Goal: Task Accomplishment & Management: Use online tool/utility

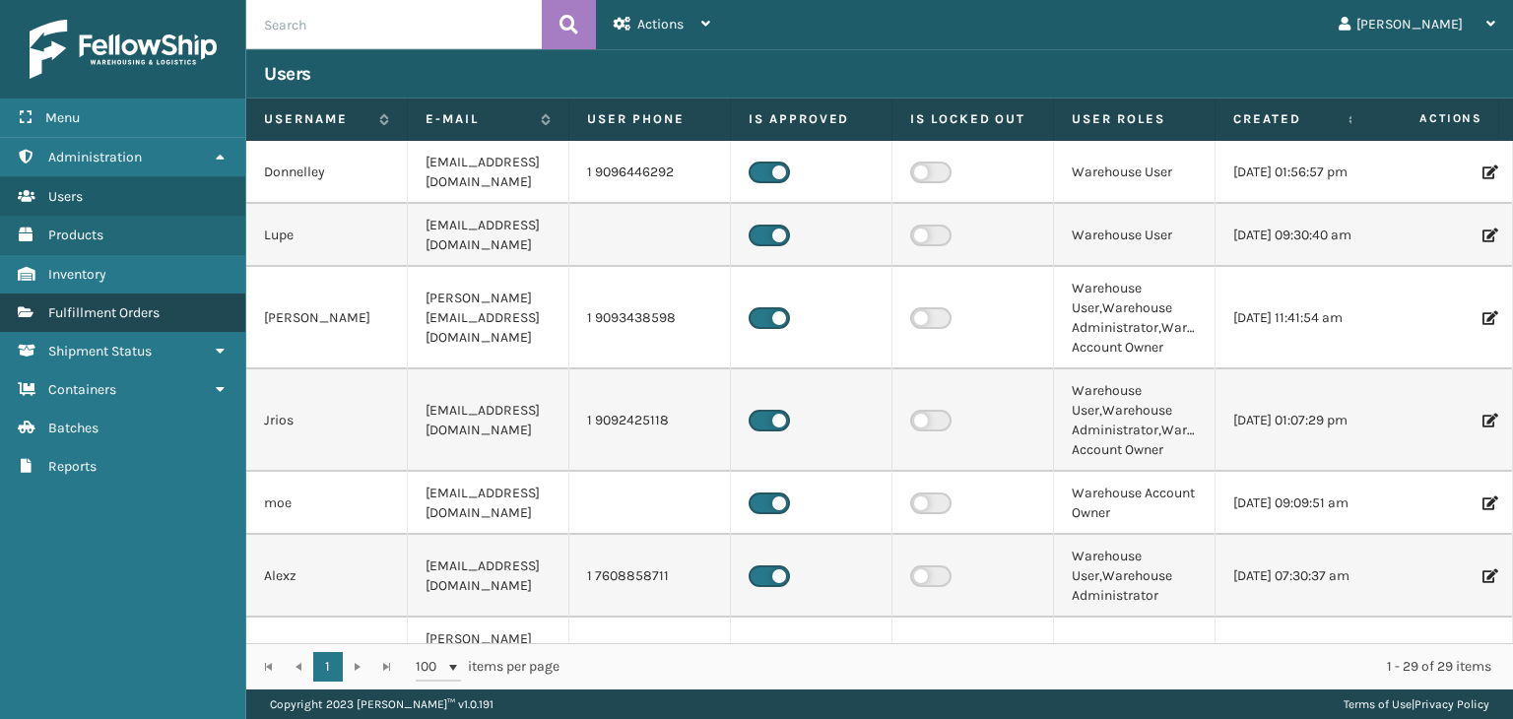
click at [138, 326] on link "Containers Fulfillment Orders" at bounding box center [122, 313] width 245 height 38
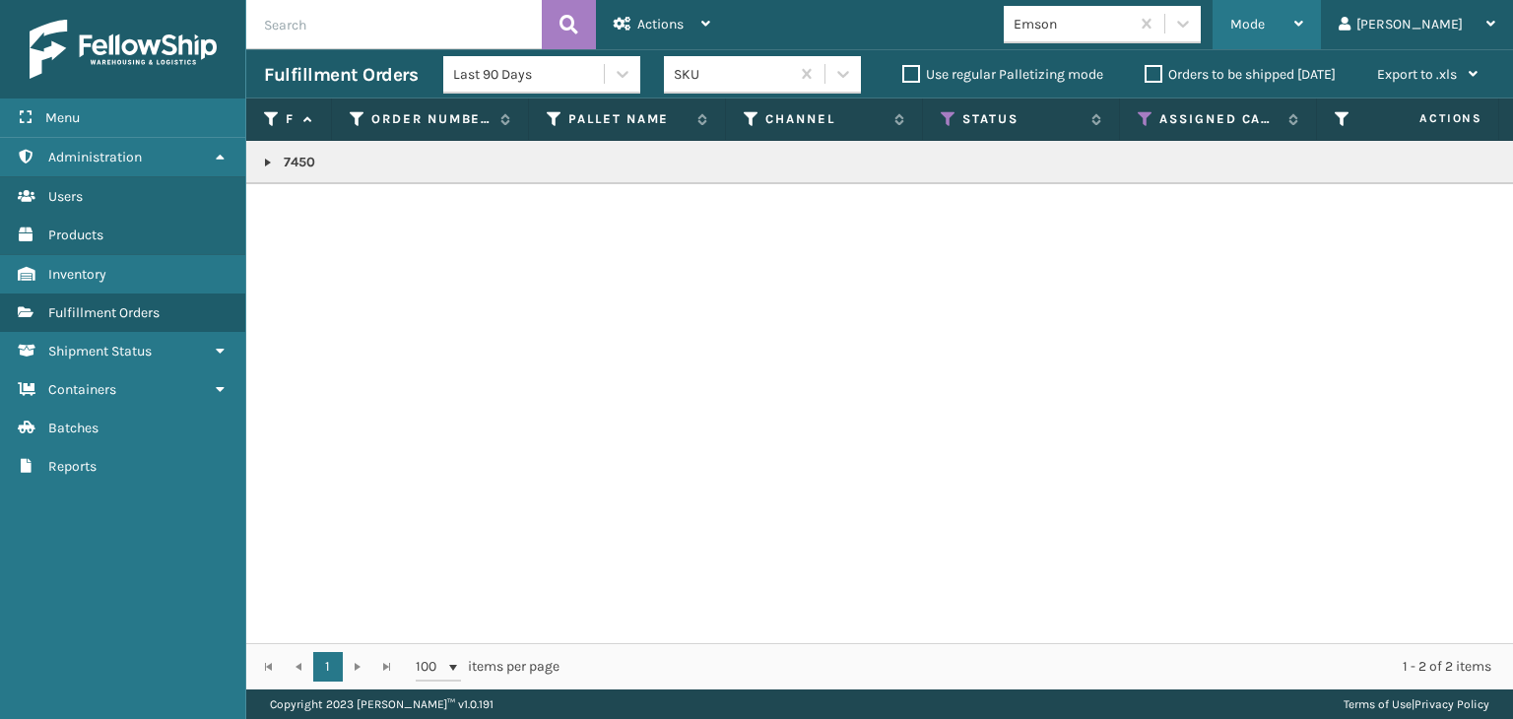
click at [1265, 19] on span "Mode" at bounding box center [1247, 24] width 34 height 17
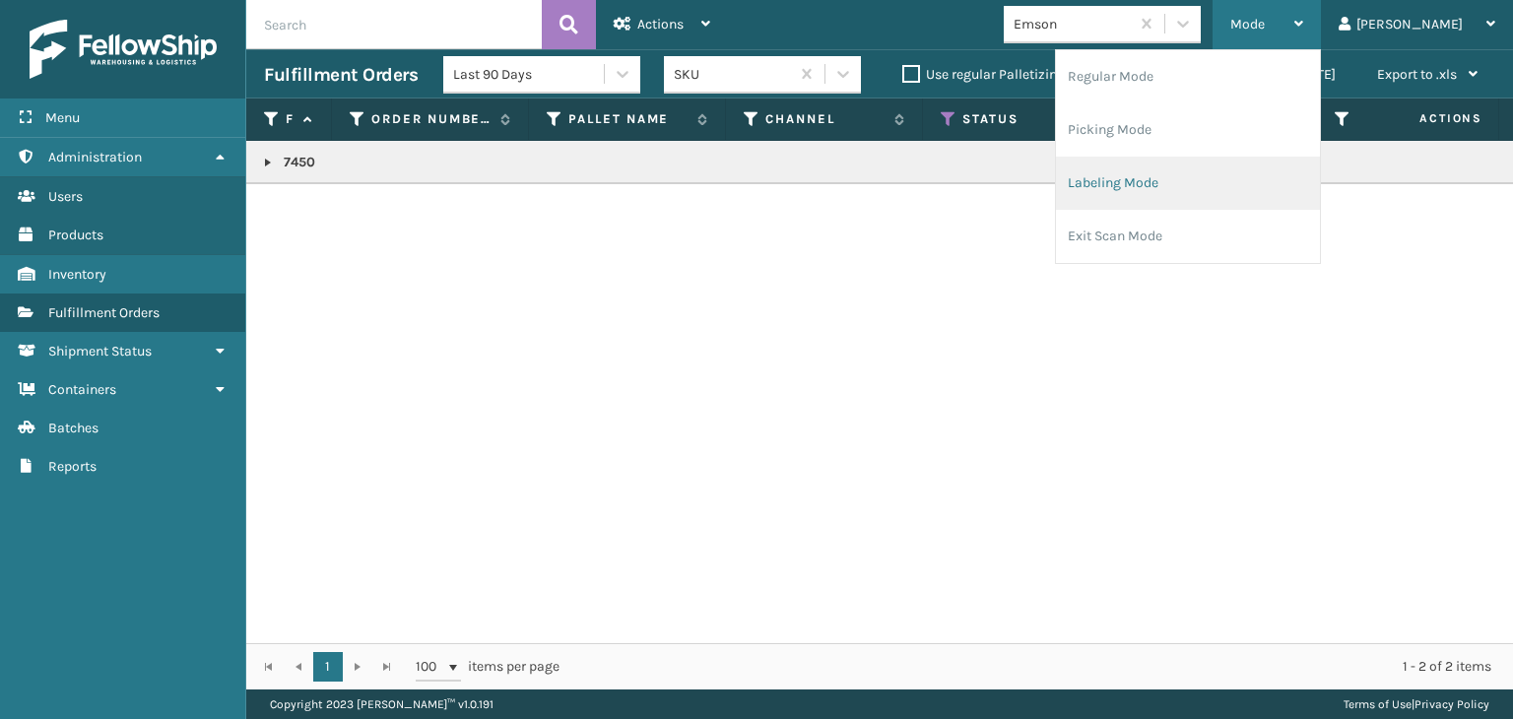
click at [1233, 190] on li "Labeling Mode" at bounding box center [1188, 183] width 264 height 53
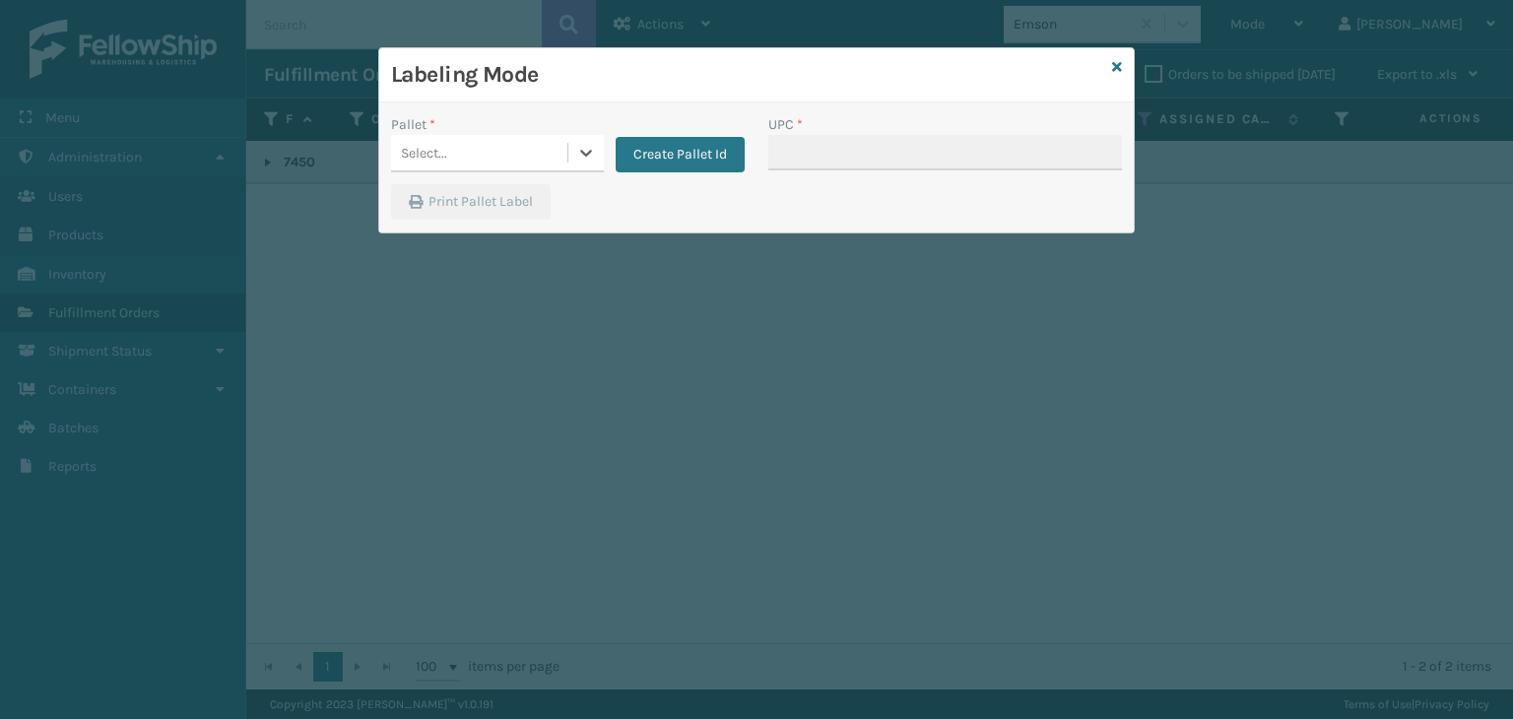
click at [471, 164] on div "Select..." at bounding box center [479, 153] width 176 height 33
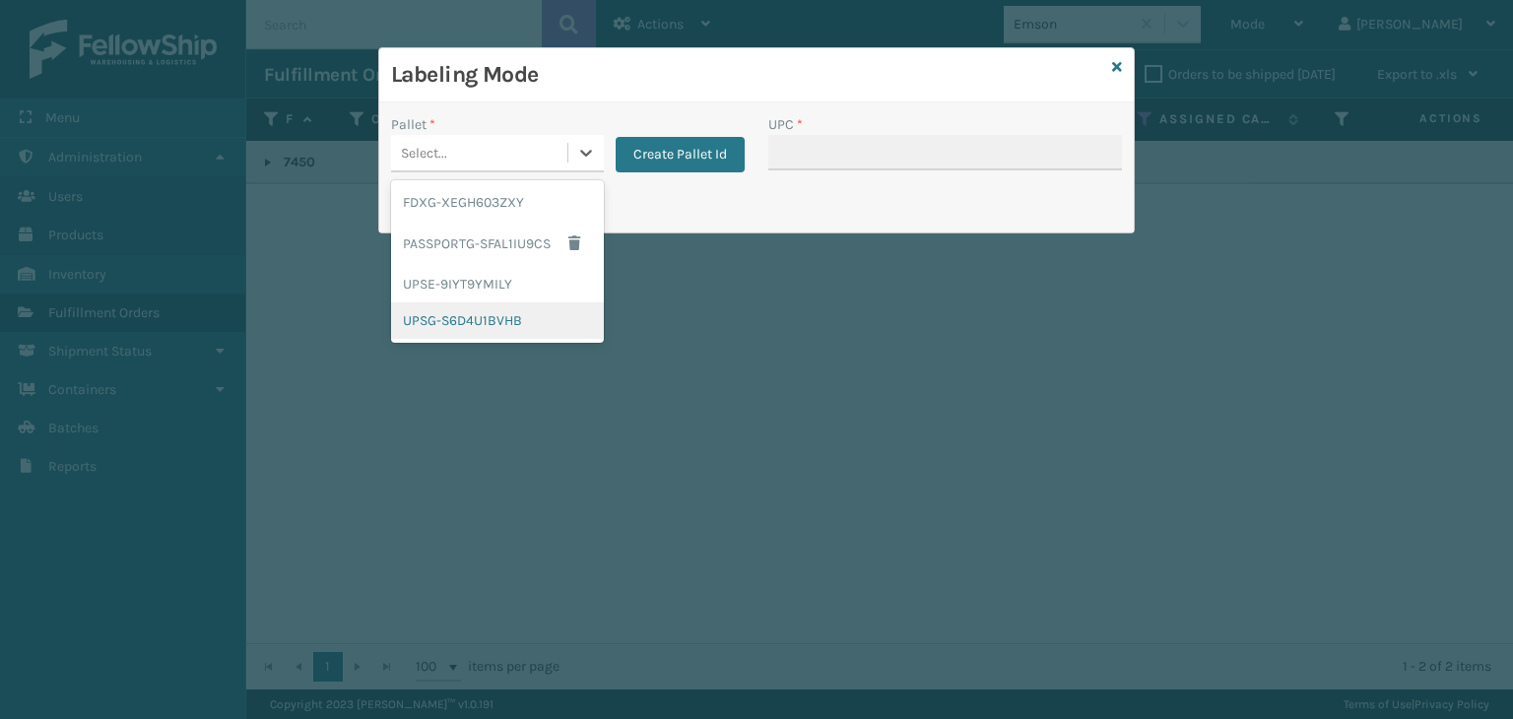
click at [483, 320] on div "UPSG-S6D4U1BVHB" at bounding box center [497, 320] width 213 height 36
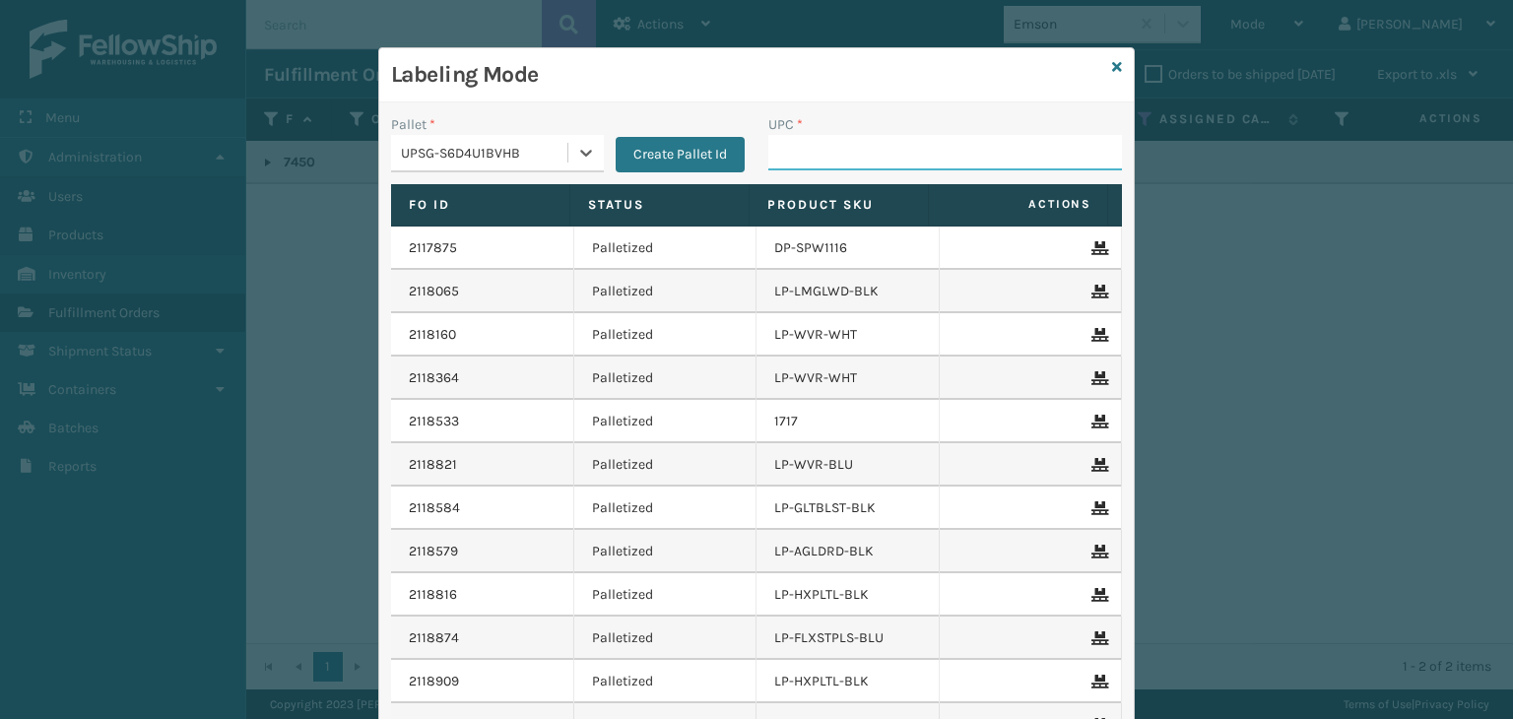
click at [861, 155] on input "UPC *" at bounding box center [945, 152] width 354 height 35
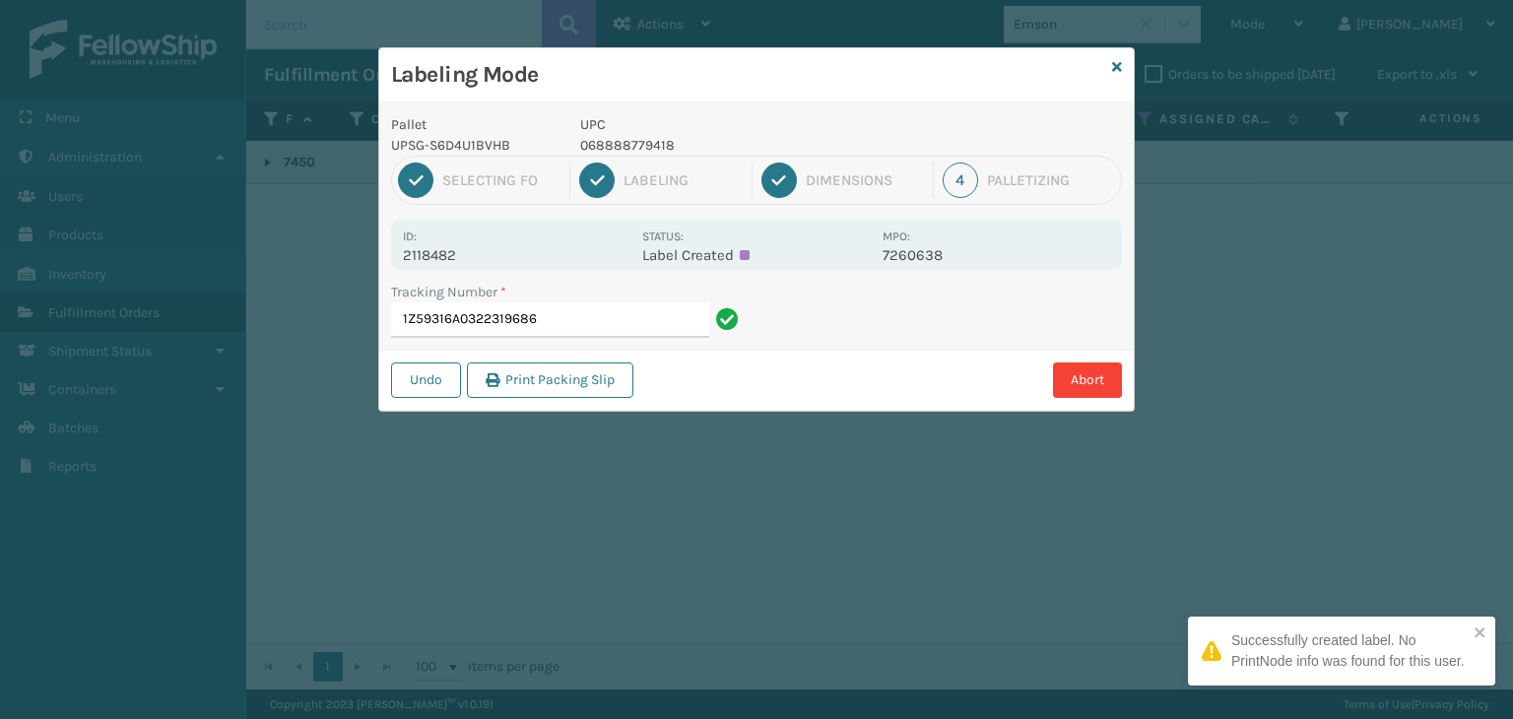
click at [650, 141] on p "068888779418" at bounding box center [725, 145] width 291 height 21
copy p "068888779418"
click at [594, 322] on input "1Z59316A0322319686" at bounding box center [550, 319] width 318 height 35
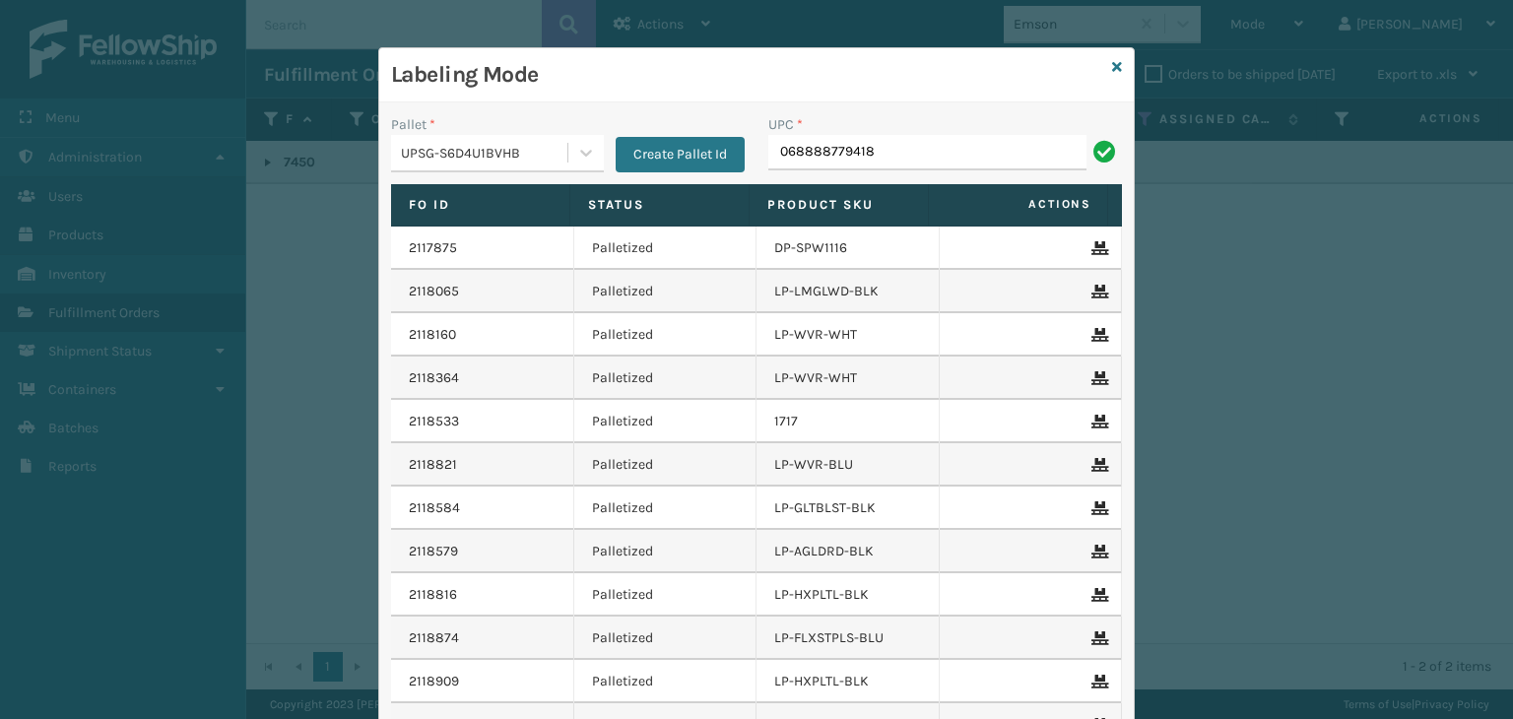
type input "068888779418"
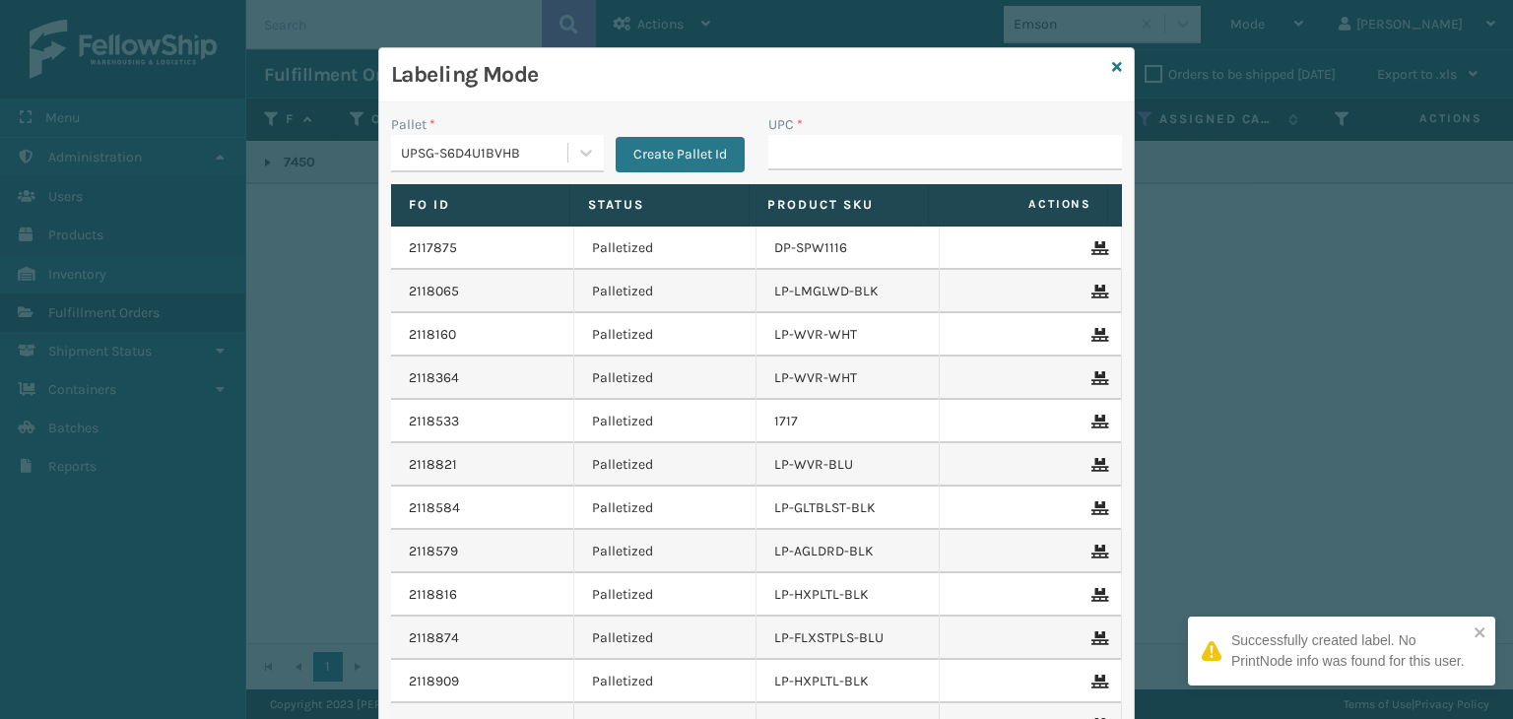
type input "068888779418"
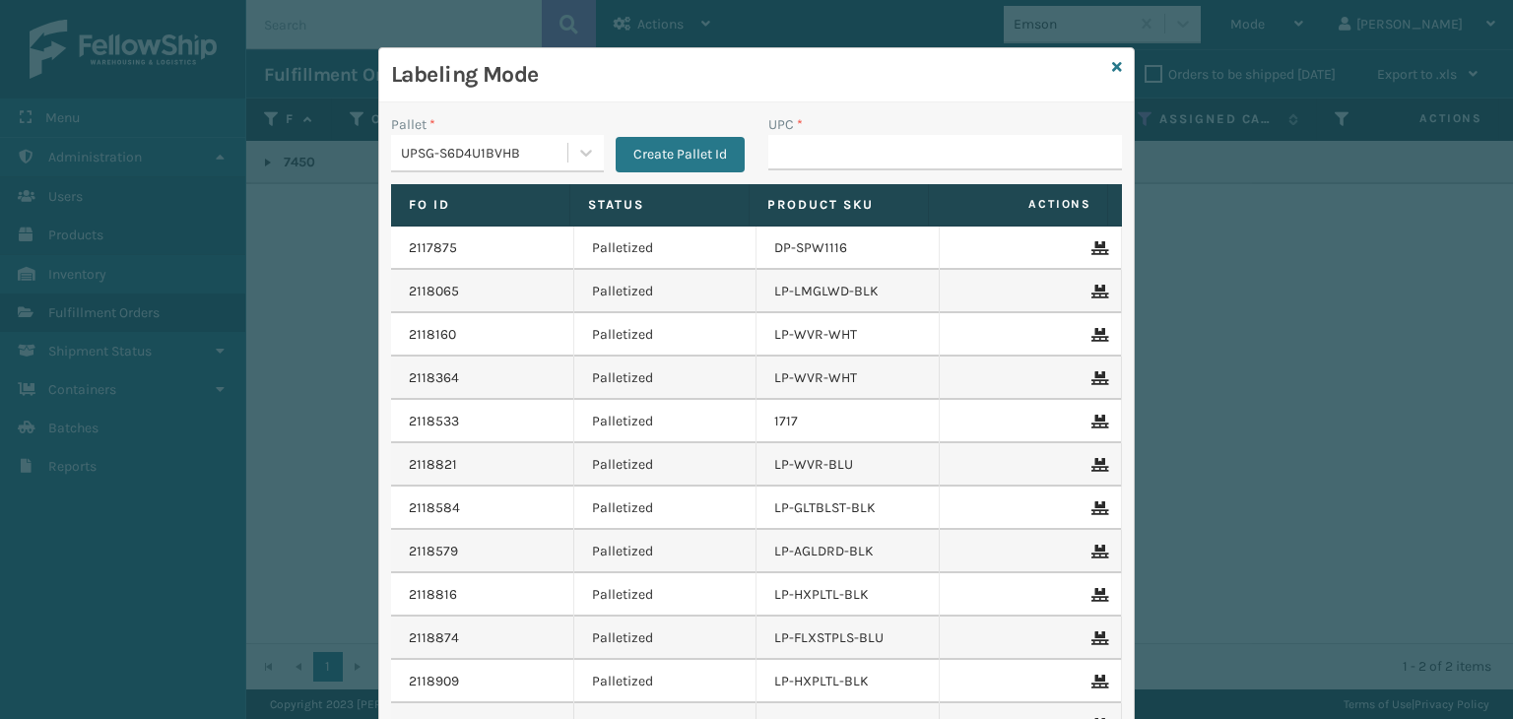
type input "068888779418"
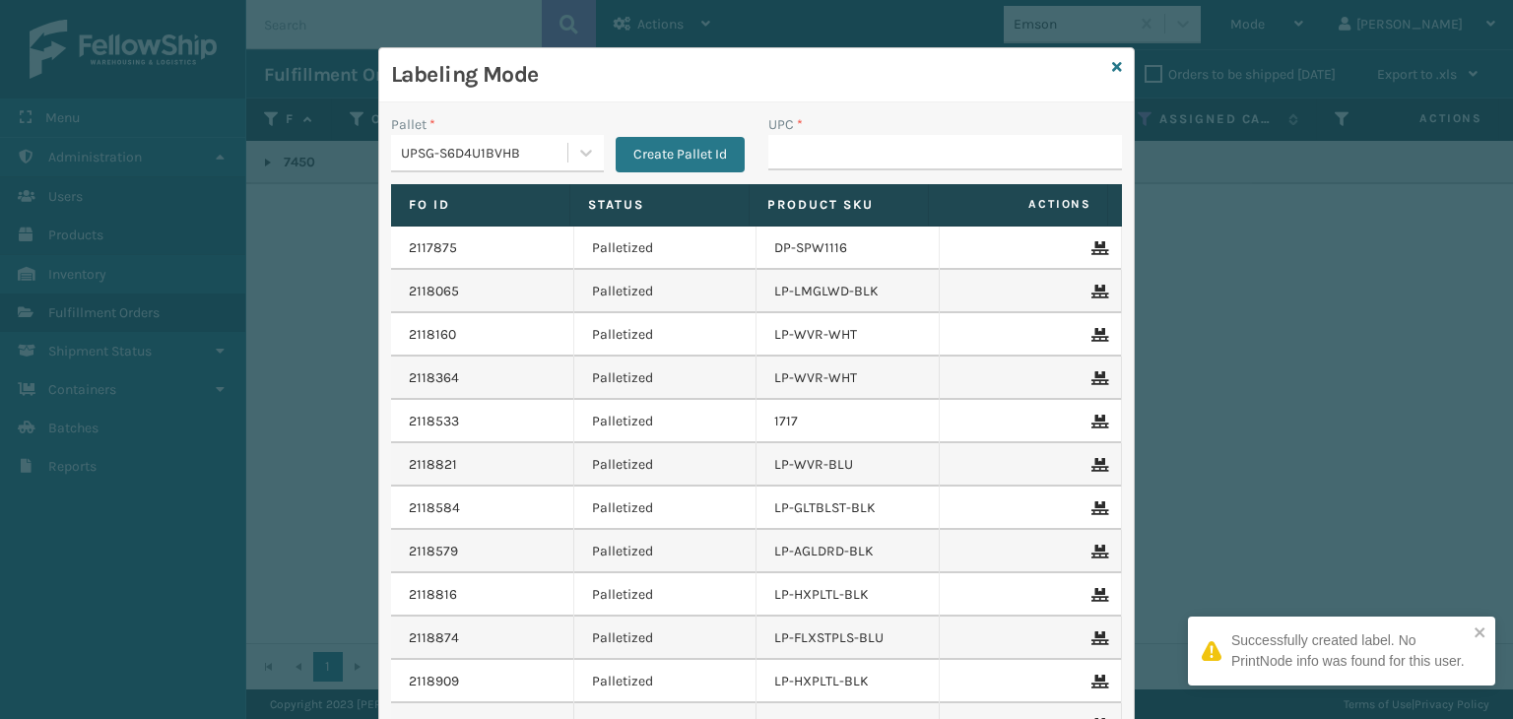
type input "068888779418"
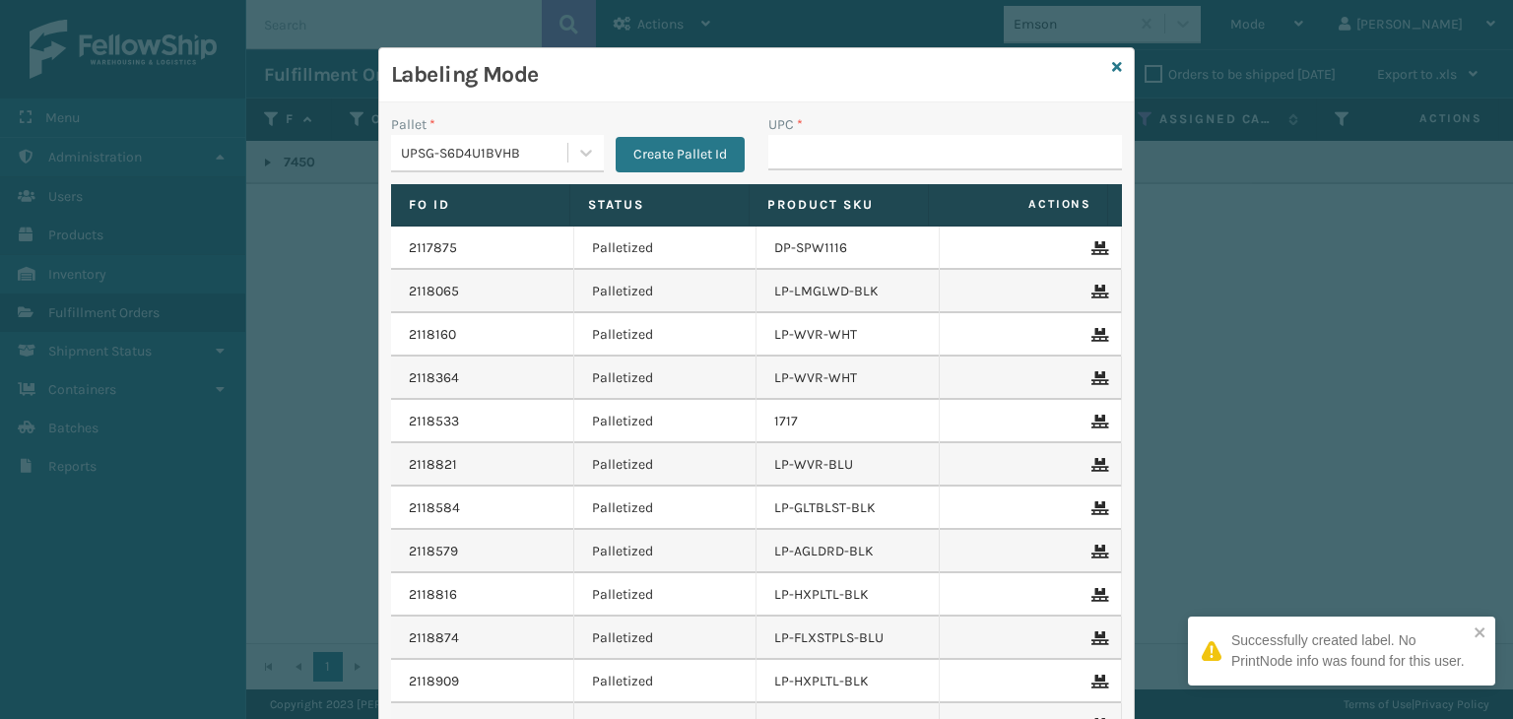
type input "068888779418"
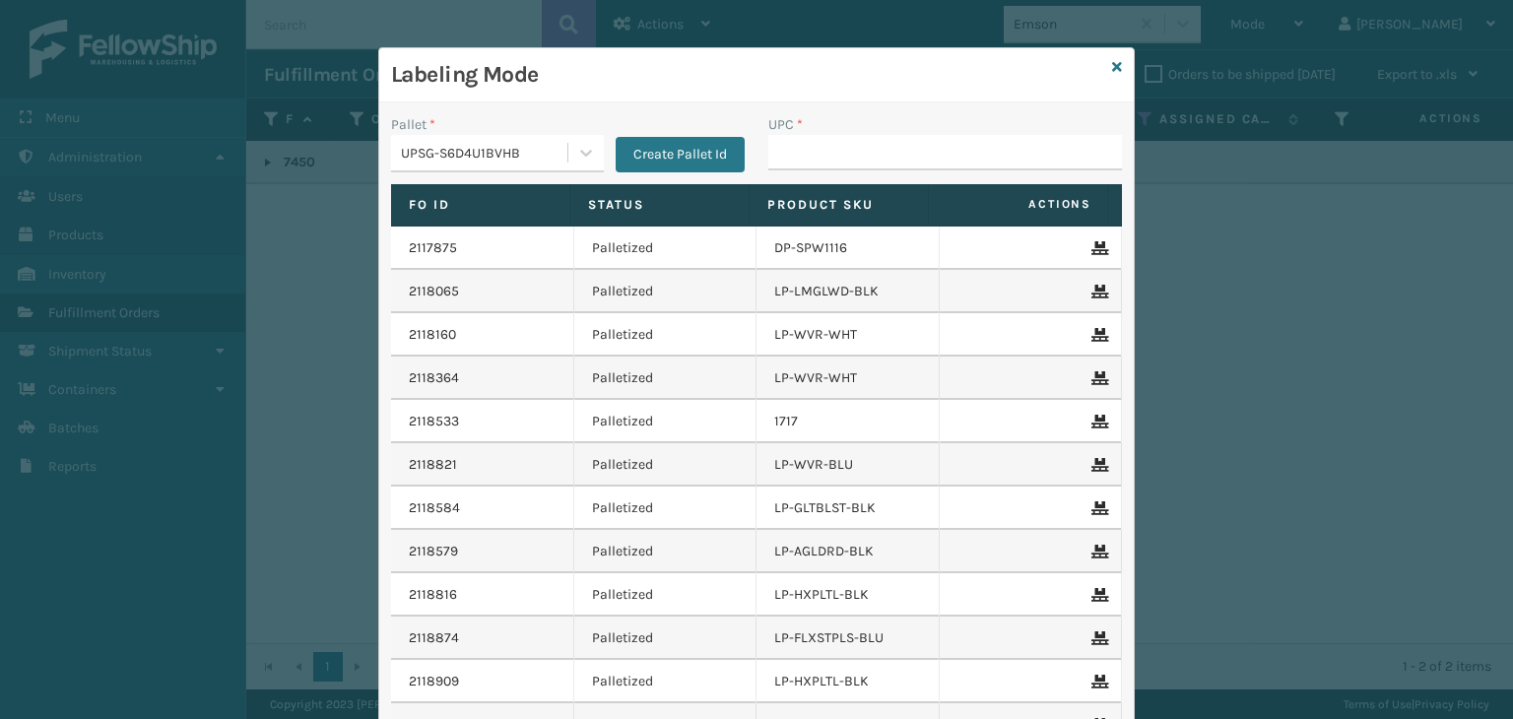
type input "068888779418"
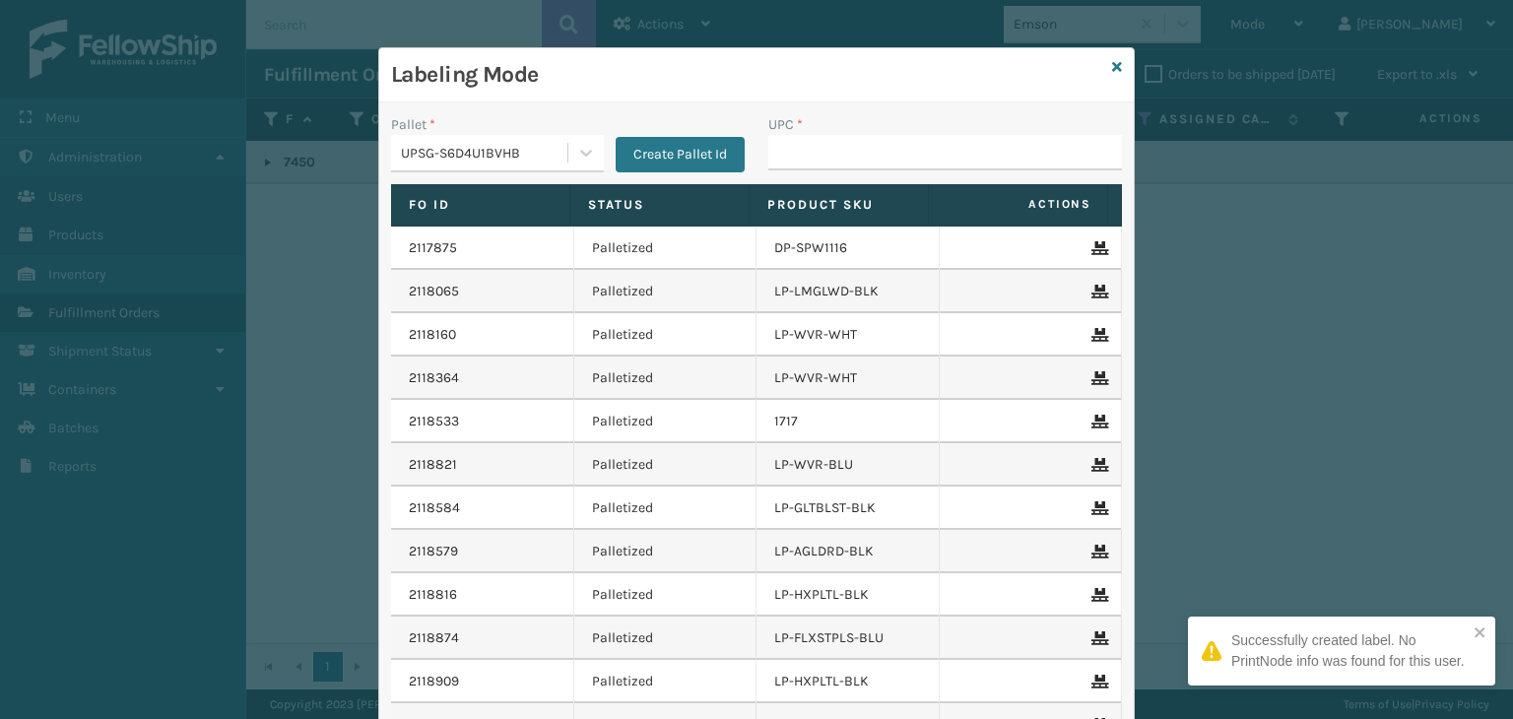
type input "068888779418"
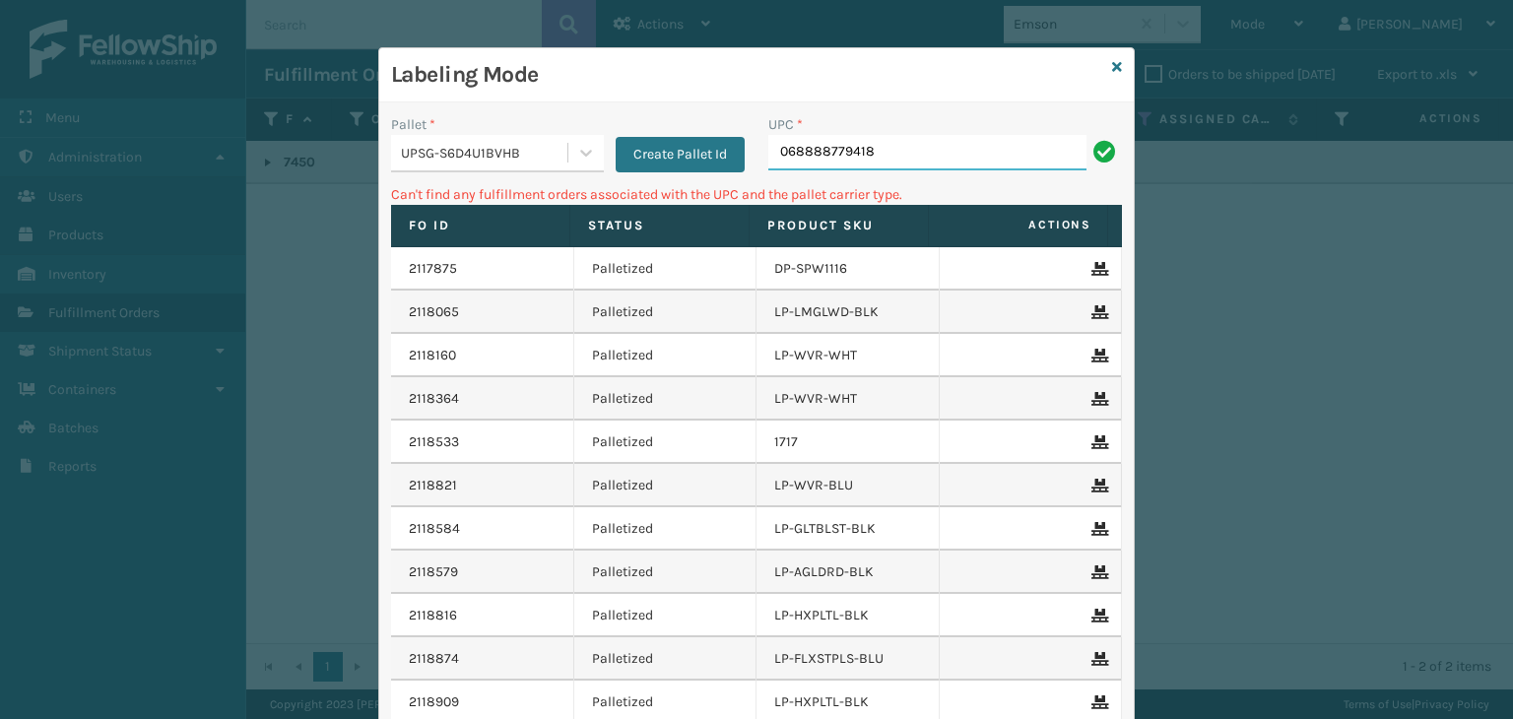
drag, startPoint x: 950, startPoint y: 155, endPoint x: 25, endPoint y: 265, distance: 931.6
click at [27, 265] on div "Labeling Mode Pallet * UPSG-S6D4U1BVHB Create Pallet Id UPC * 068888779418 Can'…" at bounding box center [756, 359] width 1513 height 719
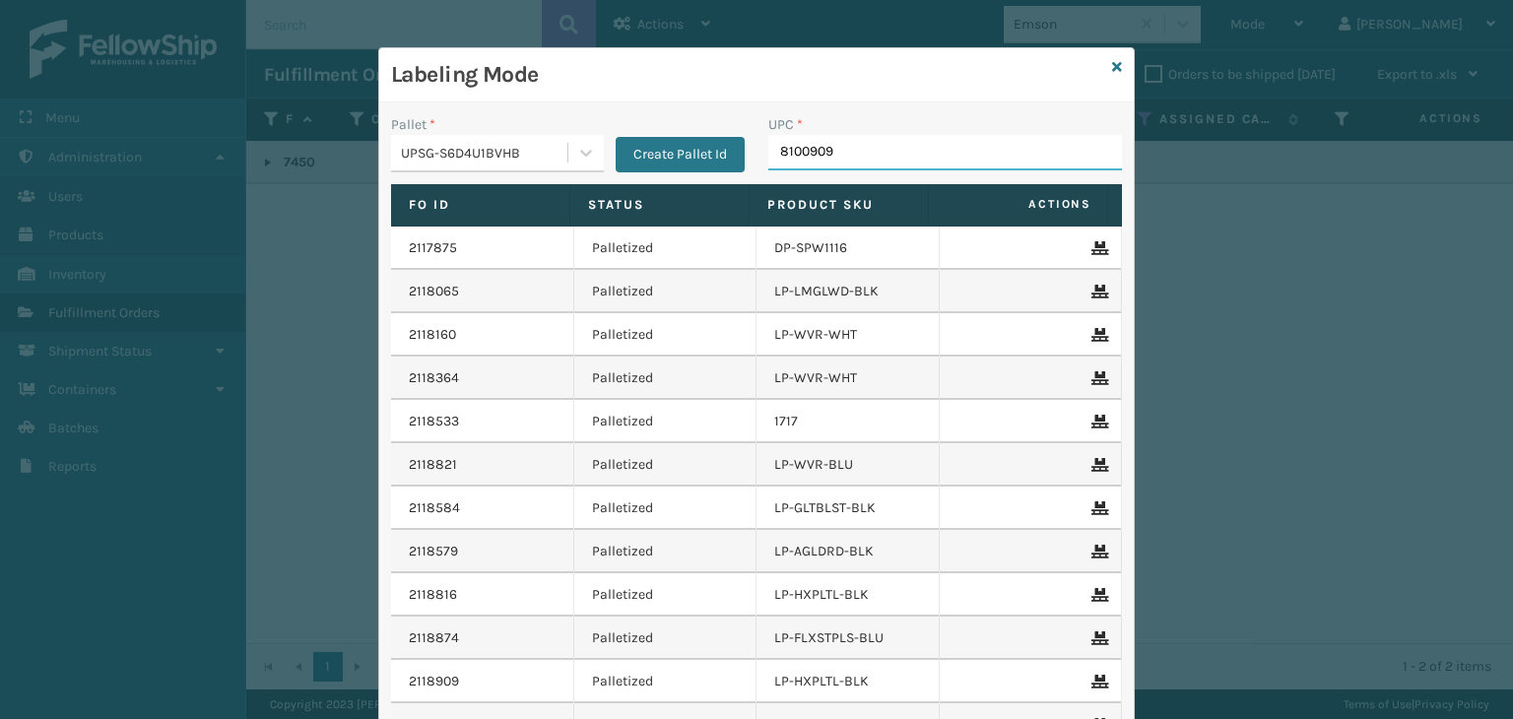
type input "81009093"
type input "LP-WVR-RED"
drag, startPoint x: 864, startPoint y: 159, endPoint x: 652, endPoint y: 168, distance: 212.0
click at [652, 168] on div "Pallet * UPSG-S6D4U1BVHB Create Pallet Id UPC * LP-WVR-RED" at bounding box center [756, 149] width 755 height 70
type input "LP-WVR-RED"
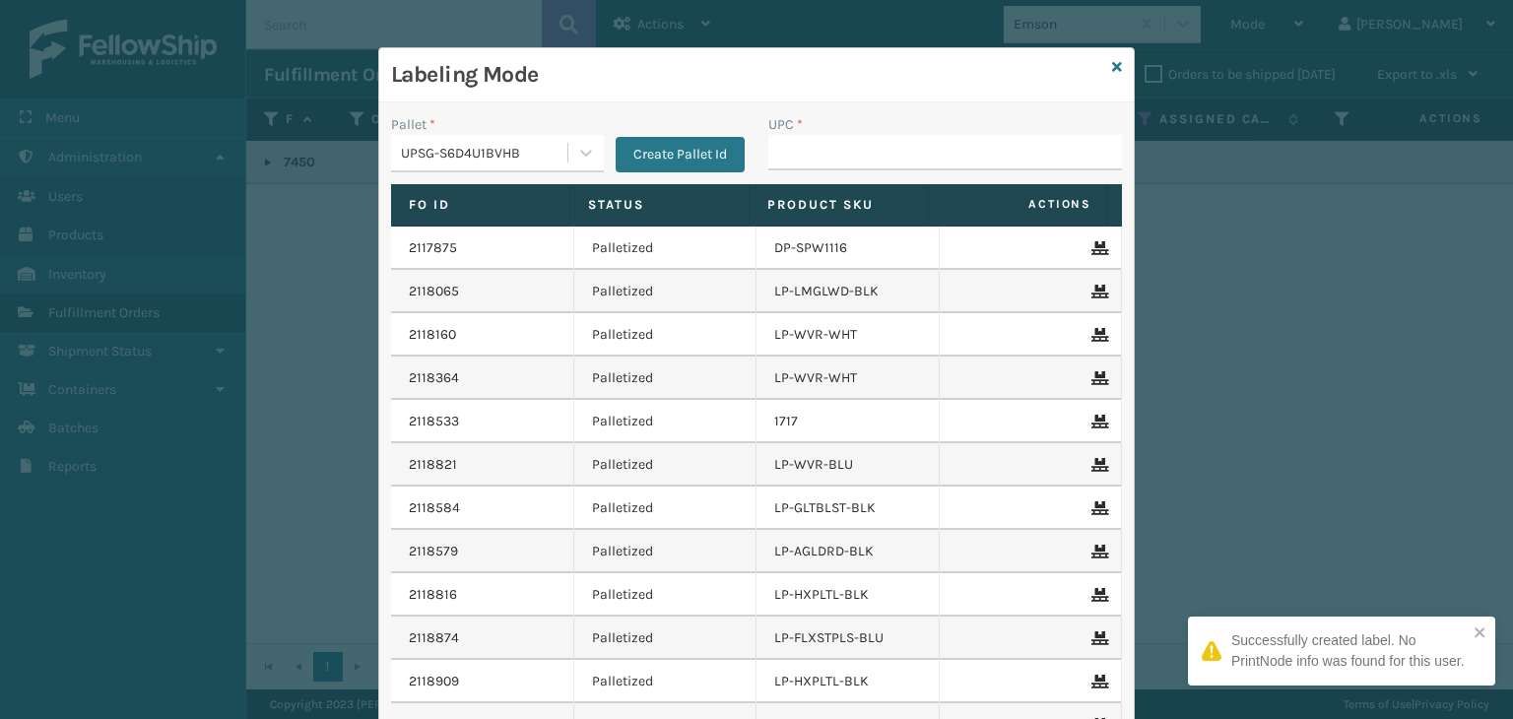
type input "LP-WVR-RED"
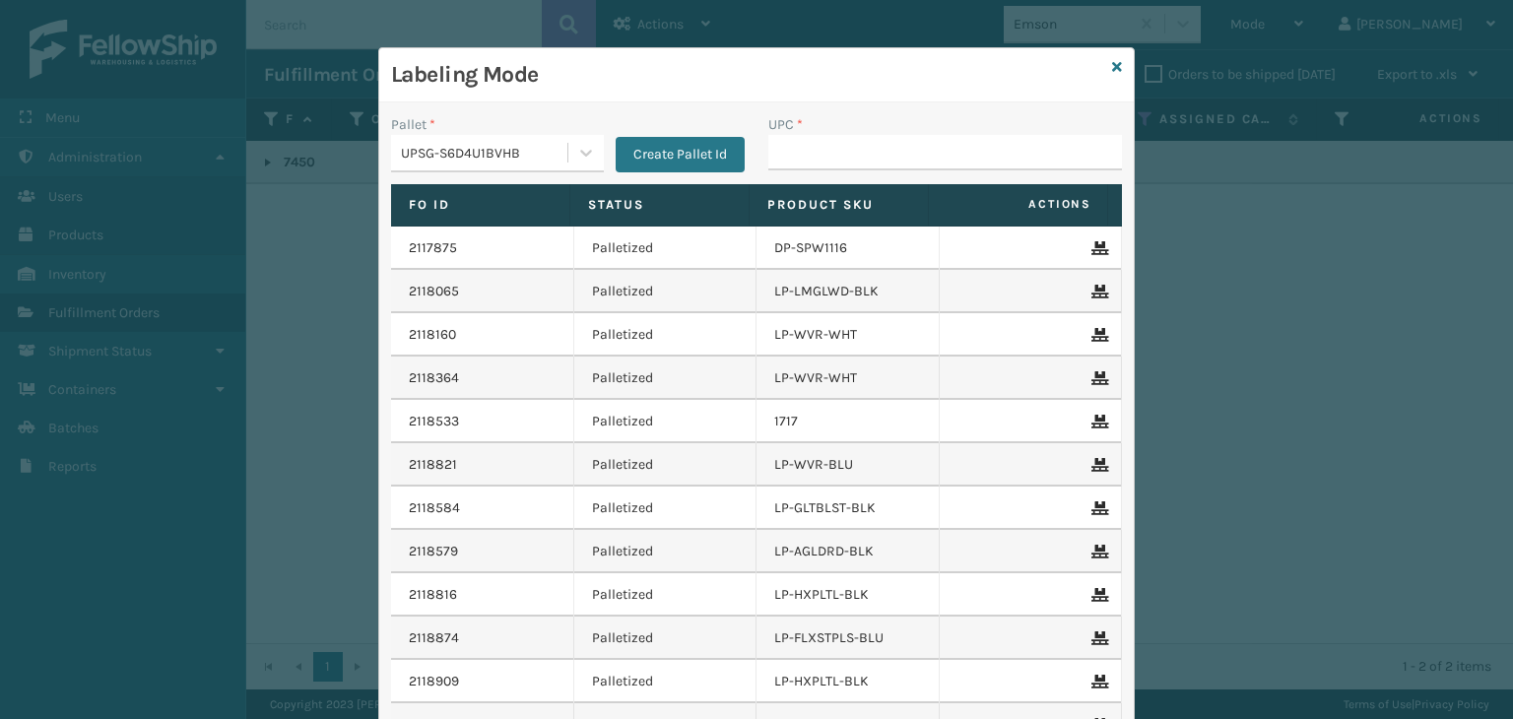
type input "LP-WVR-RED"
type input "858100"
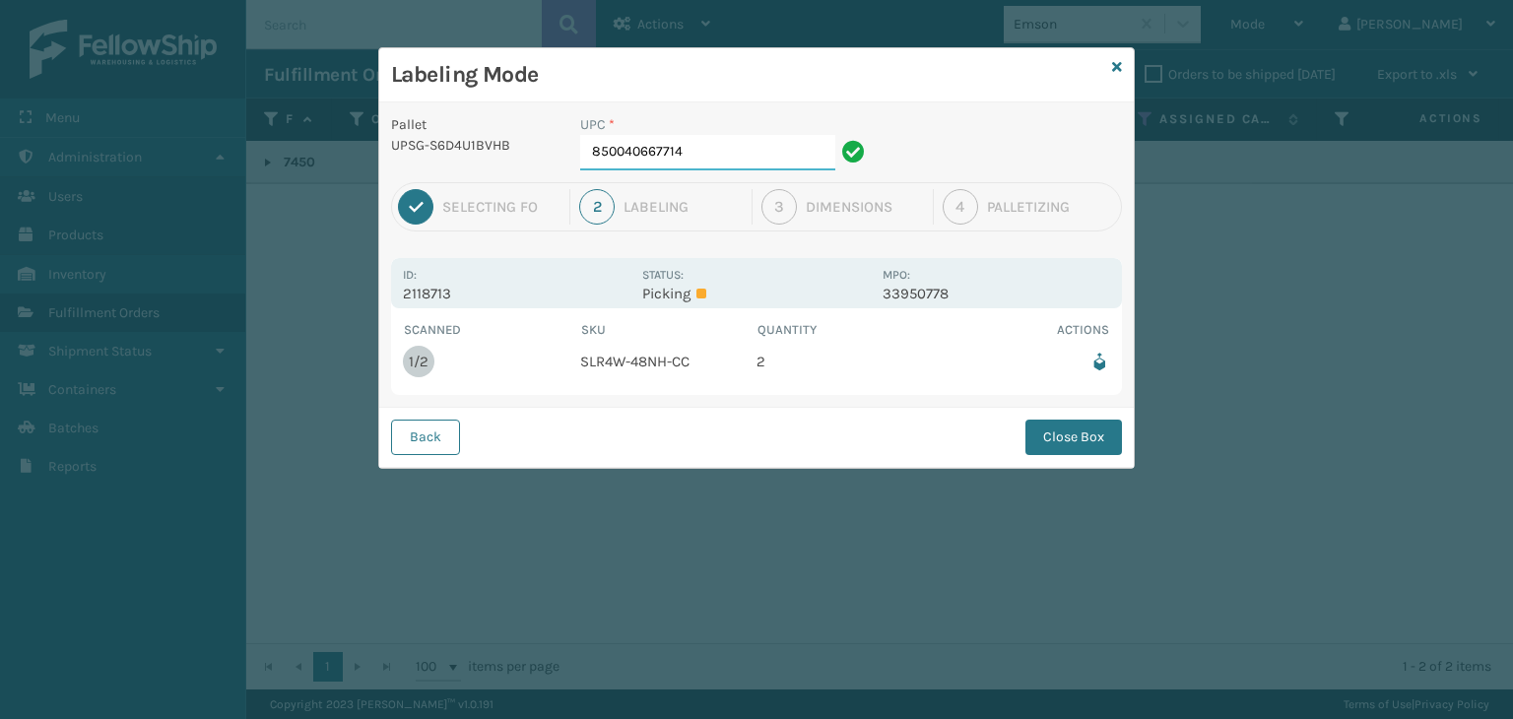
click at [763, 155] on input "850040667714" at bounding box center [707, 152] width 255 height 35
drag, startPoint x: 1054, startPoint y: 458, endPoint x: 1066, endPoint y: 432, distance: 28.2
click at [1054, 457] on div "Back Close Box" at bounding box center [756, 437] width 755 height 60
click at [1066, 432] on button "Close Box" at bounding box center [1074, 437] width 97 height 35
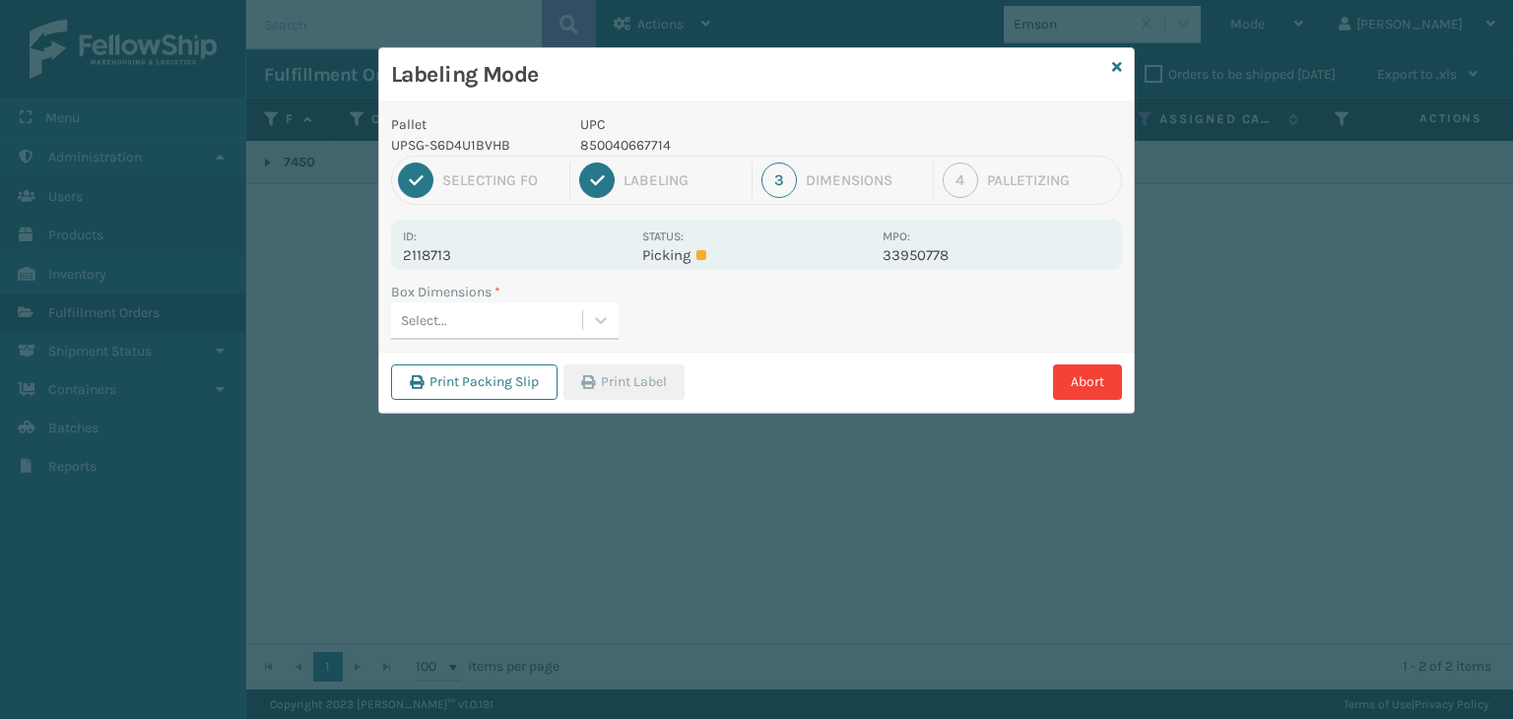
click at [510, 336] on div "Select..." at bounding box center [505, 320] width 228 height 37
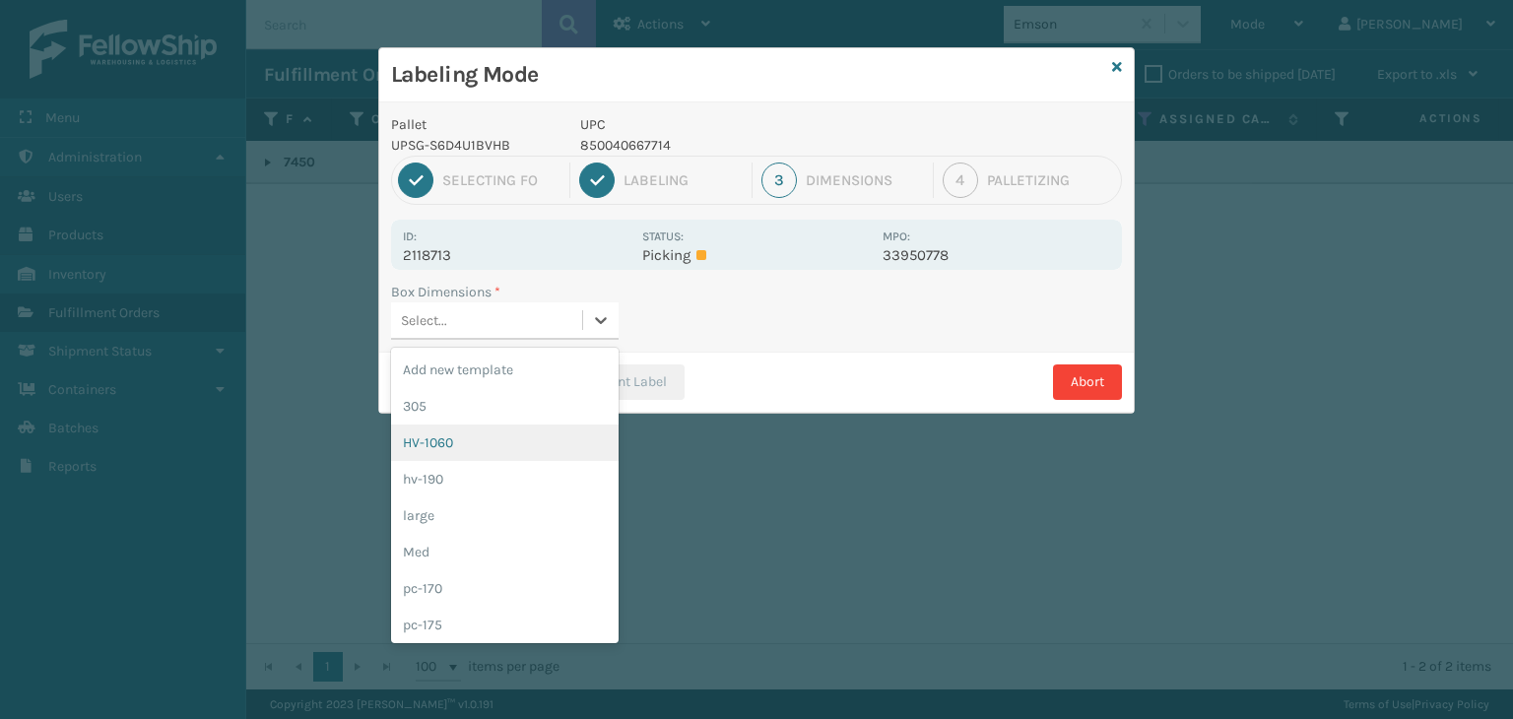
click at [517, 458] on div "HV-1060" at bounding box center [505, 443] width 228 height 36
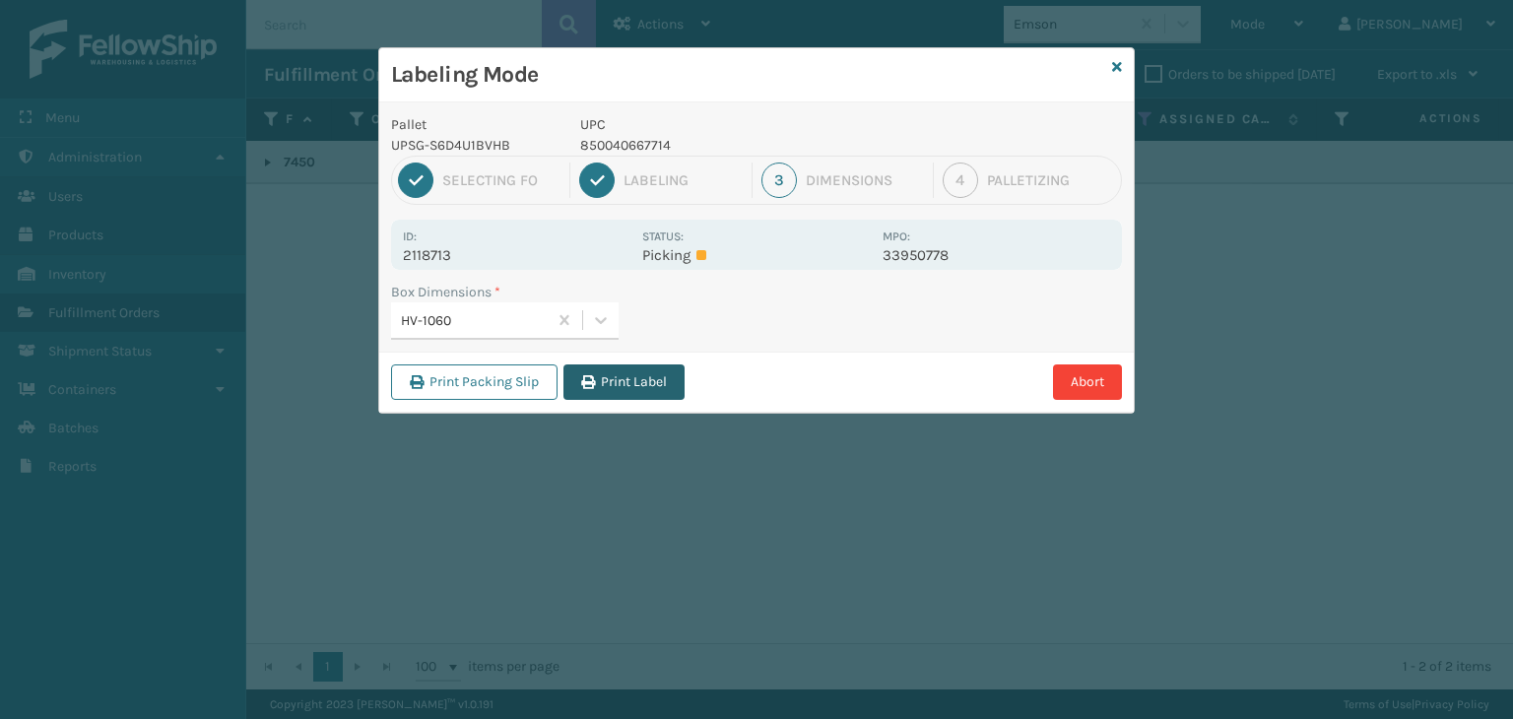
click at [623, 381] on button "Print Label" at bounding box center [623, 381] width 121 height 35
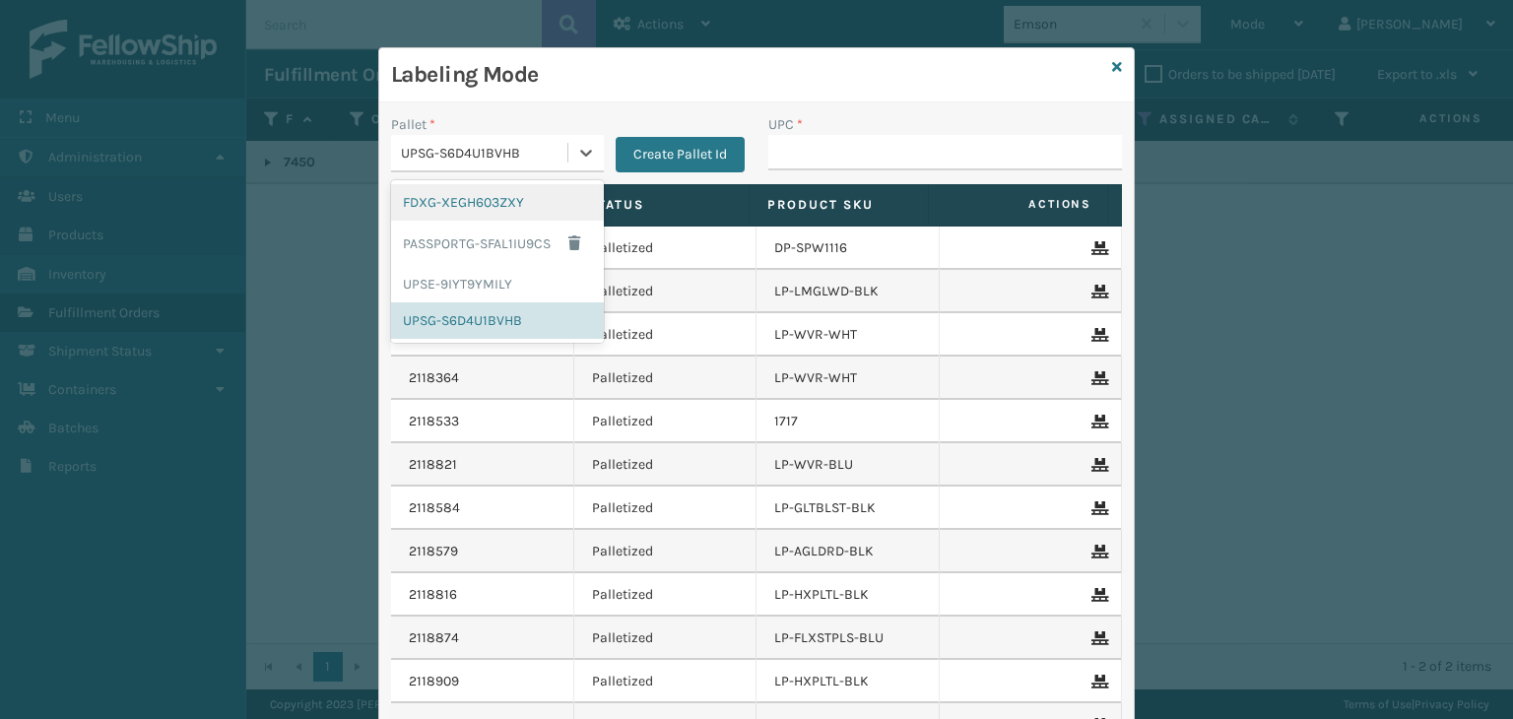
click at [519, 160] on div "UPSG-S6D4U1BVHB" at bounding box center [485, 153] width 168 height 21
click at [491, 204] on div "FDXG-XEGH603ZXY" at bounding box center [497, 202] width 213 height 36
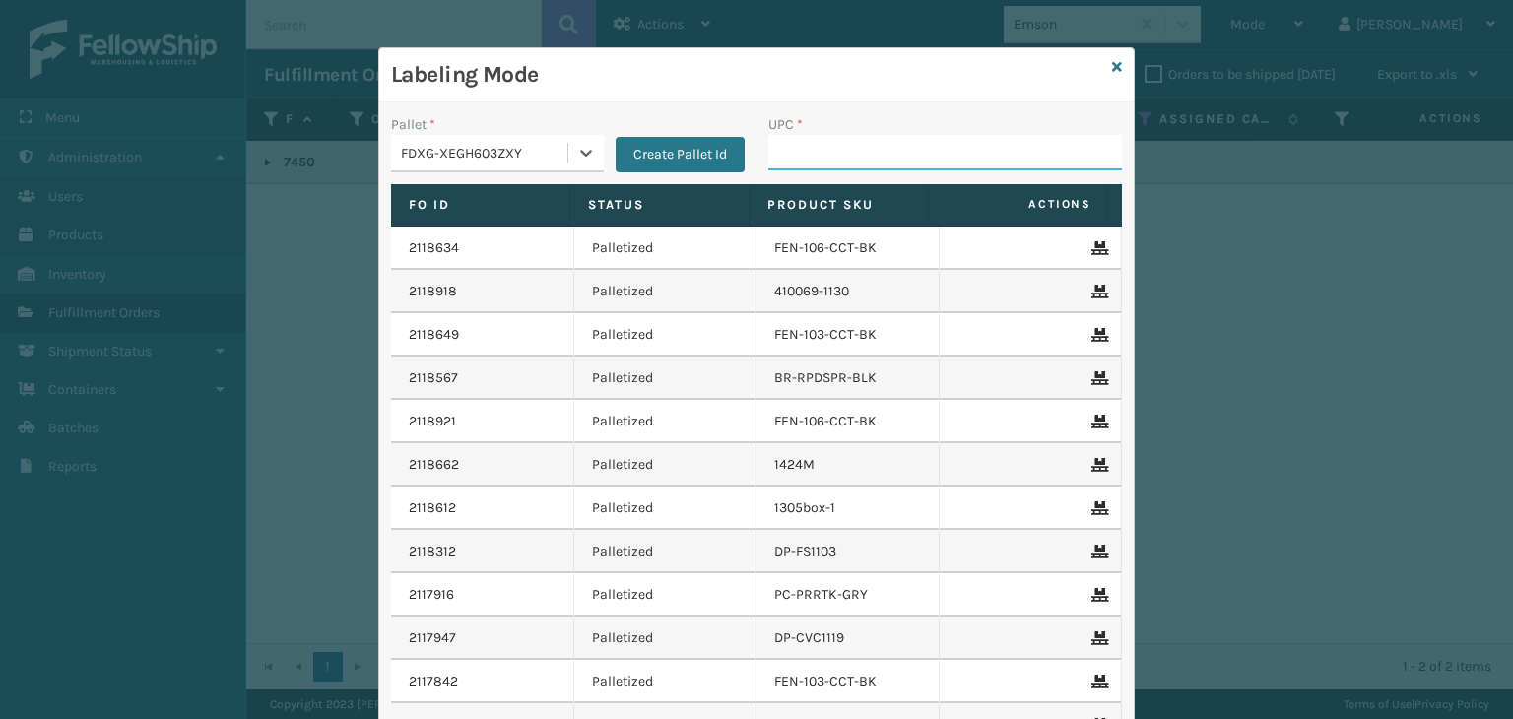
click at [807, 166] on input "UPC *" at bounding box center [945, 152] width 354 height 35
click at [797, 116] on span "*" at bounding box center [800, 124] width 6 height 17
click at [789, 135] on input "UPC *" at bounding box center [945, 152] width 354 height 35
click at [828, 151] on input "UPC *" at bounding box center [945, 152] width 354 height 35
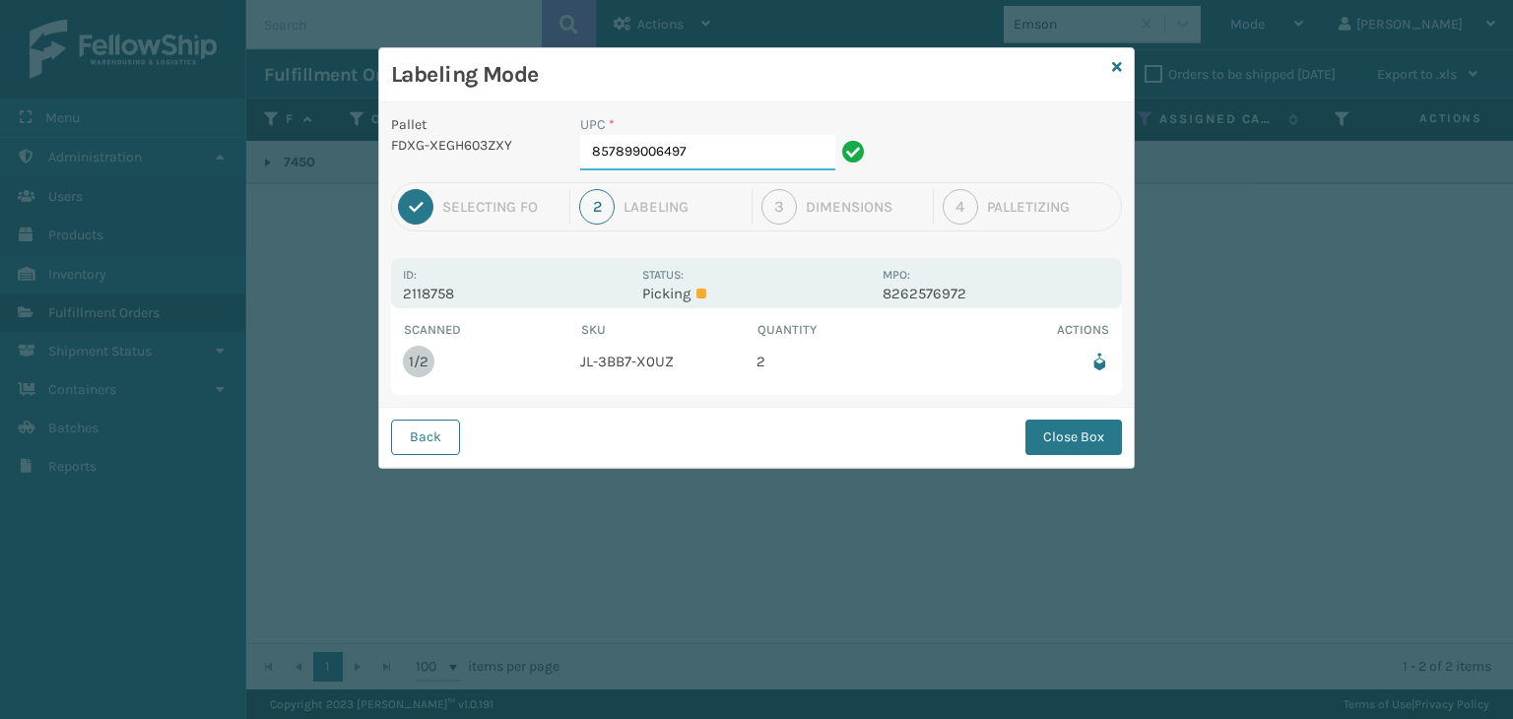
click at [750, 144] on input "857899006497" at bounding box center [707, 152] width 255 height 35
click at [1063, 450] on button "Close Box" at bounding box center [1074, 437] width 97 height 35
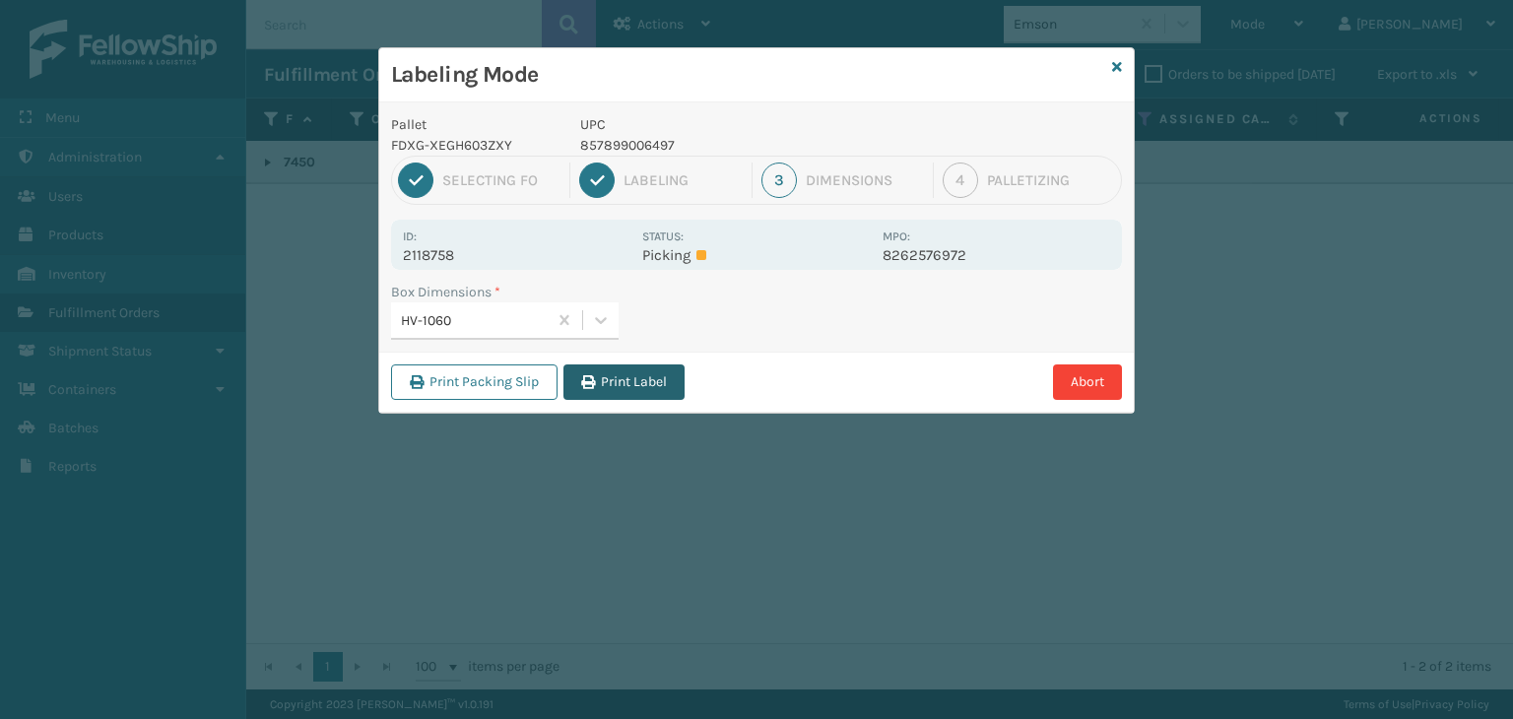
click at [620, 382] on button "Print Label" at bounding box center [623, 381] width 121 height 35
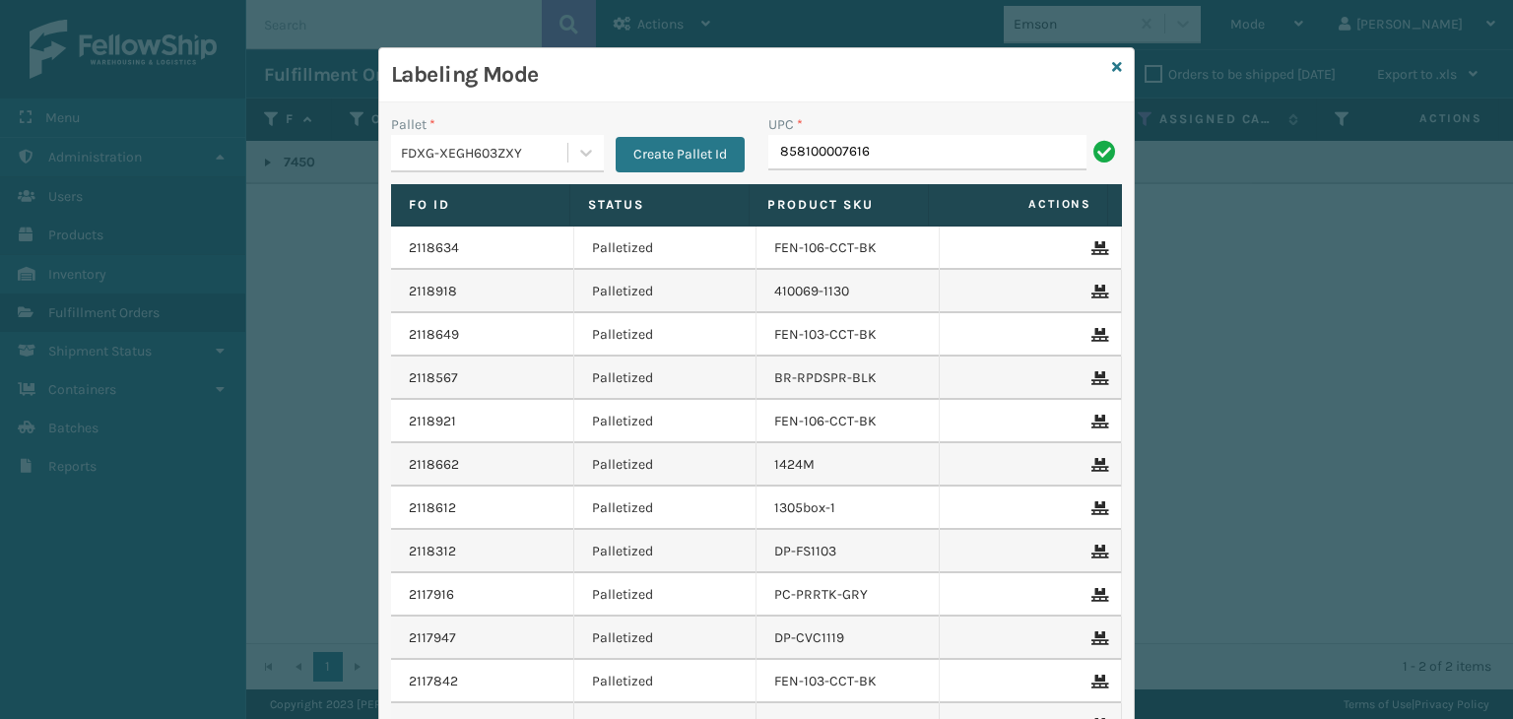
type input "858100007616"
type input "8539"
type input "850012486312"
click at [804, 146] on input "UPC *" at bounding box center [945, 152] width 354 height 35
type input "850012"
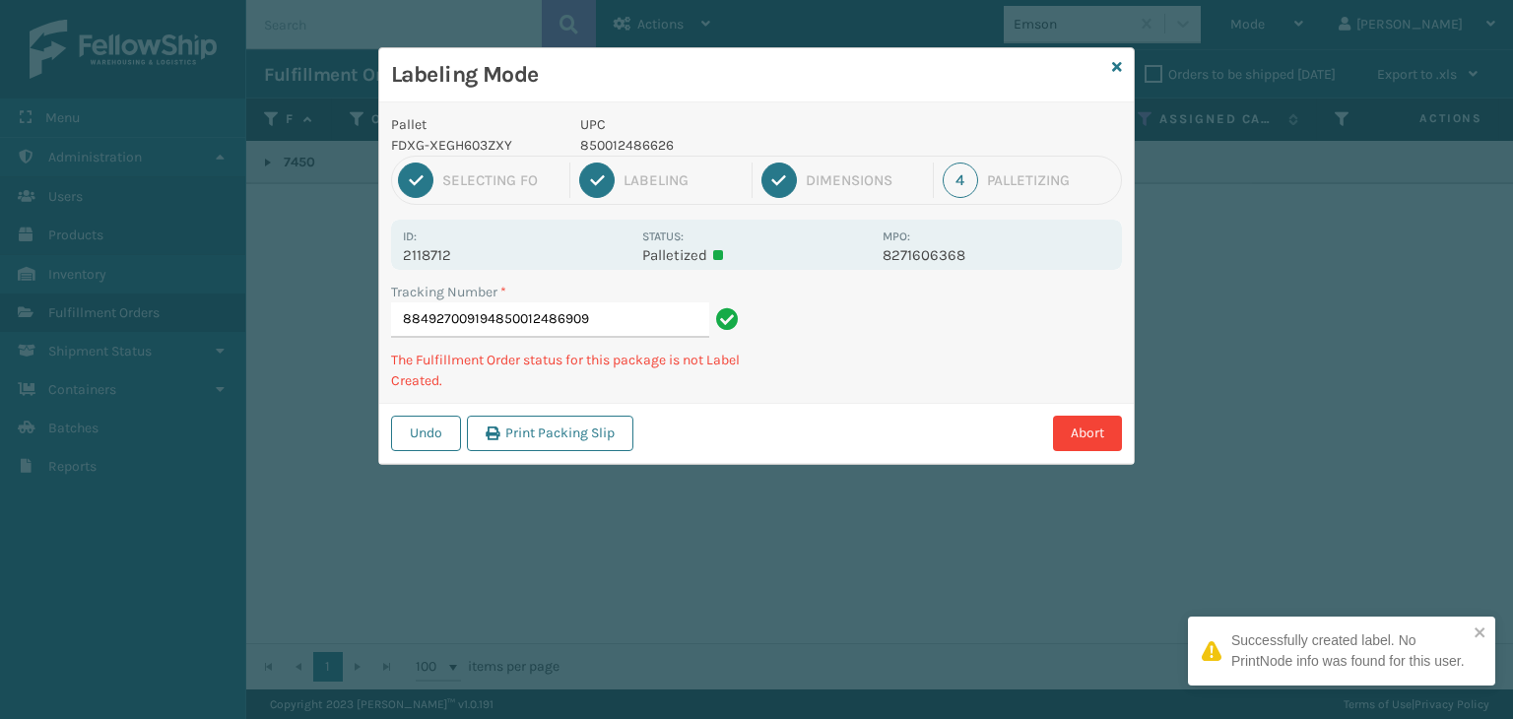
type input "884927009194850012486909"
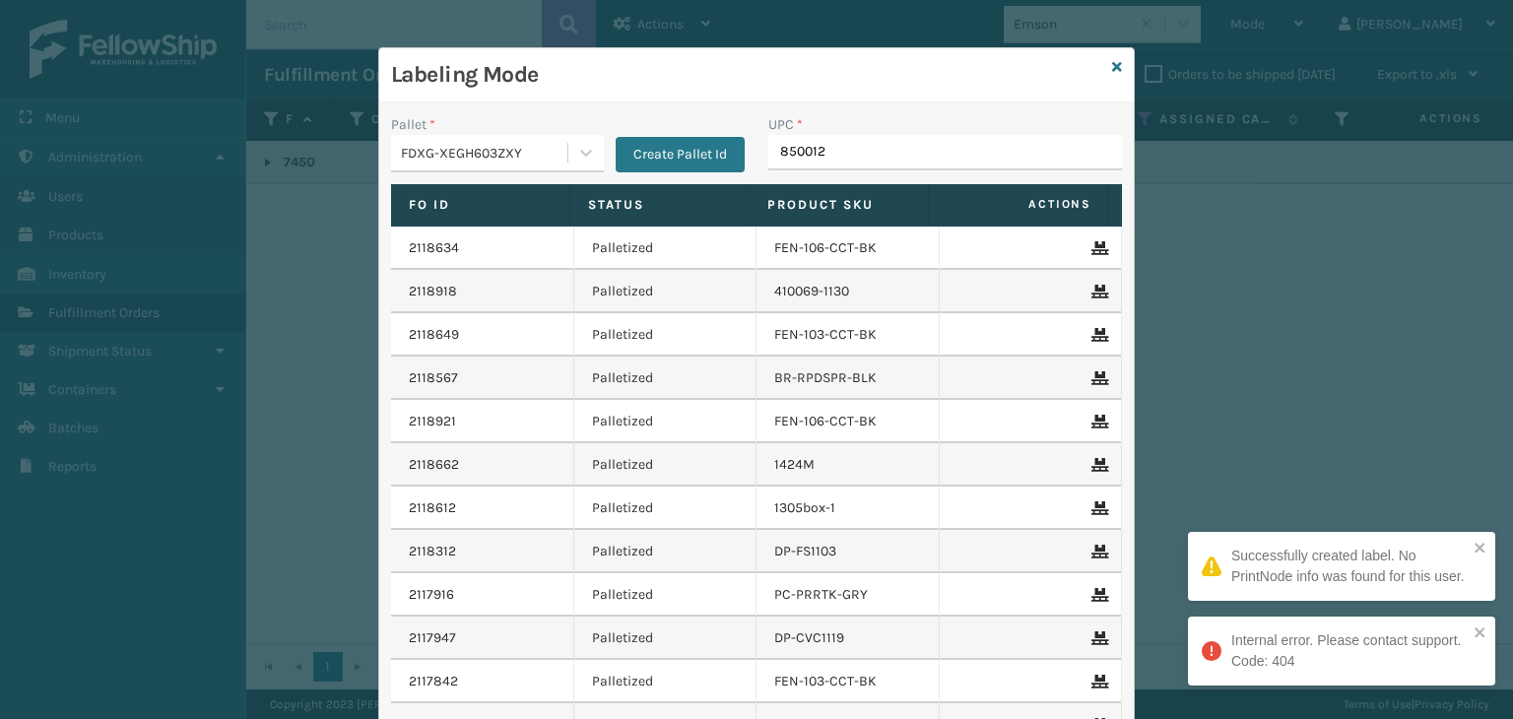
type input "8500124"
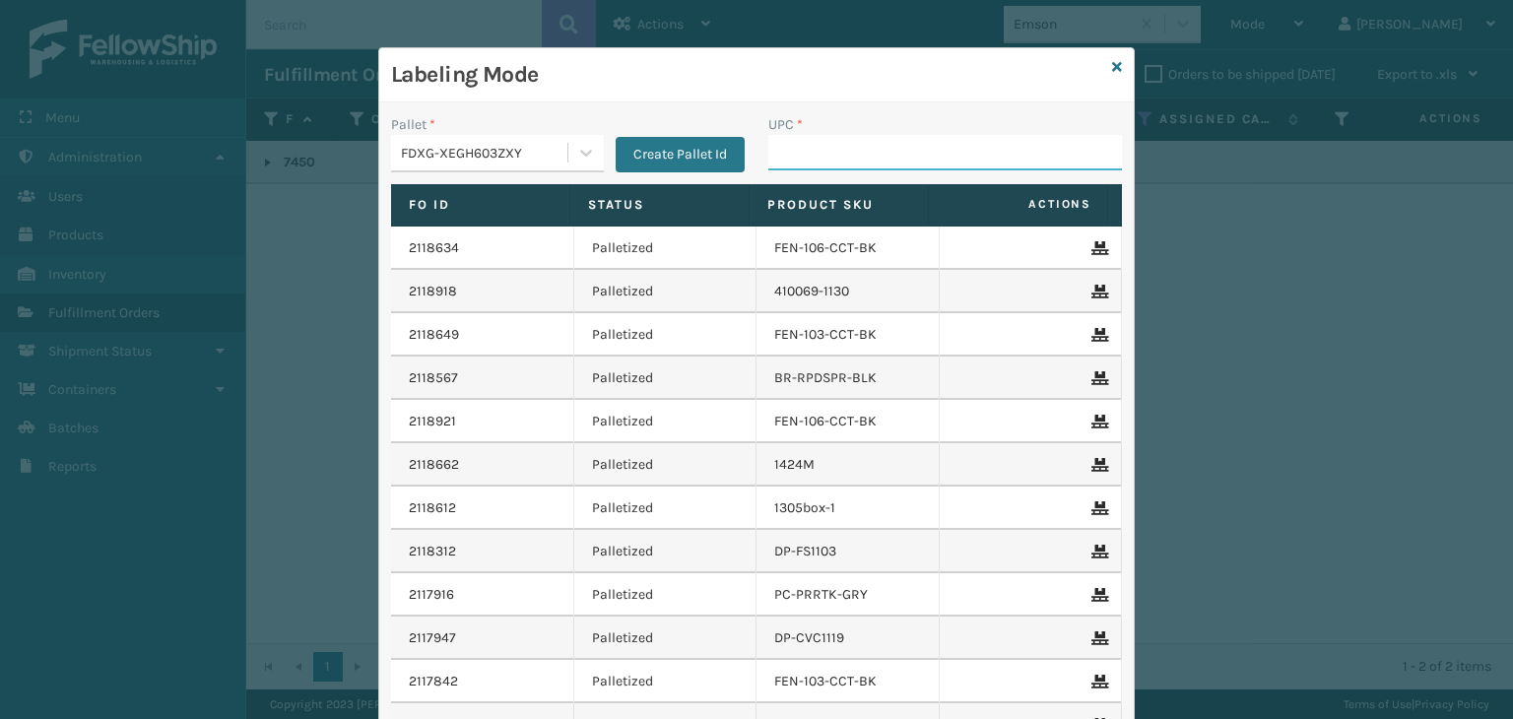
click at [879, 156] on input "UPC *" at bounding box center [945, 152] width 354 height 35
click at [800, 146] on input "UPC *" at bounding box center [945, 152] width 354 height 35
type input "FL-OLVA-CRM"
click at [872, 150] on input "UPC *" at bounding box center [945, 152] width 354 height 35
type input "85001248"
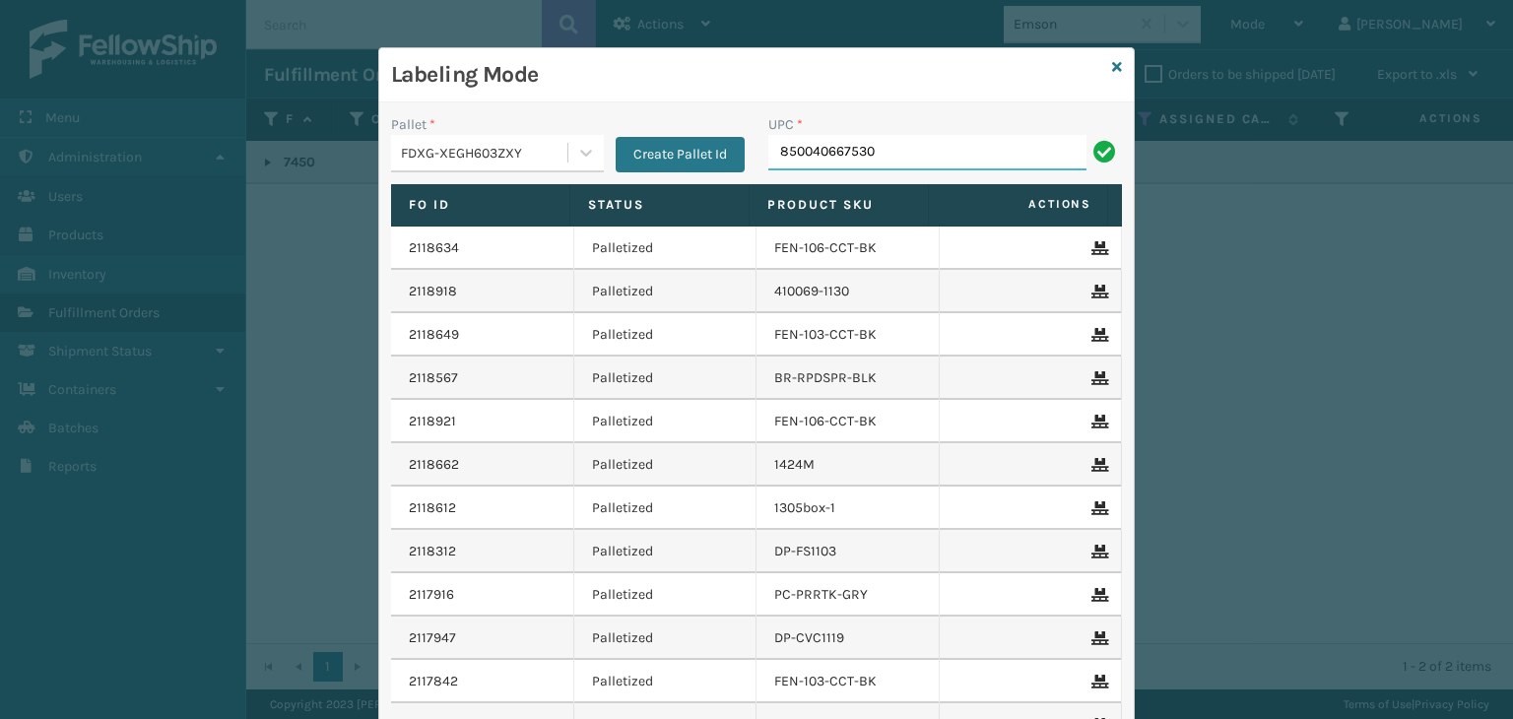
type input "850040667530"
type input "85001248664"
type input "850012486"
click at [801, 157] on input "UPC *" at bounding box center [945, 152] width 354 height 35
click at [801, 157] on input "850012486763" at bounding box center [927, 152] width 318 height 35
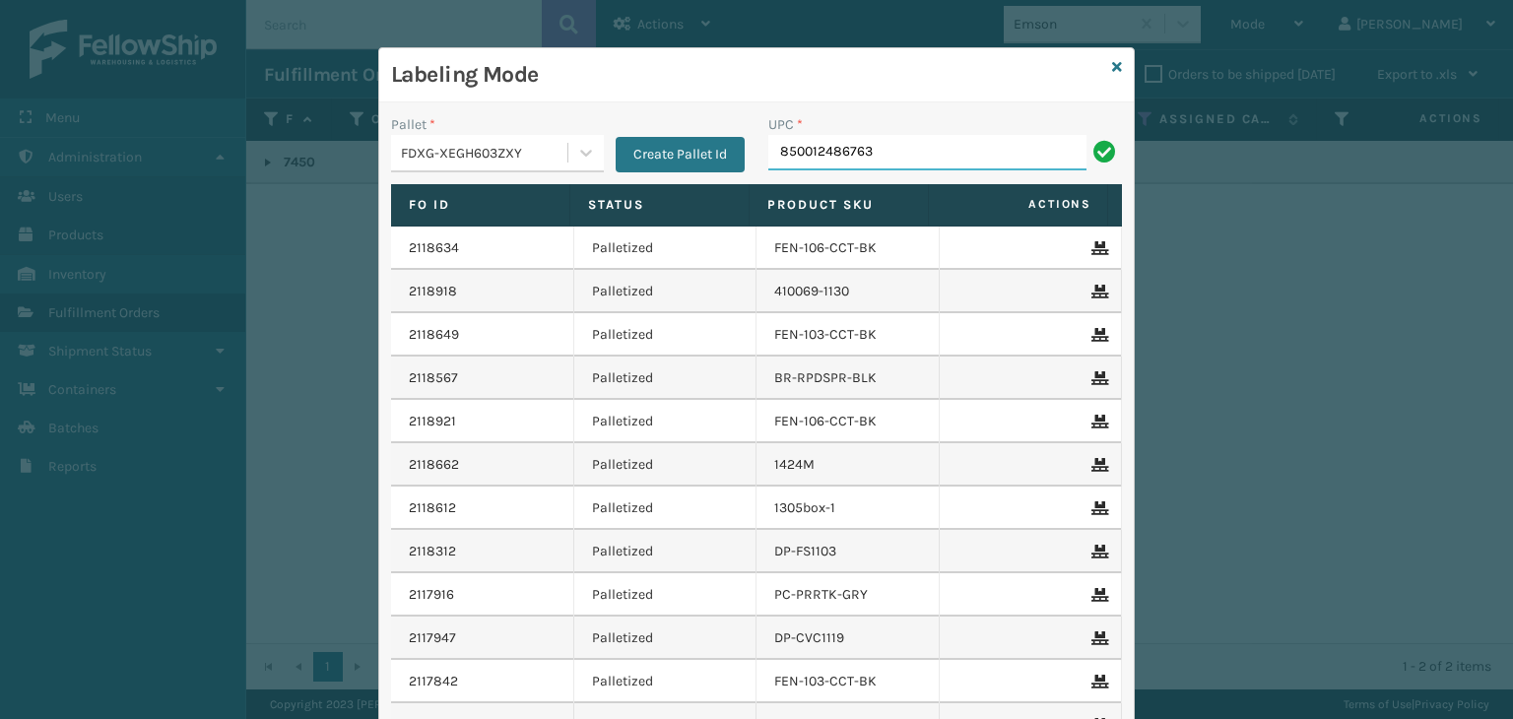
click at [801, 157] on input "850012486763" at bounding box center [927, 152] width 318 height 35
type input "C"
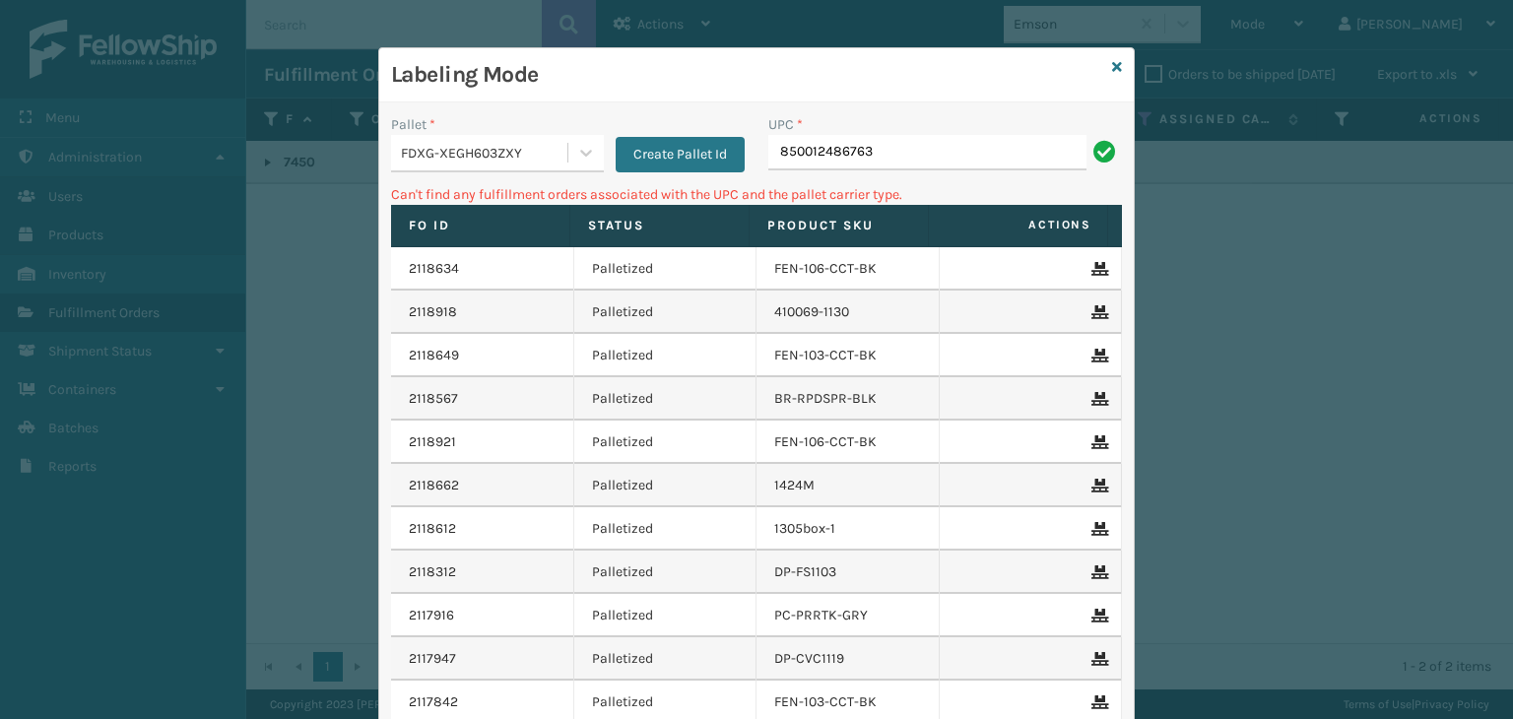
click at [799, 145] on input "850012486763" at bounding box center [927, 152] width 318 height 35
type input "850012486763"
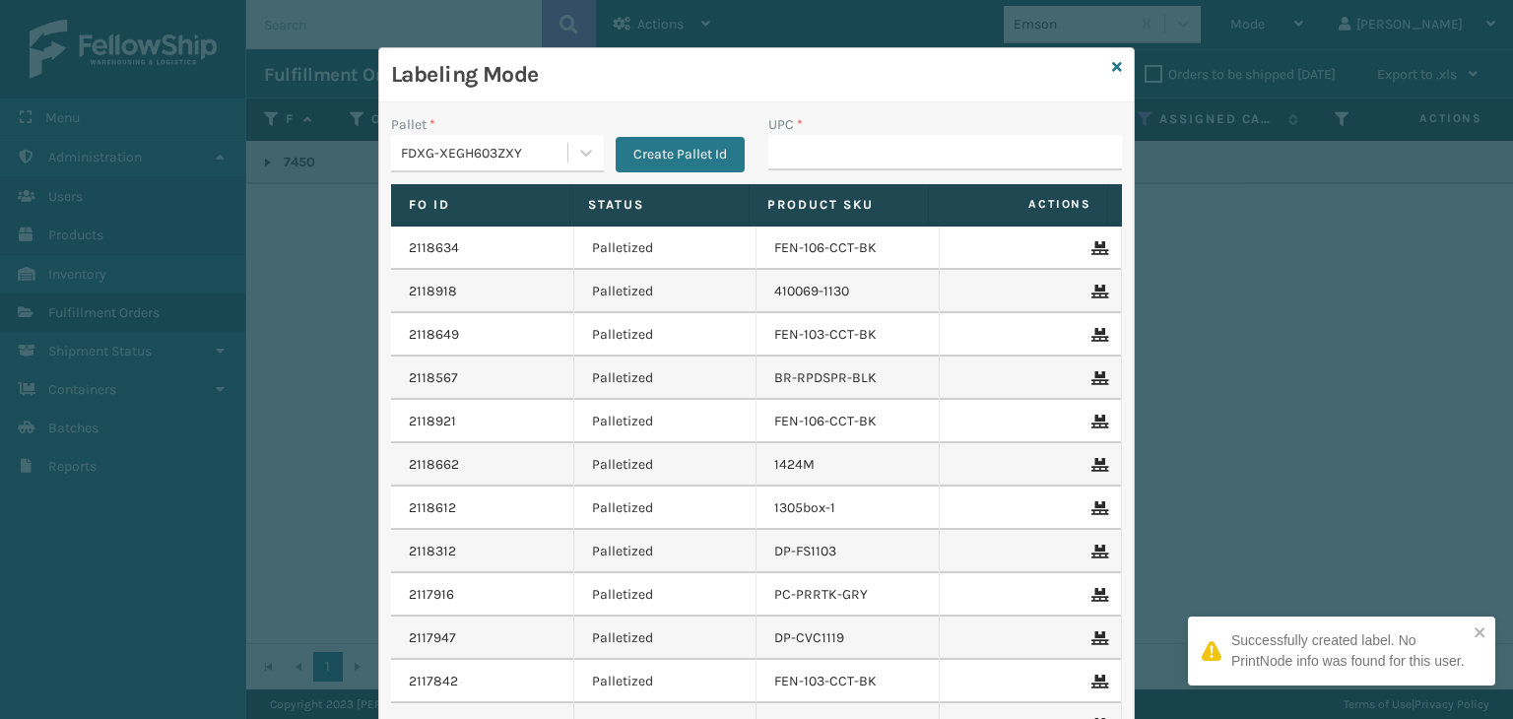
type input "850012486763"
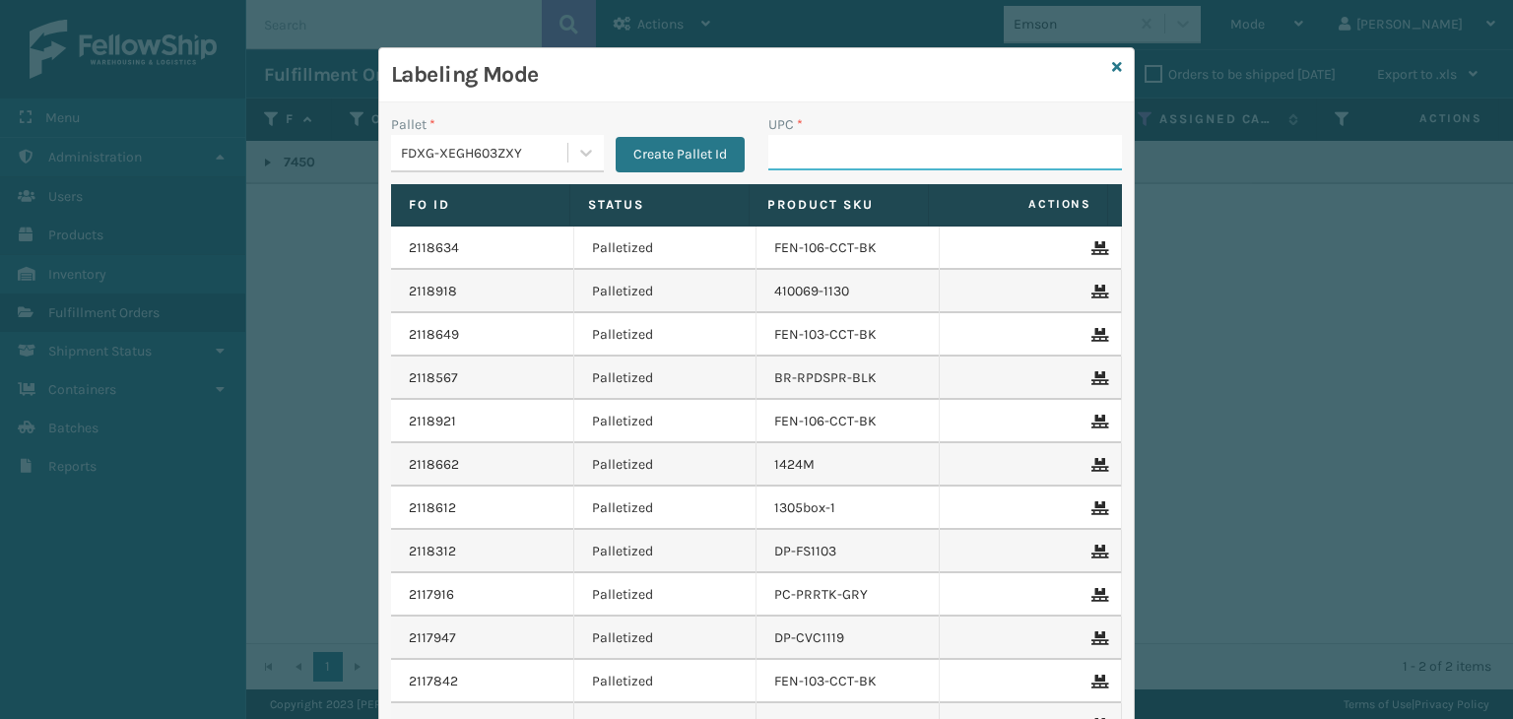
click at [966, 165] on input "UPC *" at bounding box center [945, 152] width 354 height 35
type input "853913008034"
type input "858100007388"
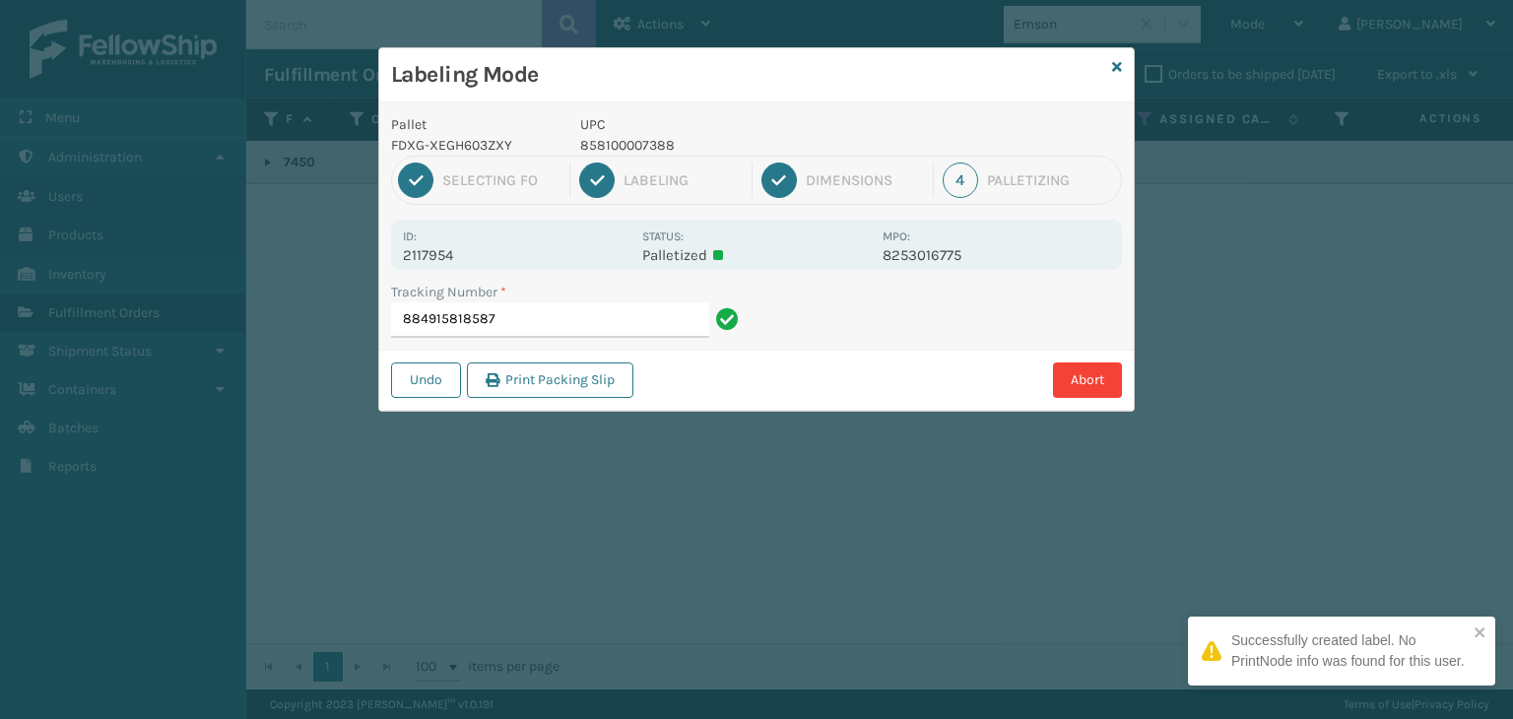
click at [658, 151] on p "858100007388" at bounding box center [725, 145] width 291 height 21
copy p "858100007388"
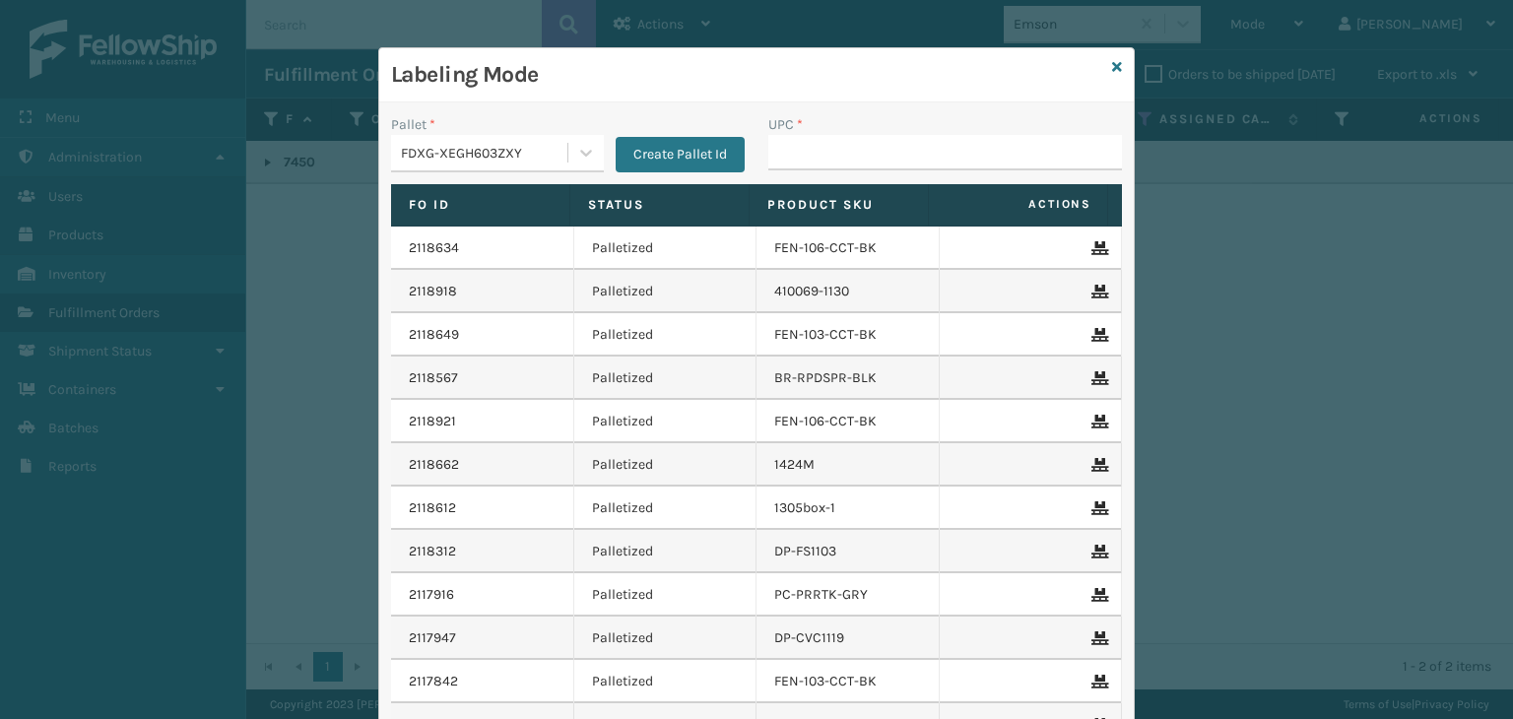
type input "858100007388"
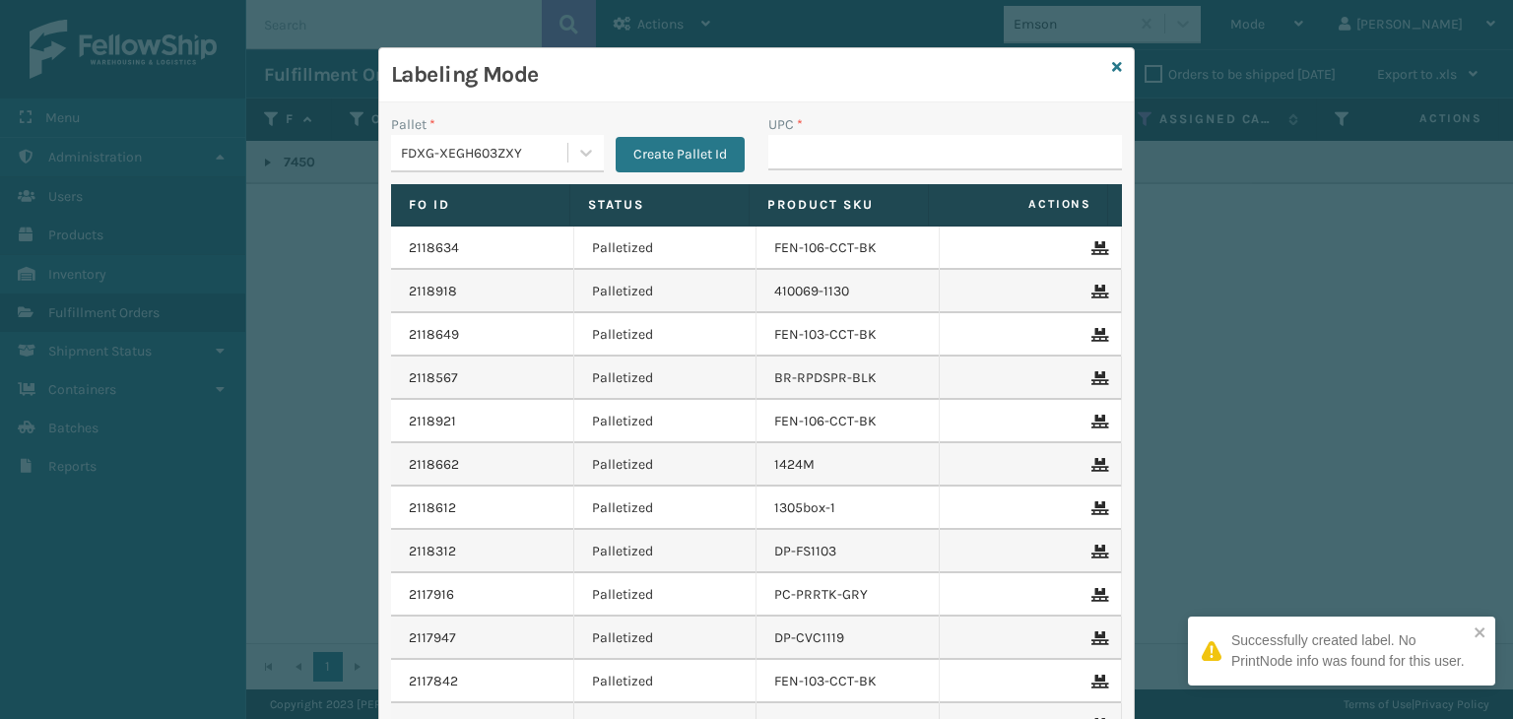
type input "858100007388"
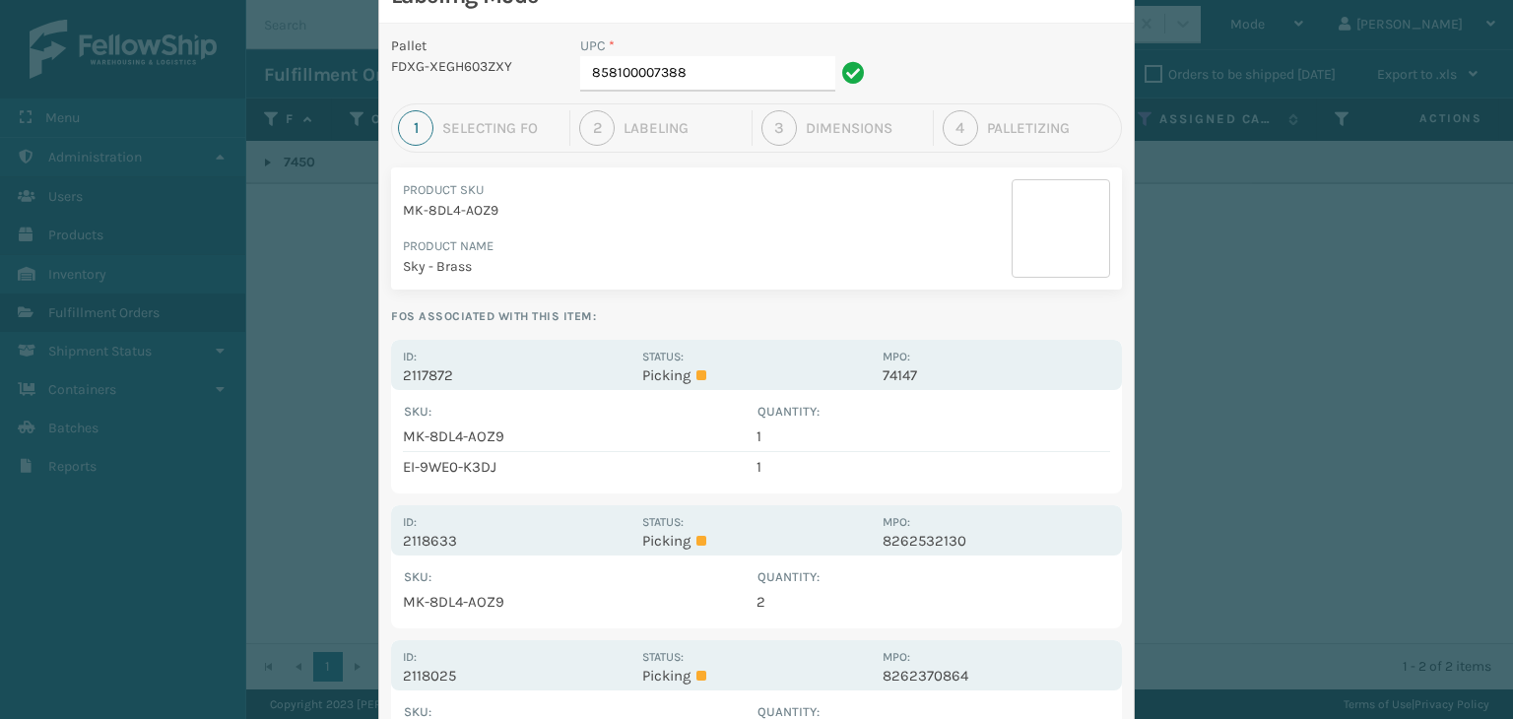
scroll to position [197, 0]
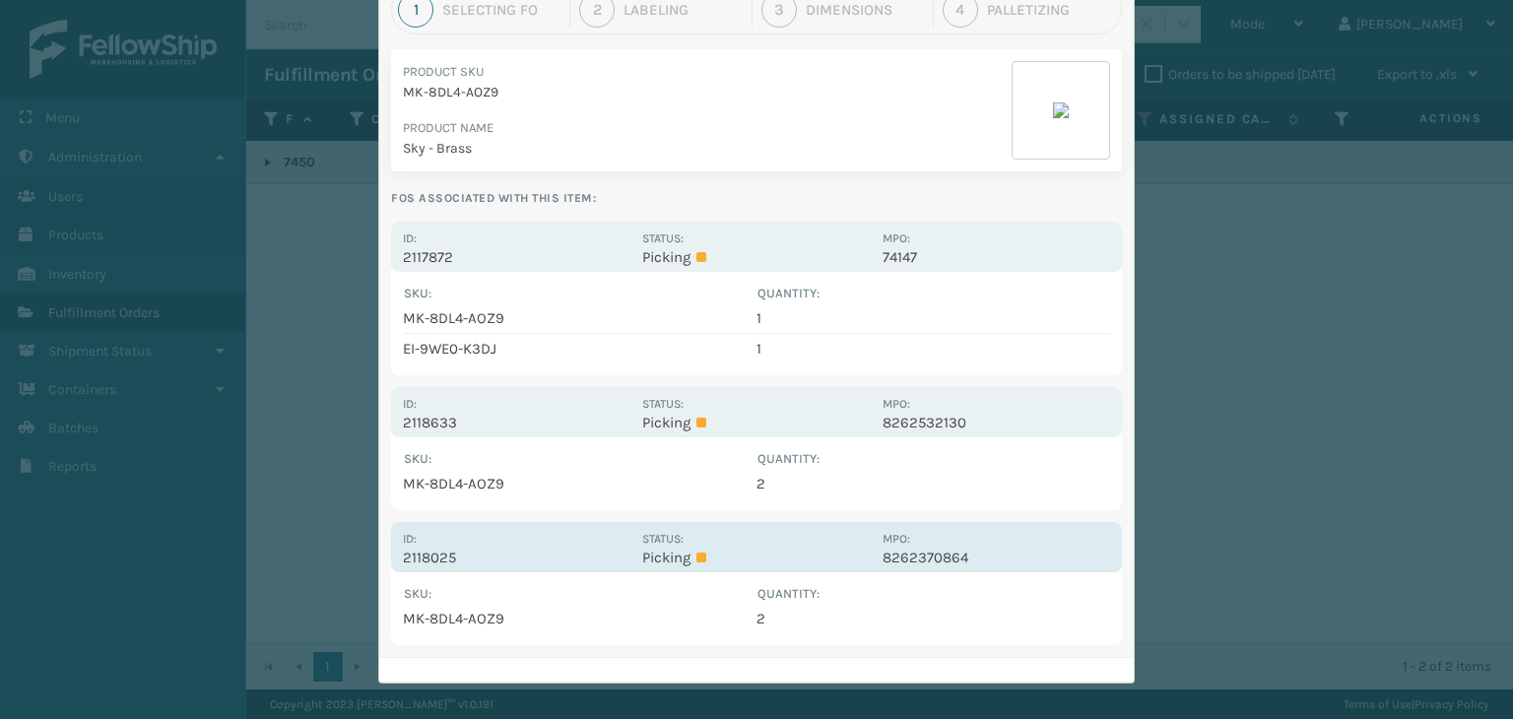
click at [586, 536] on div "Id: 2118025" at bounding box center [517, 547] width 228 height 38
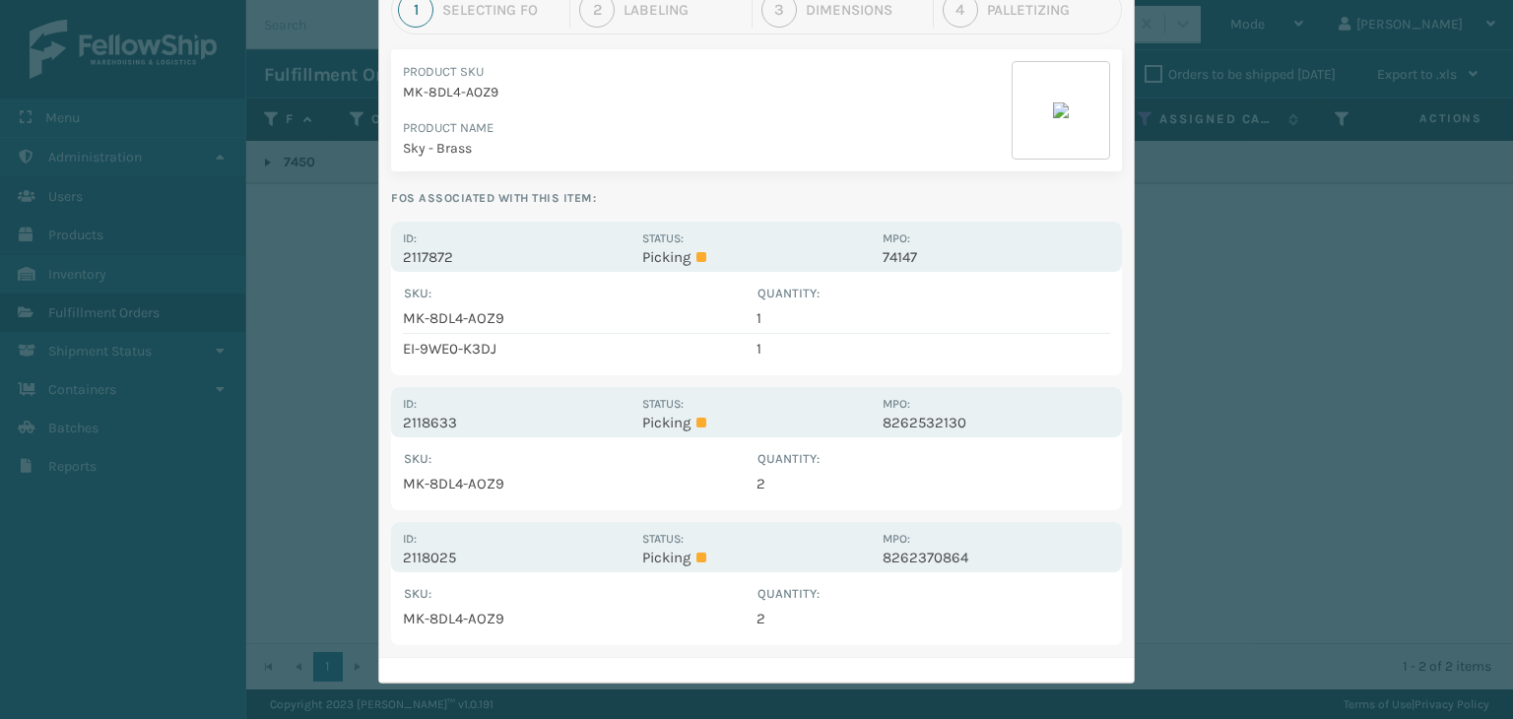
scroll to position [0, 0]
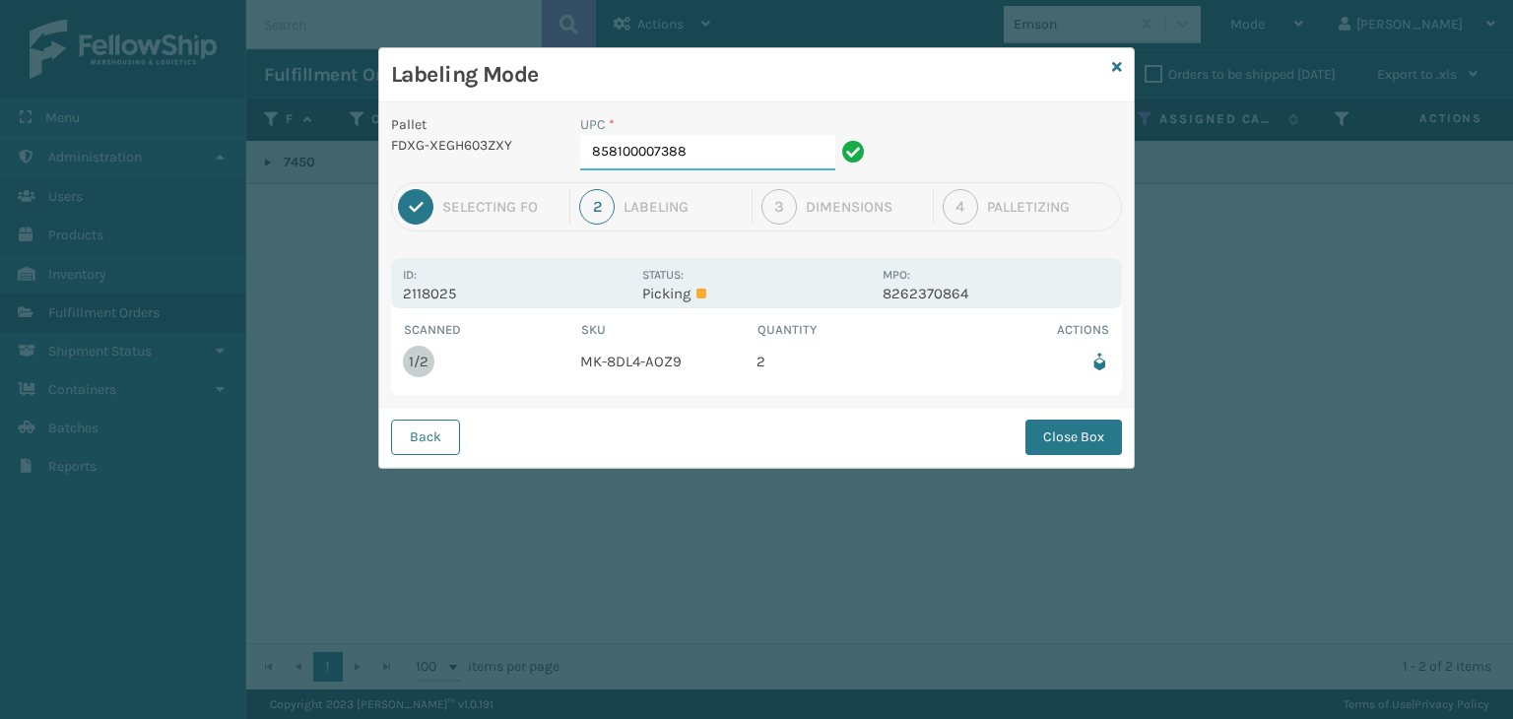
click at [700, 151] on input "858100007388" at bounding box center [707, 152] width 255 height 35
click at [1059, 422] on button "Close Box" at bounding box center [1074, 437] width 97 height 35
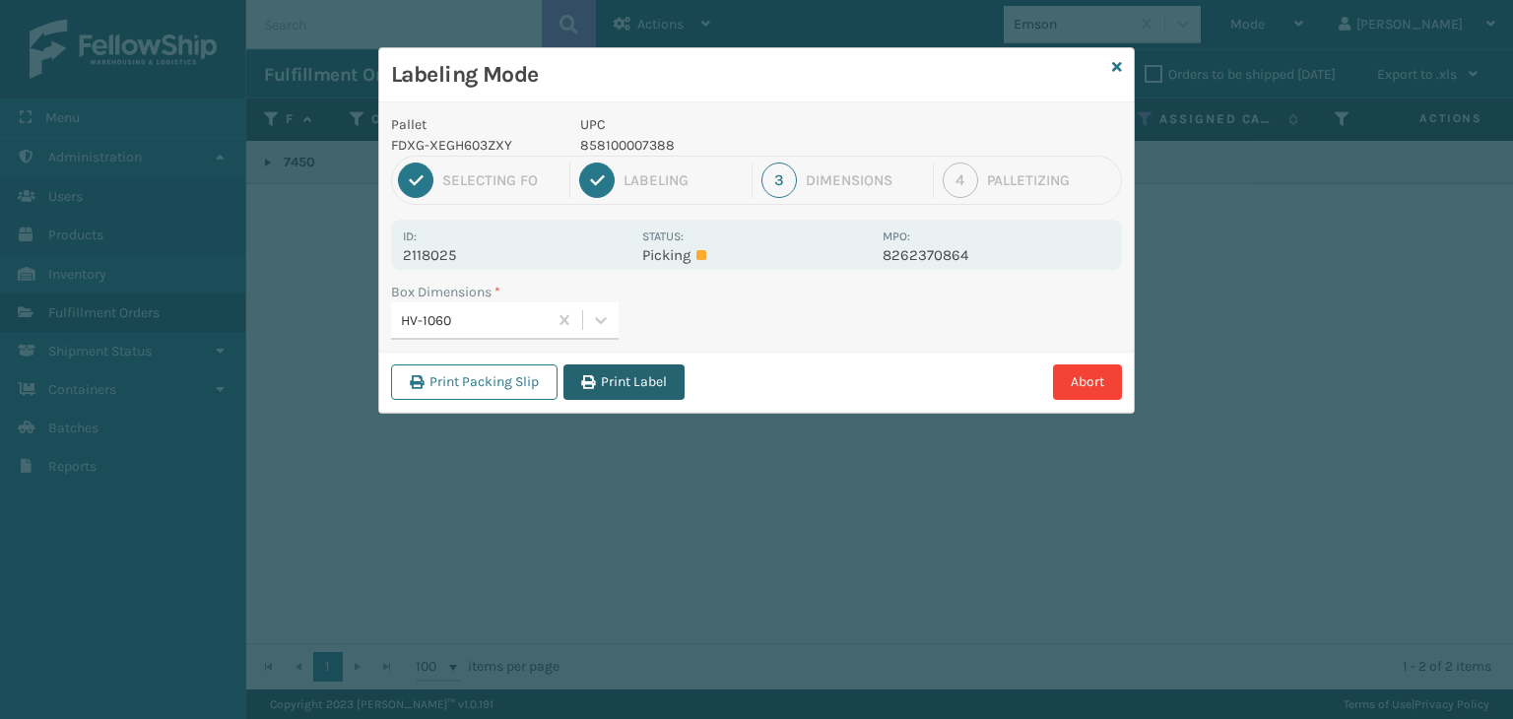
click at [677, 384] on button "Print Label" at bounding box center [623, 381] width 121 height 35
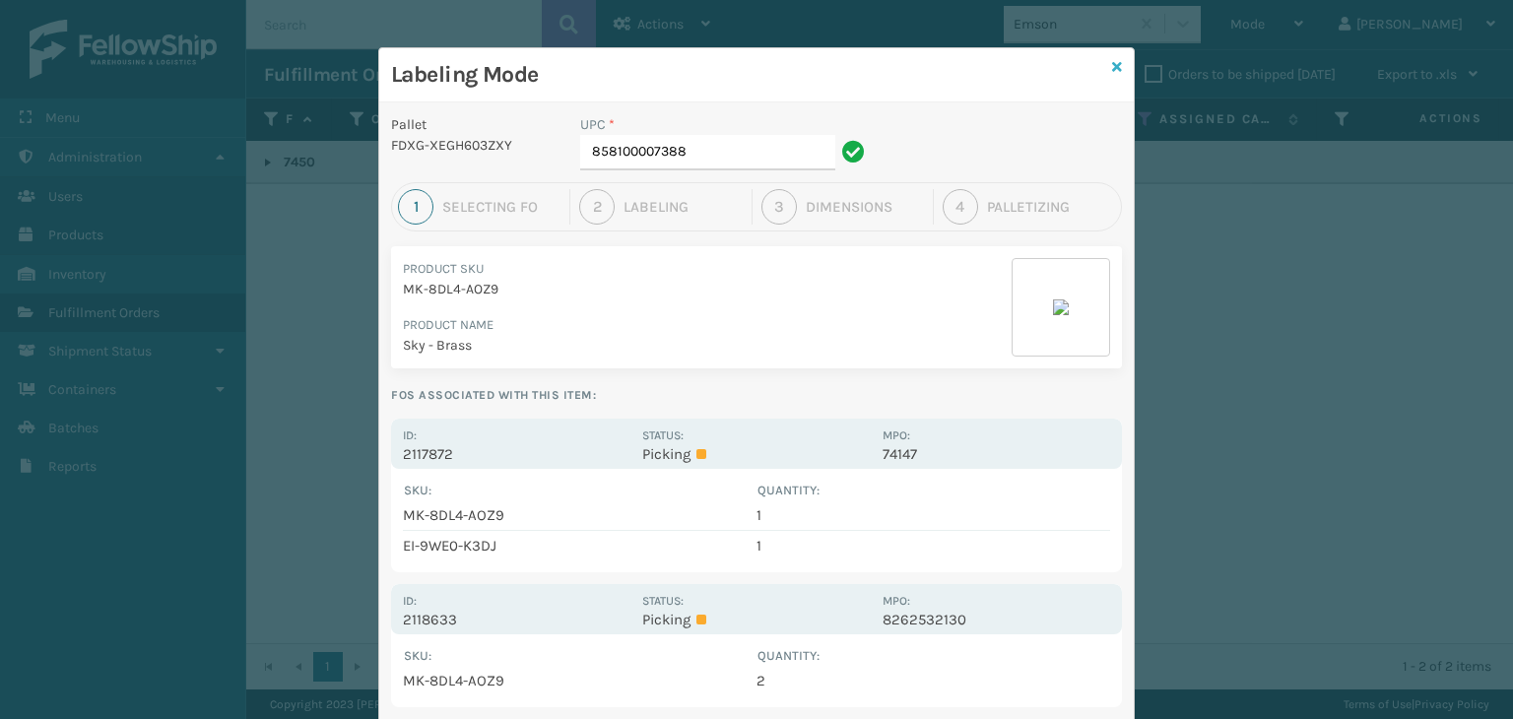
click at [1112, 65] on icon at bounding box center [1117, 67] width 10 height 14
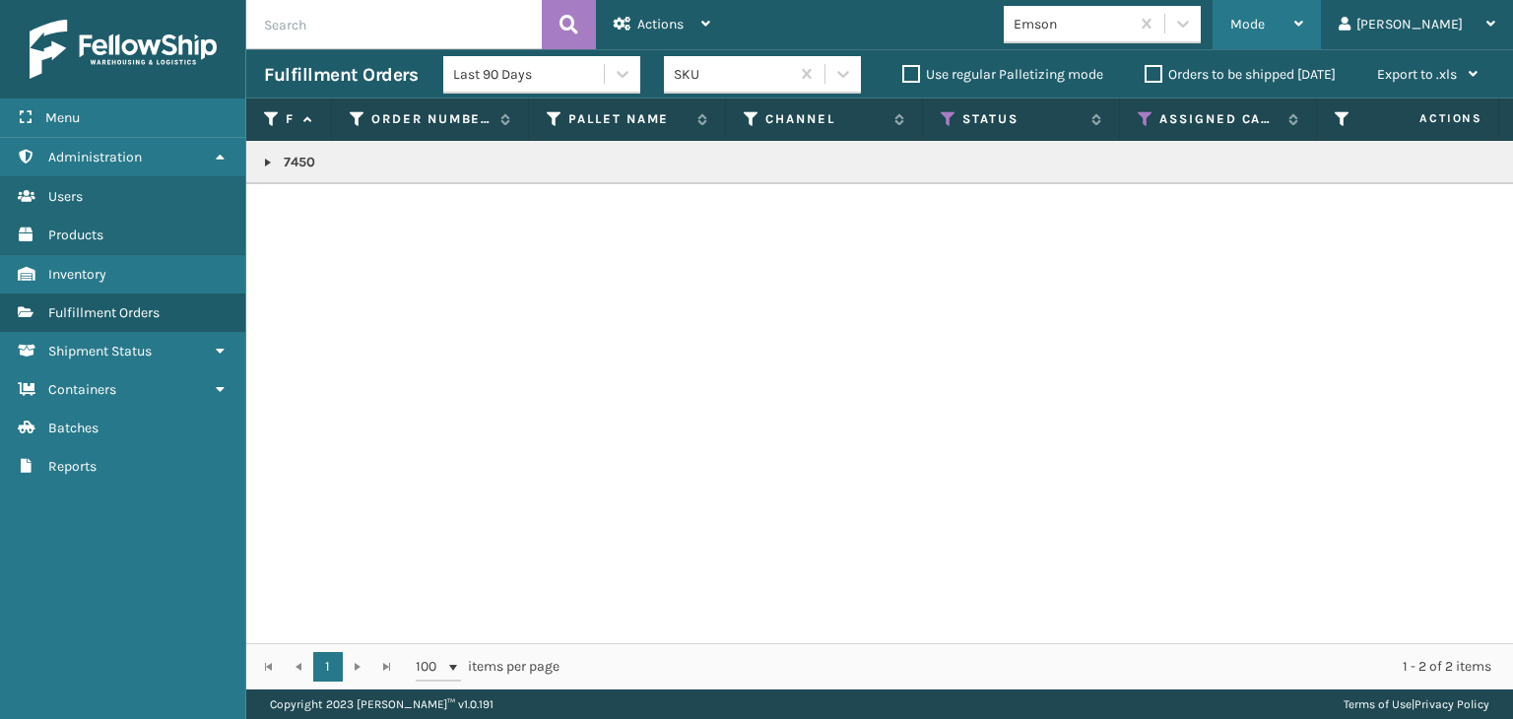
click at [1265, 23] on span "Mode" at bounding box center [1247, 24] width 34 height 17
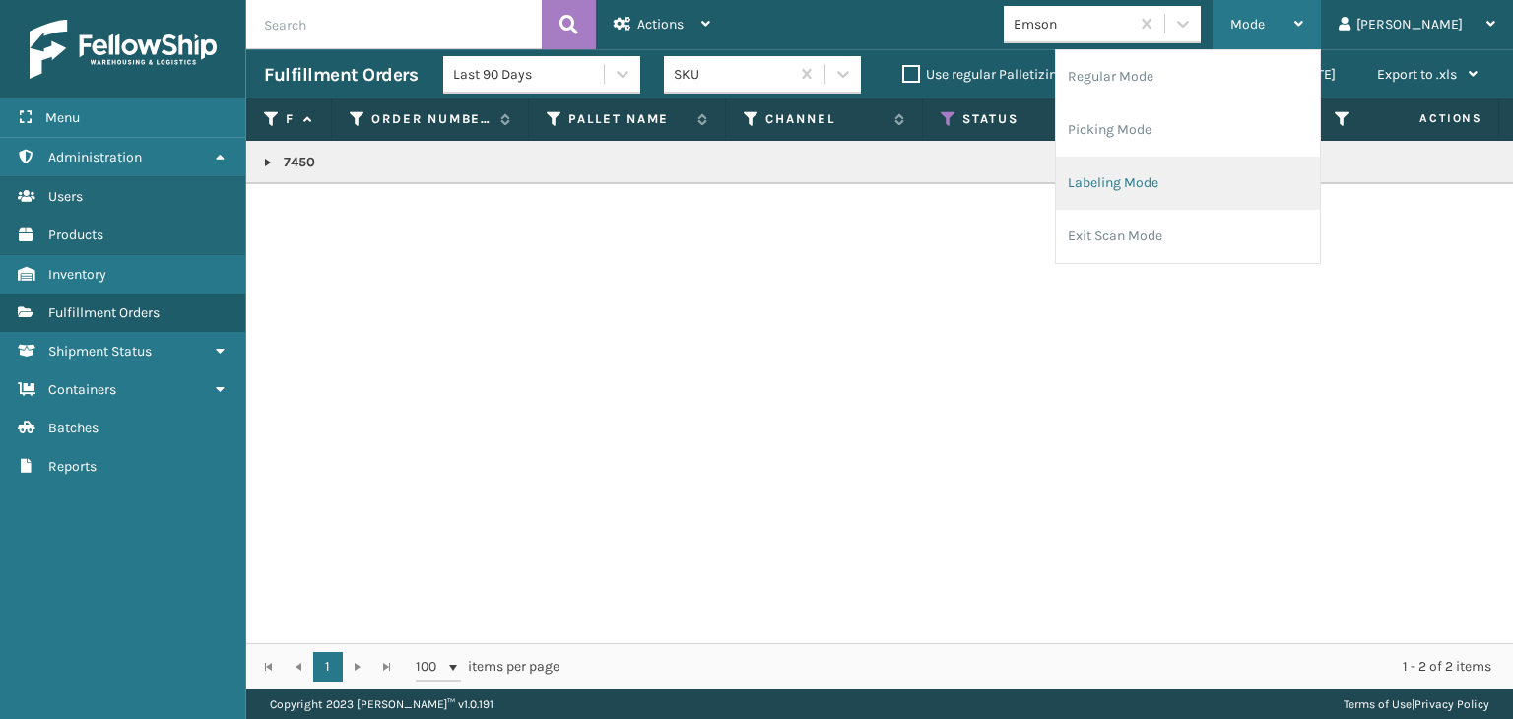
click at [1222, 178] on li "Labeling Mode" at bounding box center [1188, 183] width 264 height 53
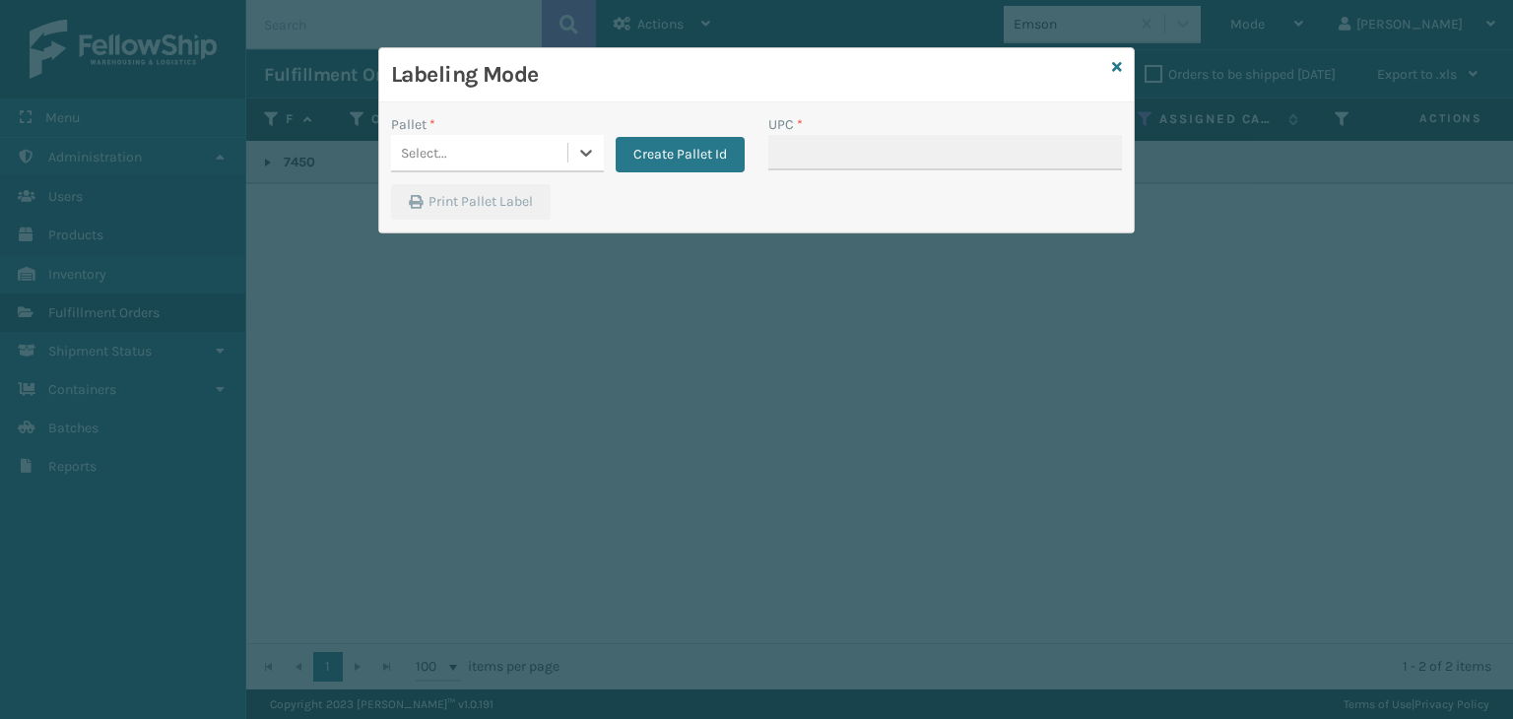
click at [425, 158] on div "Select..." at bounding box center [424, 153] width 46 height 21
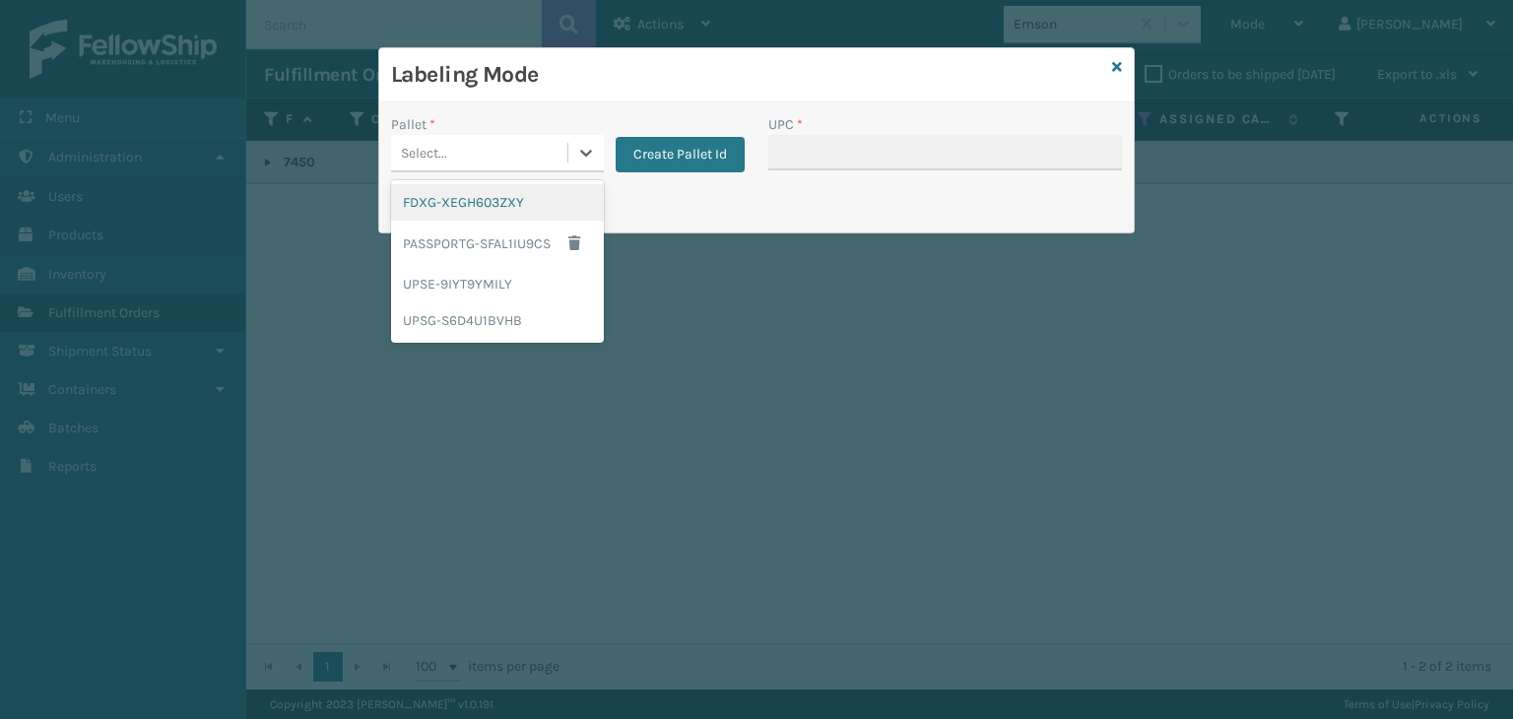
click at [457, 206] on div "FDXG-XEGH603ZXY" at bounding box center [497, 202] width 213 height 36
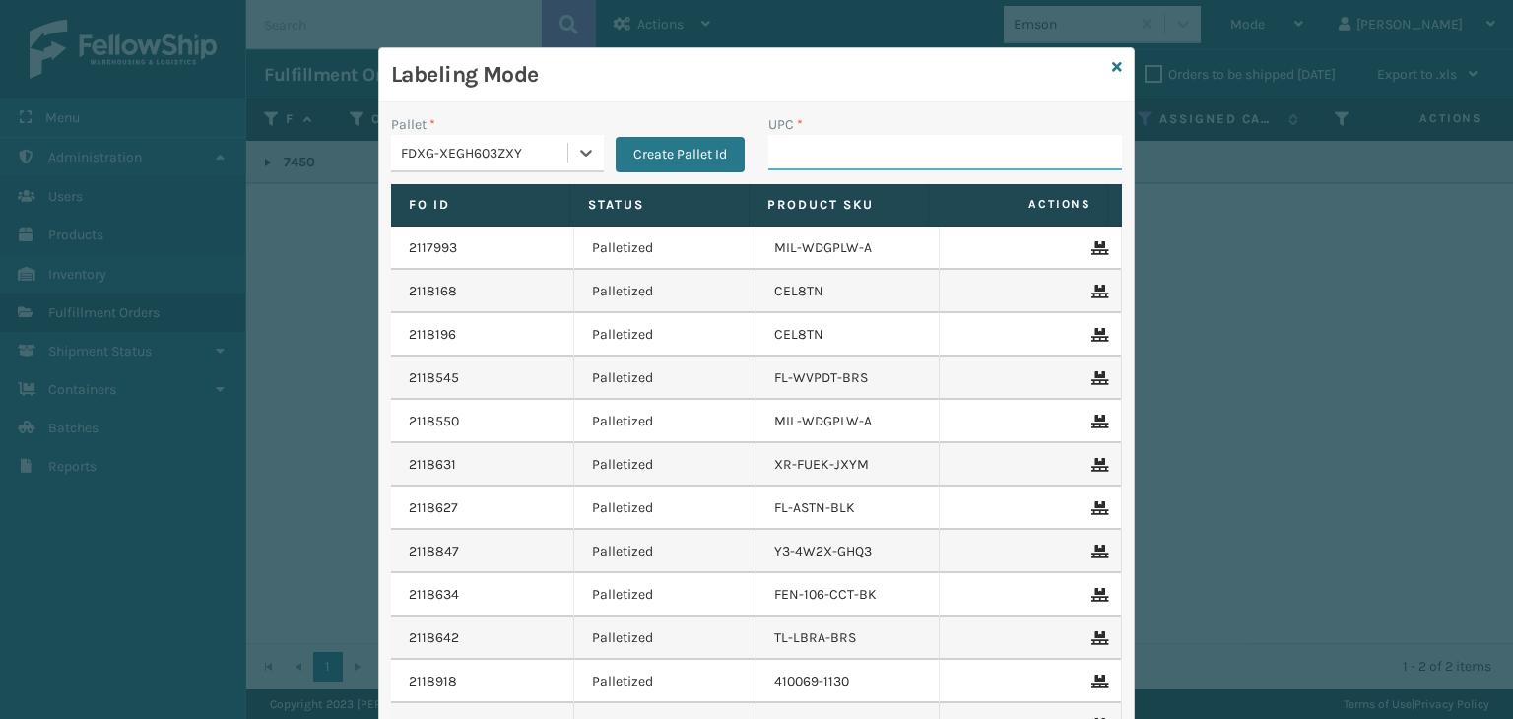
click at [869, 169] on input "UPC *" at bounding box center [945, 152] width 354 height 35
click at [865, 163] on input "UPC *" at bounding box center [945, 152] width 354 height 35
type input "850012486718"
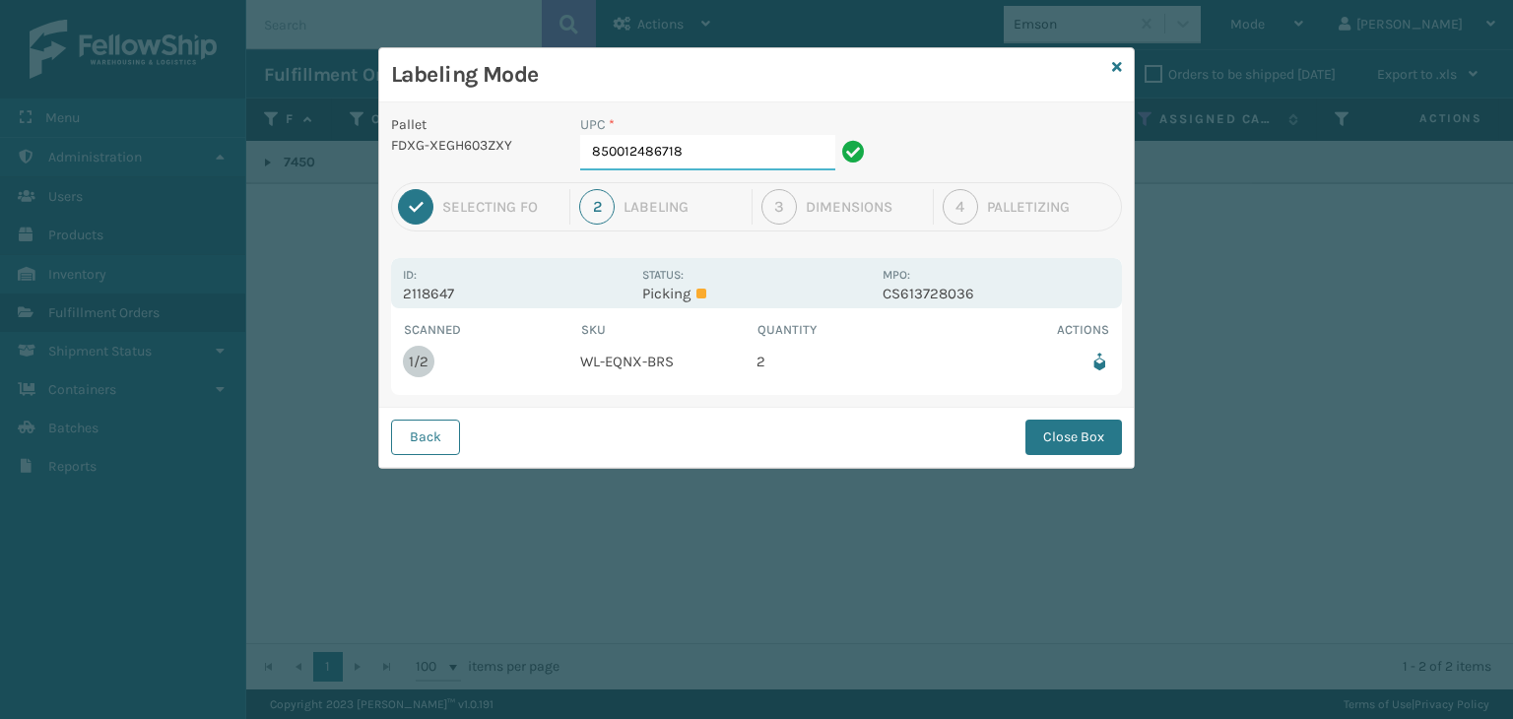
click at [709, 147] on input "850012486718" at bounding box center [707, 152] width 255 height 35
click at [1089, 437] on button "Close Box" at bounding box center [1074, 437] width 97 height 35
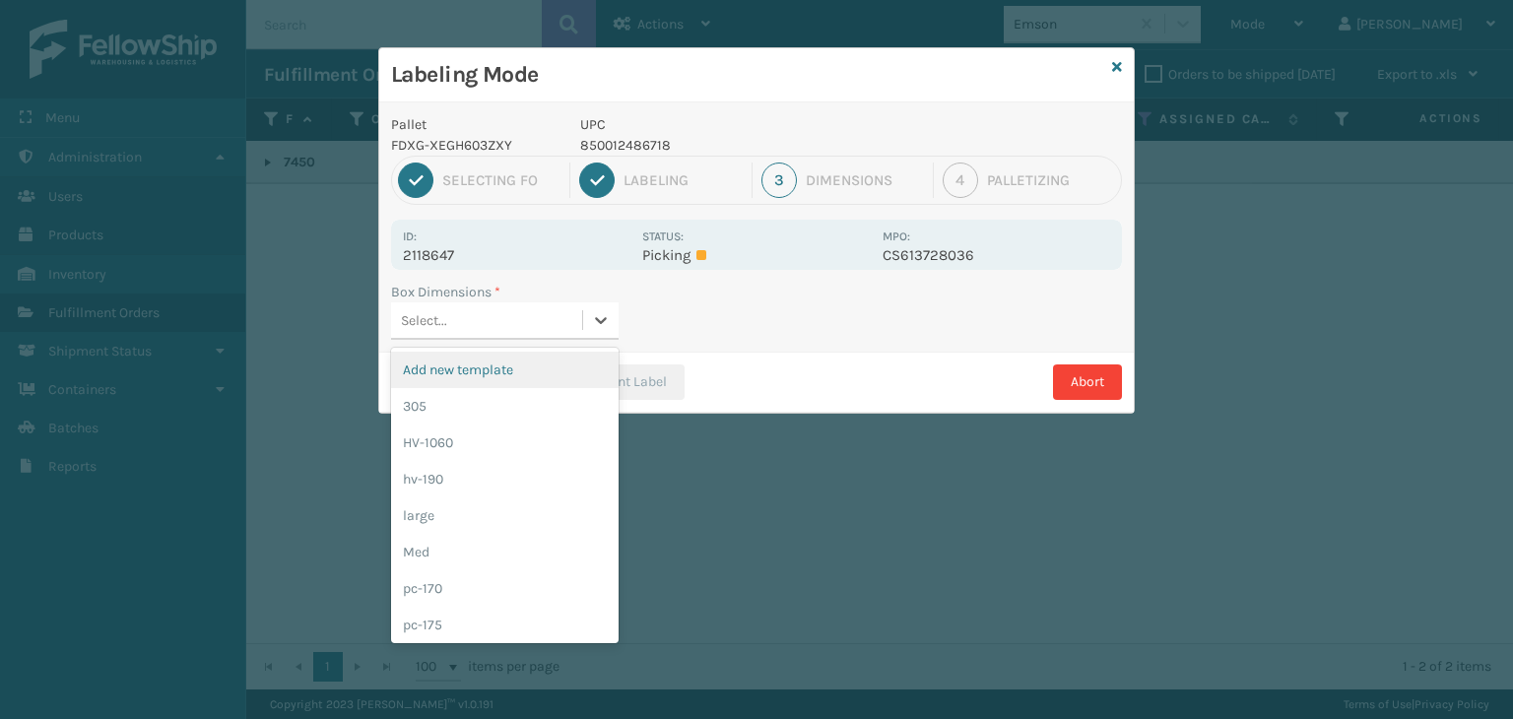
drag, startPoint x: 563, startPoint y: 316, endPoint x: 524, endPoint y: 352, distance: 53.0
click at [556, 312] on div "Select..." at bounding box center [486, 320] width 191 height 33
drag, startPoint x: 470, startPoint y: 412, endPoint x: 560, endPoint y: 385, distance: 93.5
click at [470, 409] on div "305" at bounding box center [505, 406] width 228 height 36
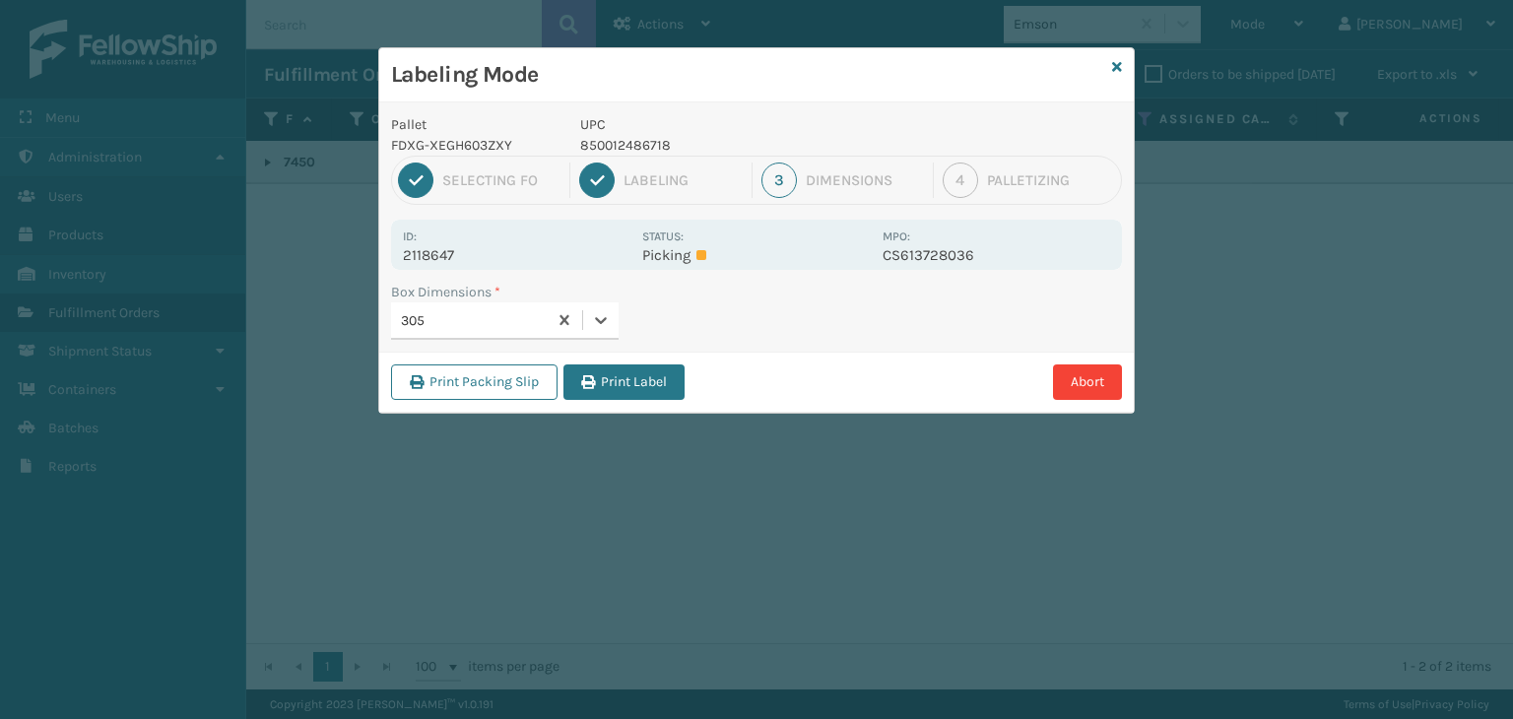
click at [562, 384] on div "Print Packing Slip Print Label Abort" at bounding box center [756, 382] width 755 height 60
click at [581, 387] on button "Print Label" at bounding box center [623, 381] width 121 height 35
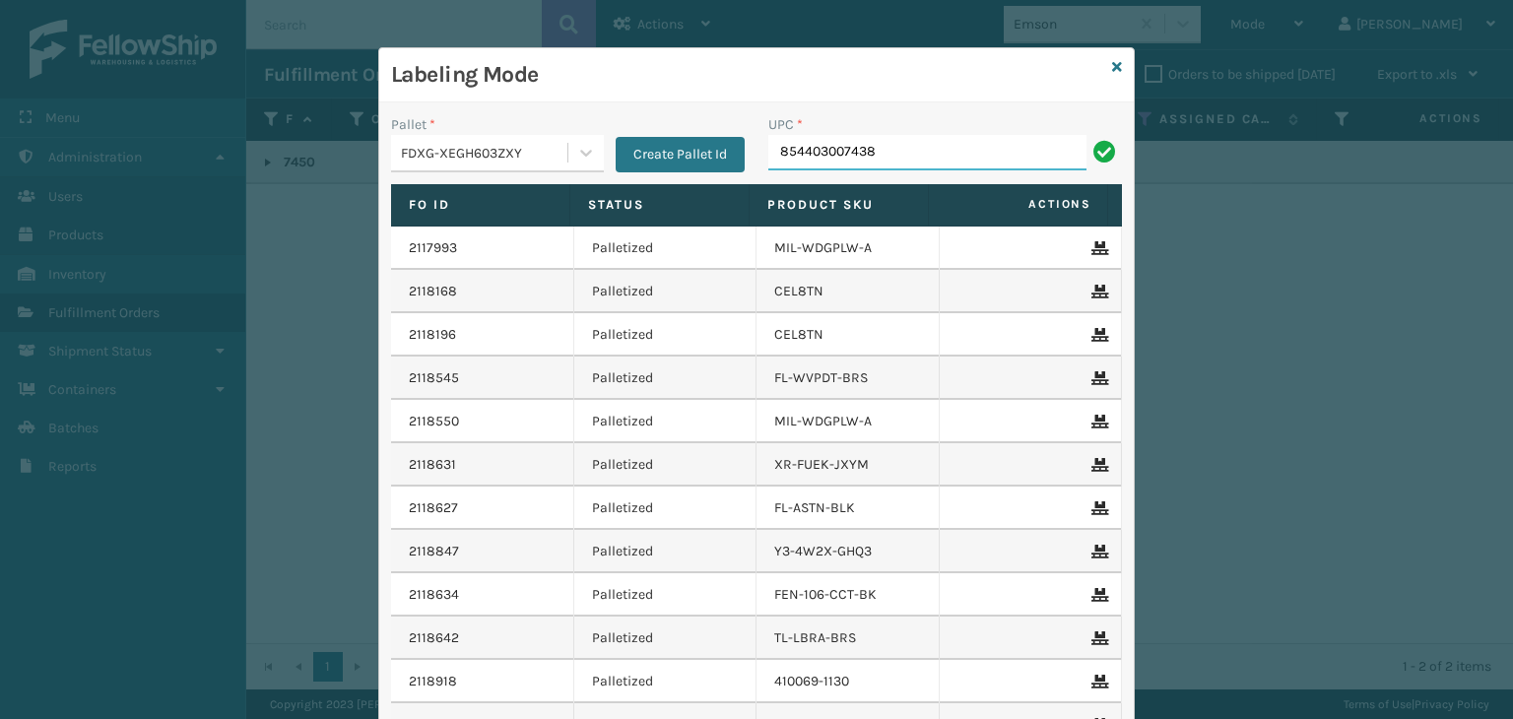
click at [810, 161] on input "854403007438" at bounding box center [927, 152] width 318 height 35
type input "854403007438"
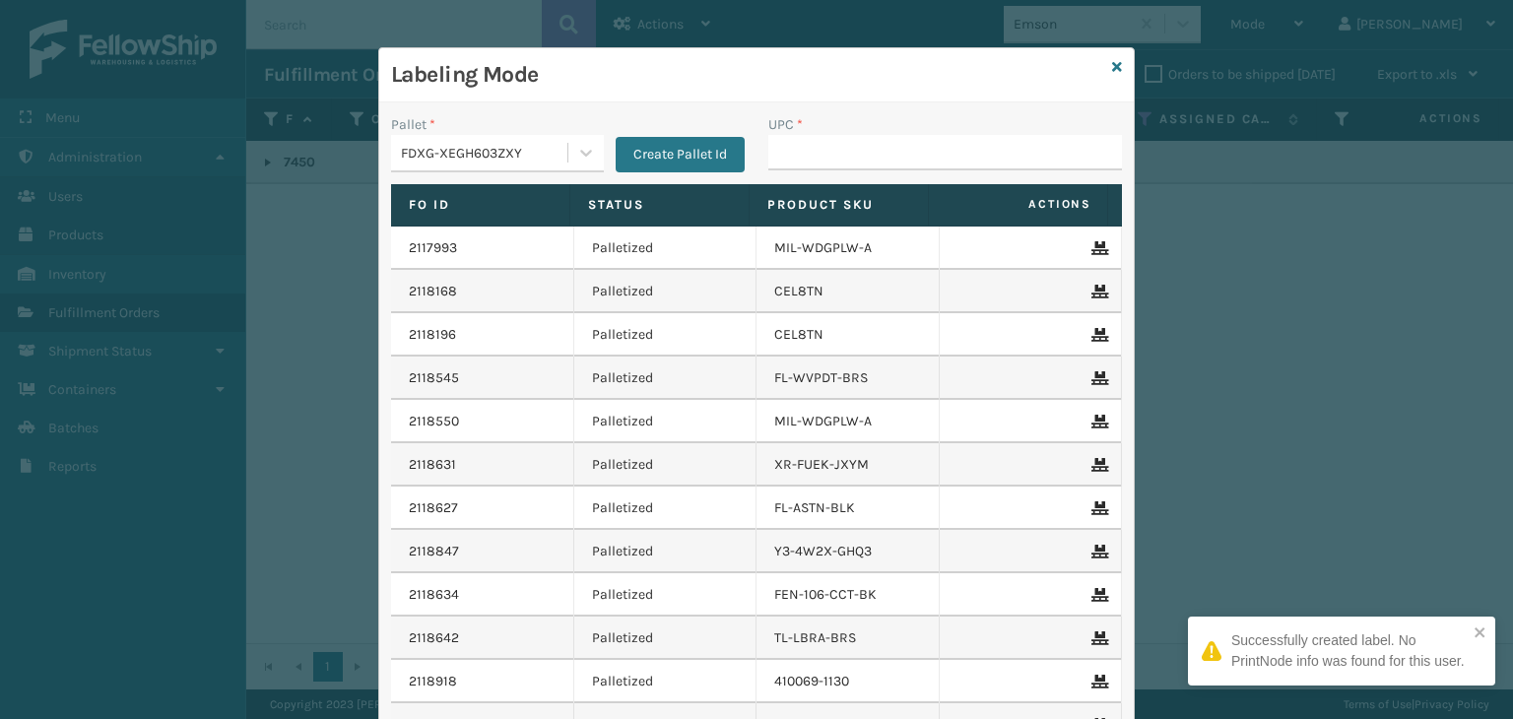
type input "854403007438"
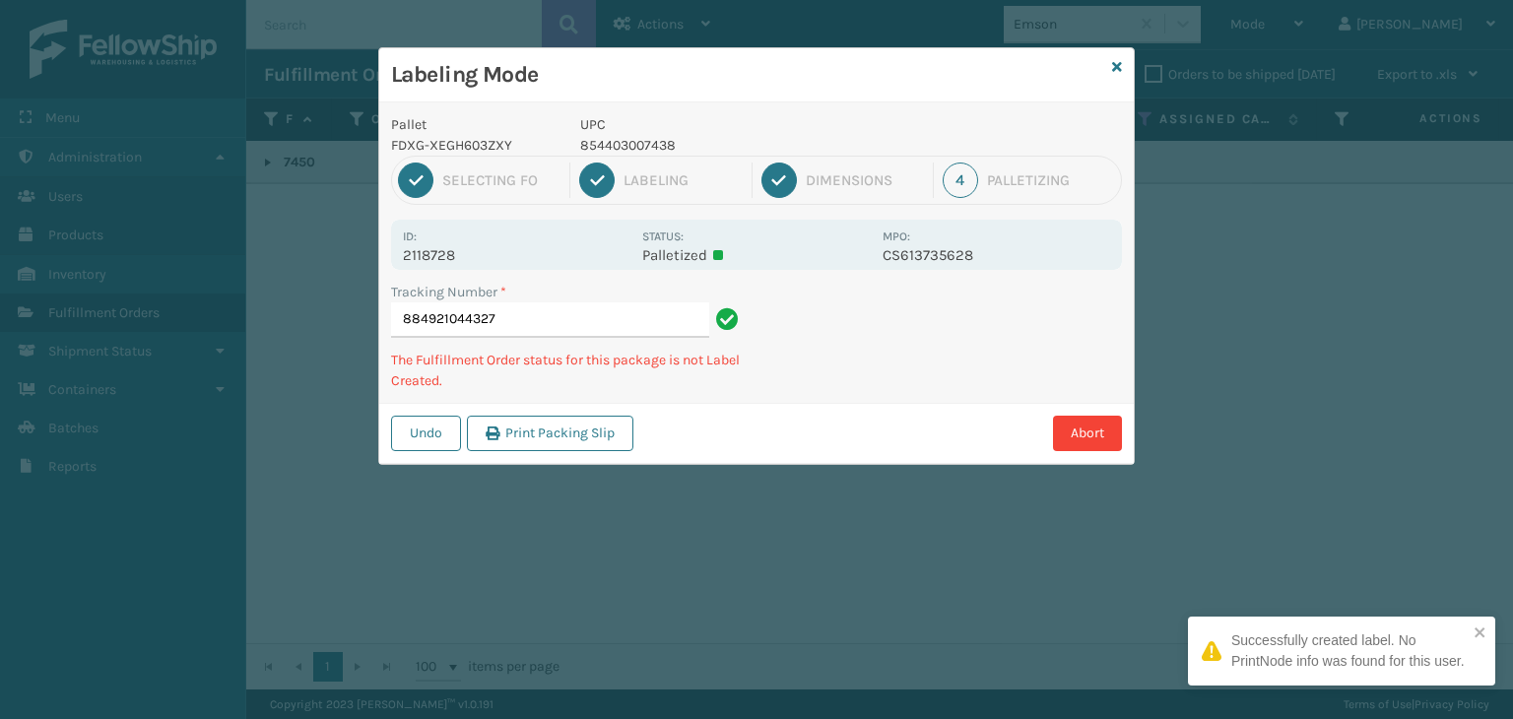
type input "884921044327854403007438"
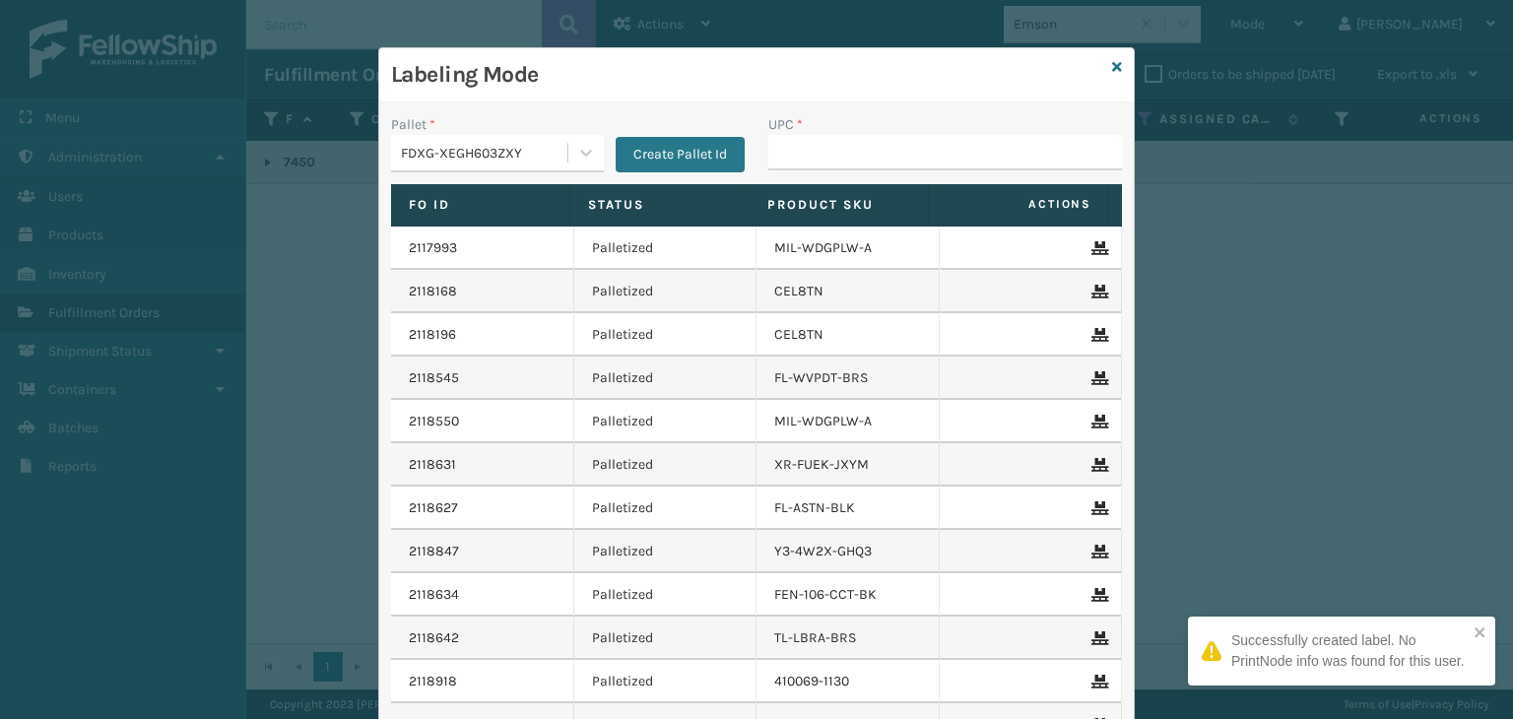
type input "854403007438"
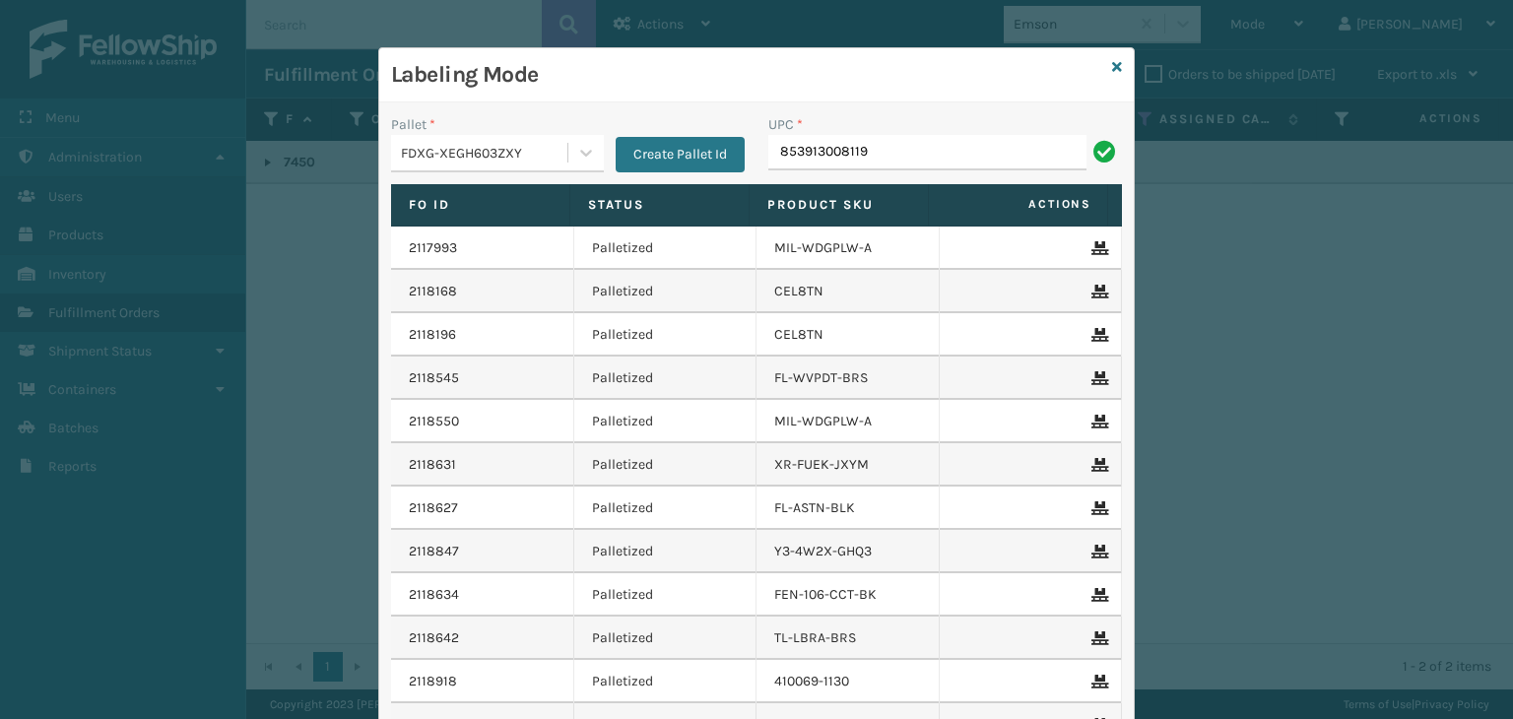
type input "853913008119"
type input "85000"
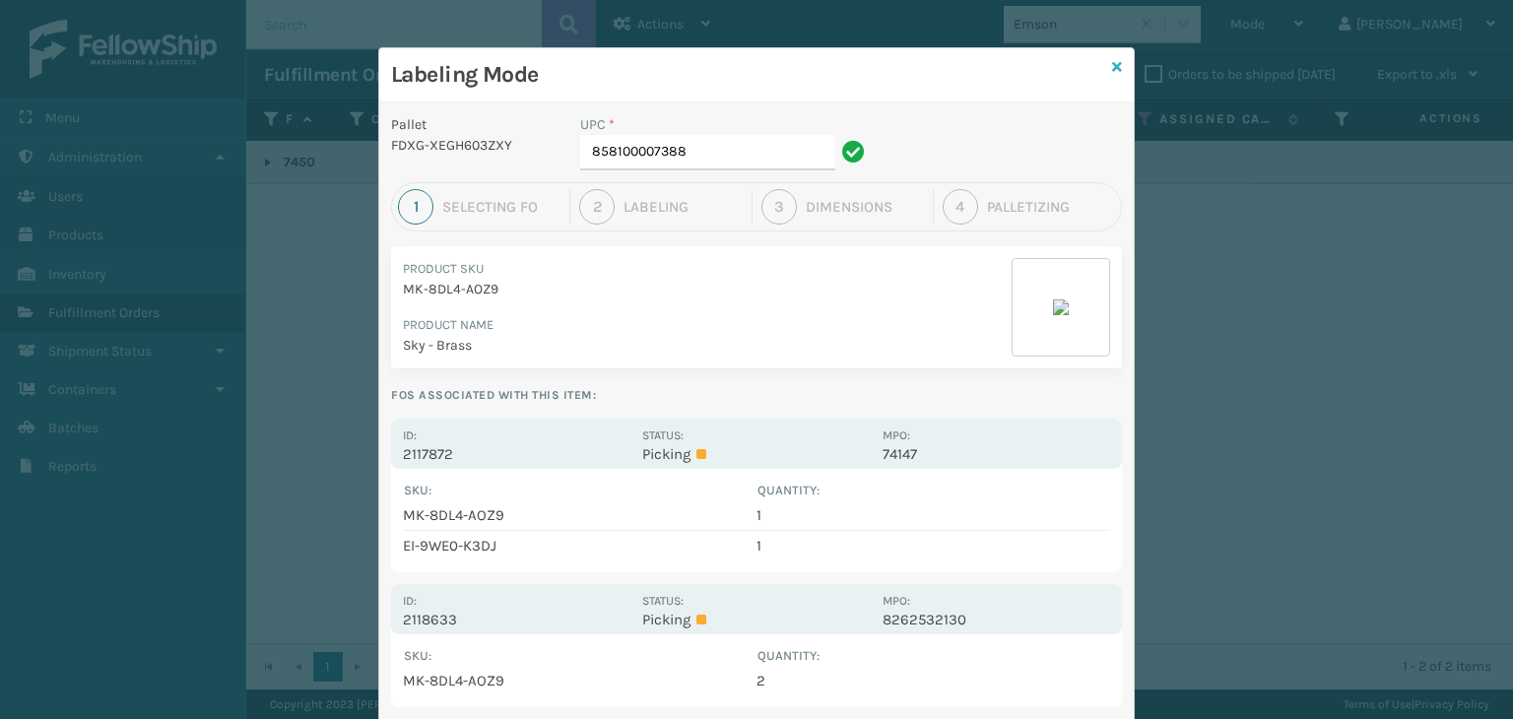
click at [1112, 70] on icon at bounding box center [1117, 67] width 10 height 14
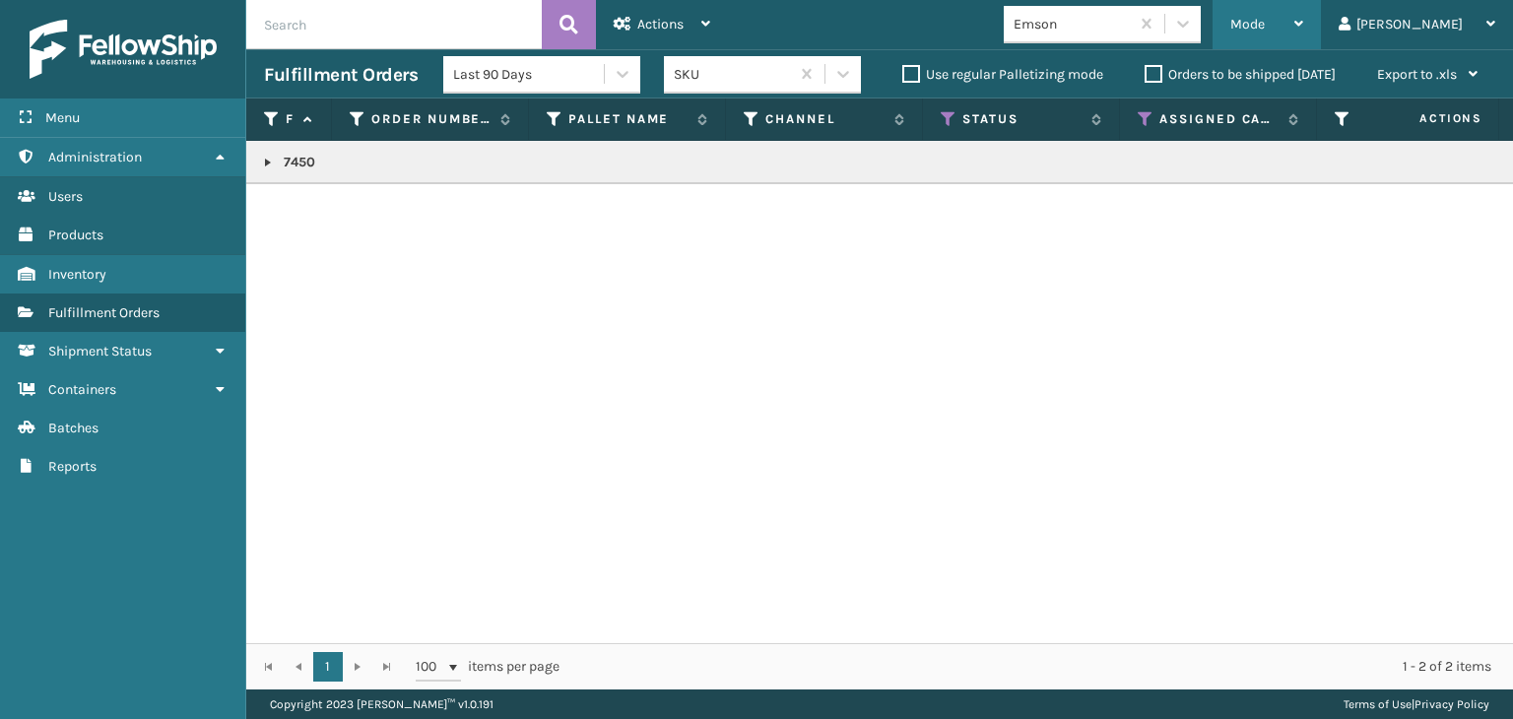
click at [1265, 20] on span "Mode" at bounding box center [1247, 24] width 34 height 17
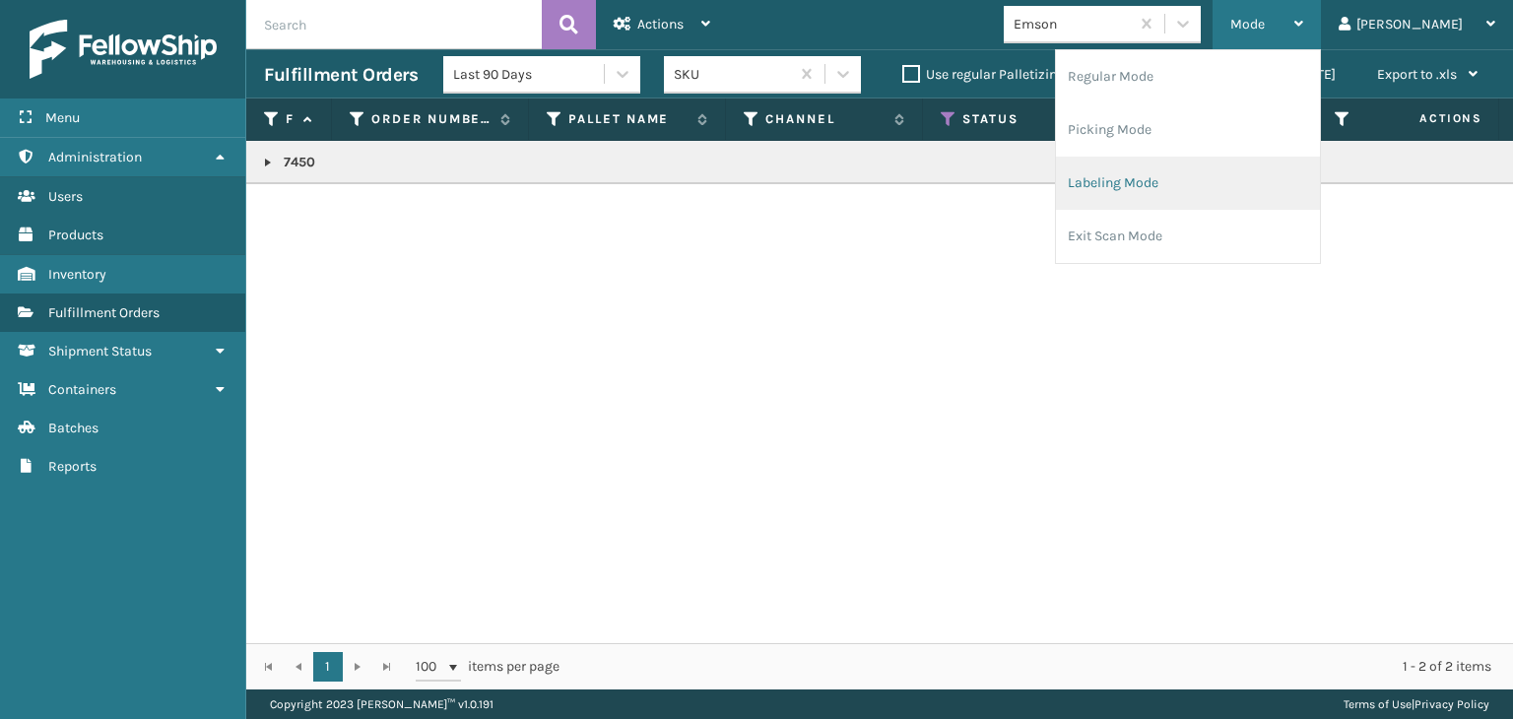
click at [1202, 173] on li "Labeling Mode" at bounding box center [1188, 183] width 264 height 53
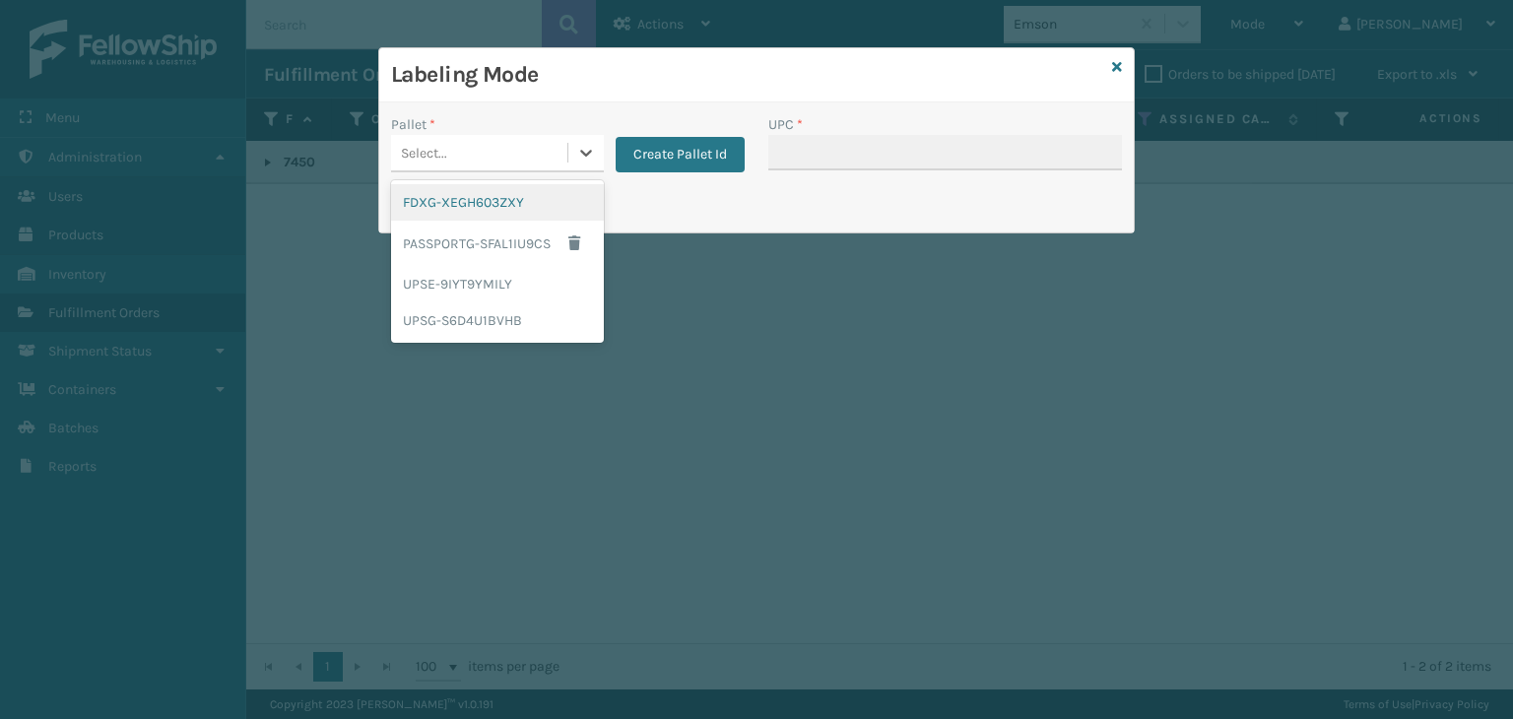
click at [444, 143] on div "Select..." at bounding box center [424, 153] width 46 height 21
click at [477, 214] on div "FDXG-XEGH603ZXY" at bounding box center [497, 202] width 213 height 36
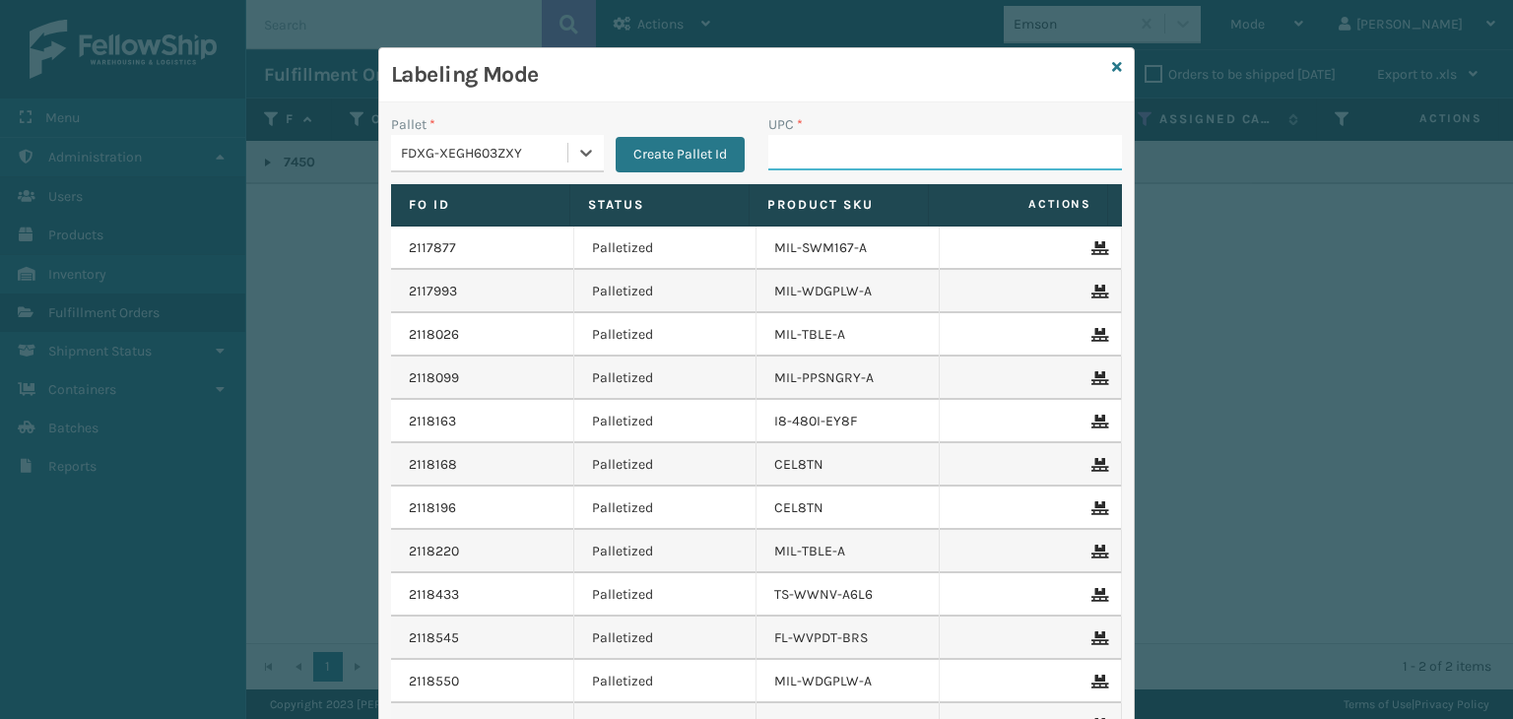
click at [792, 155] on input "UPC *" at bounding box center [945, 152] width 354 height 35
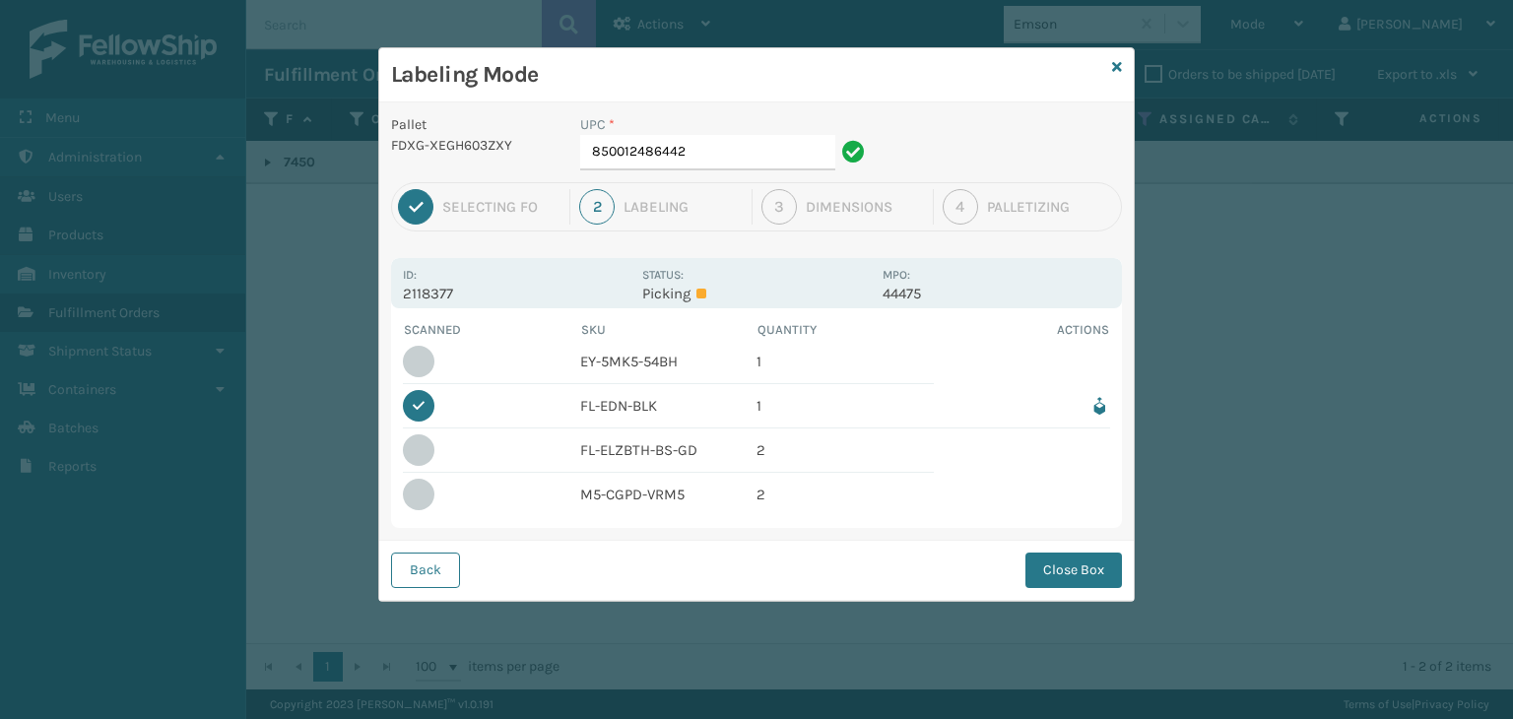
drag, startPoint x: 1095, startPoint y: 574, endPoint x: 977, endPoint y: 549, distance: 121.0
click at [1091, 572] on button "Close Box" at bounding box center [1074, 570] width 97 height 35
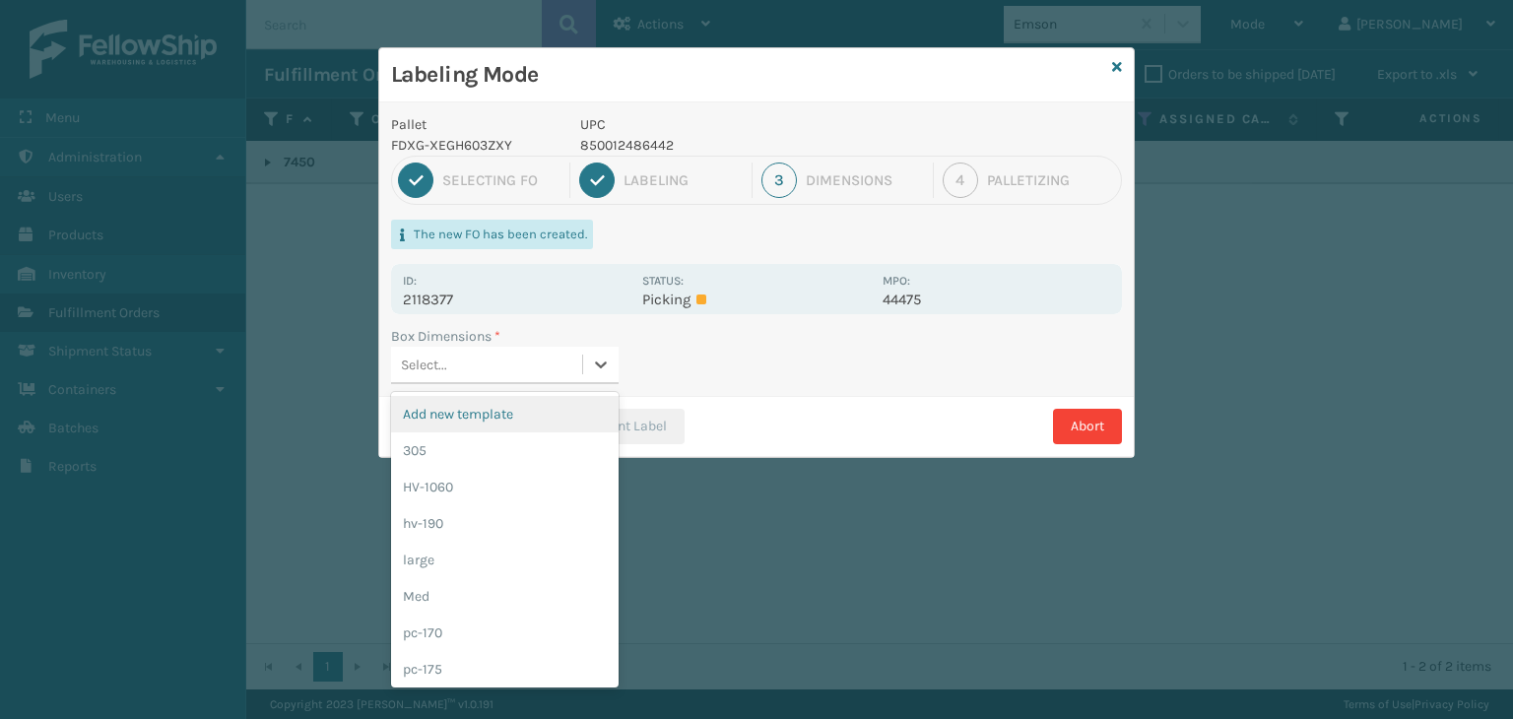
click at [469, 371] on div "Select..." at bounding box center [486, 365] width 191 height 33
click at [442, 443] on div "305" at bounding box center [505, 450] width 228 height 36
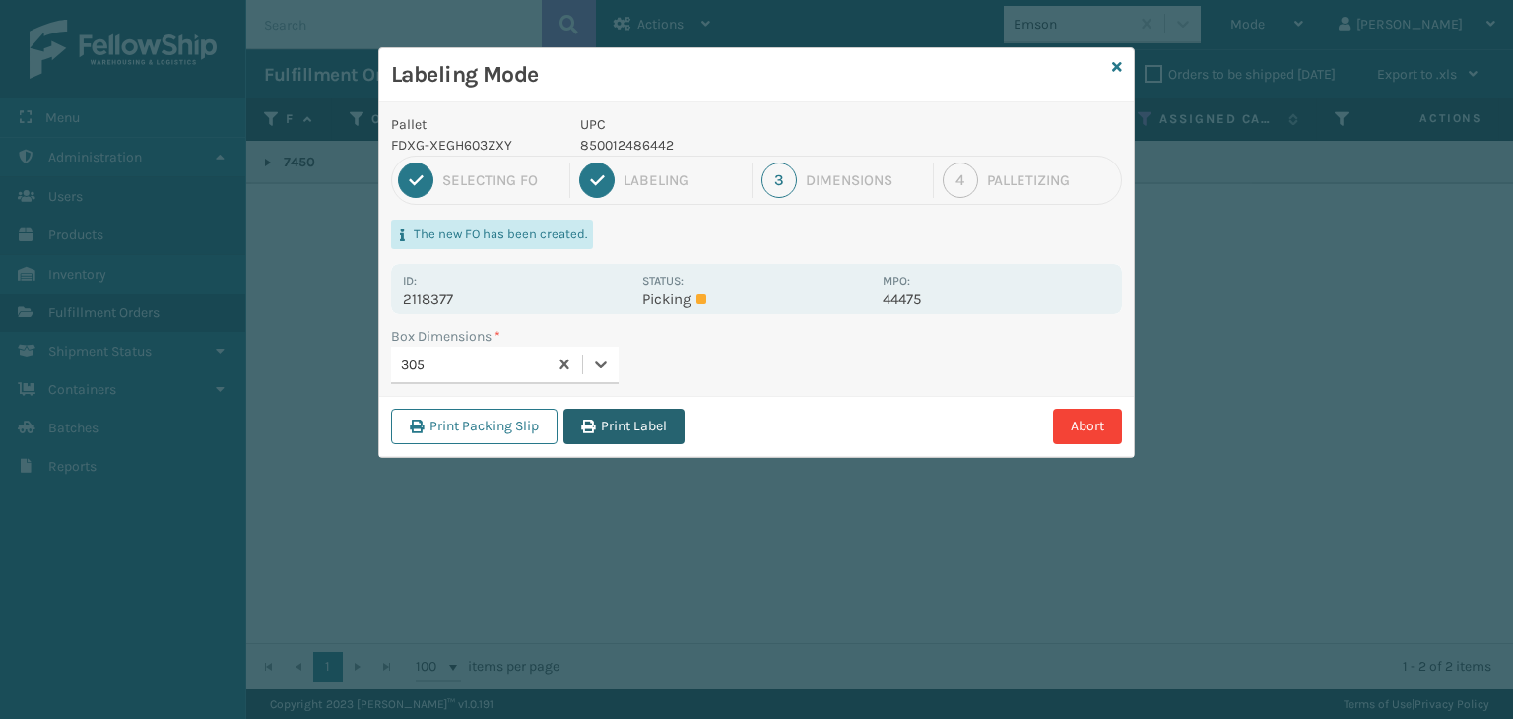
click at [588, 428] on icon "button" at bounding box center [588, 427] width 14 height 14
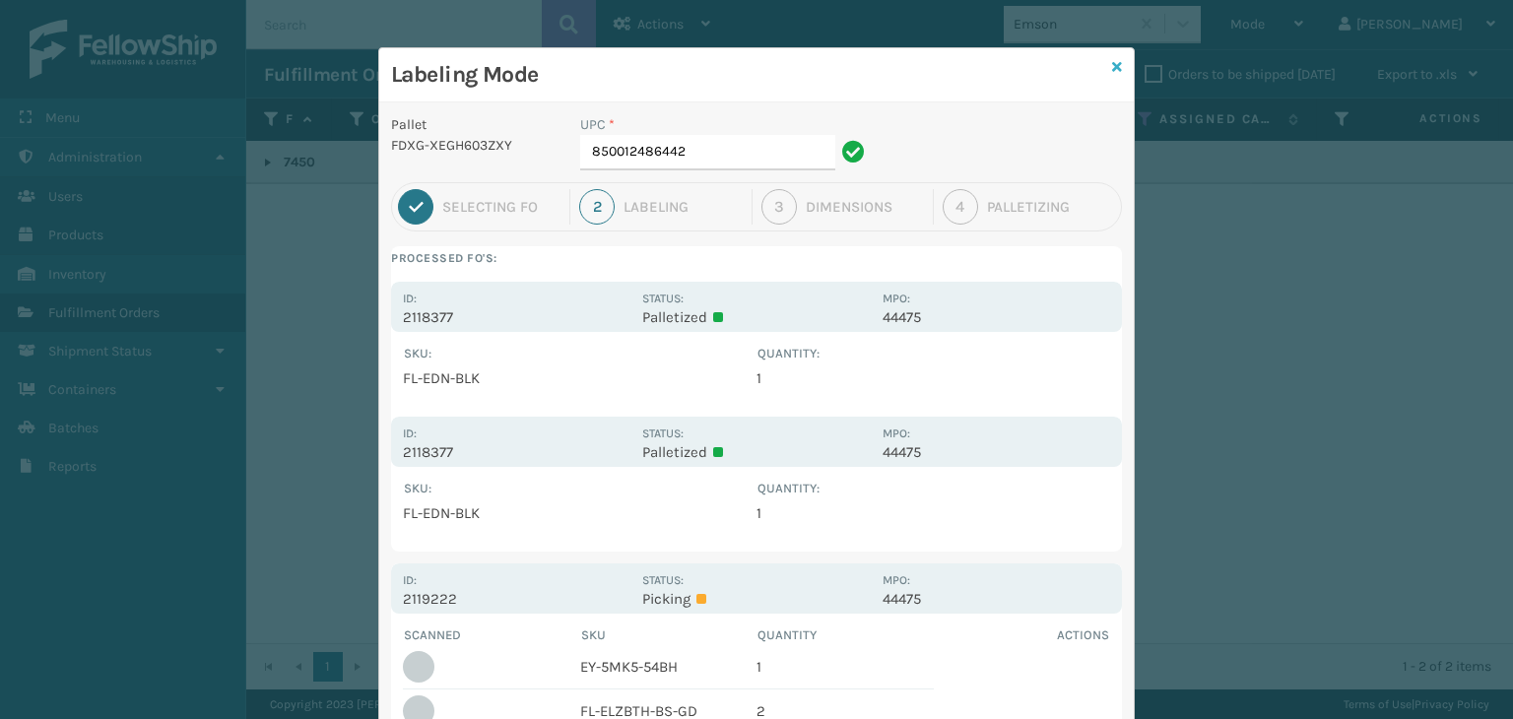
click at [1112, 65] on icon at bounding box center [1117, 67] width 10 height 14
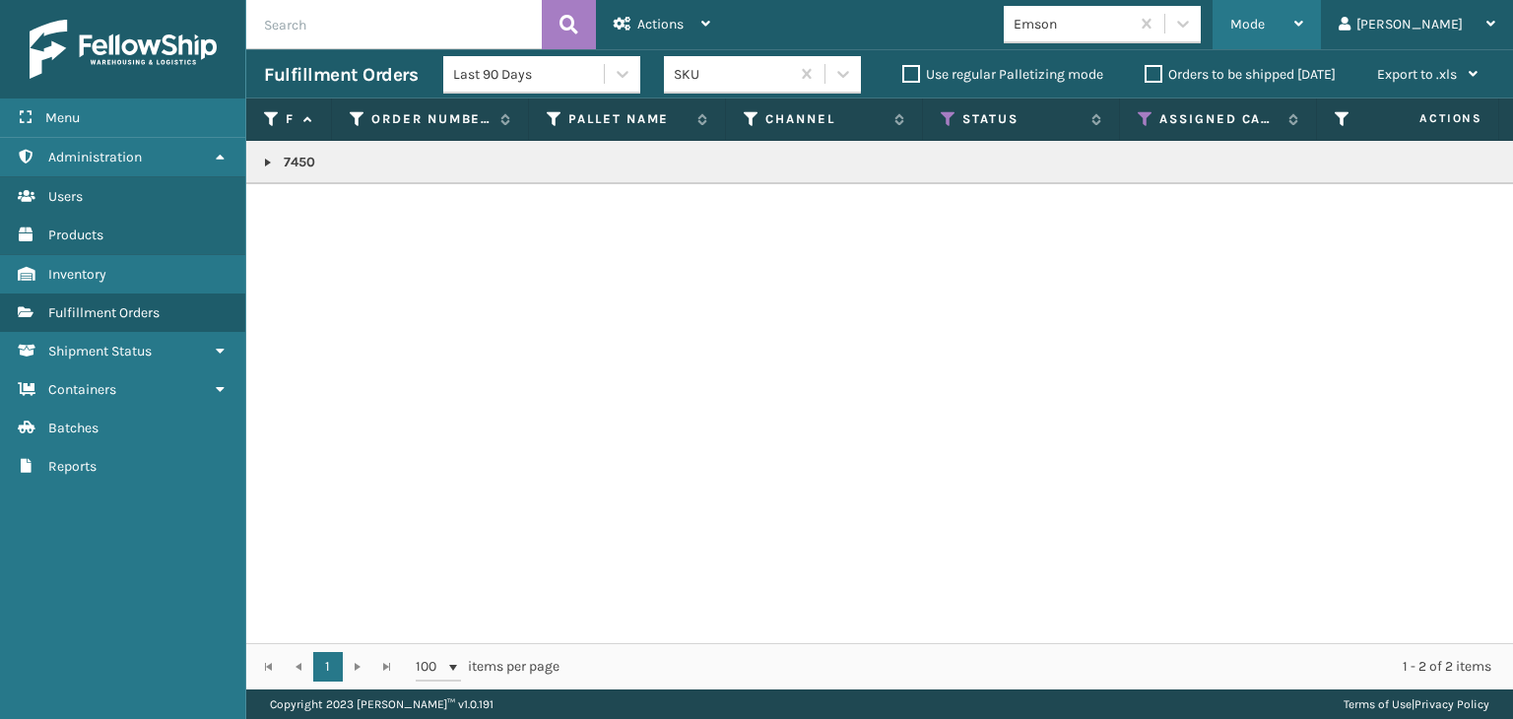
click at [1303, 33] on div "Mode" at bounding box center [1266, 24] width 73 height 49
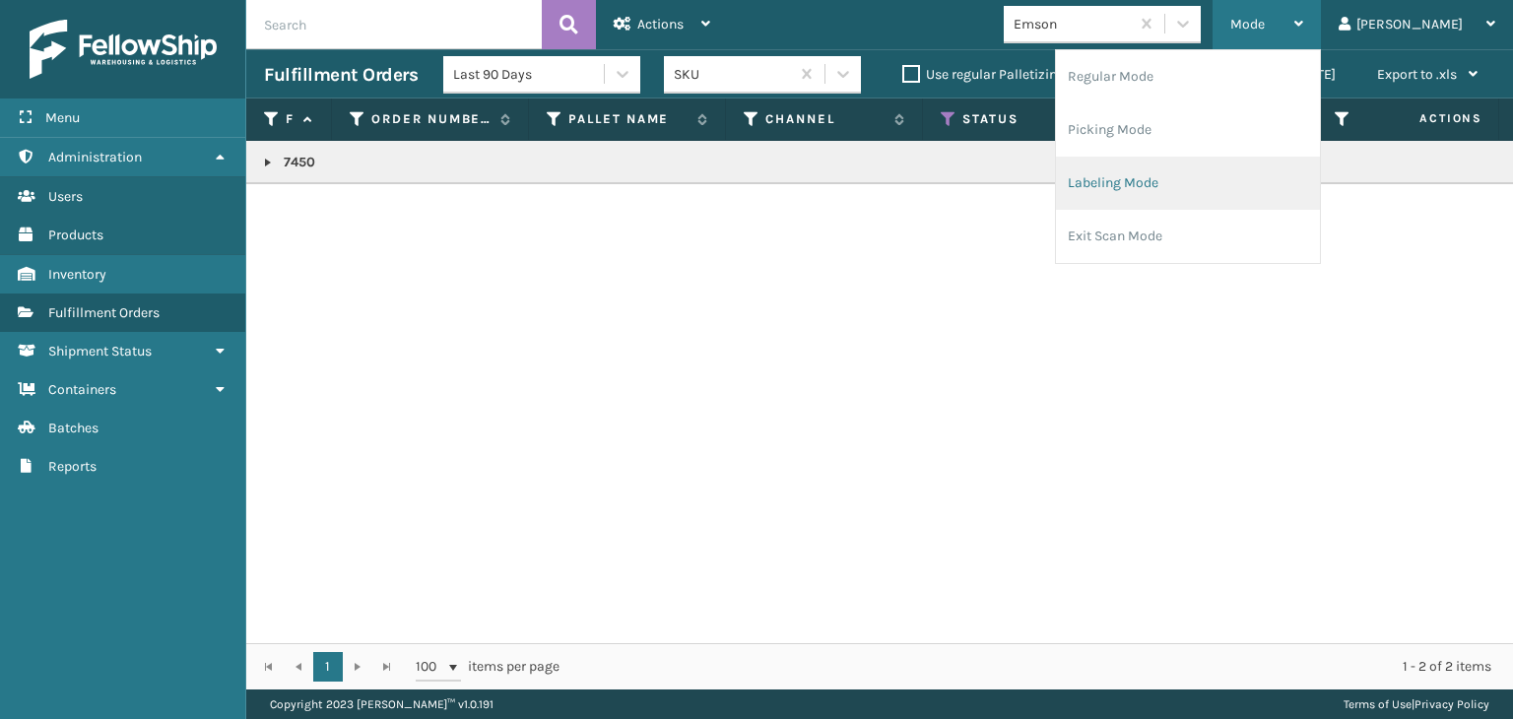
click at [1234, 171] on li "Labeling Mode" at bounding box center [1188, 183] width 264 height 53
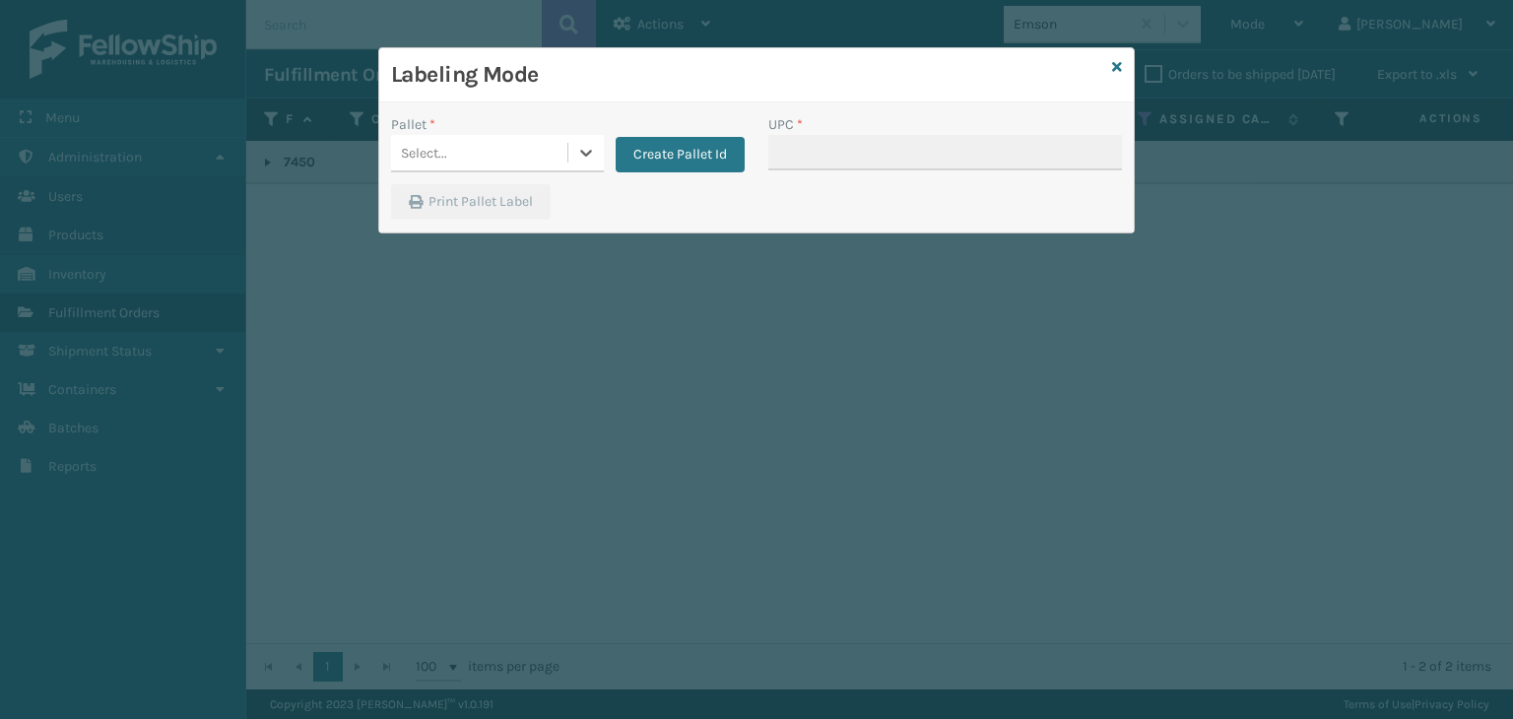
click at [552, 161] on div "Select..." at bounding box center [479, 153] width 176 height 33
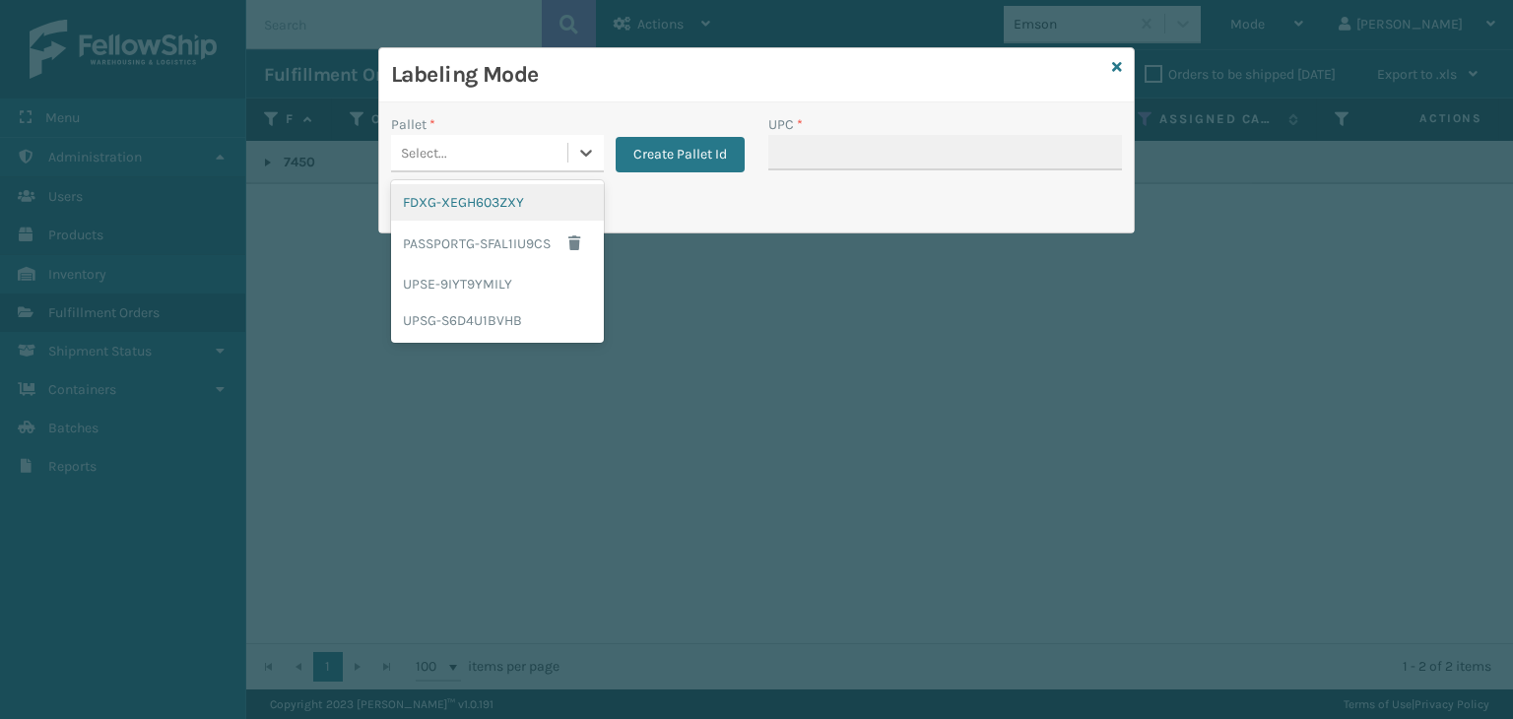
click at [478, 215] on div "FDXG-XEGH603ZXY" at bounding box center [497, 202] width 213 height 36
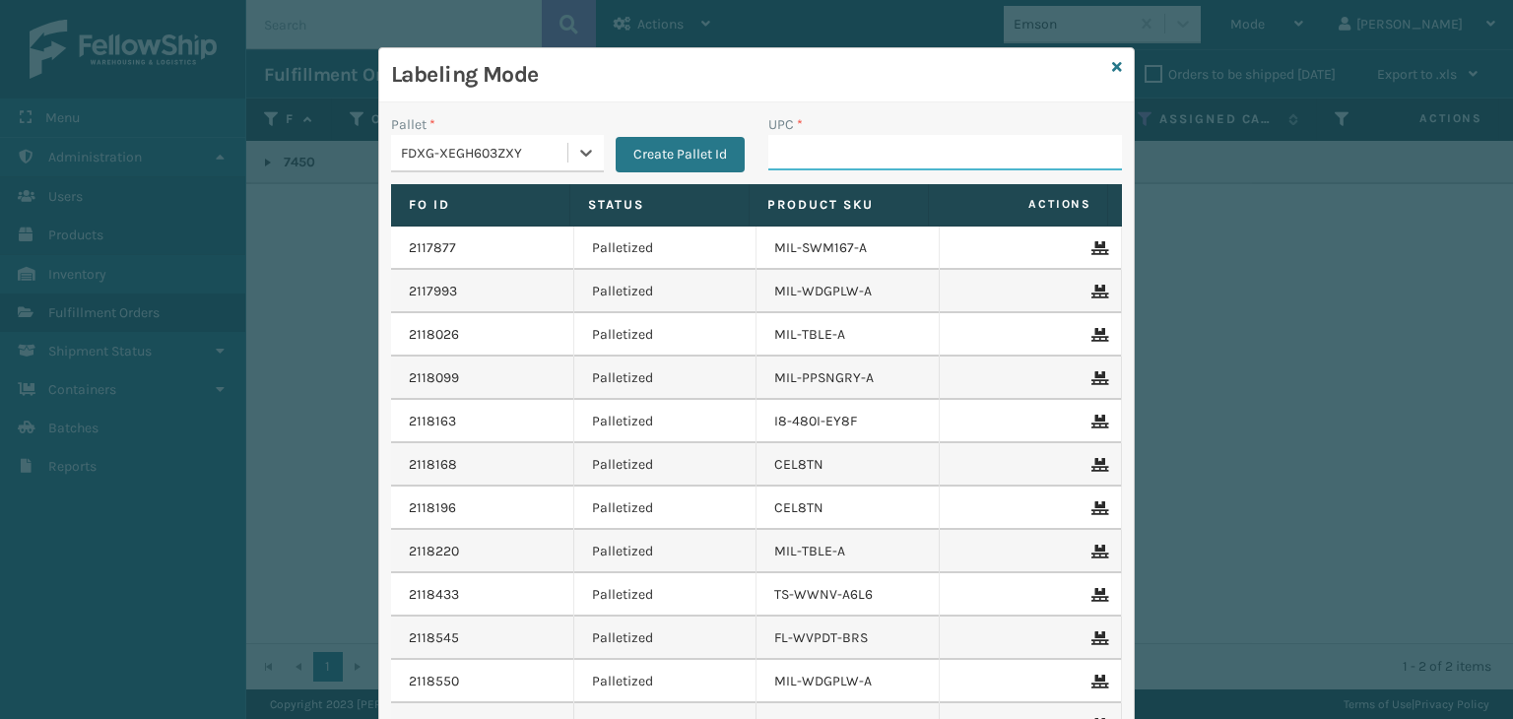
click at [831, 155] on input "UPC *" at bounding box center [945, 152] width 354 height 35
type input "854403007087"
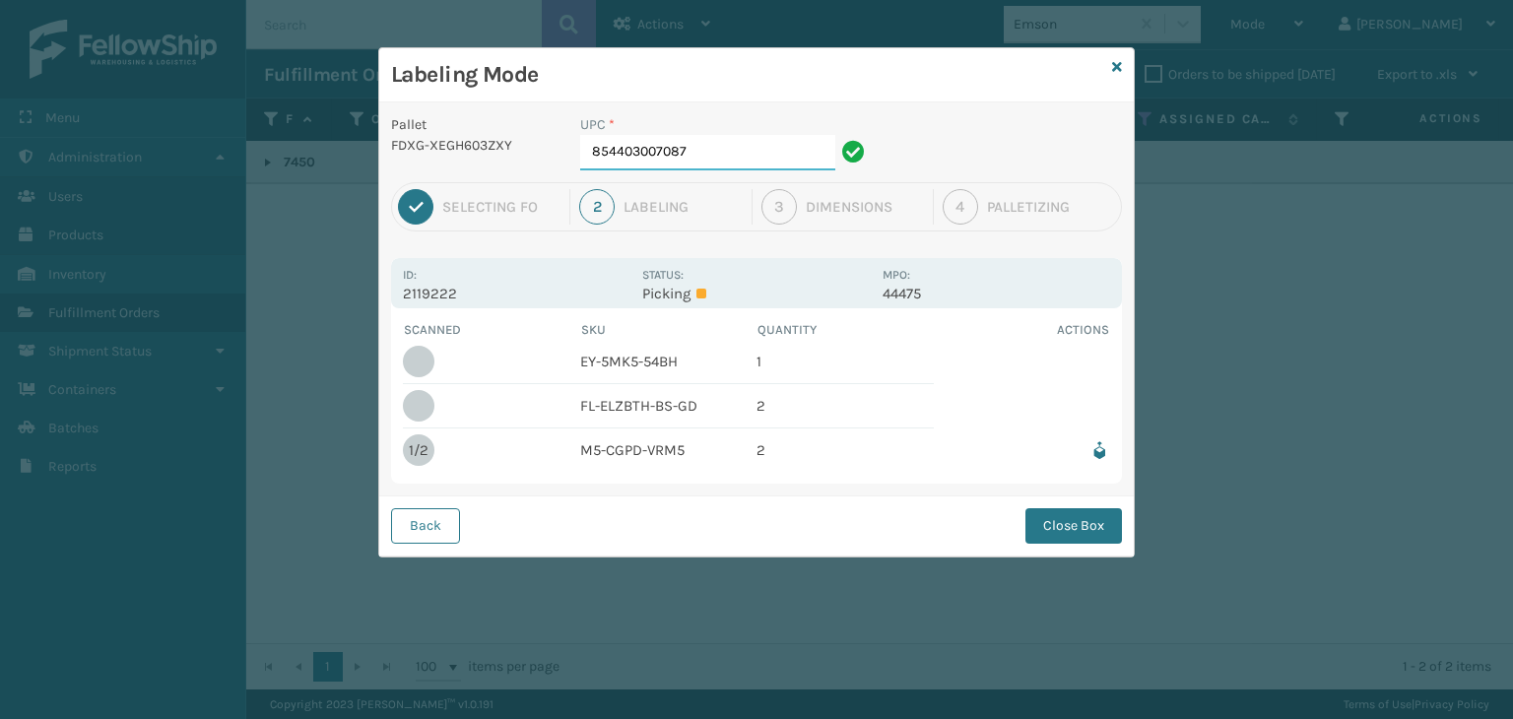
click at [729, 153] on input "854403007087" at bounding box center [707, 152] width 255 height 35
click at [1074, 533] on button "Close Box" at bounding box center [1074, 525] width 97 height 35
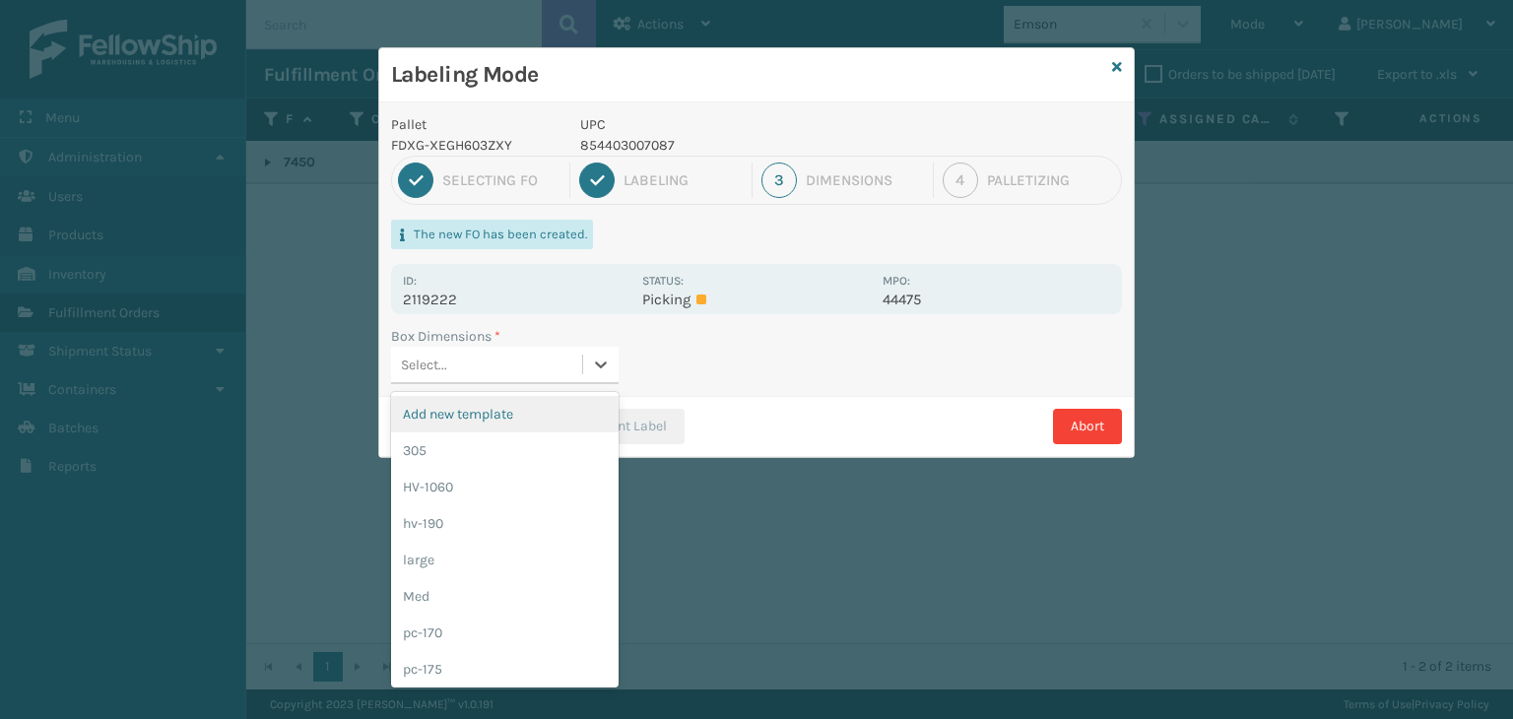
click at [554, 364] on div "Select..." at bounding box center [486, 365] width 191 height 33
click at [505, 466] on div "305" at bounding box center [505, 450] width 228 height 36
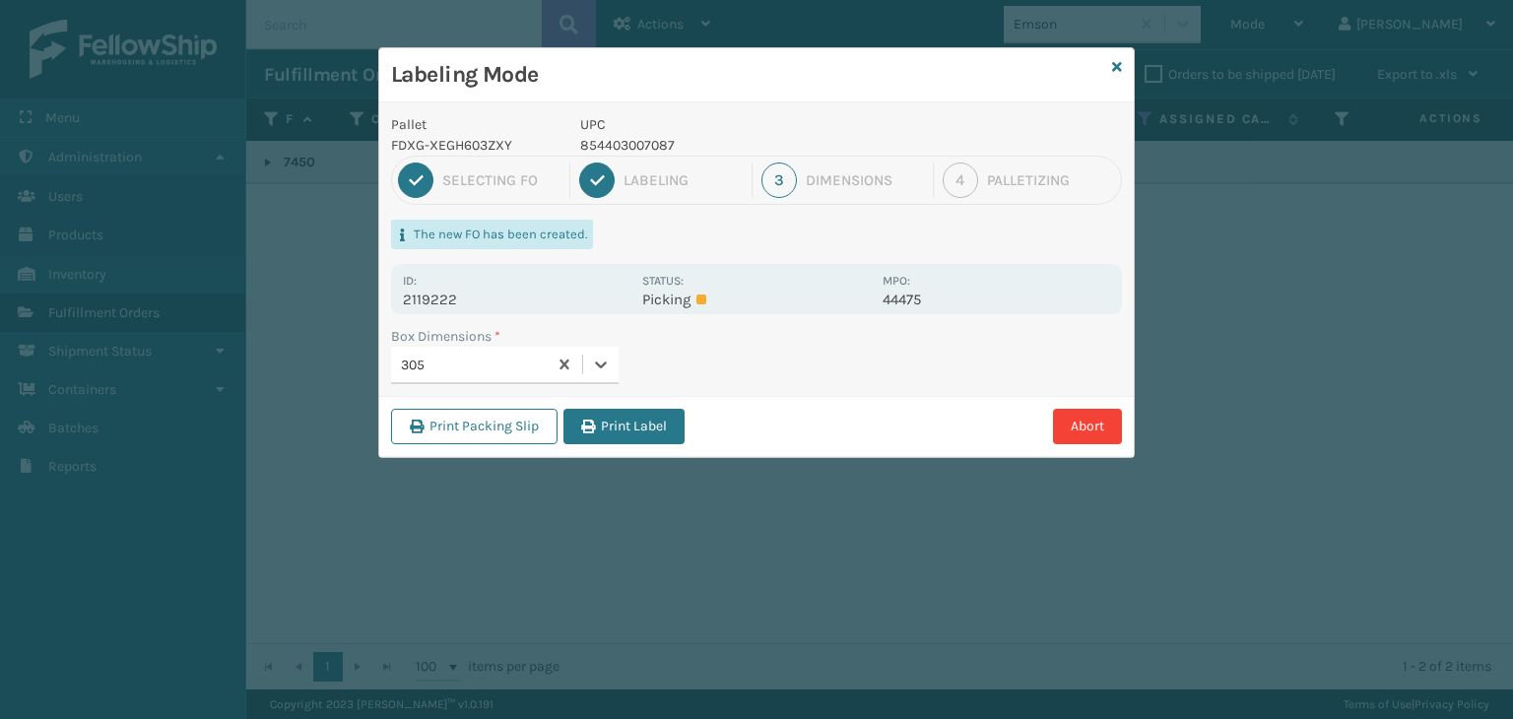
click at [665, 423] on button "Print Label" at bounding box center [623, 426] width 121 height 35
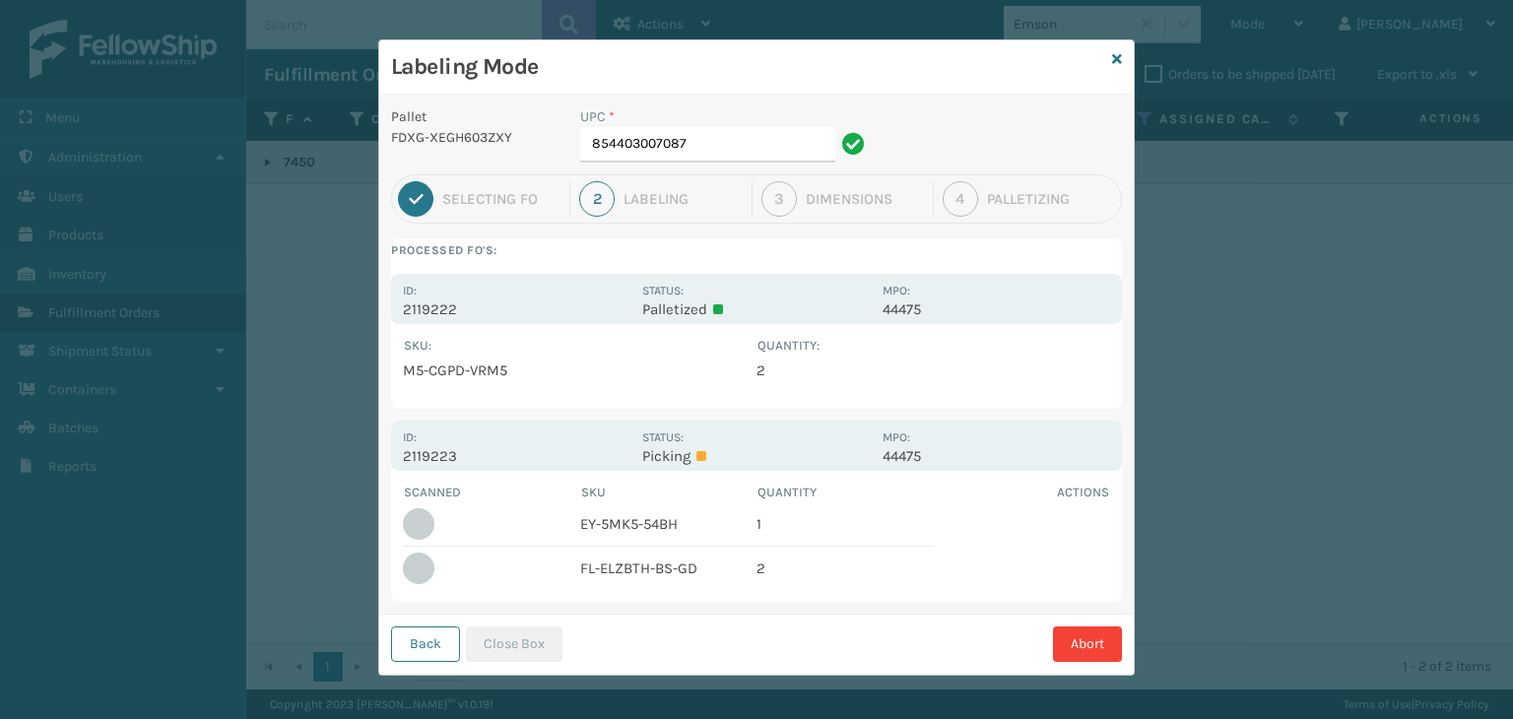
scroll to position [11, 0]
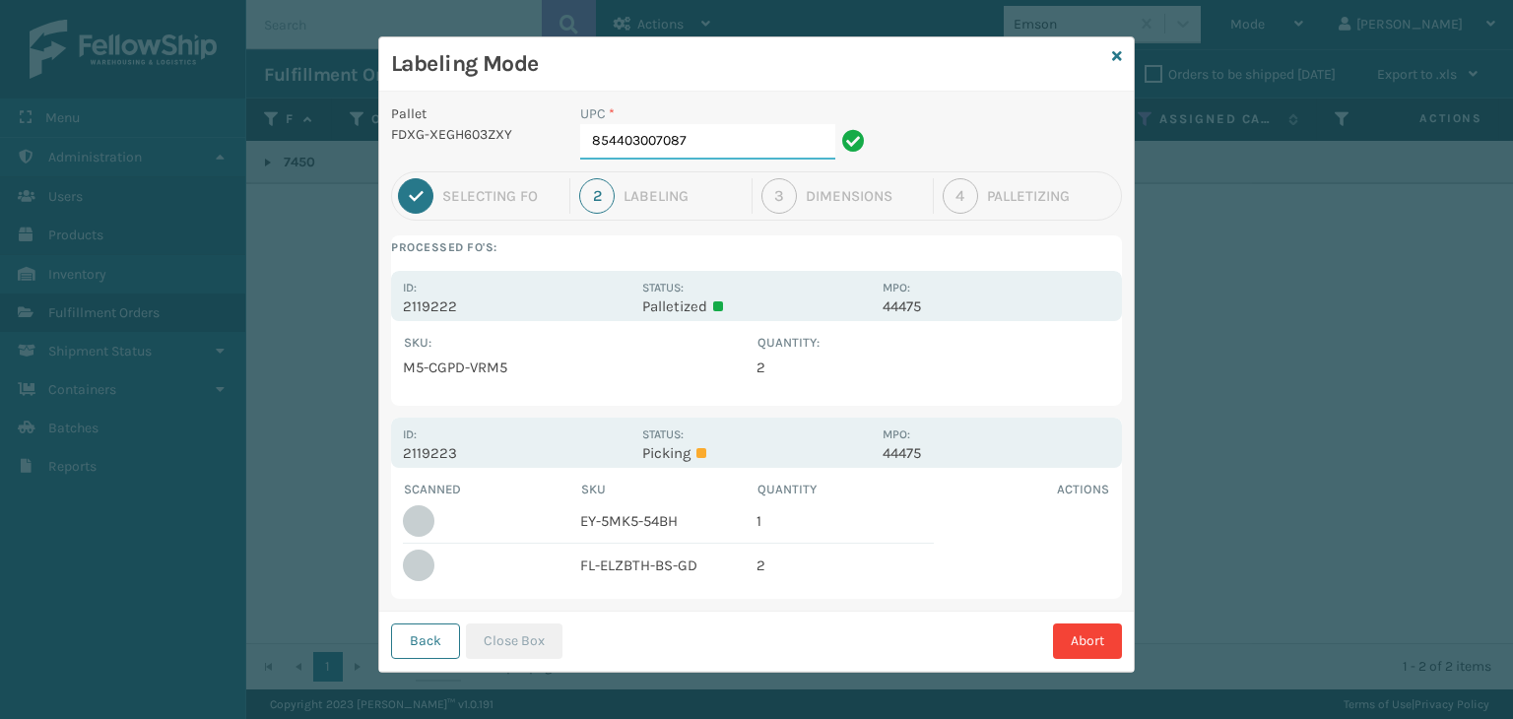
drag, startPoint x: 744, startPoint y: 147, endPoint x: 364, endPoint y: 104, distance: 381.6
click at [379, 112] on div "Pallet FDXG-XEGH603ZXY UPC * 854403007087" at bounding box center [756, 137] width 755 height 68
type input "853799005424"
click at [1112, 58] on icon at bounding box center [1117, 56] width 10 height 14
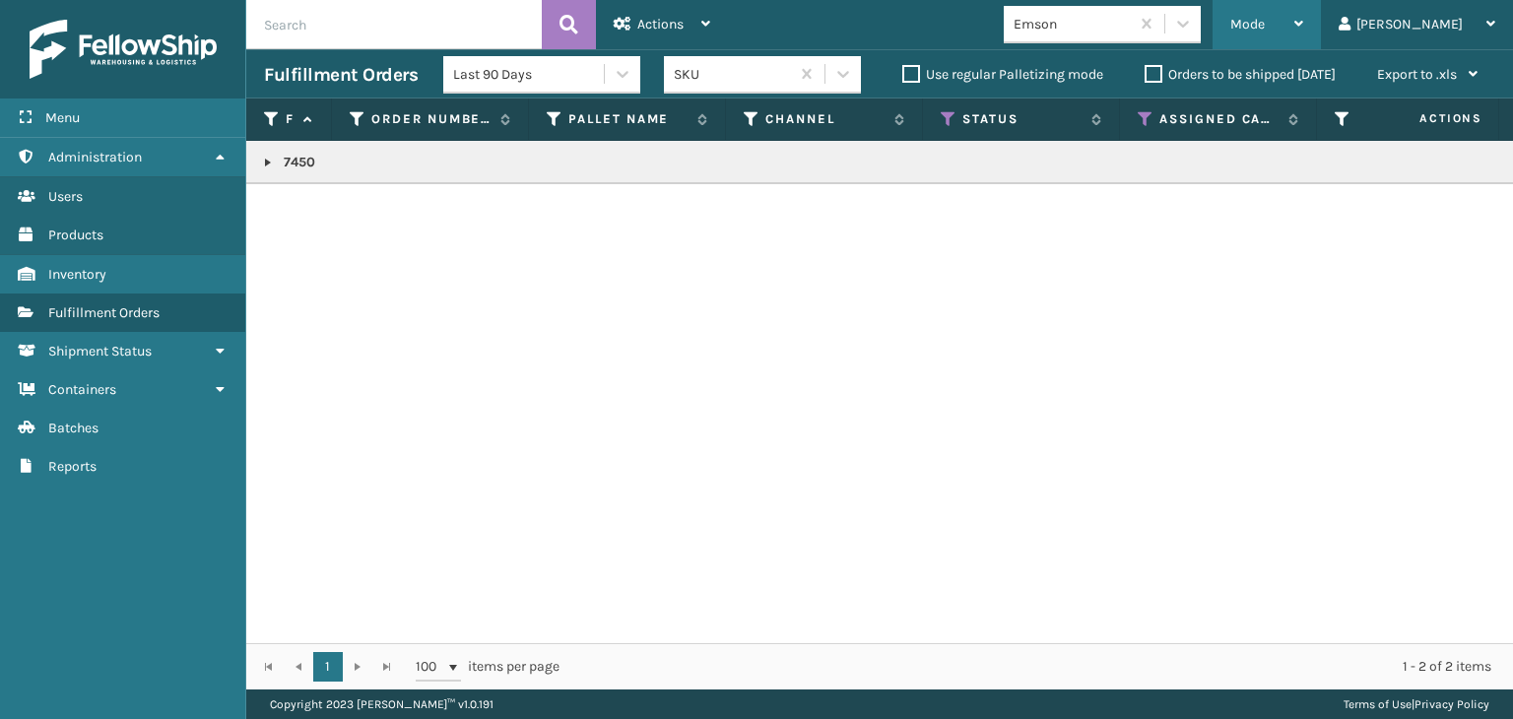
click at [1265, 32] on span "Mode" at bounding box center [1247, 24] width 34 height 17
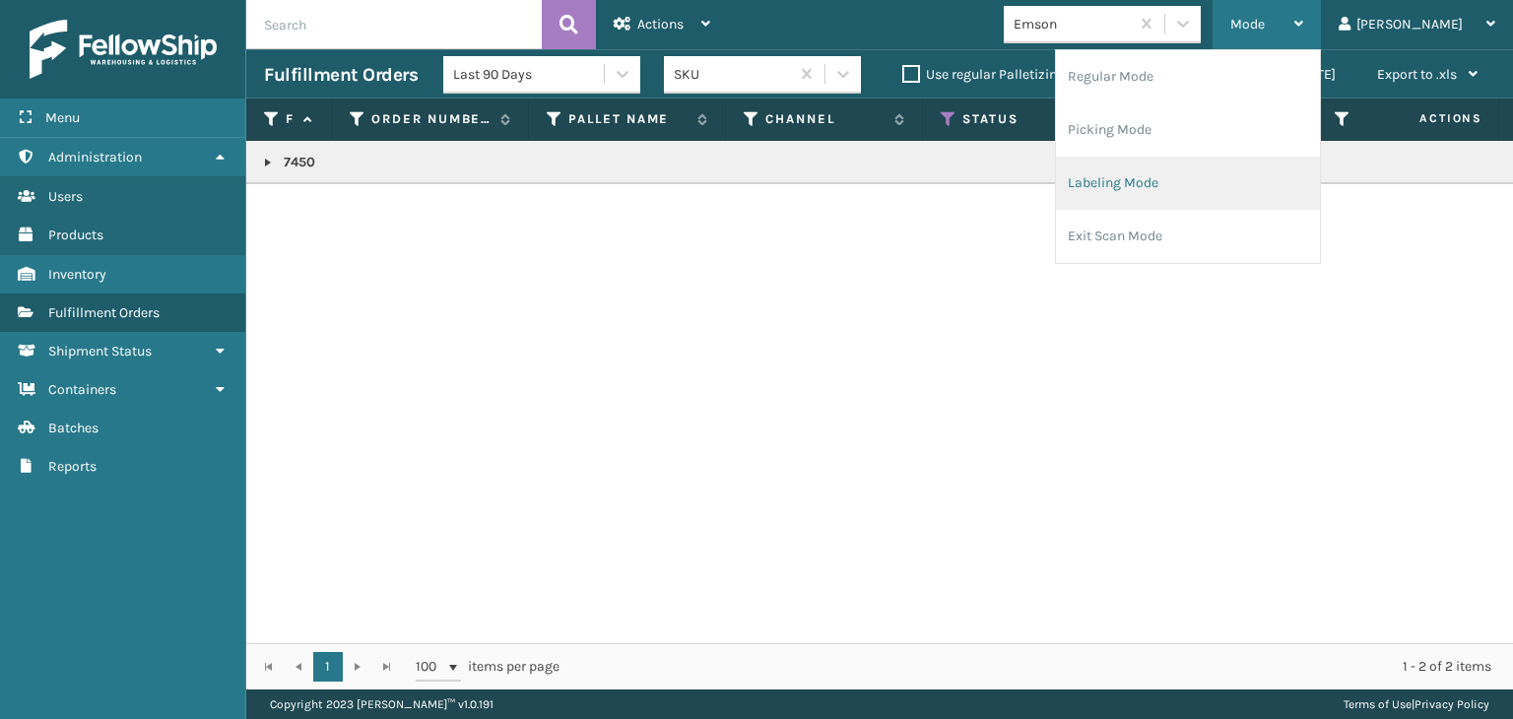
click at [1137, 193] on li "Labeling Mode" at bounding box center [1188, 183] width 264 height 53
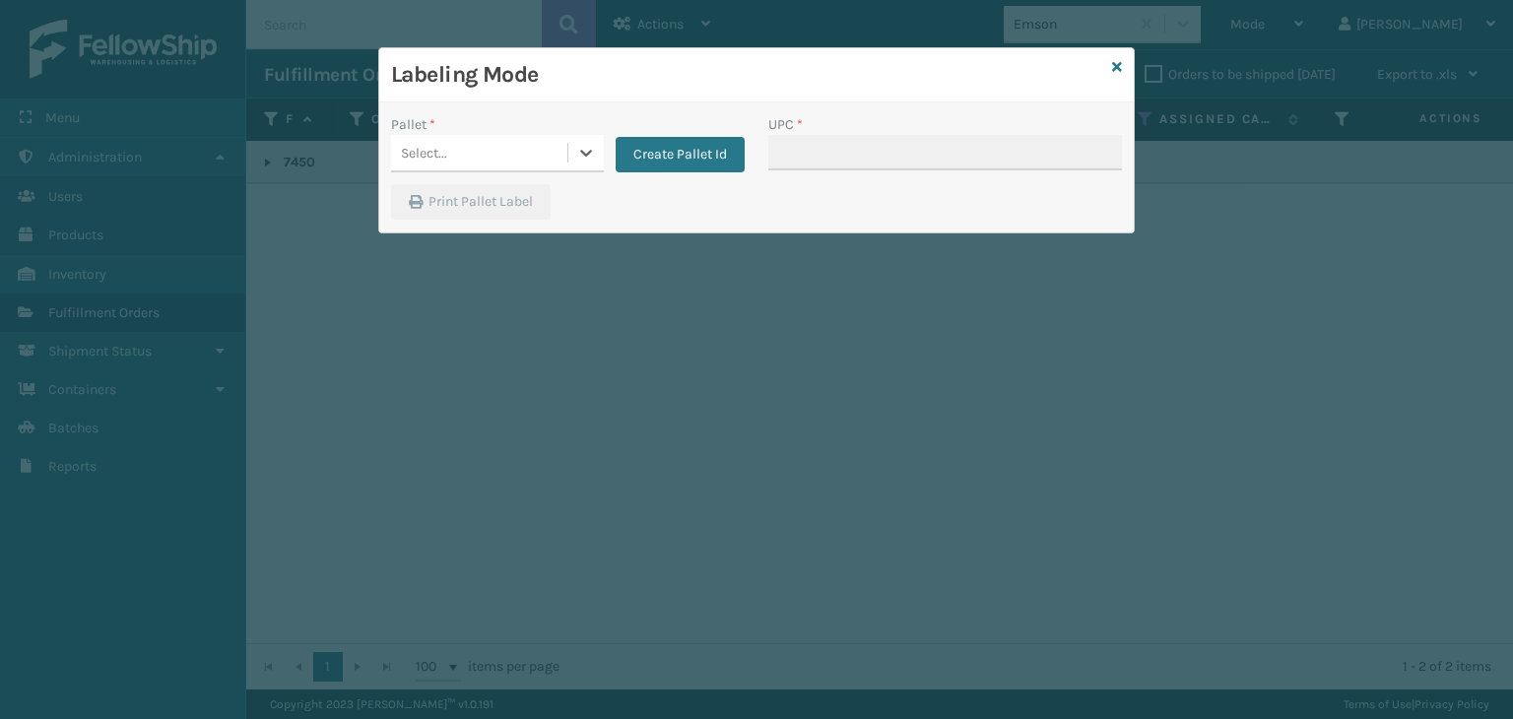
click at [454, 154] on div "Select..." at bounding box center [479, 153] width 176 height 33
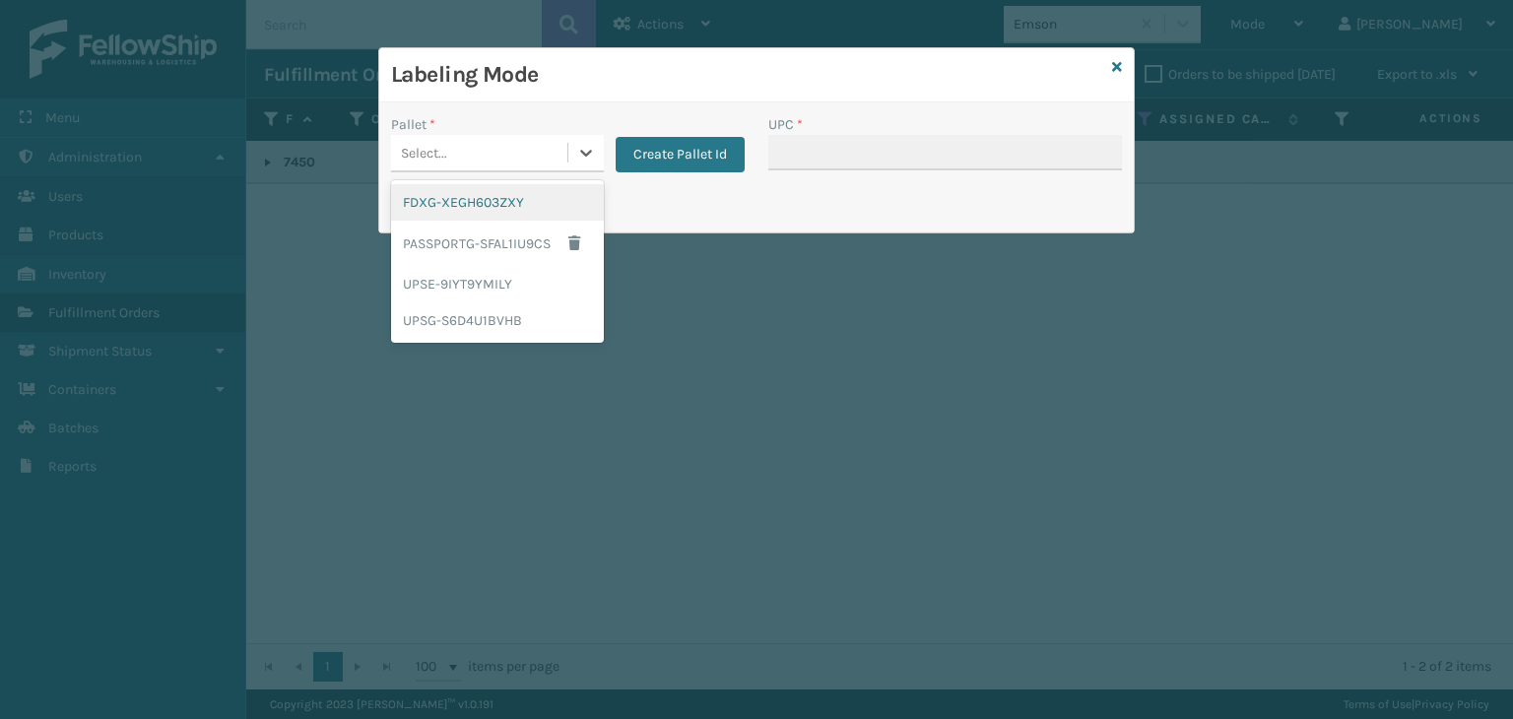
click at [485, 214] on div "FDXG-XEGH603ZXY" at bounding box center [497, 202] width 213 height 36
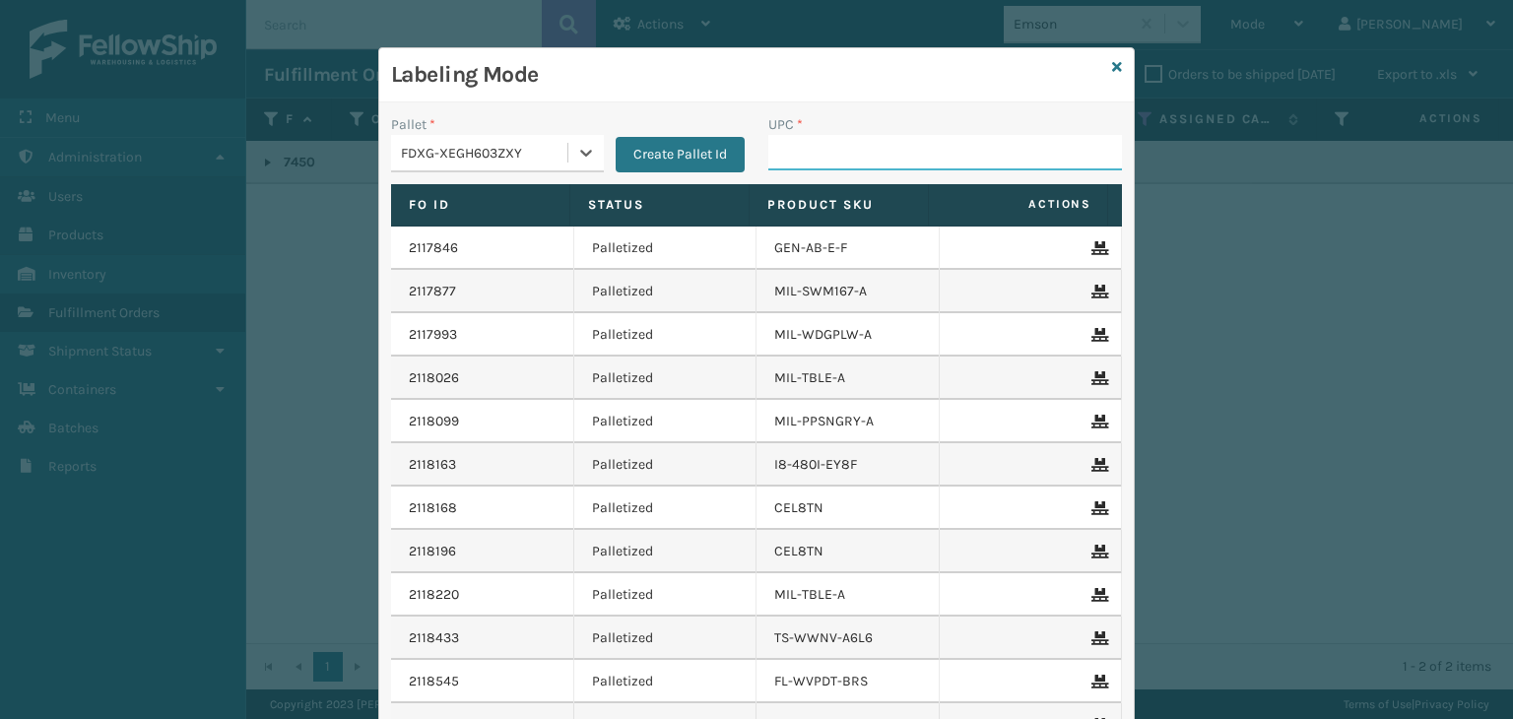
click at [898, 157] on input "UPC *" at bounding box center [945, 152] width 354 height 35
type input "850004456514"
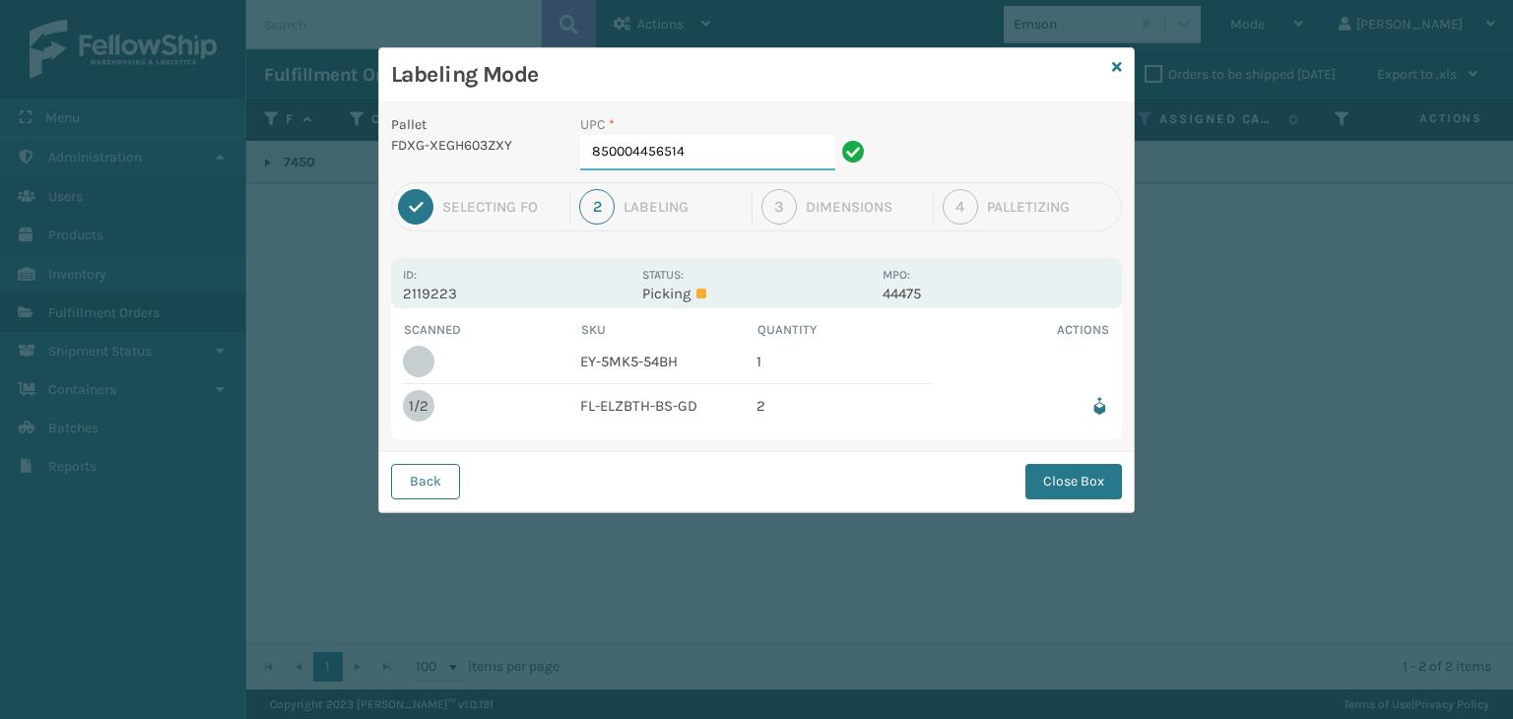
click at [792, 148] on input "850004456514" at bounding box center [707, 152] width 255 height 35
click at [1083, 482] on button "Close Box" at bounding box center [1074, 481] width 97 height 35
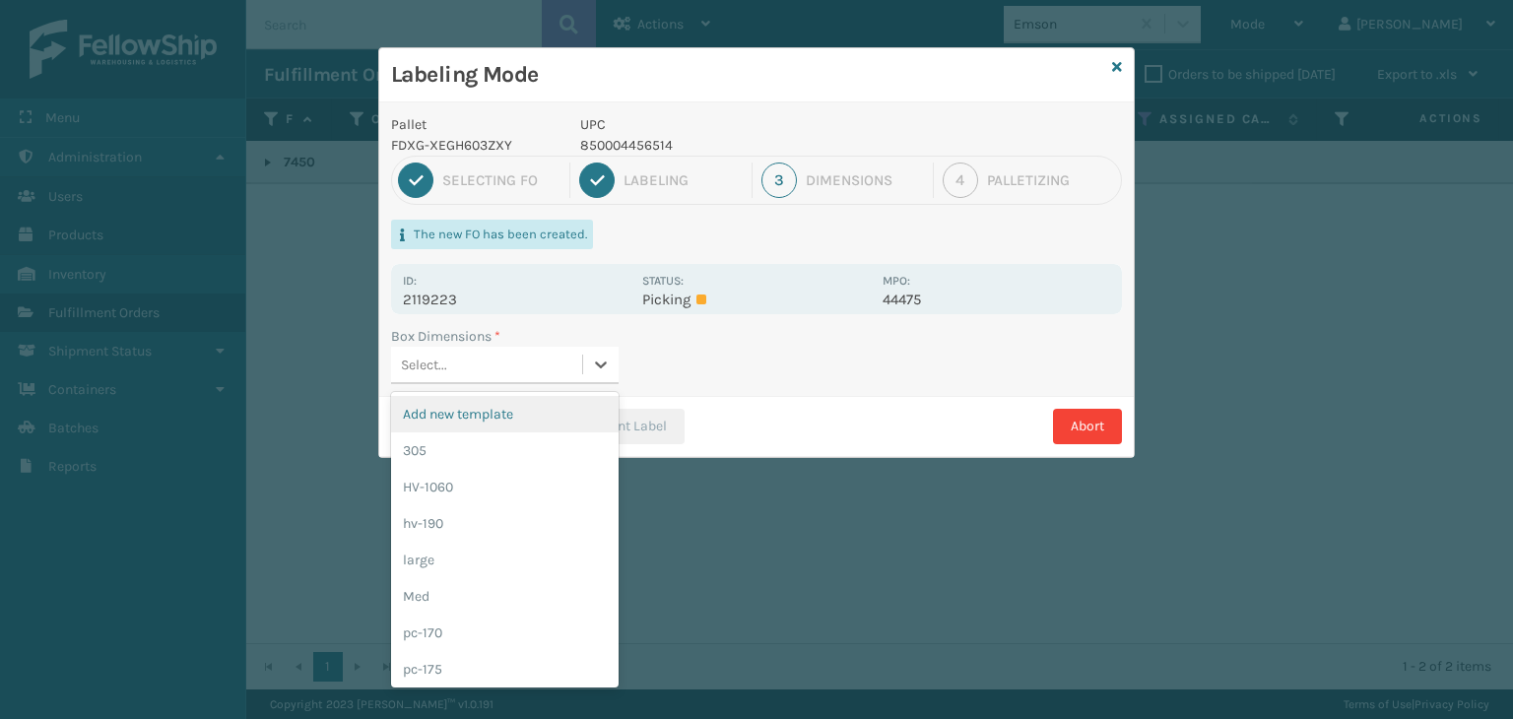
click at [483, 364] on div "Select..." at bounding box center [486, 365] width 191 height 33
click at [479, 473] on div "HV-1060" at bounding box center [505, 487] width 228 height 36
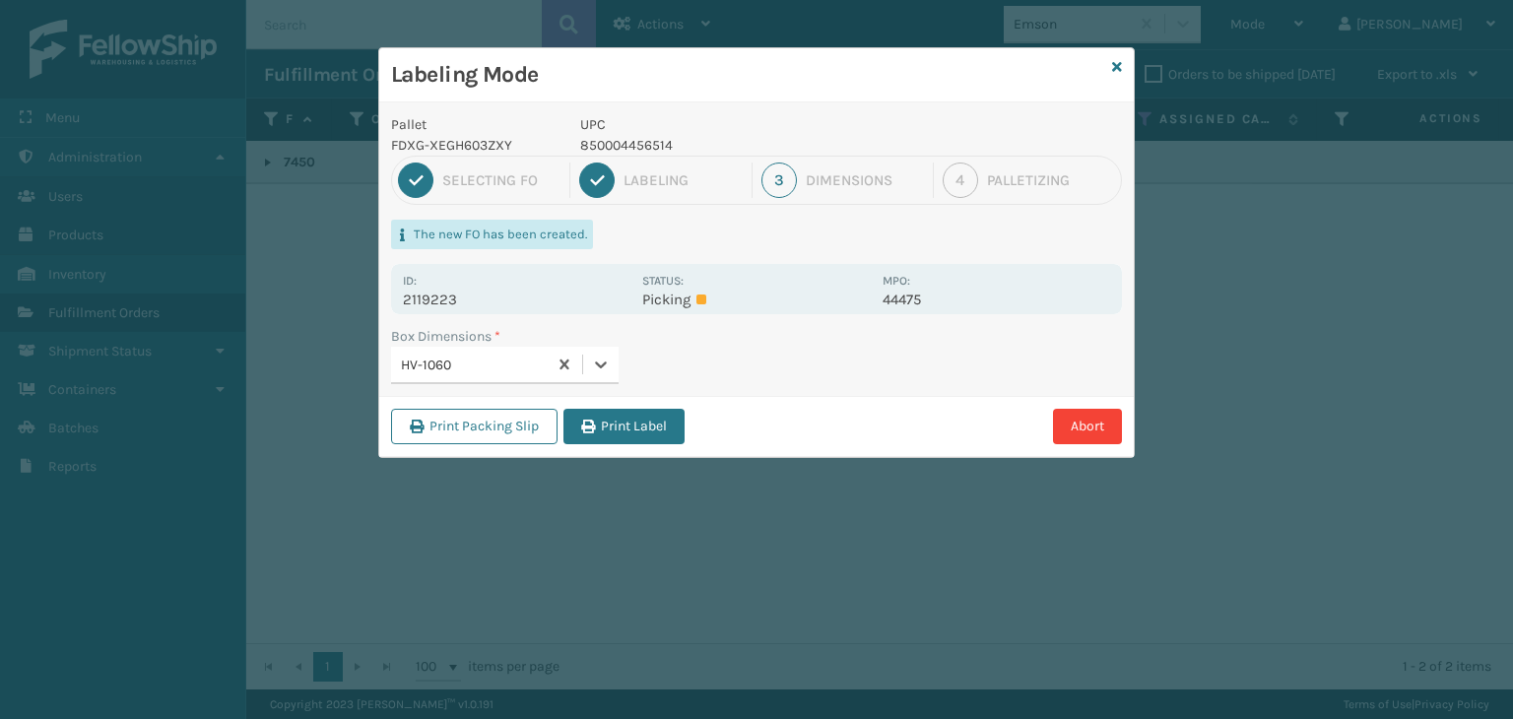
click at [589, 428] on icon "button" at bounding box center [588, 427] width 14 height 14
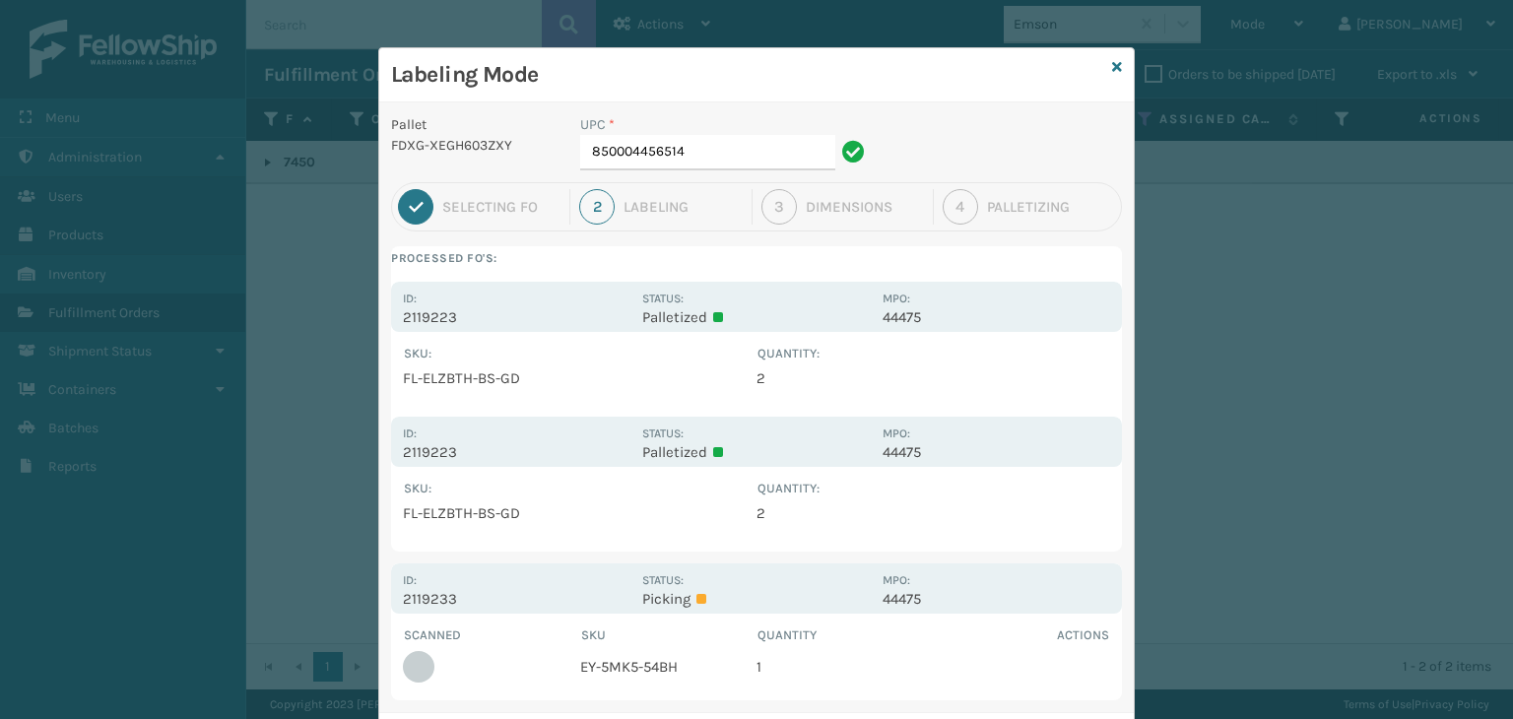
click at [1103, 68] on div "Labeling Mode" at bounding box center [756, 75] width 755 height 54
click at [1112, 66] on icon at bounding box center [1117, 67] width 10 height 14
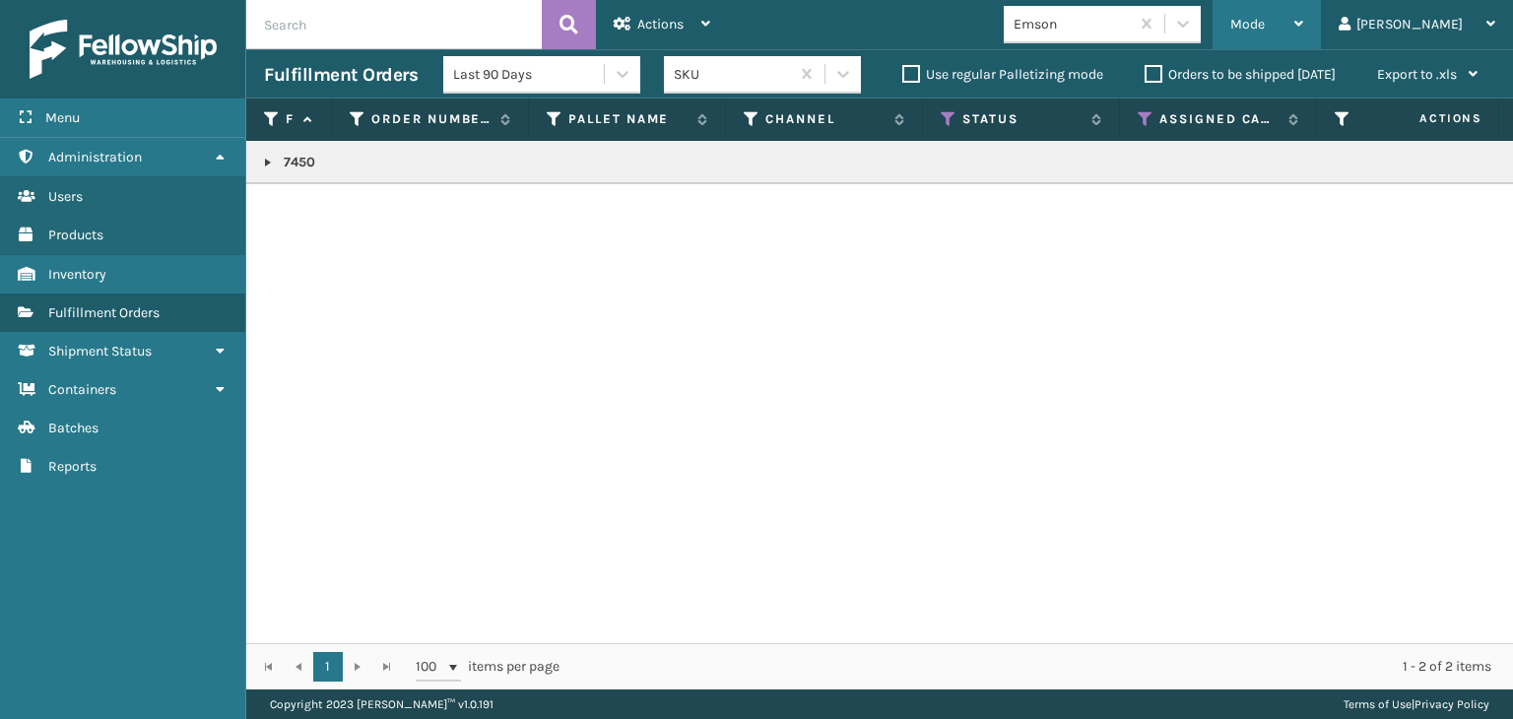
click at [1303, 20] on div "Mode" at bounding box center [1266, 24] width 73 height 49
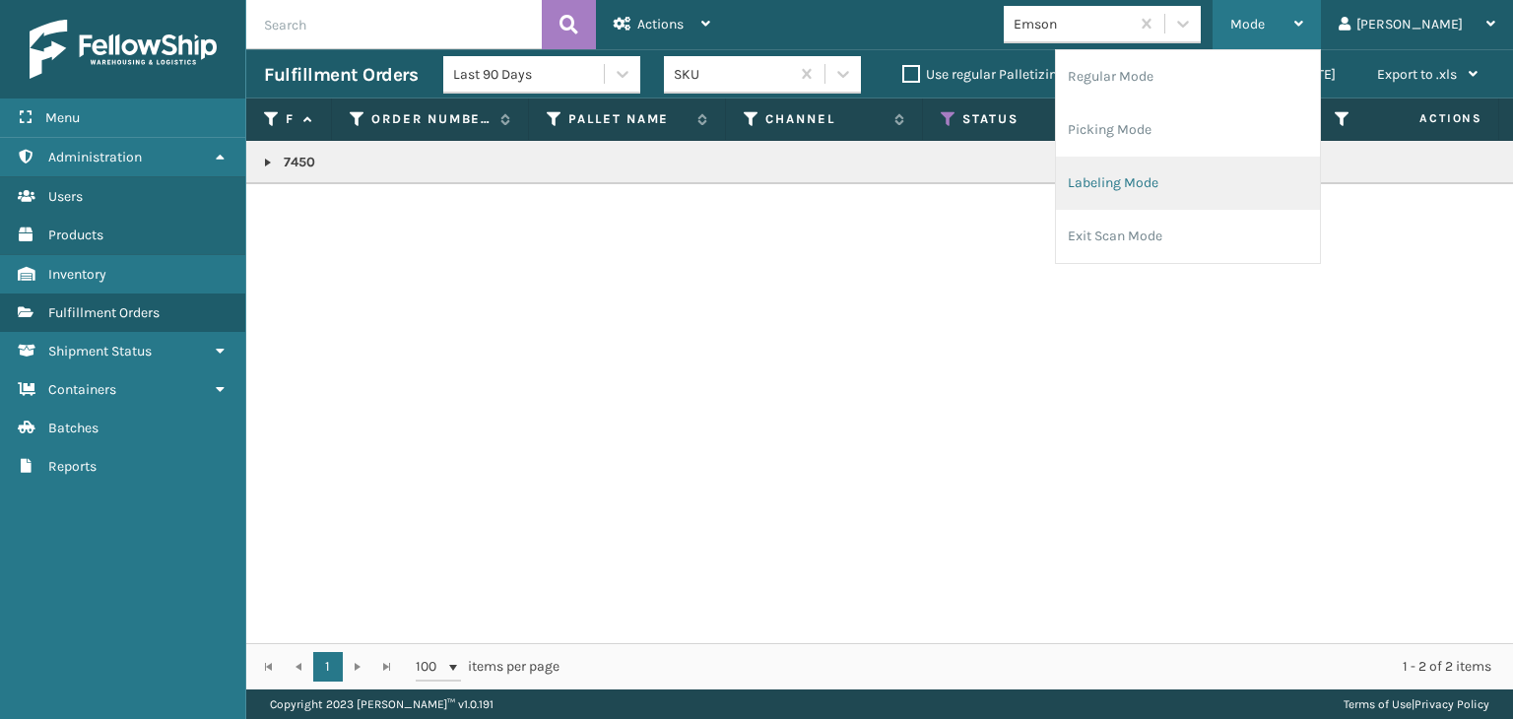
click at [1186, 178] on li "Labeling Mode" at bounding box center [1188, 183] width 264 height 53
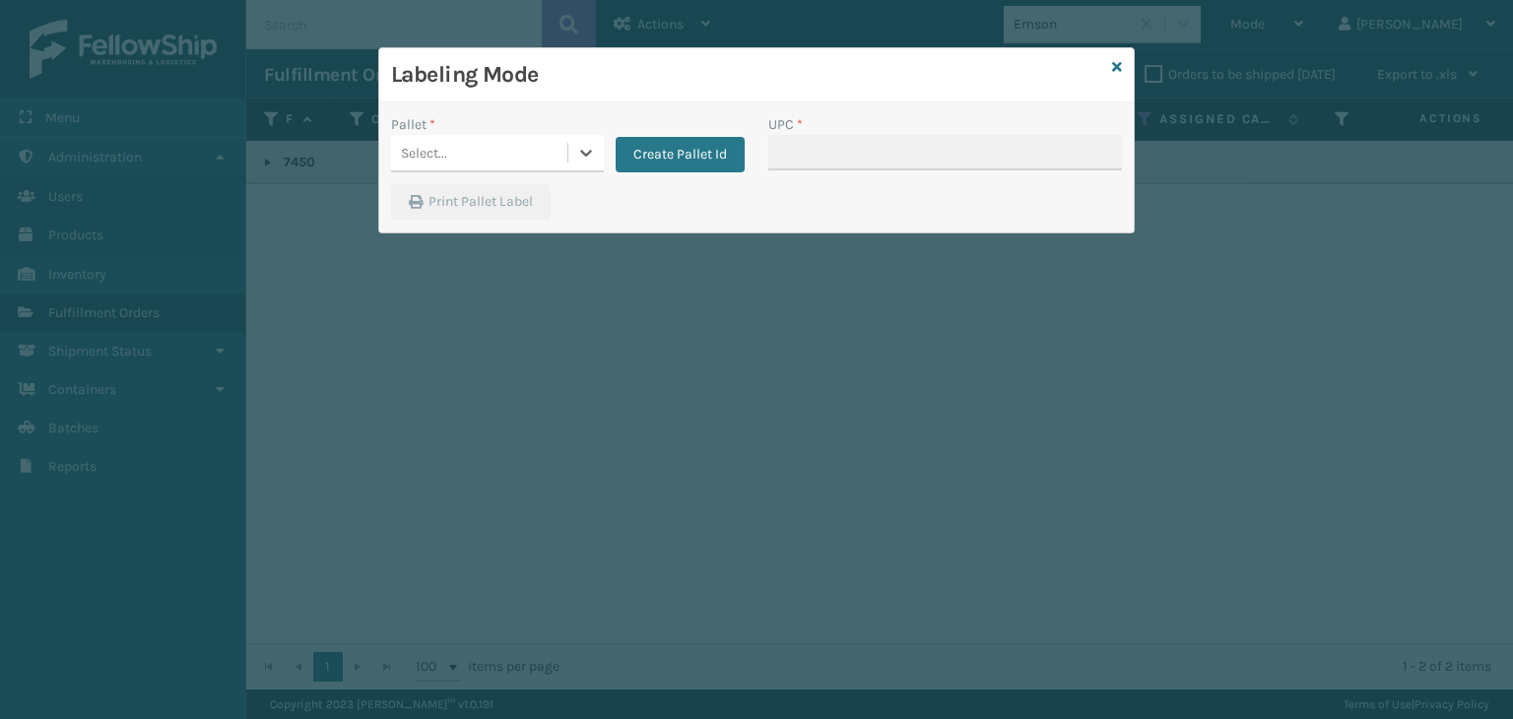
click at [448, 160] on div "Select..." at bounding box center [479, 153] width 176 height 33
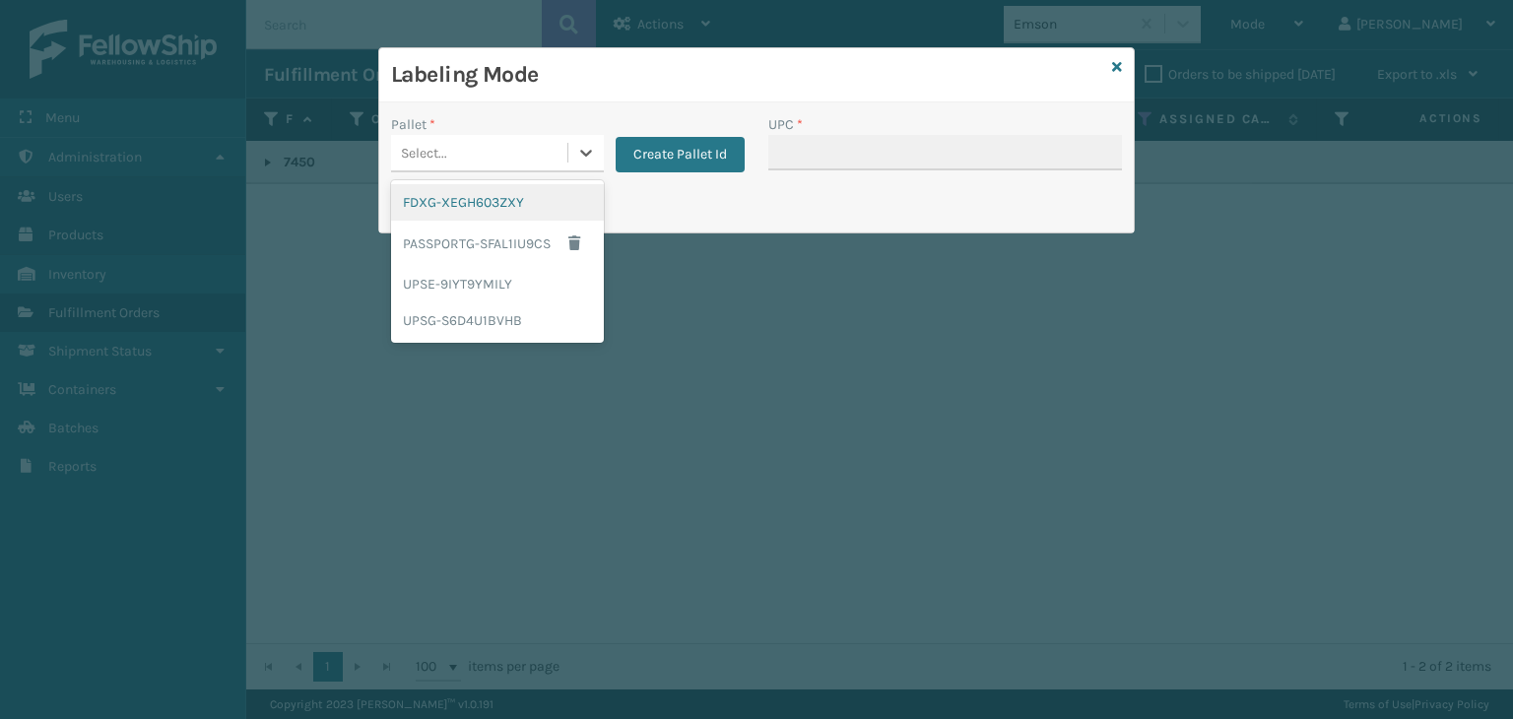
click at [456, 188] on div "FDXG-XEGH603ZXY" at bounding box center [497, 202] width 213 height 36
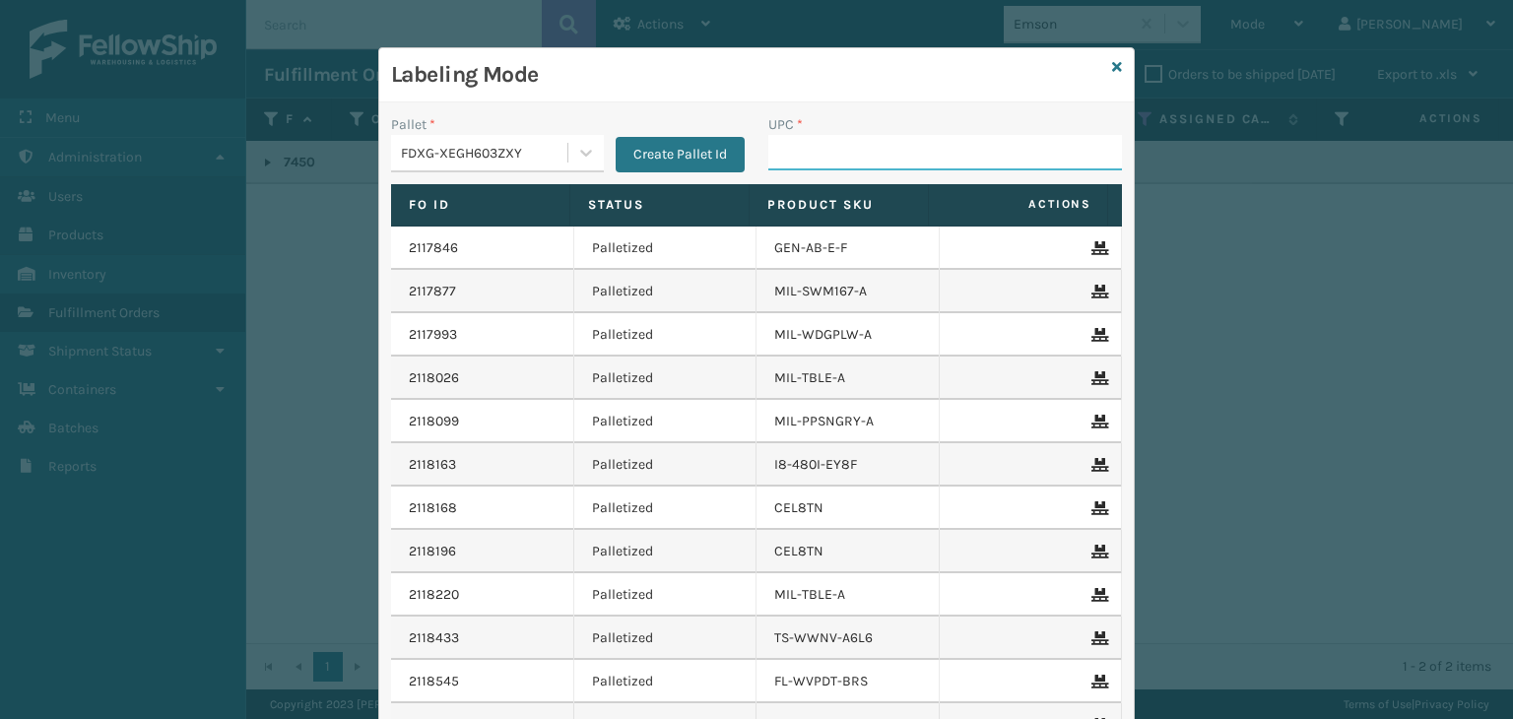
click at [796, 151] on input "UPC *" at bounding box center [945, 152] width 354 height 35
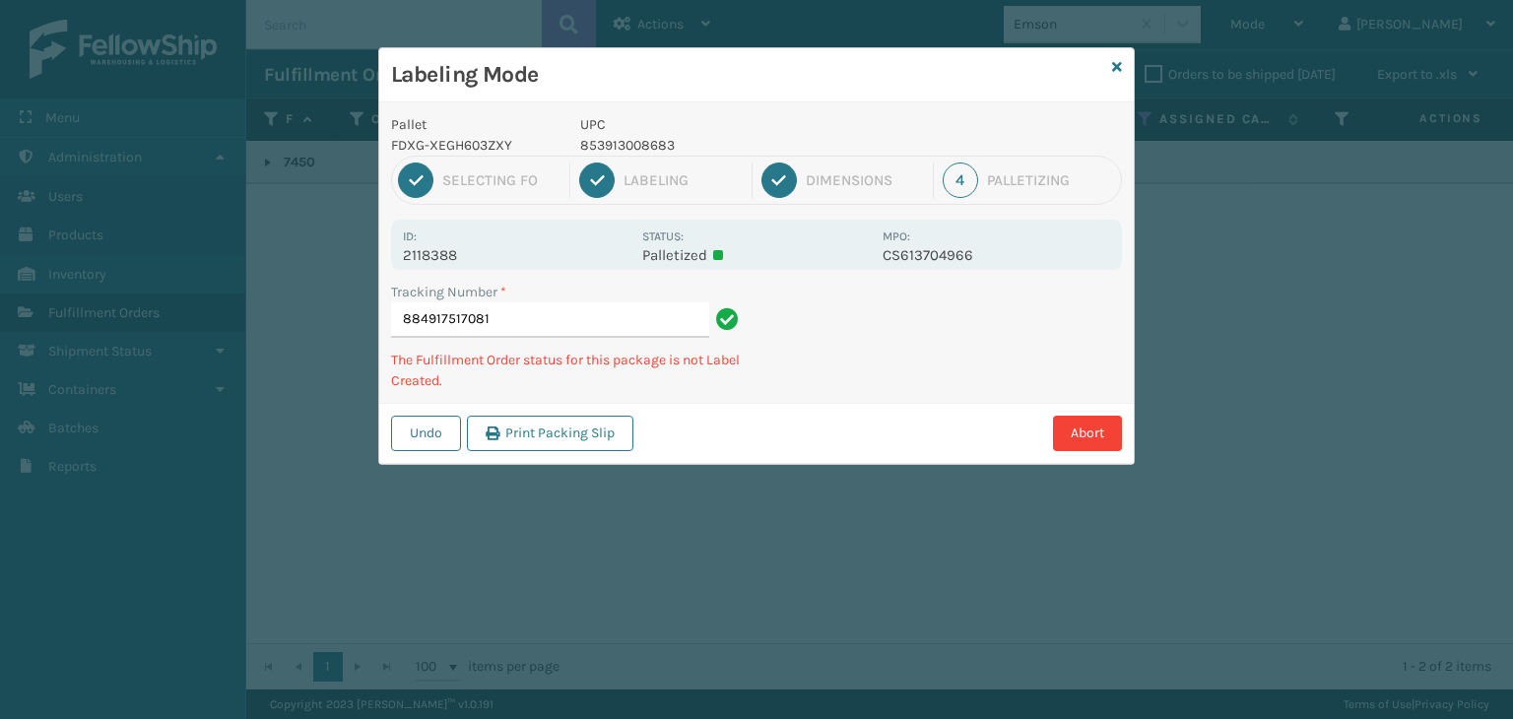
type input "8849175170818"
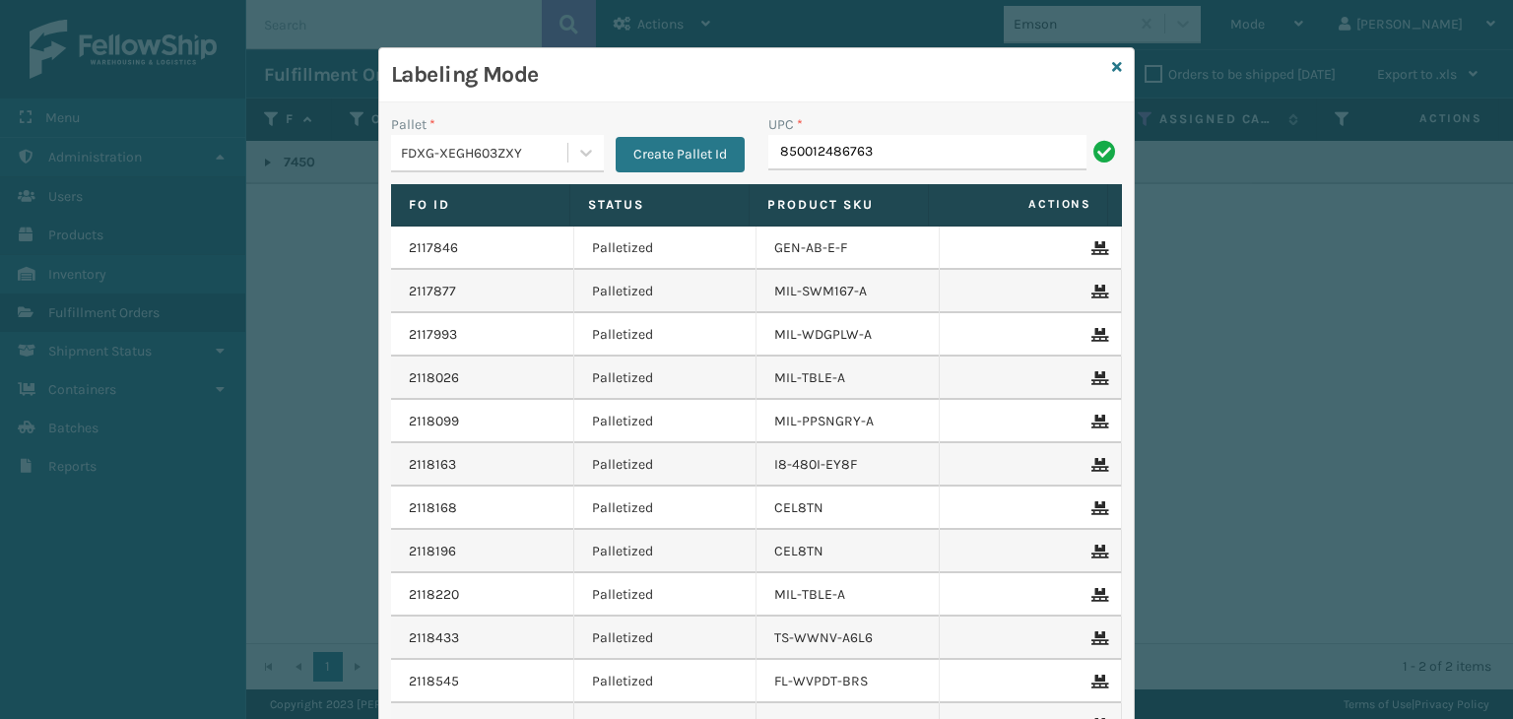
type input "850012486763"
type input "853913008058"
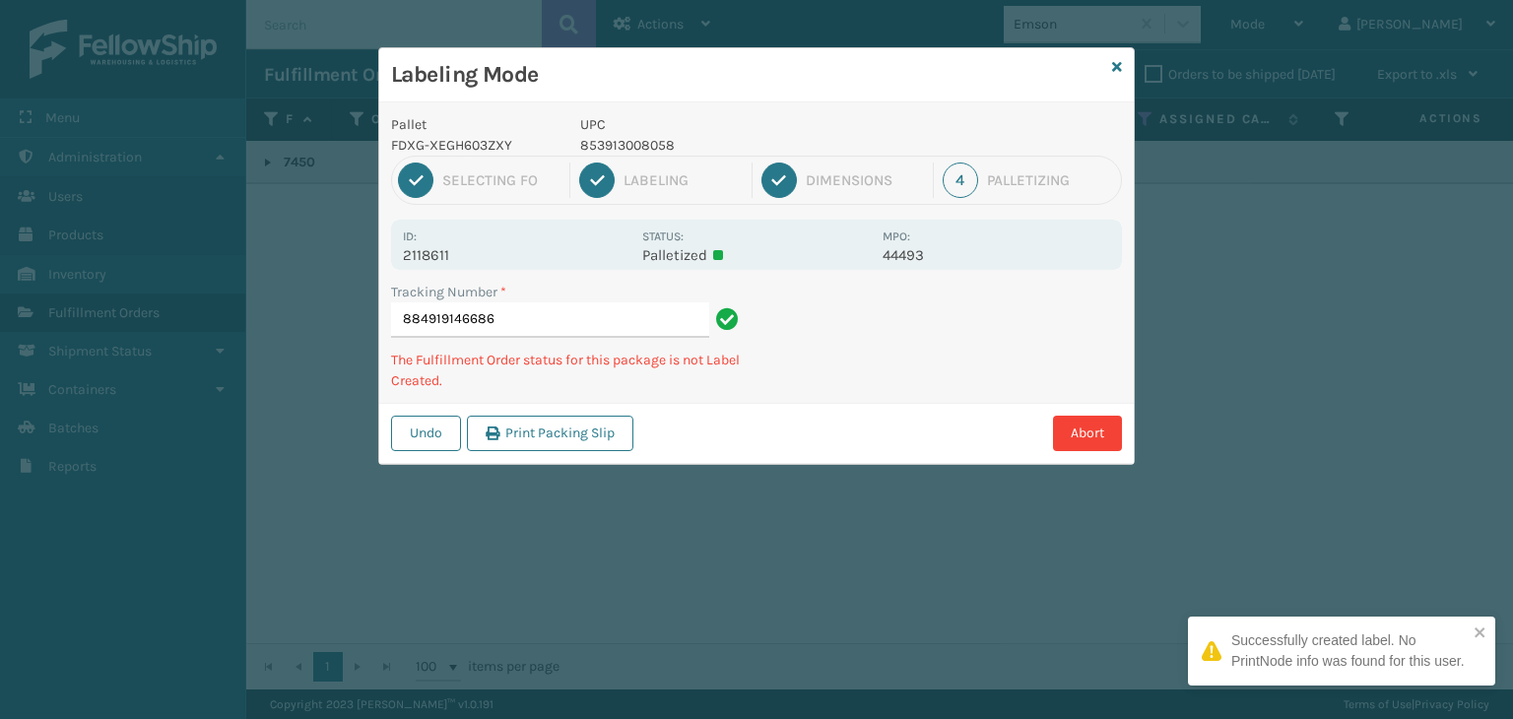
click at [623, 149] on p "853913008058" at bounding box center [725, 145] width 291 height 21
click at [623, 147] on p "853913008058" at bounding box center [725, 145] width 291 height 21
copy p "853913008058"
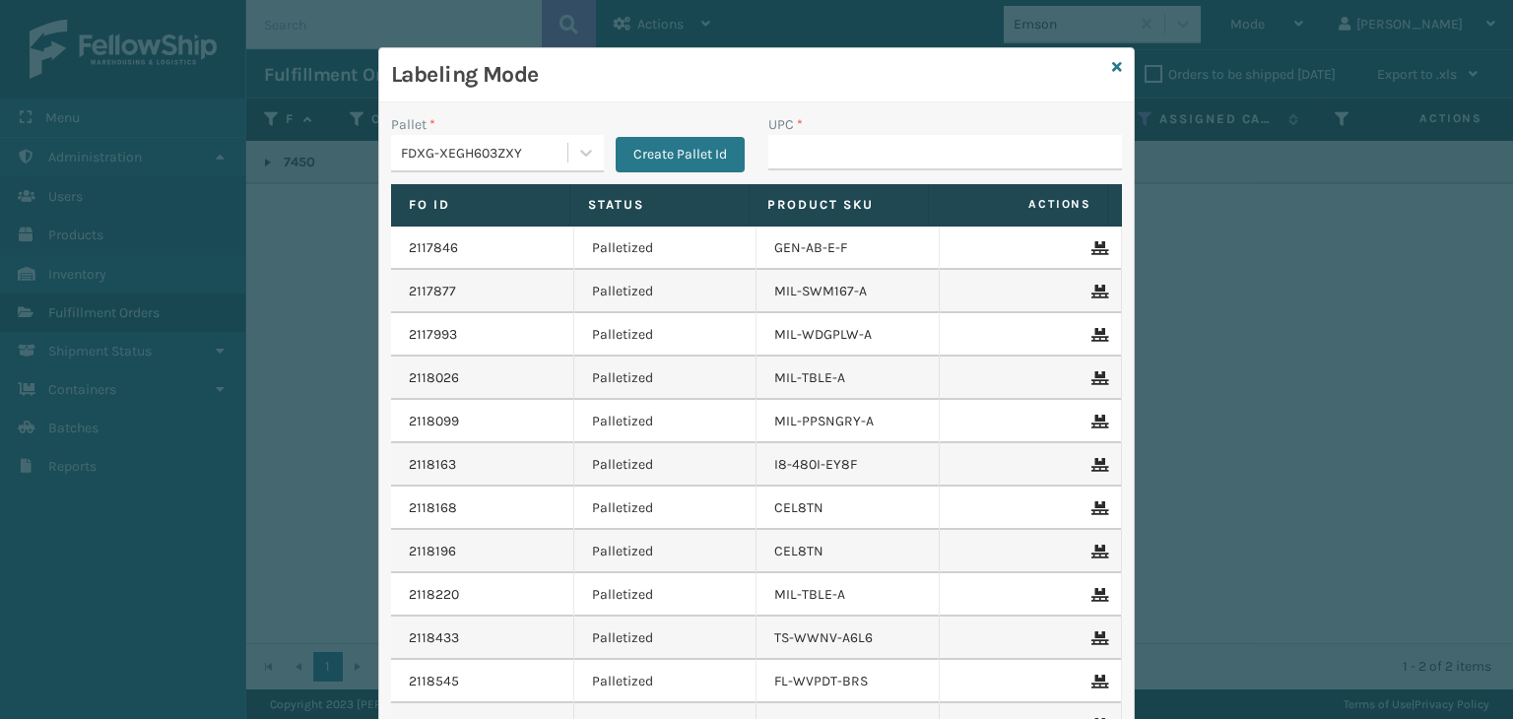
type input "853913008058"
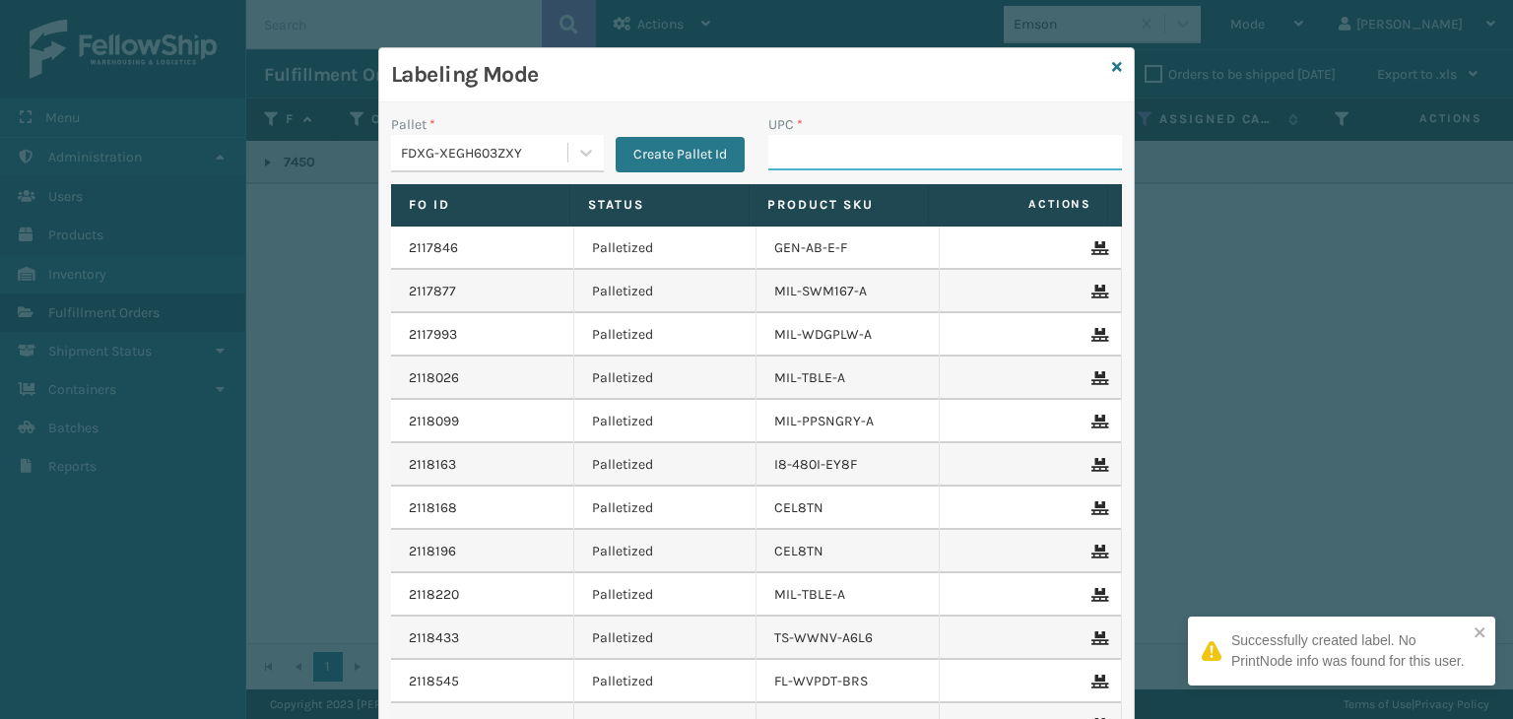
click at [843, 147] on input "UPC *" at bounding box center [945, 152] width 354 height 35
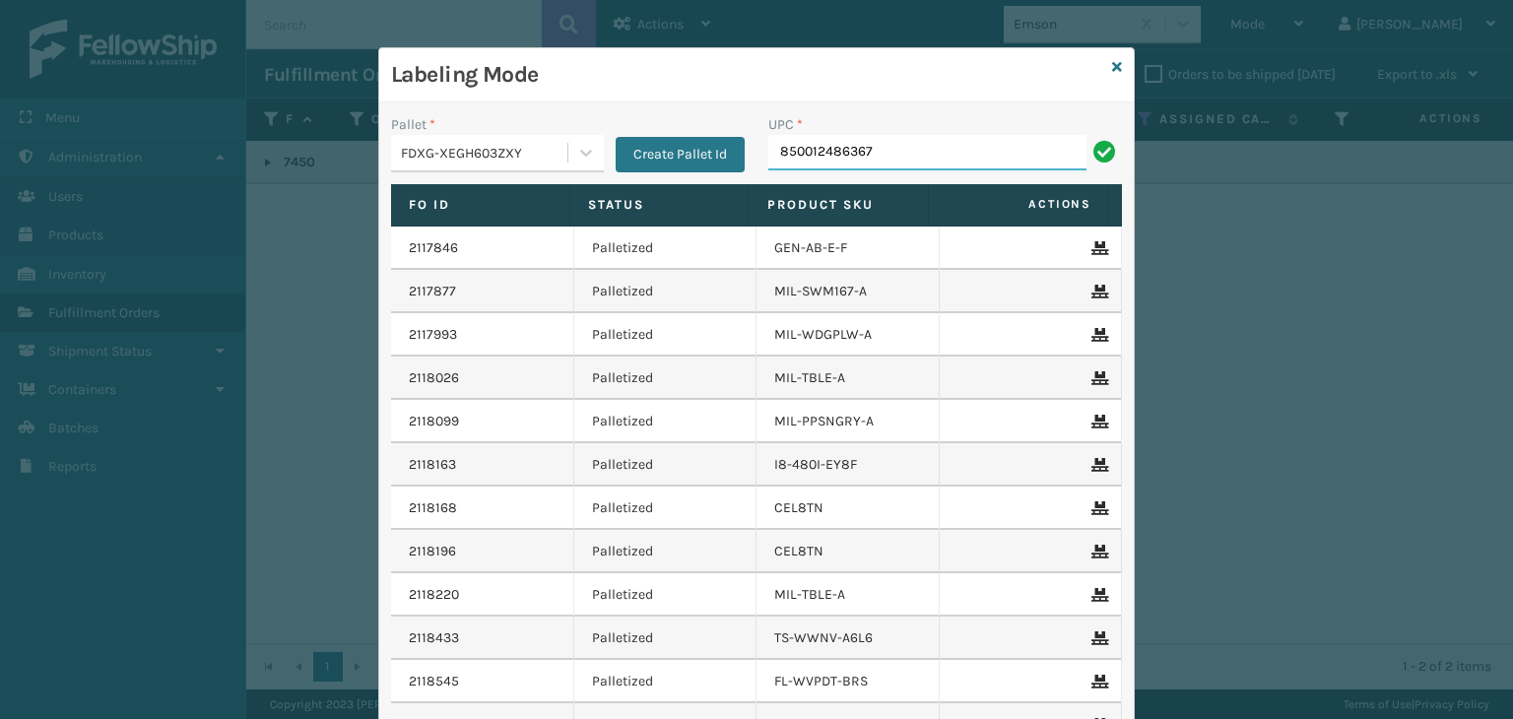
click at [798, 153] on input "850012486367" at bounding box center [927, 152] width 318 height 35
type input "850012486367"
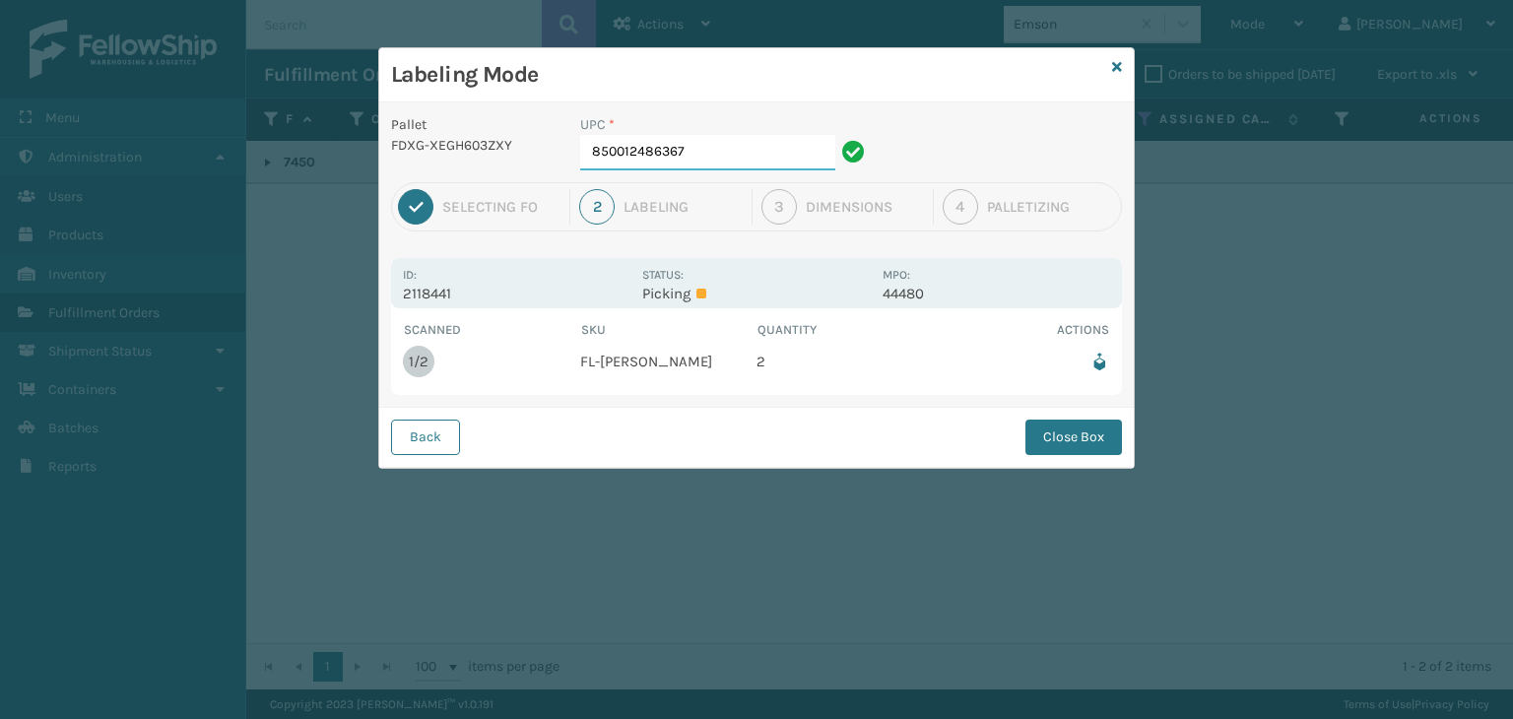
click at [721, 154] on input "850012486367" at bounding box center [707, 152] width 255 height 35
click at [1078, 441] on button "Close Box" at bounding box center [1074, 437] width 97 height 35
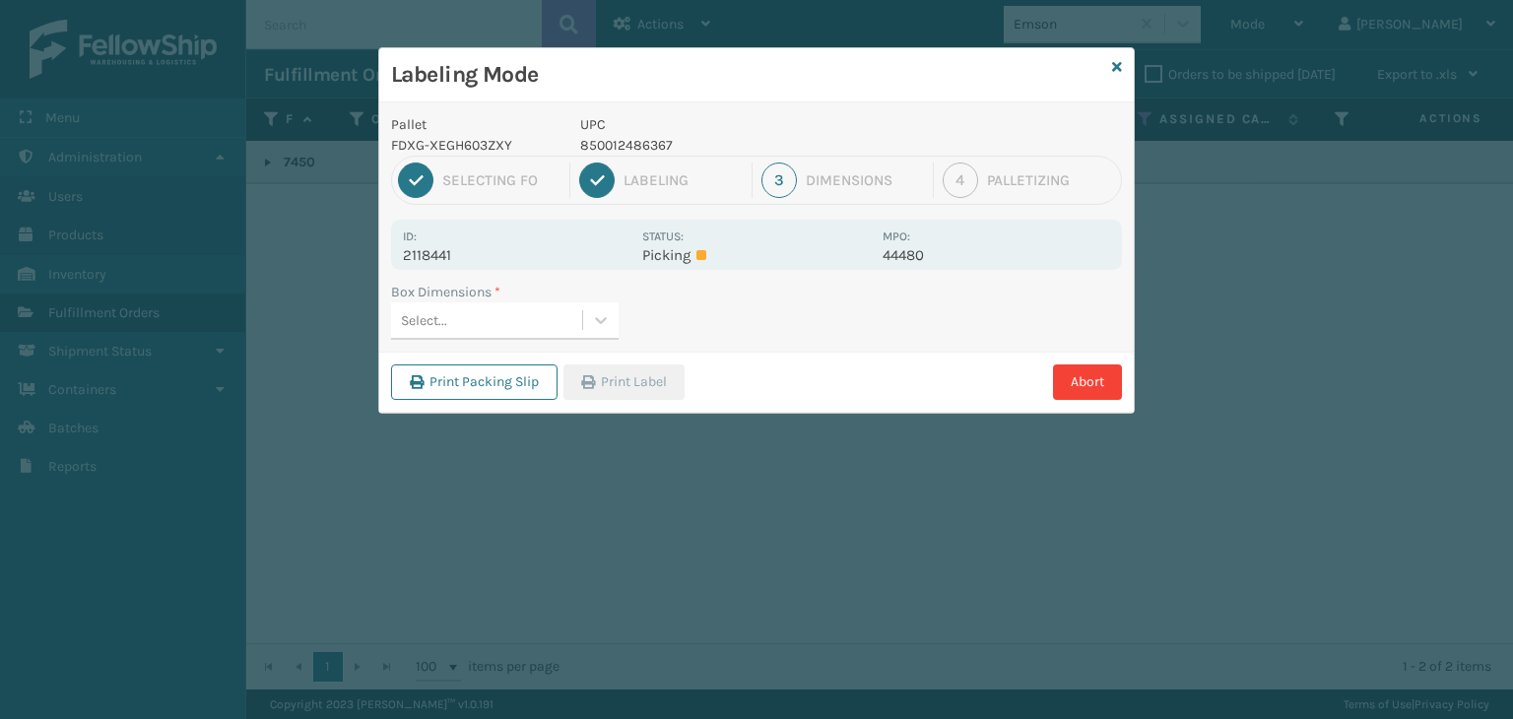
click at [540, 334] on div "Select..." at bounding box center [505, 320] width 228 height 37
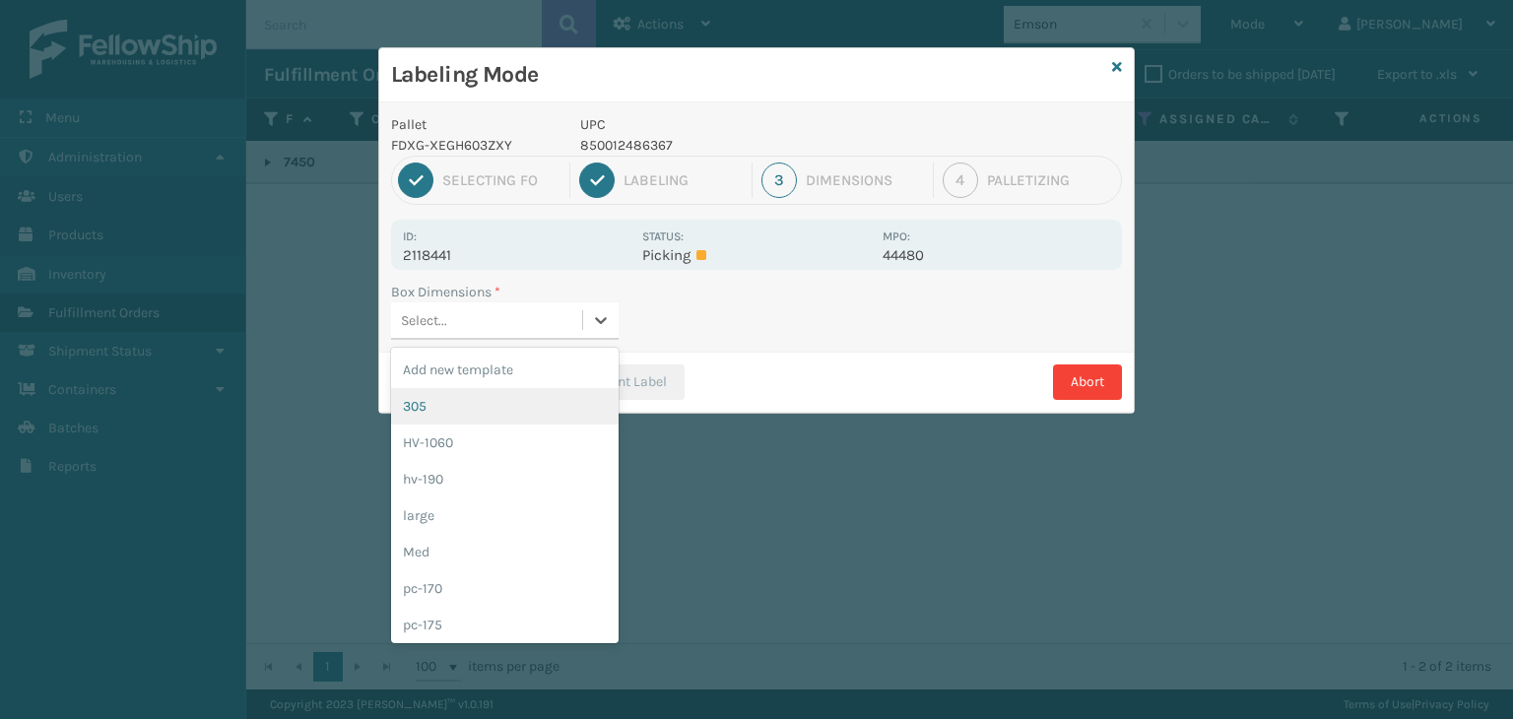
click at [563, 403] on div "305" at bounding box center [505, 406] width 228 height 36
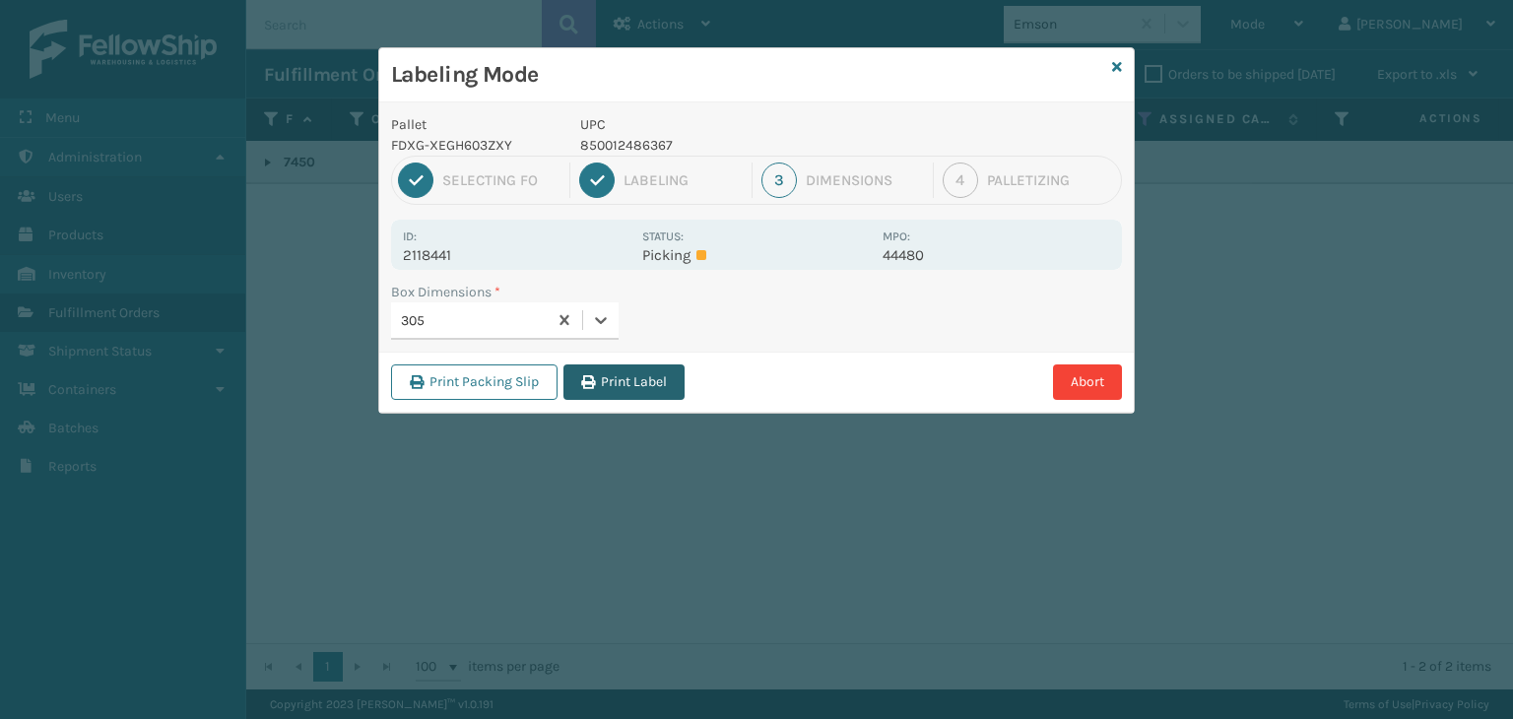
click at [619, 371] on button "Print Label" at bounding box center [623, 381] width 121 height 35
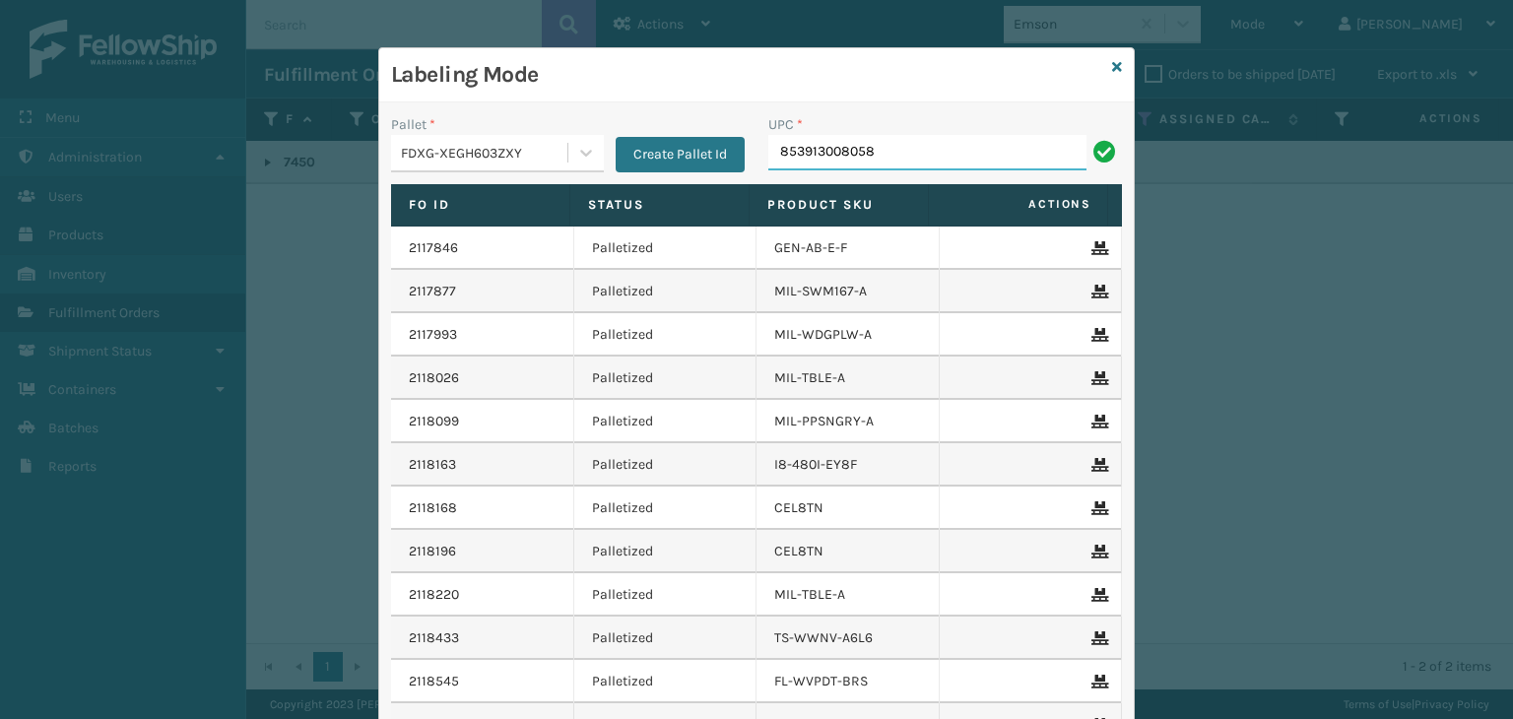
click at [829, 151] on input "853913008058" at bounding box center [927, 152] width 318 height 35
type input "853913008058"
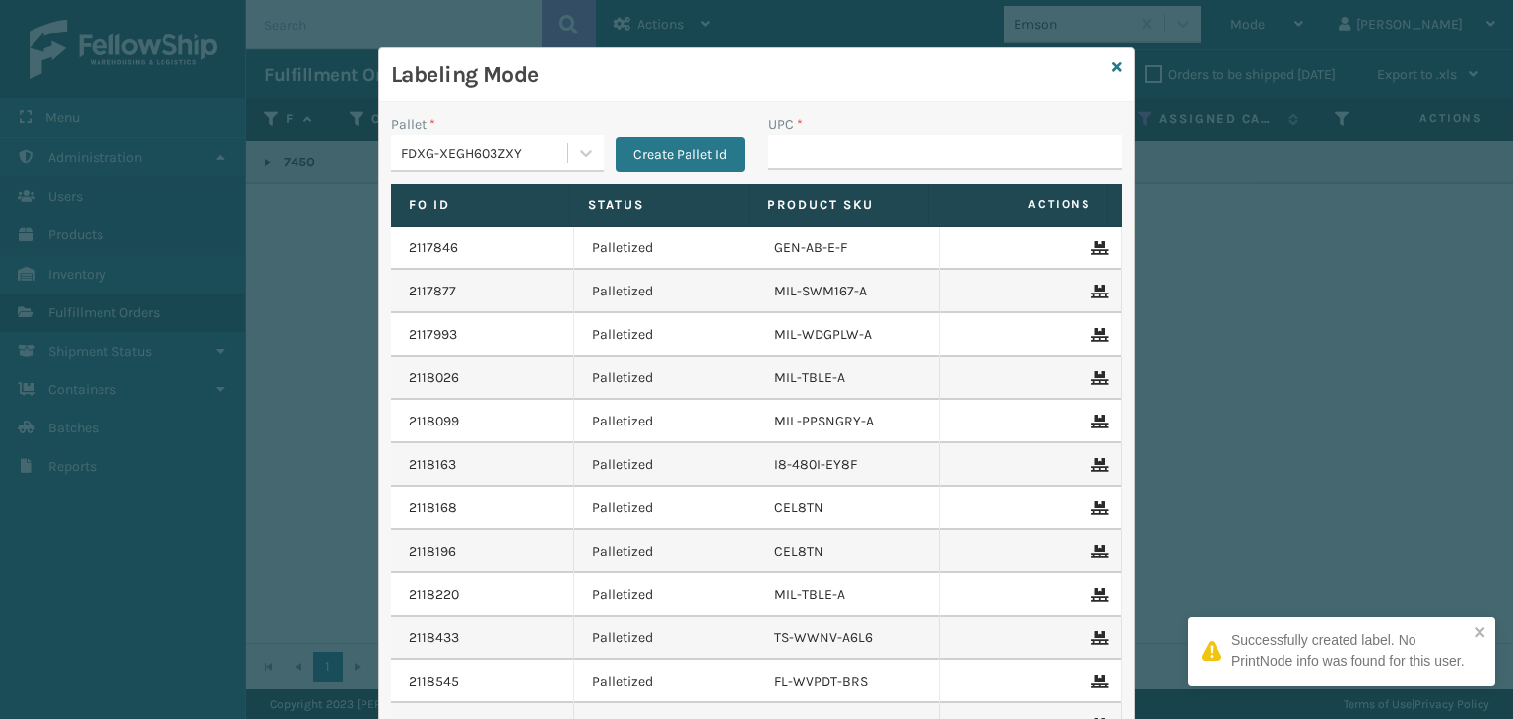
type input "853913008058"
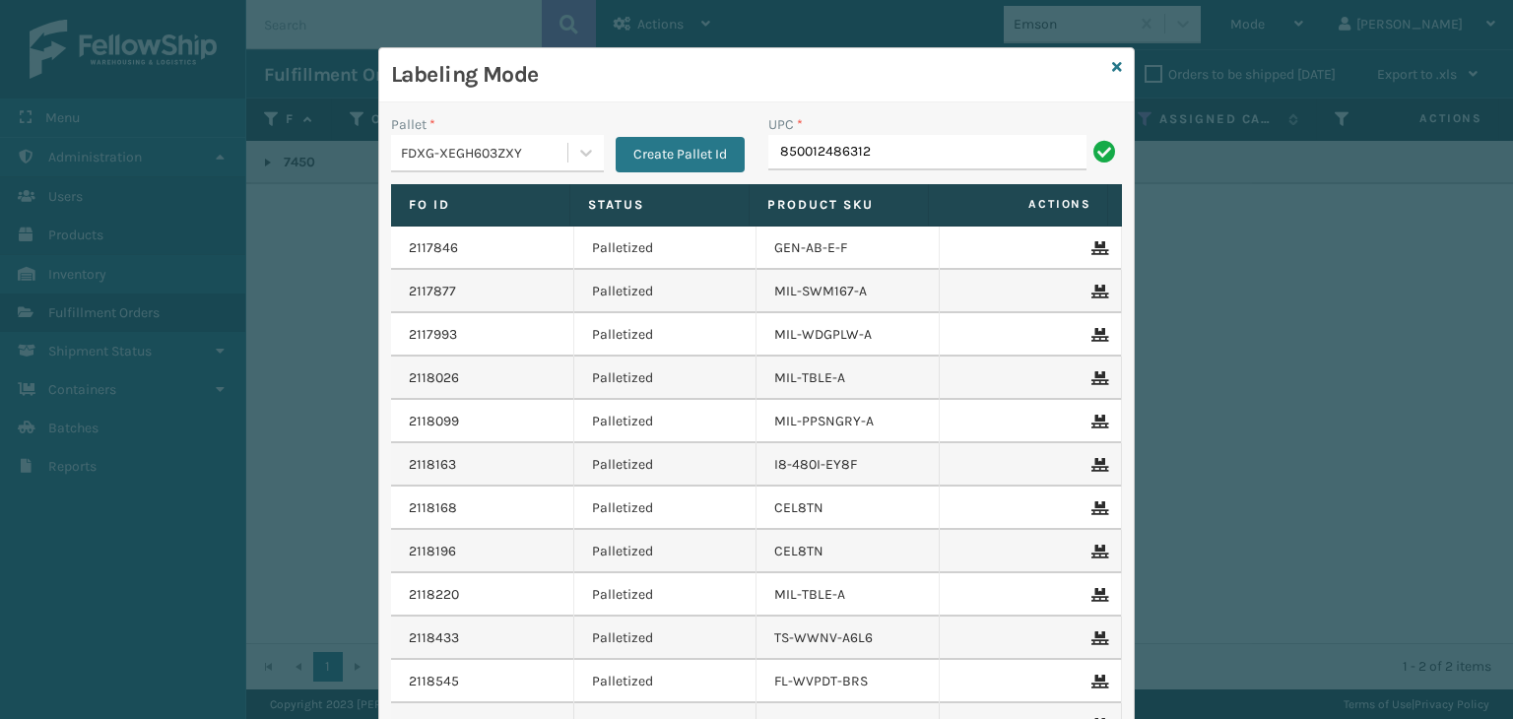
type input "850012486312"
type input "850040667530"
type input "850040667097"
click at [822, 155] on input "850040667097" at bounding box center [927, 152] width 318 height 35
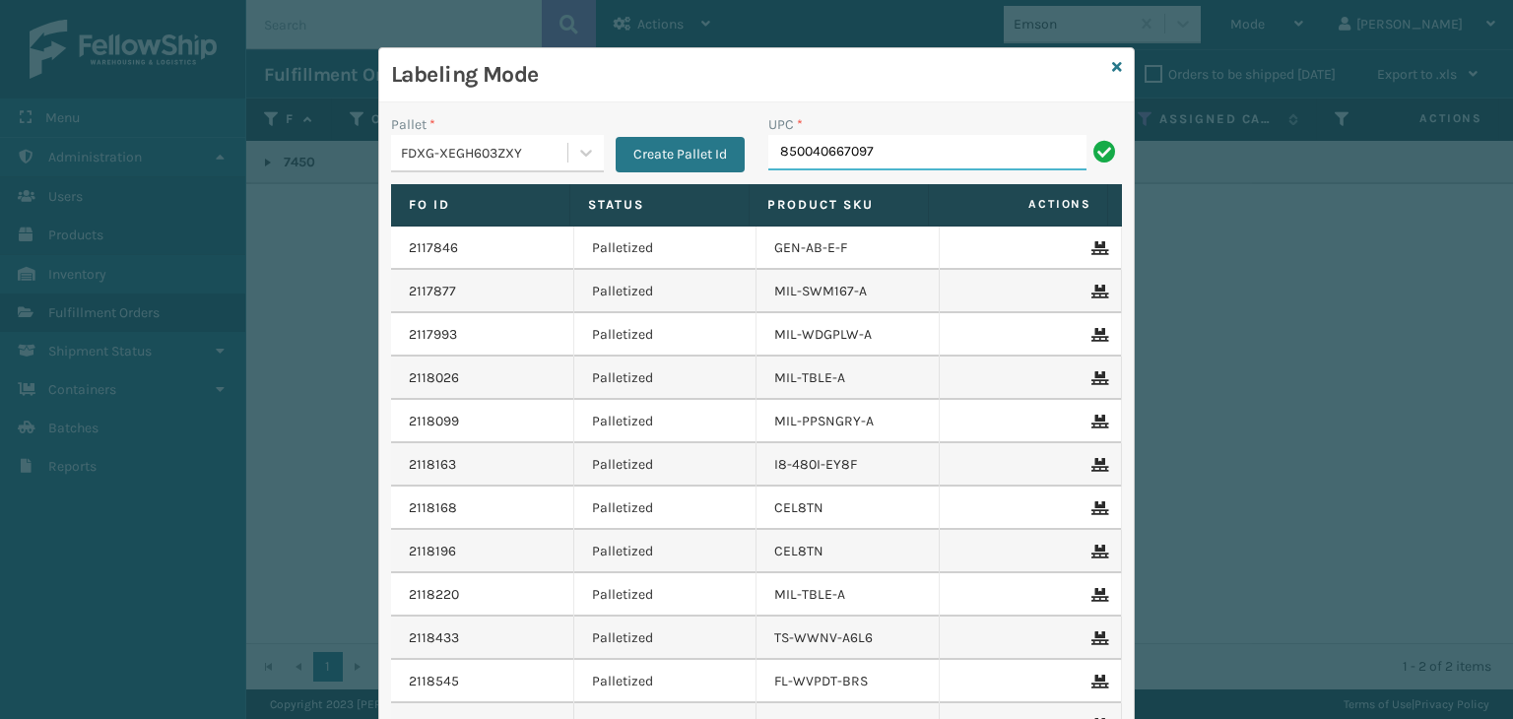
click at [822, 154] on input "850040667097" at bounding box center [927, 152] width 318 height 35
type input "850040667097"
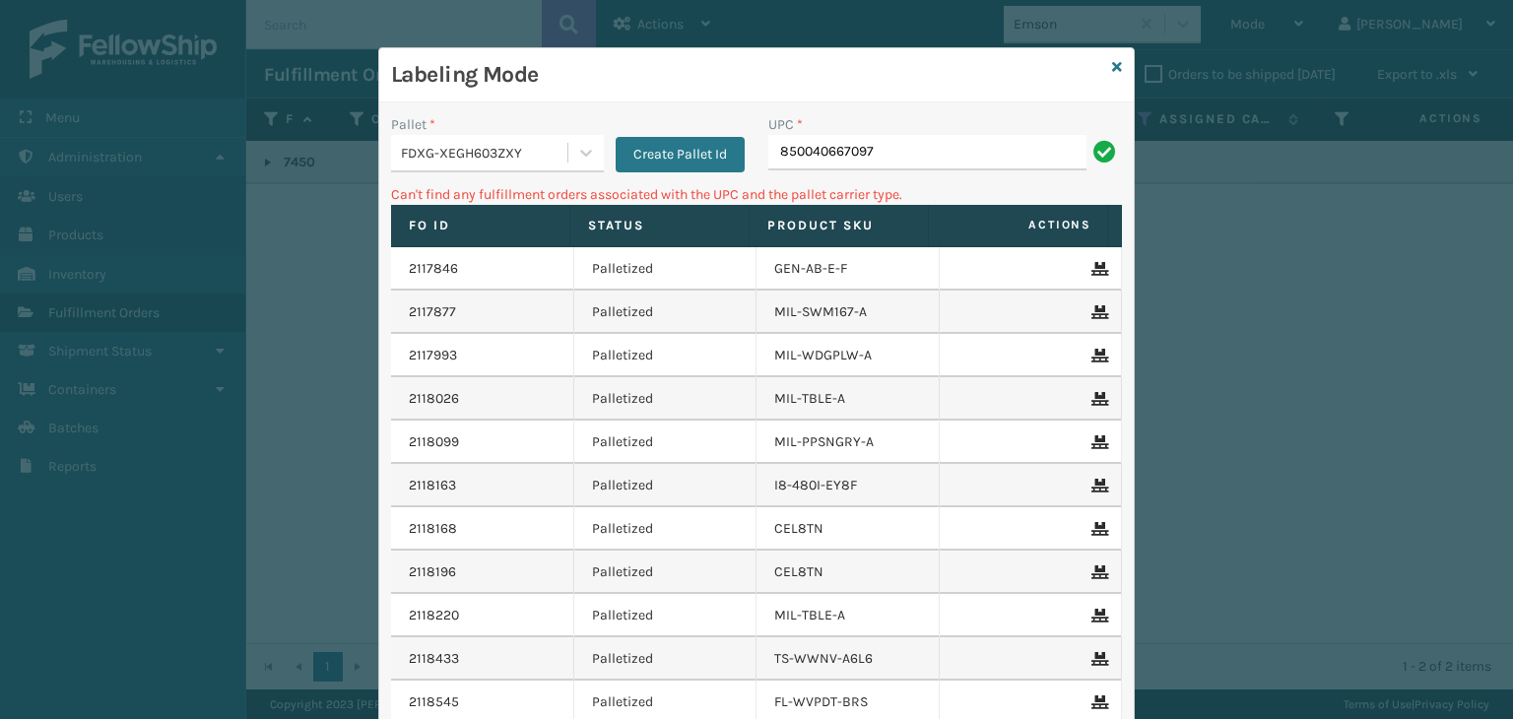
click at [481, 151] on div "FDXG-XEGH603ZXY" at bounding box center [485, 153] width 168 height 21
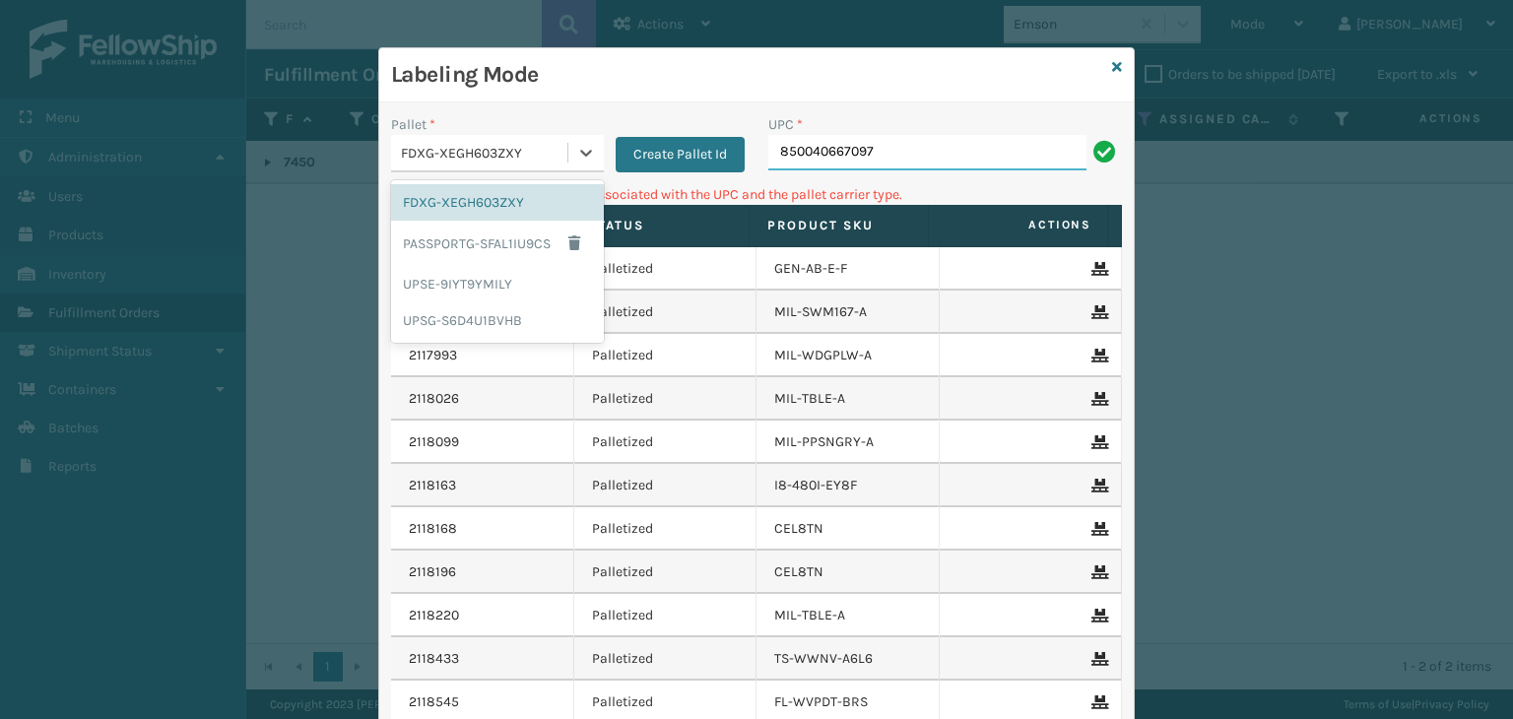
click at [808, 156] on input "850040667097" at bounding box center [927, 152] width 318 height 35
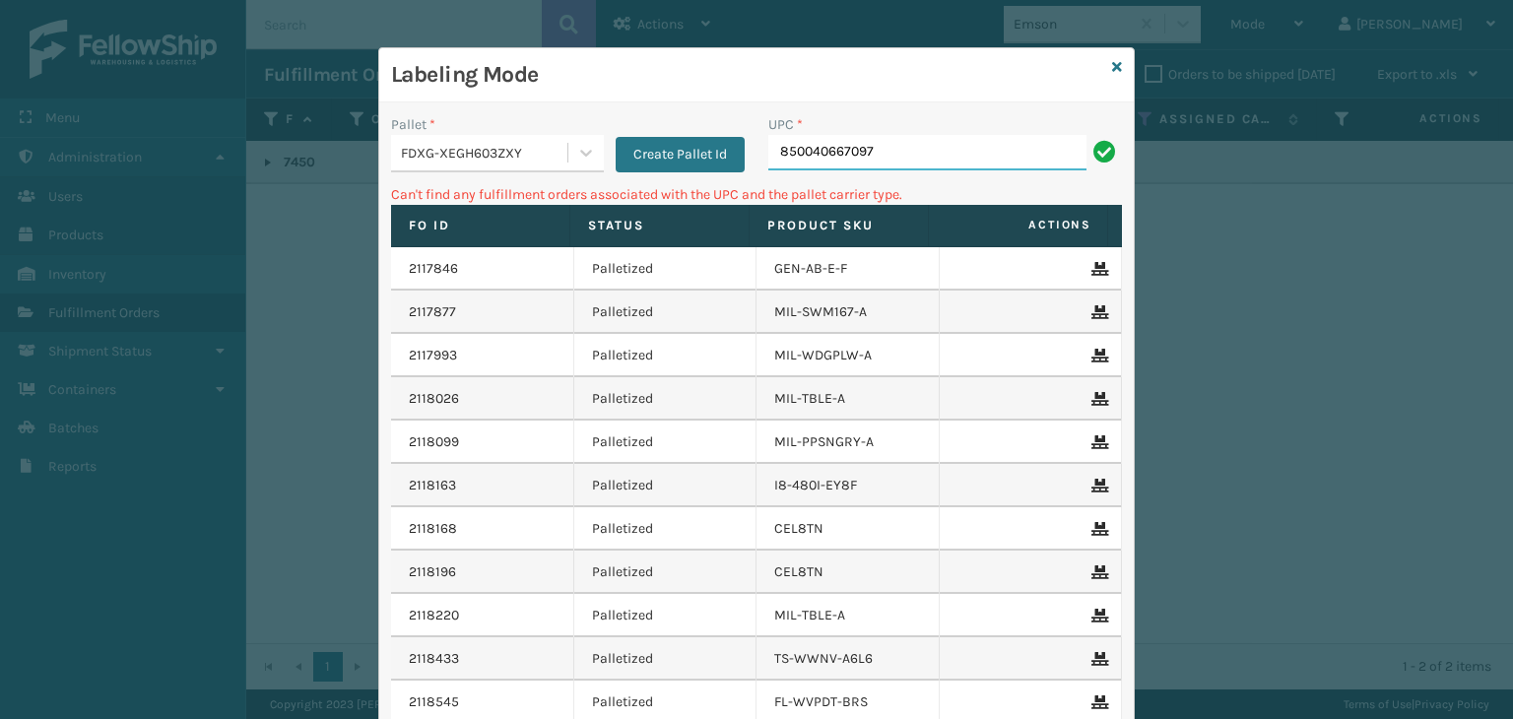
click at [808, 156] on input "850040667097" at bounding box center [927, 152] width 318 height 35
click at [482, 149] on div "FDXG-XEGH603ZXY" at bounding box center [485, 153] width 168 height 21
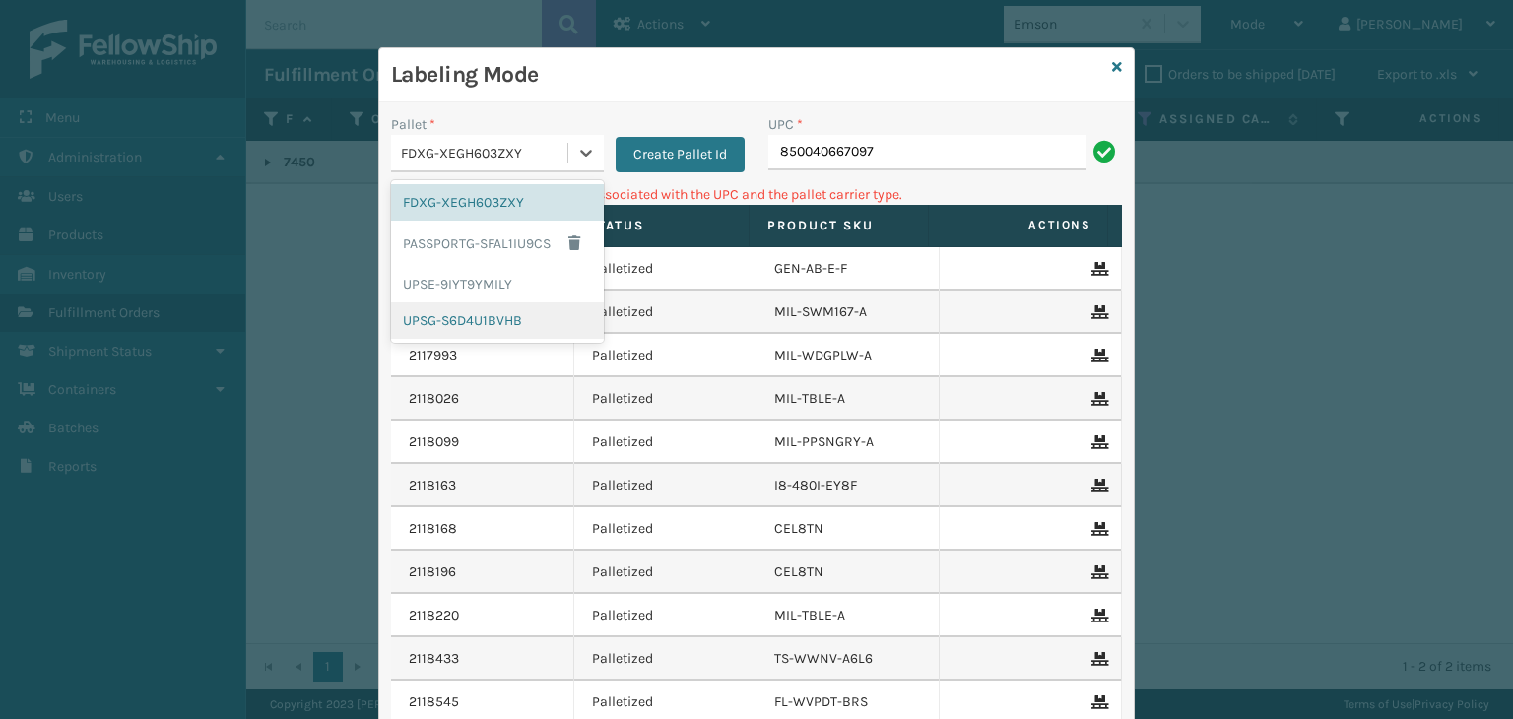
click at [472, 334] on div "UPSG-S6D4U1BVHB" at bounding box center [497, 320] width 213 height 36
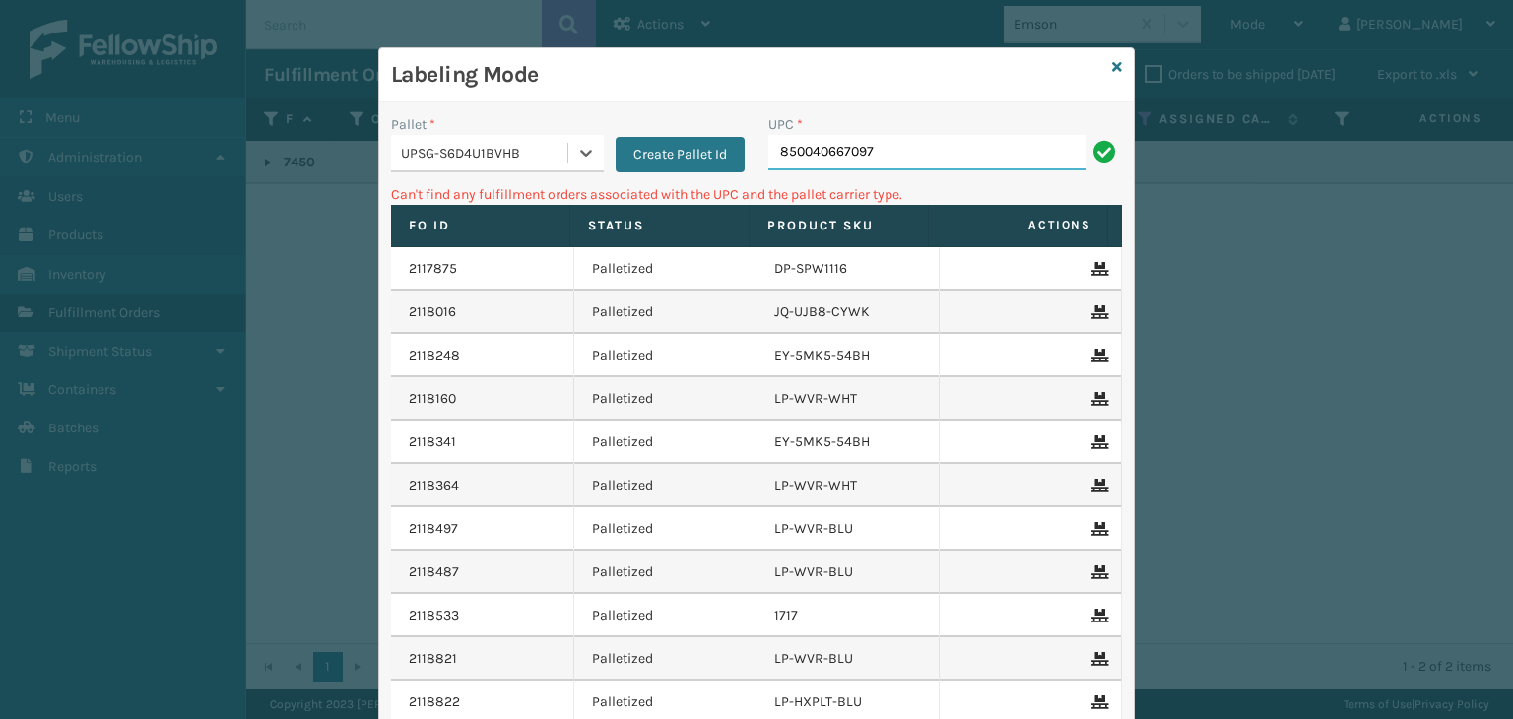
click at [872, 150] on input "850040667097" at bounding box center [927, 152] width 318 height 35
type input "8"
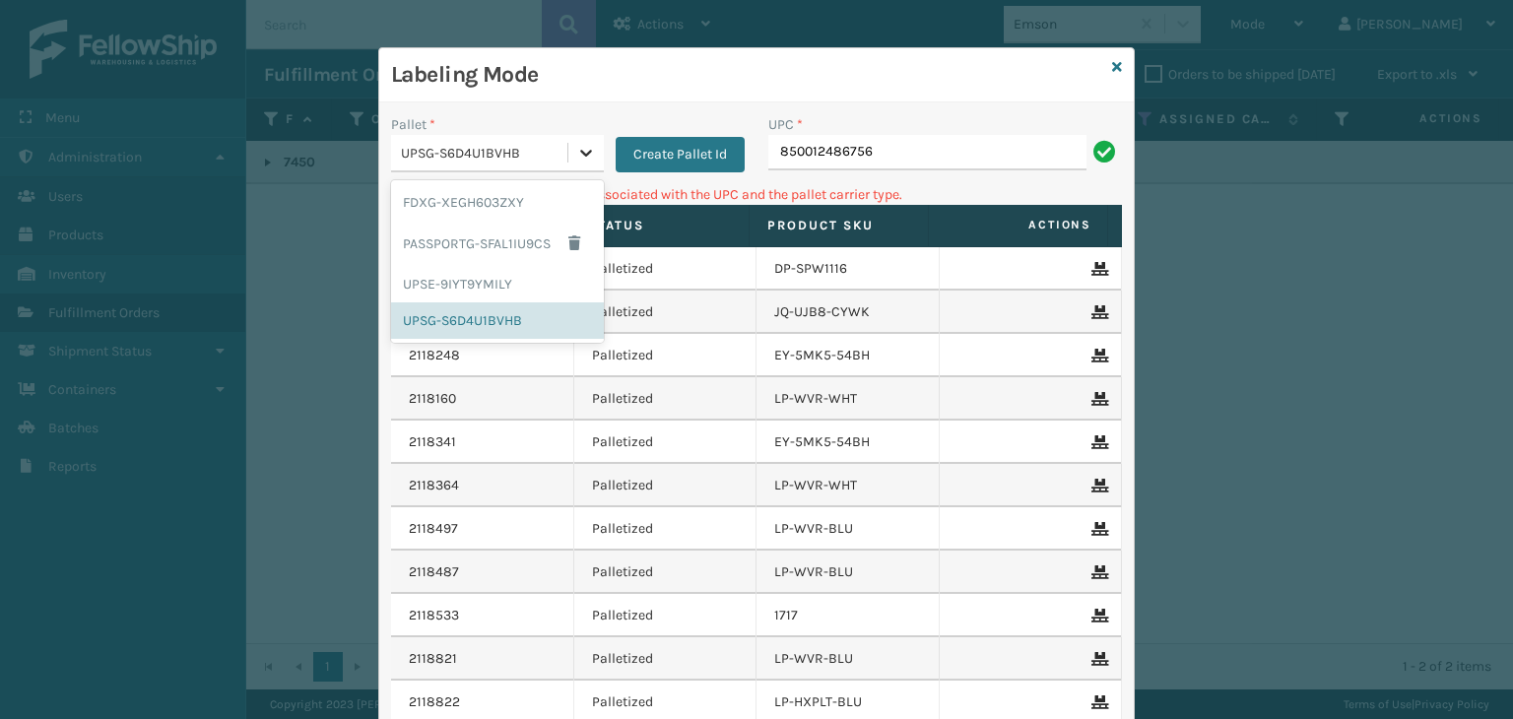
click at [588, 156] on div at bounding box center [585, 152] width 35 height 35
click at [527, 210] on div "FDXG-XEGH603ZXY" at bounding box center [497, 202] width 213 height 36
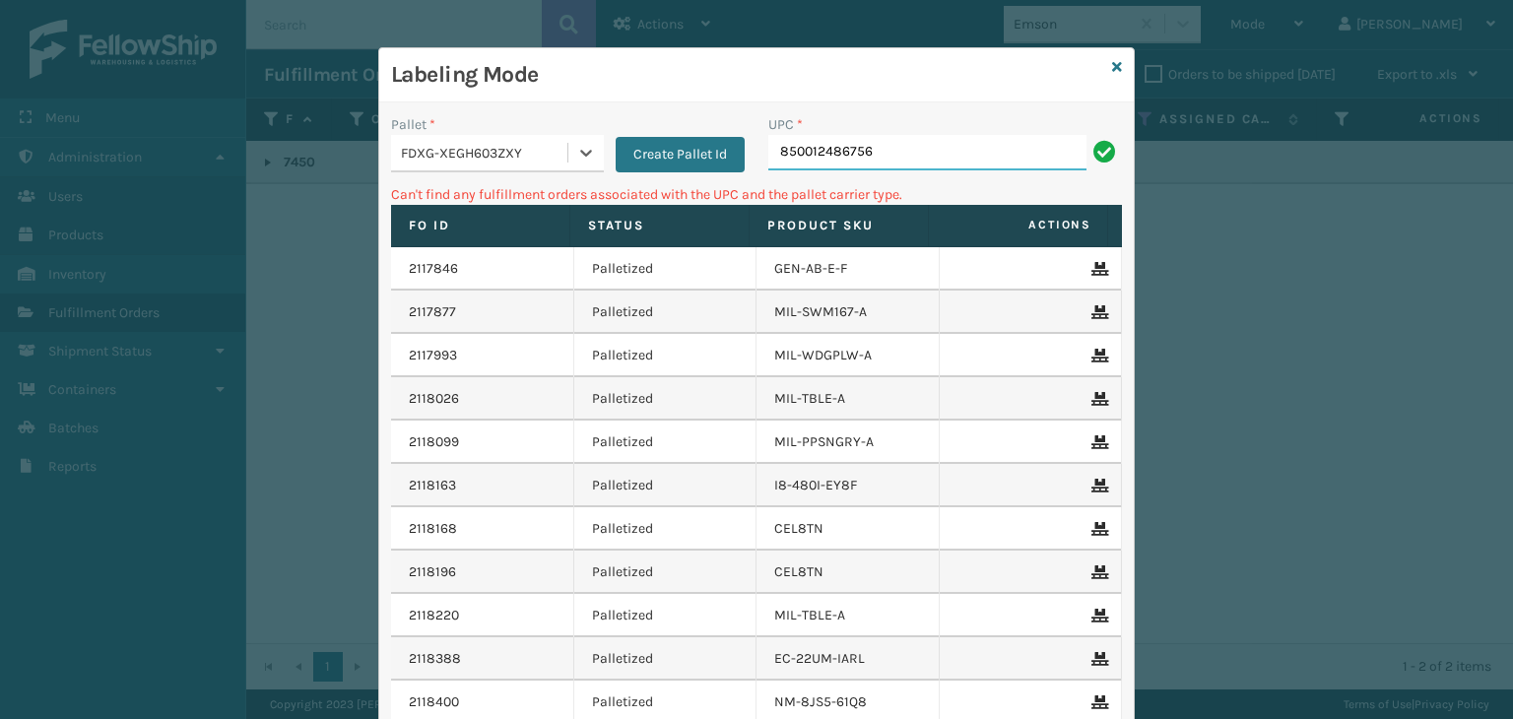
click at [901, 162] on input "850012486756" at bounding box center [927, 152] width 318 height 35
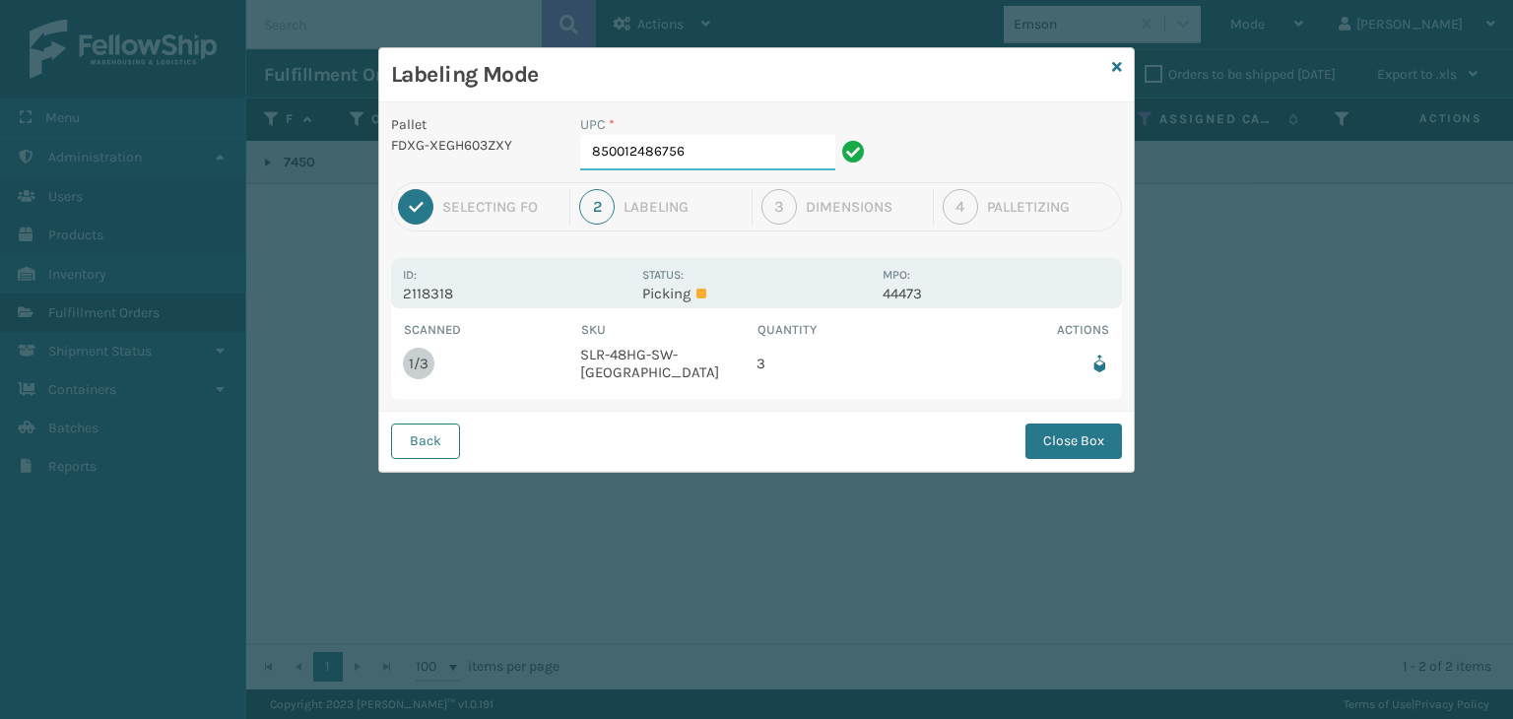
drag, startPoint x: 747, startPoint y: 139, endPoint x: 742, endPoint y: 150, distance: 11.9
click at [744, 149] on input "850012486756" at bounding box center [707, 152] width 255 height 35
click at [1072, 438] on button "Close Box" at bounding box center [1074, 441] width 97 height 35
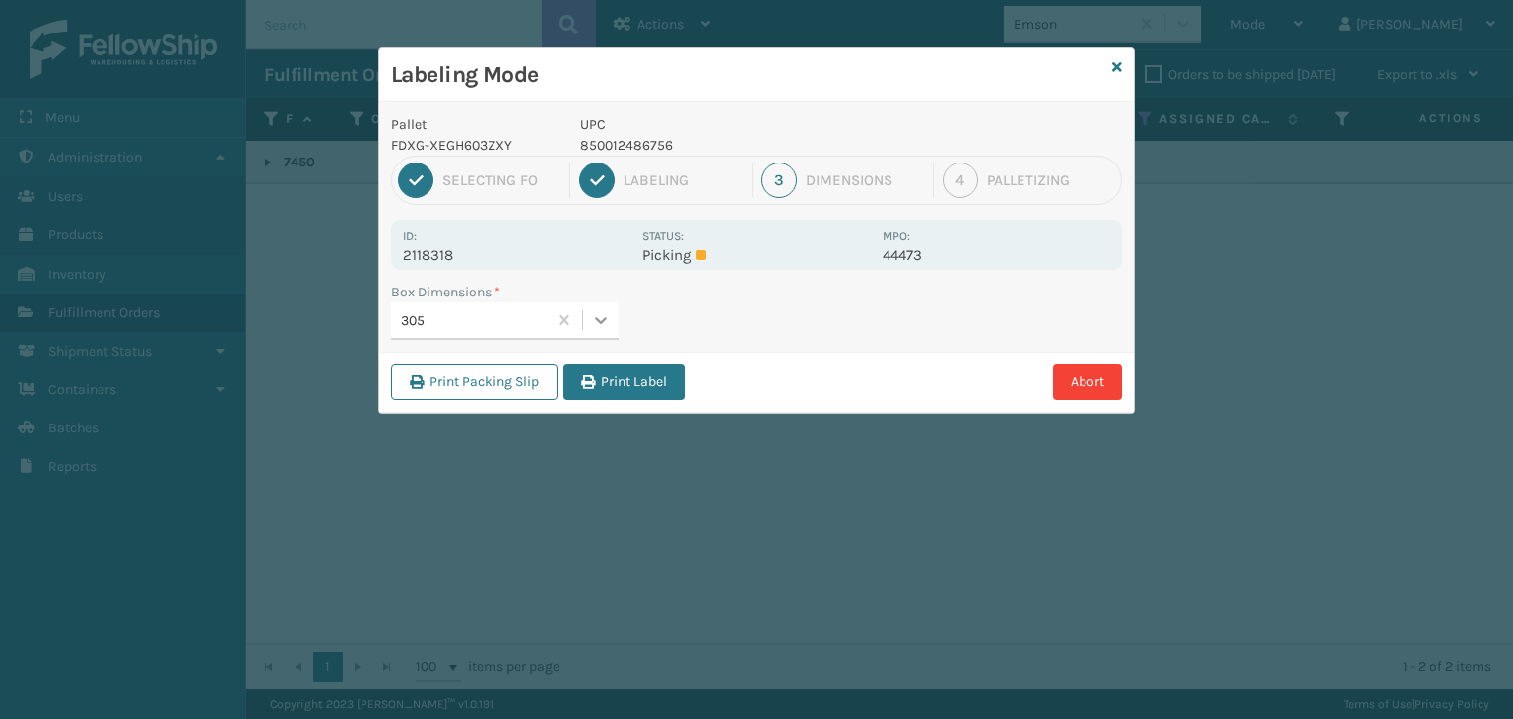
click at [603, 311] on icon at bounding box center [601, 320] width 20 height 20
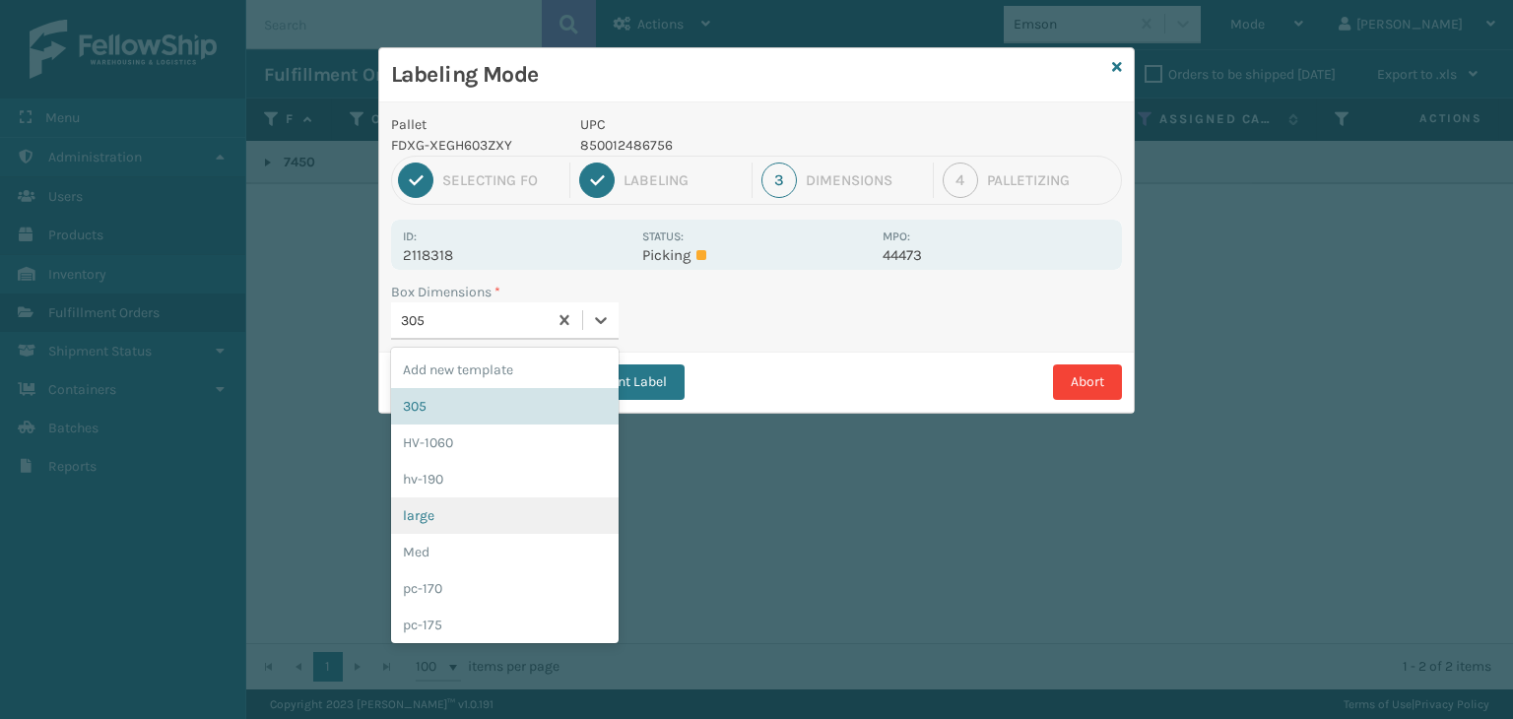
click at [531, 514] on div "large" at bounding box center [505, 515] width 228 height 36
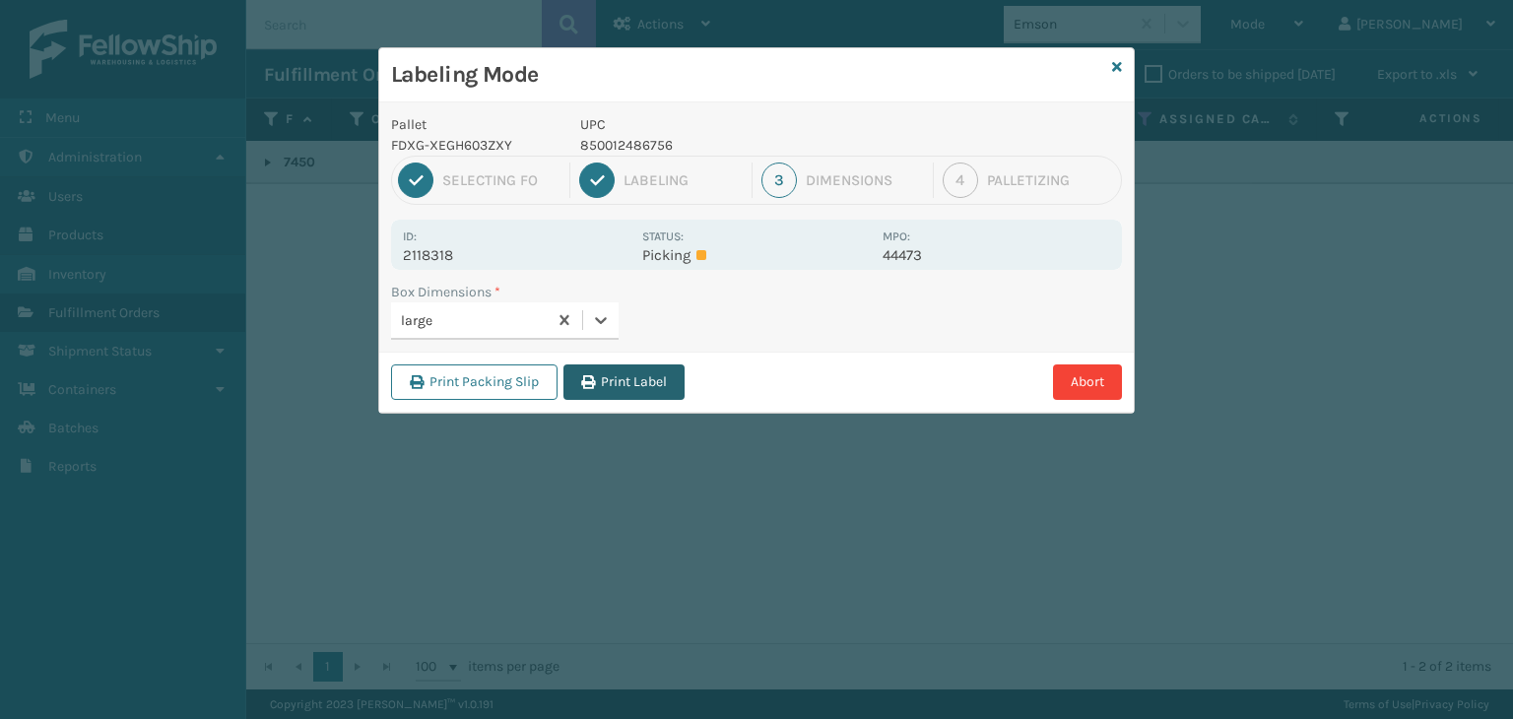
drag, startPoint x: 625, startPoint y: 383, endPoint x: 686, endPoint y: 404, distance: 64.5
click at [626, 382] on button "Print Label" at bounding box center [623, 381] width 121 height 35
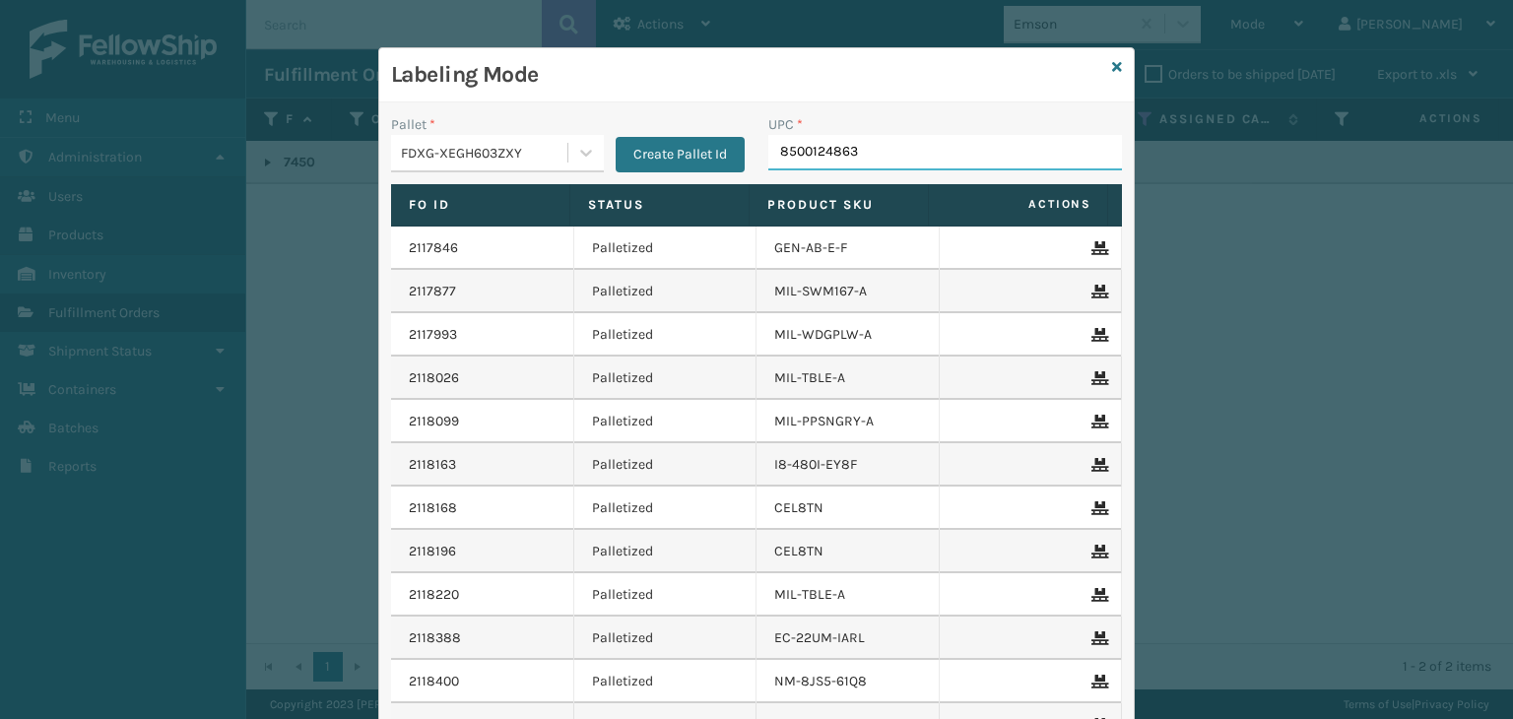
type input "85001248635"
type input "850040667295"
click at [842, 160] on input "858100007920" at bounding box center [927, 152] width 318 height 35
click at [837, 160] on input "858100007920" at bounding box center [927, 152] width 318 height 35
click at [835, 160] on input "858100007920" at bounding box center [927, 152] width 318 height 35
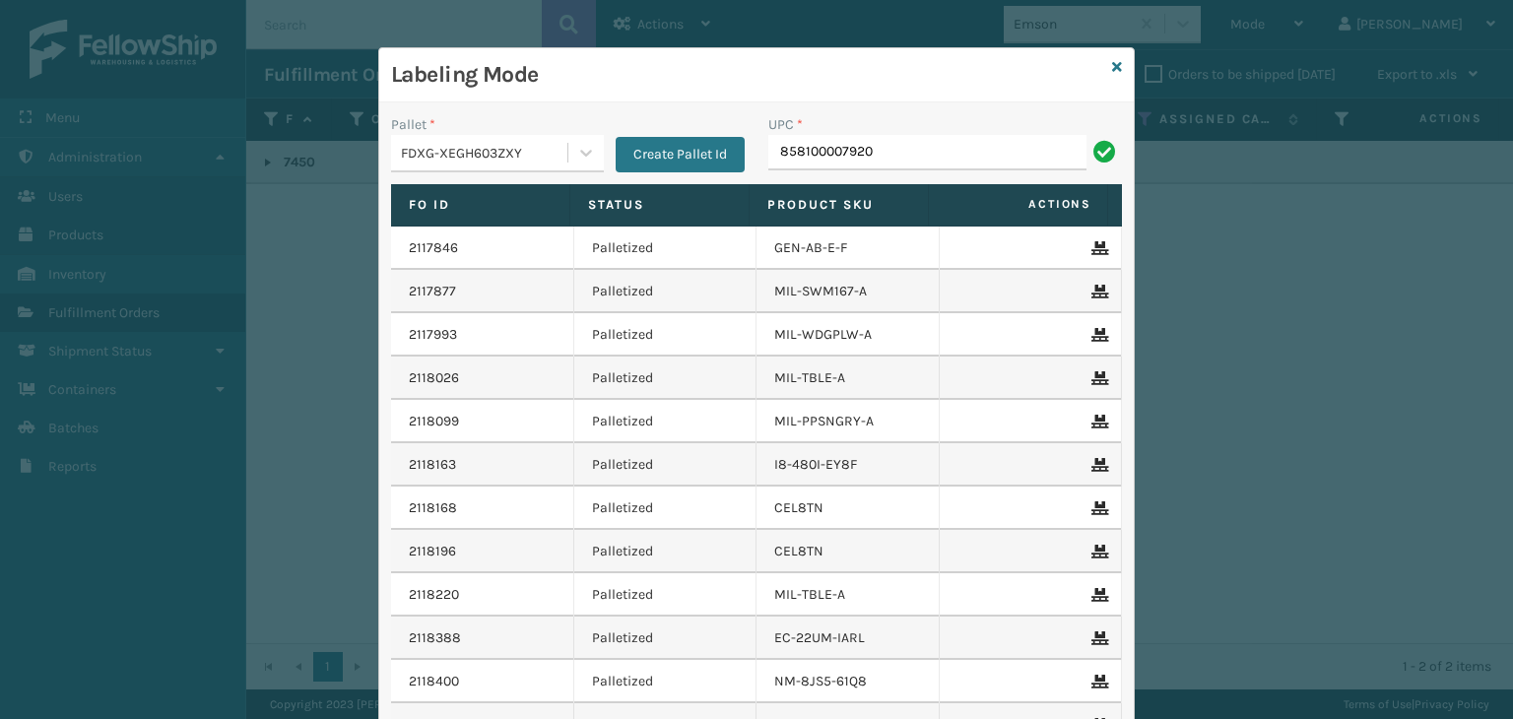
click at [835, 160] on input "858100007920" at bounding box center [927, 152] width 318 height 35
type input "858100007920"
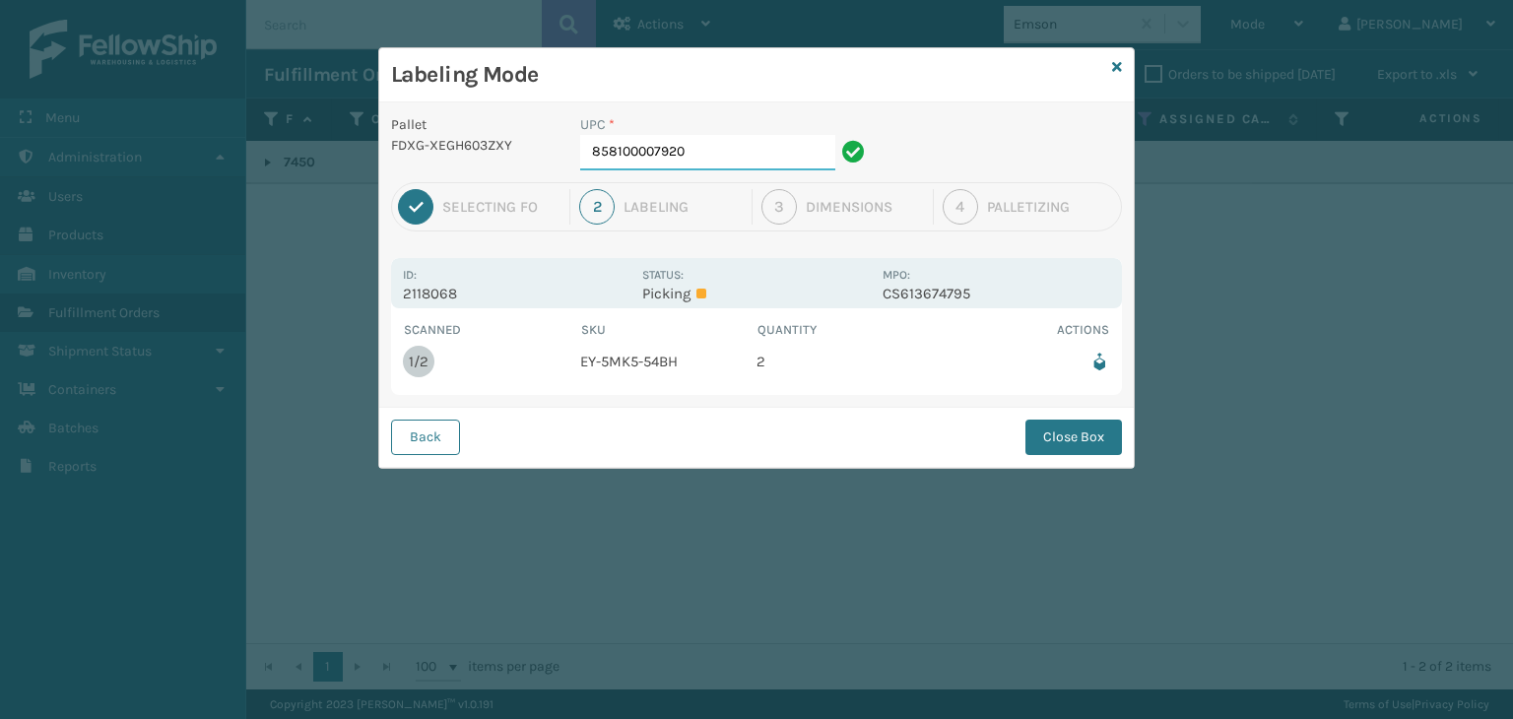
click at [777, 155] on input "858100007920" at bounding box center [707, 152] width 255 height 35
click at [1088, 424] on button "Close Box" at bounding box center [1074, 437] width 97 height 35
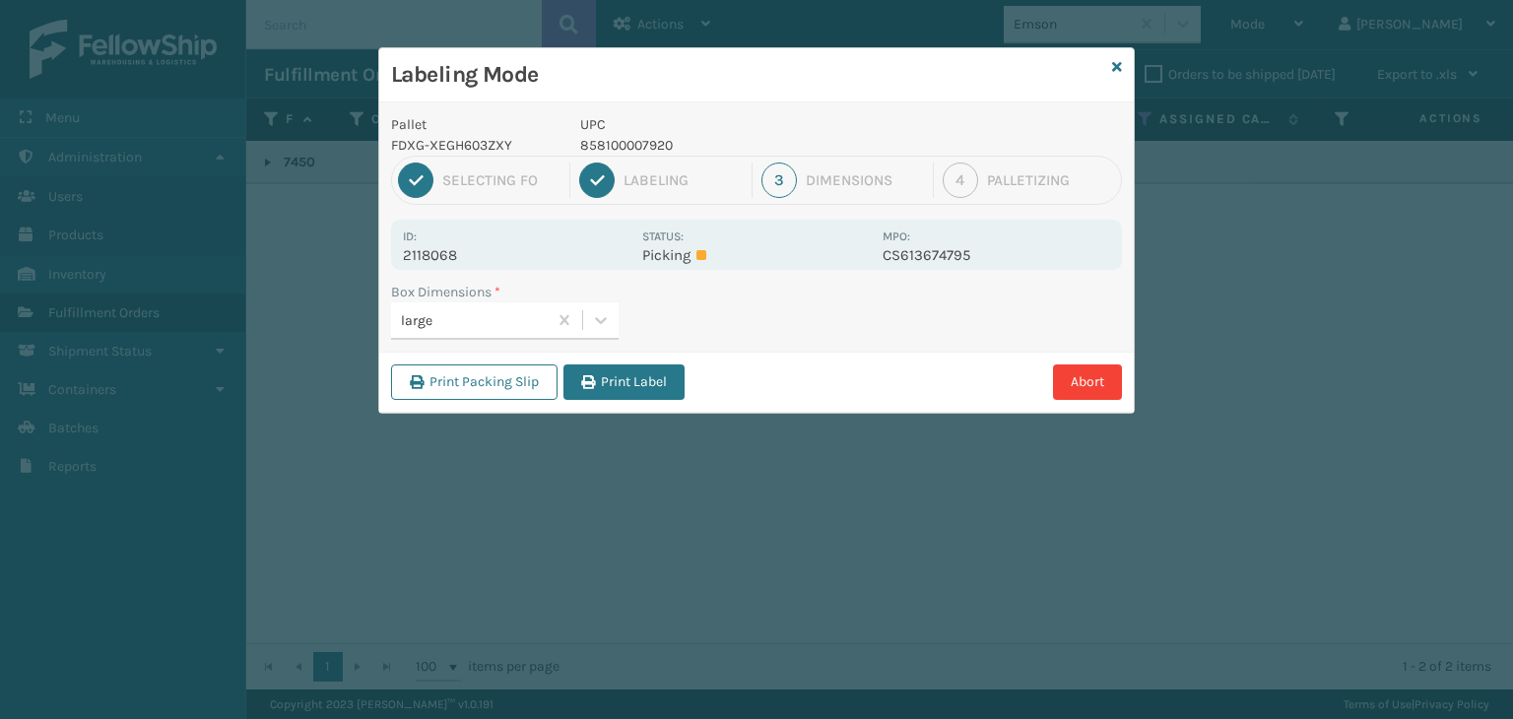
click at [687, 385] on div "Print Packing Slip Print Label Abort" at bounding box center [756, 382] width 755 height 60
click at [676, 389] on button "Print Label" at bounding box center [623, 381] width 121 height 35
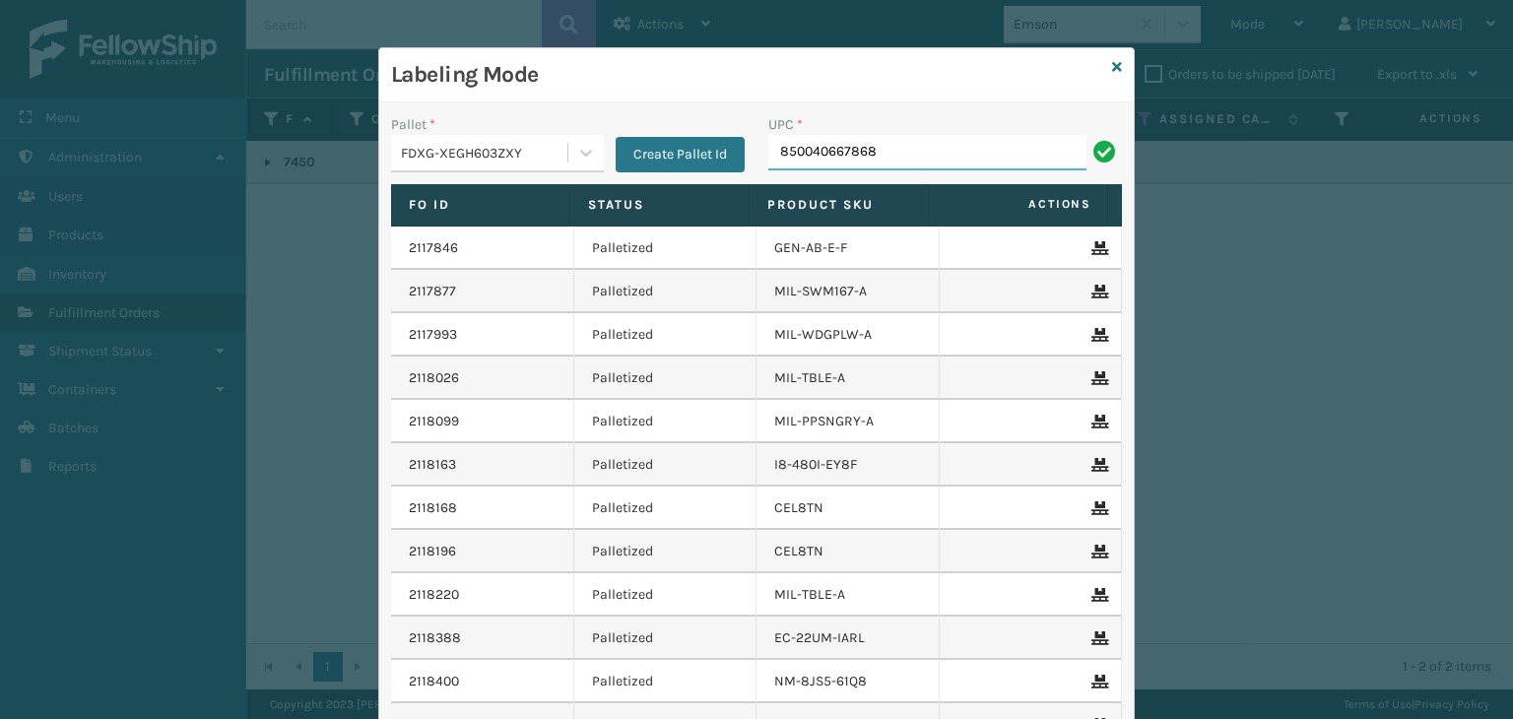
click at [821, 148] on input "850040667868" at bounding box center [927, 152] width 318 height 35
click at [821, 151] on input "850040667868" at bounding box center [927, 152] width 318 height 35
click at [823, 155] on input "850040667868" at bounding box center [927, 152] width 318 height 35
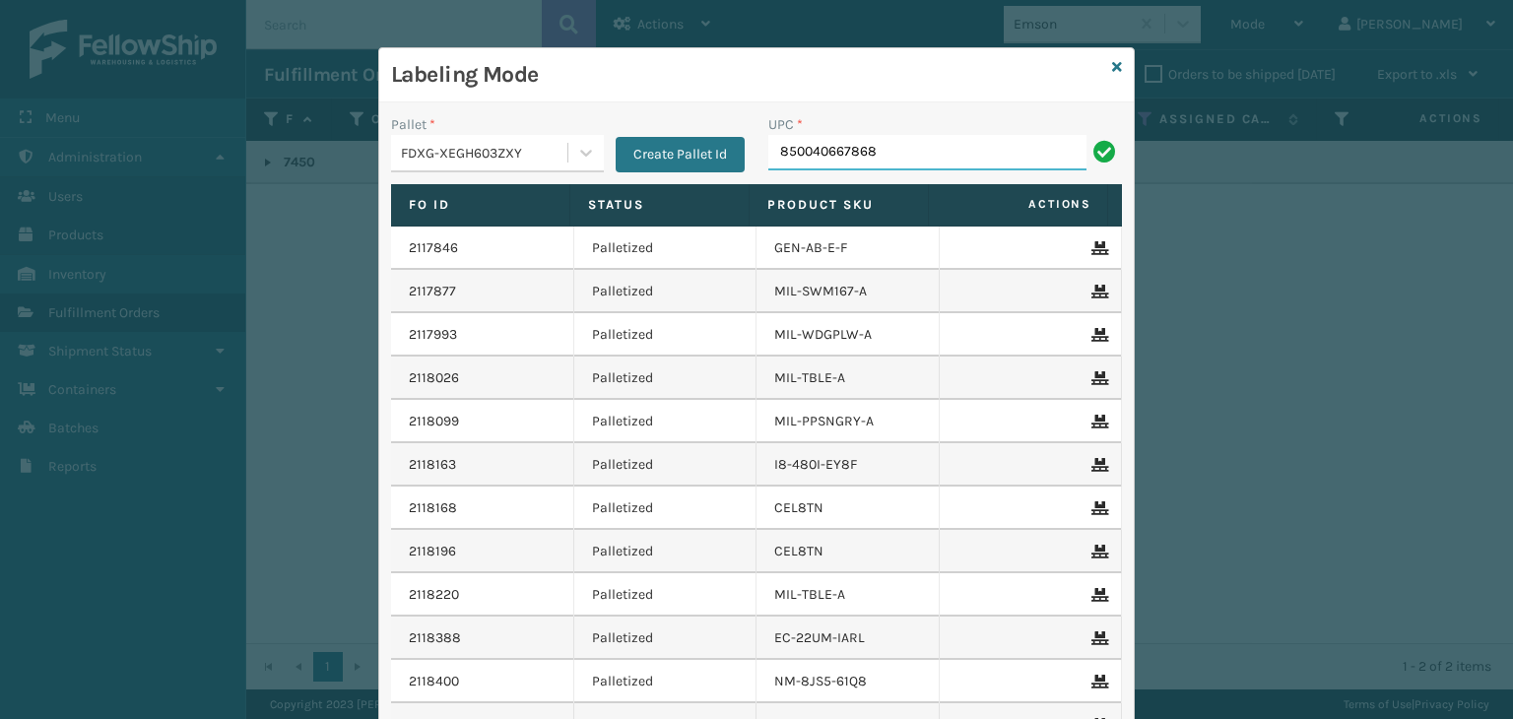
type input "850040667868"
click at [816, 150] on input "850012486589" at bounding box center [927, 152] width 318 height 35
click at [816, 151] on input "850012486589" at bounding box center [927, 152] width 318 height 35
type input "850012486589"
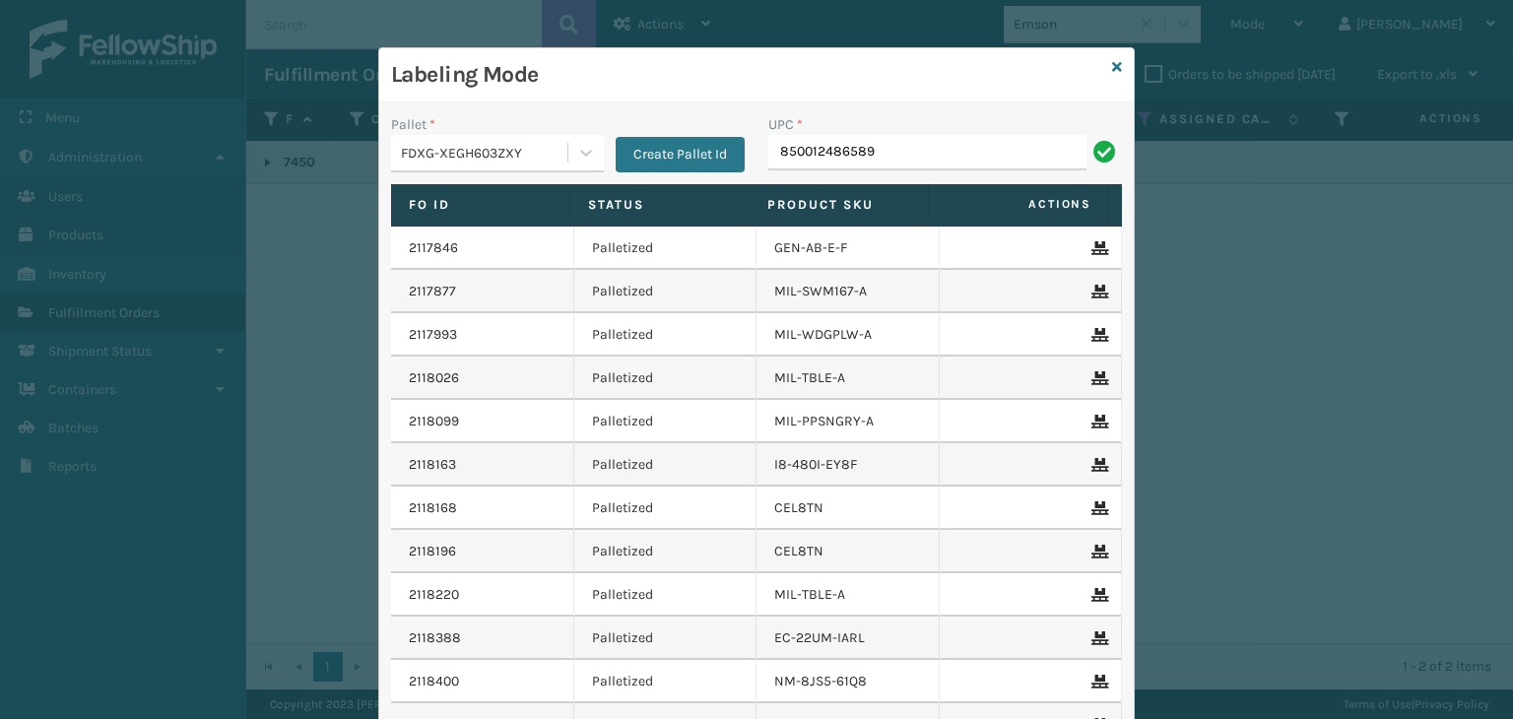
type input "850012486589"
click at [785, 155] on input "858100007913" at bounding box center [927, 152] width 318 height 35
type input "858100007913"
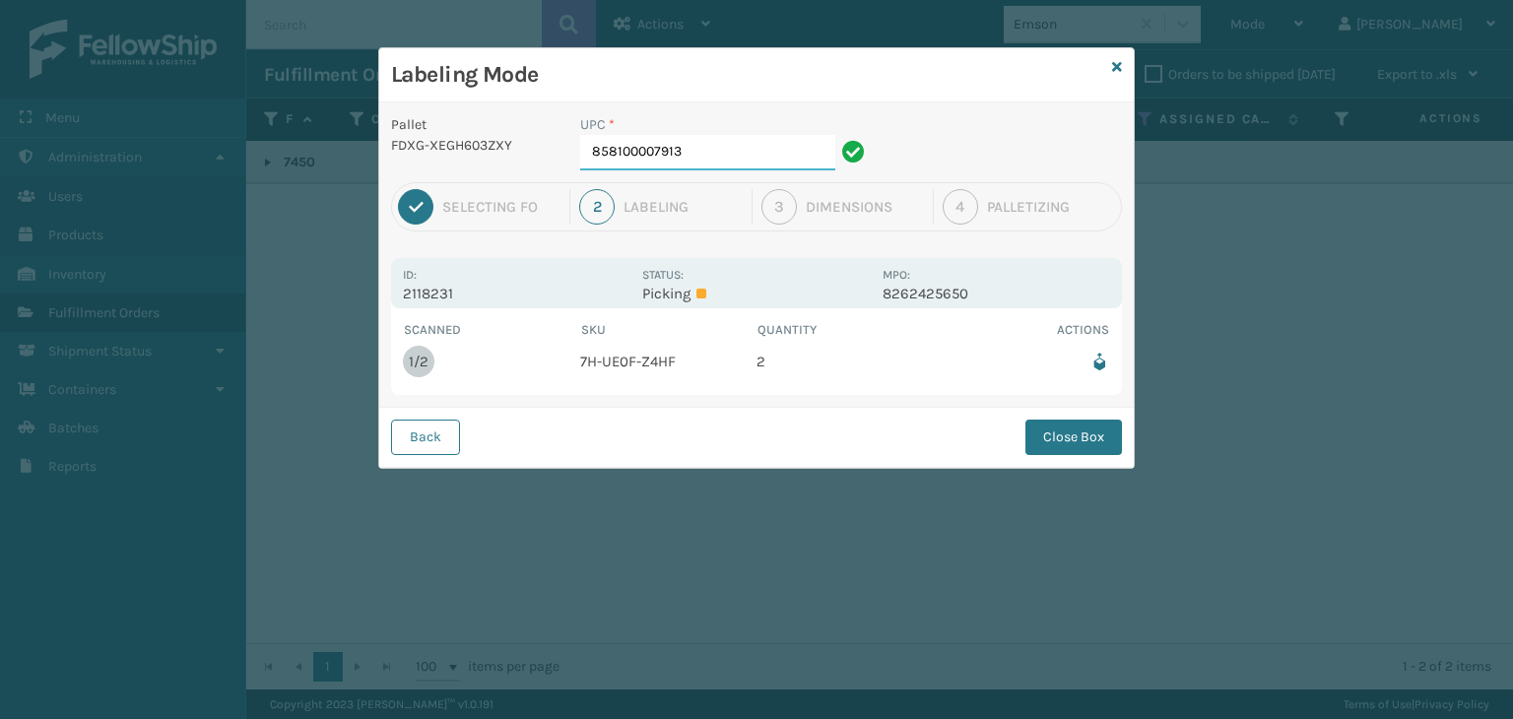
click at [727, 164] on input "858100007913" at bounding box center [707, 152] width 255 height 35
click at [1068, 430] on button "Close Box" at bounding box center [1074, 437] width 97 height 35
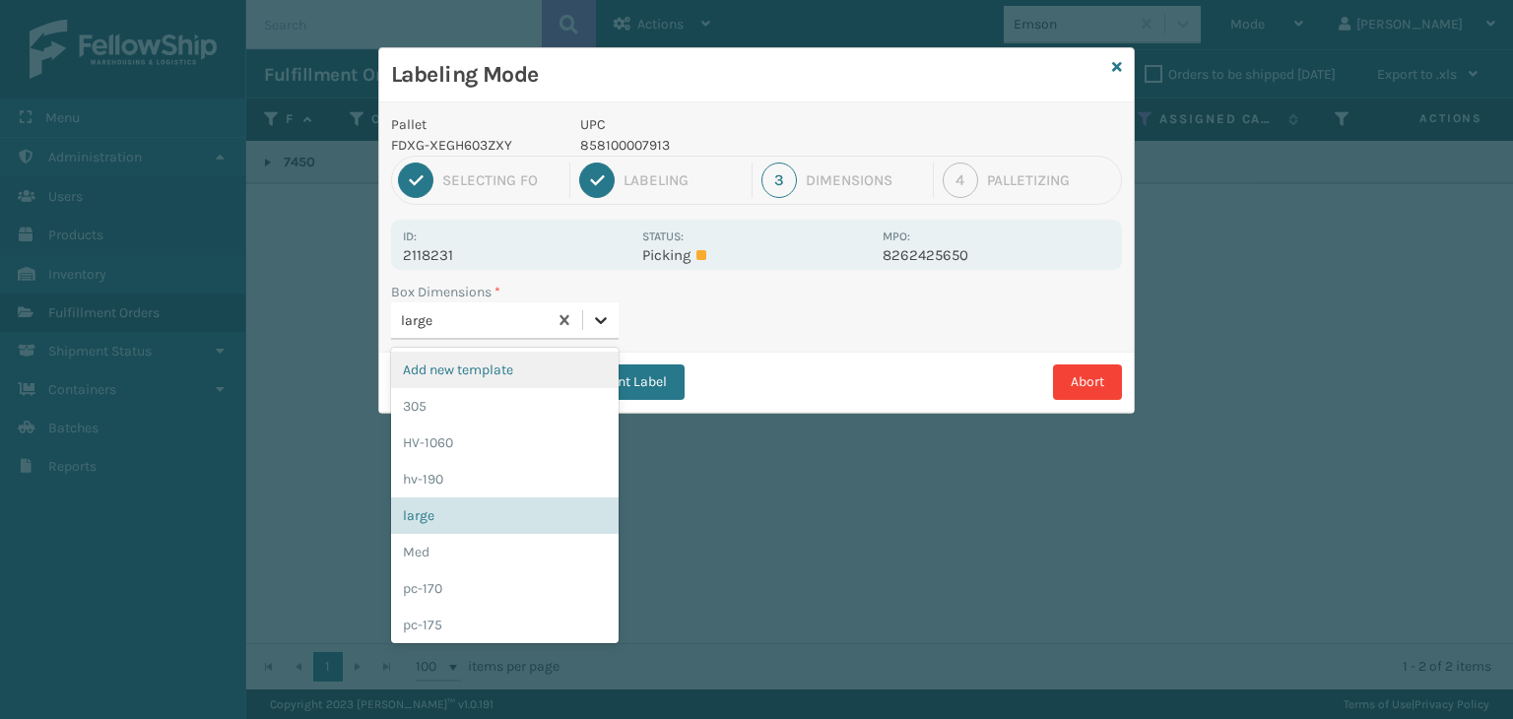
click at [604, 327] on icon at bounding box center [601, 320] width 20 height 20
click at [547, 555] on div "Med" at bounding box center [505, 552] width 228 height 36
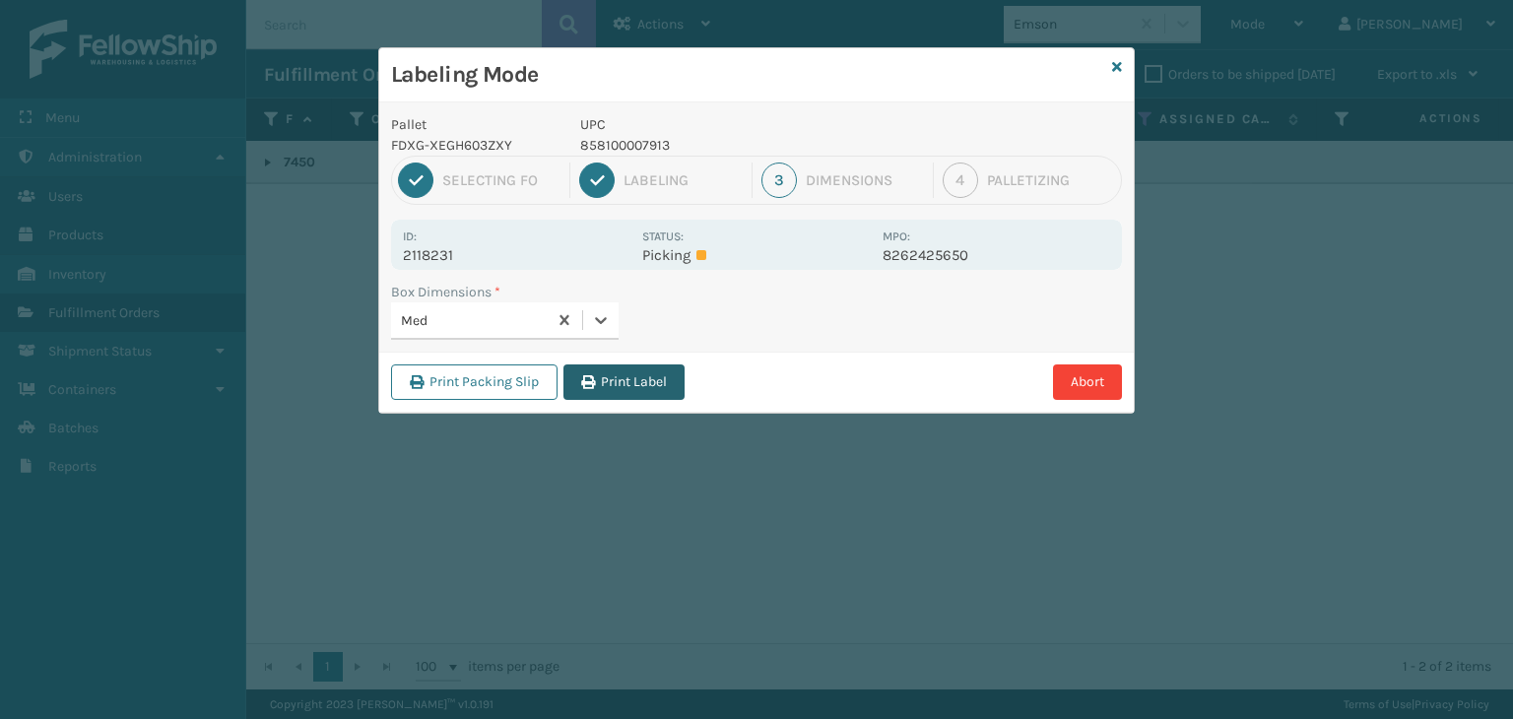
click at [616, 398] on button "Print Label" at bounding box center [623, 381] width 121 height 35
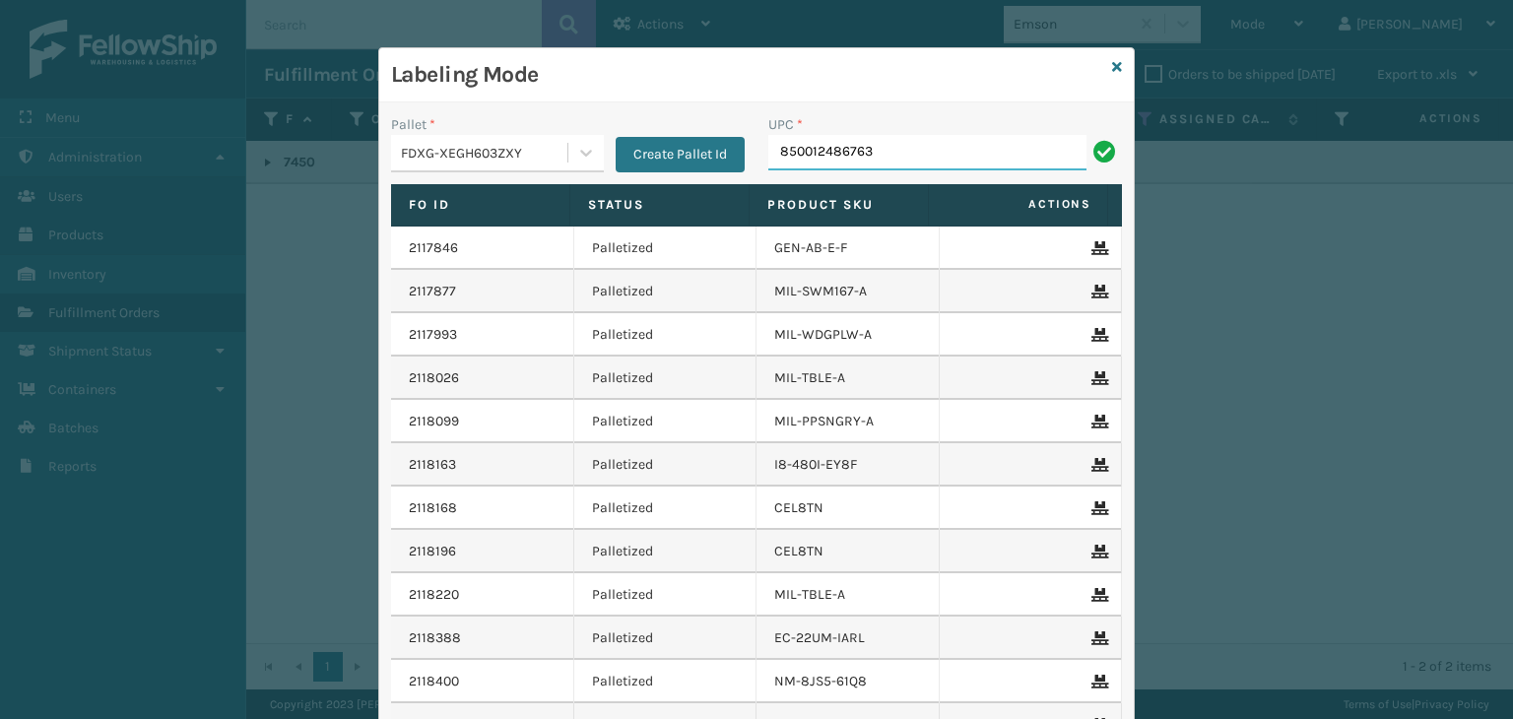
click at [797, 150] on input "850012486763" at bounding box center [927, 152] width 318 height 35
type input "850012486763"
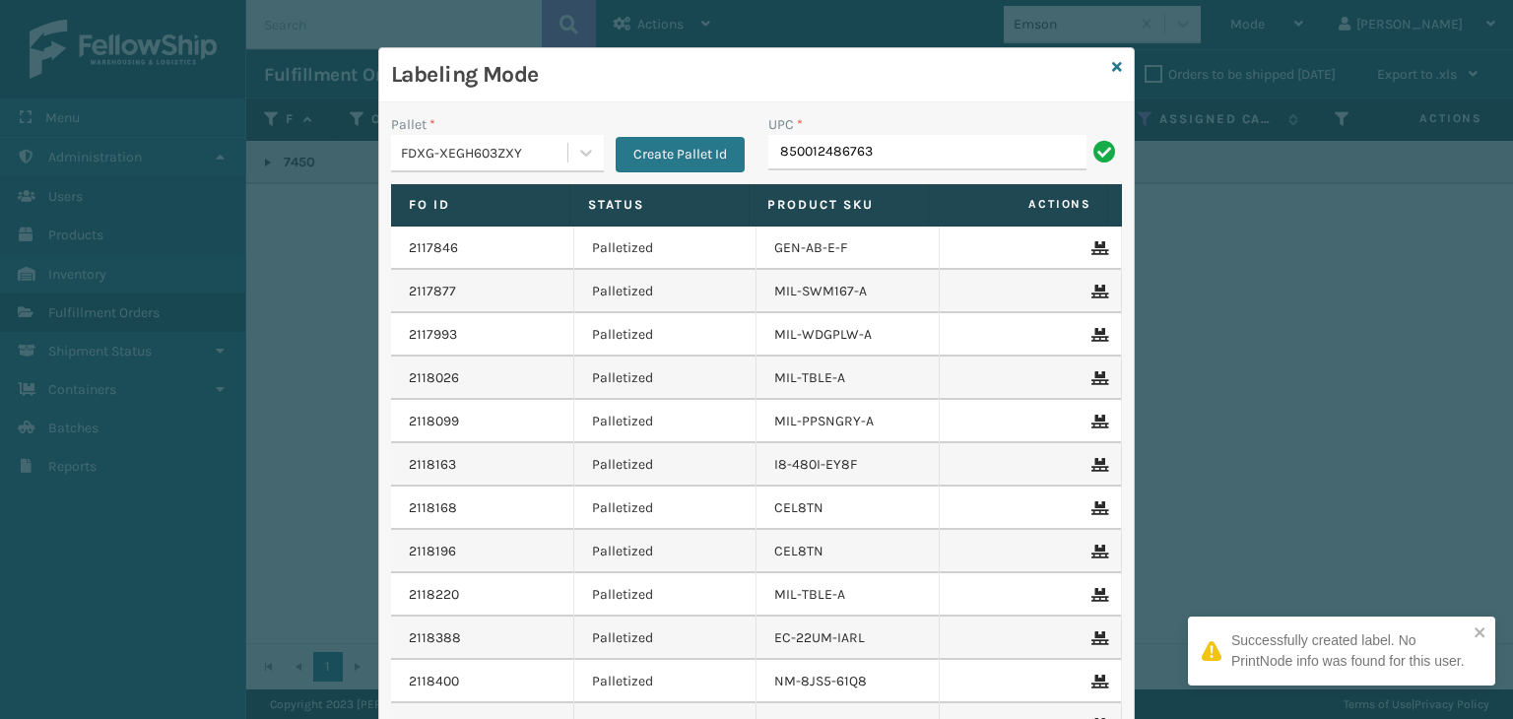
type input "850012486763"
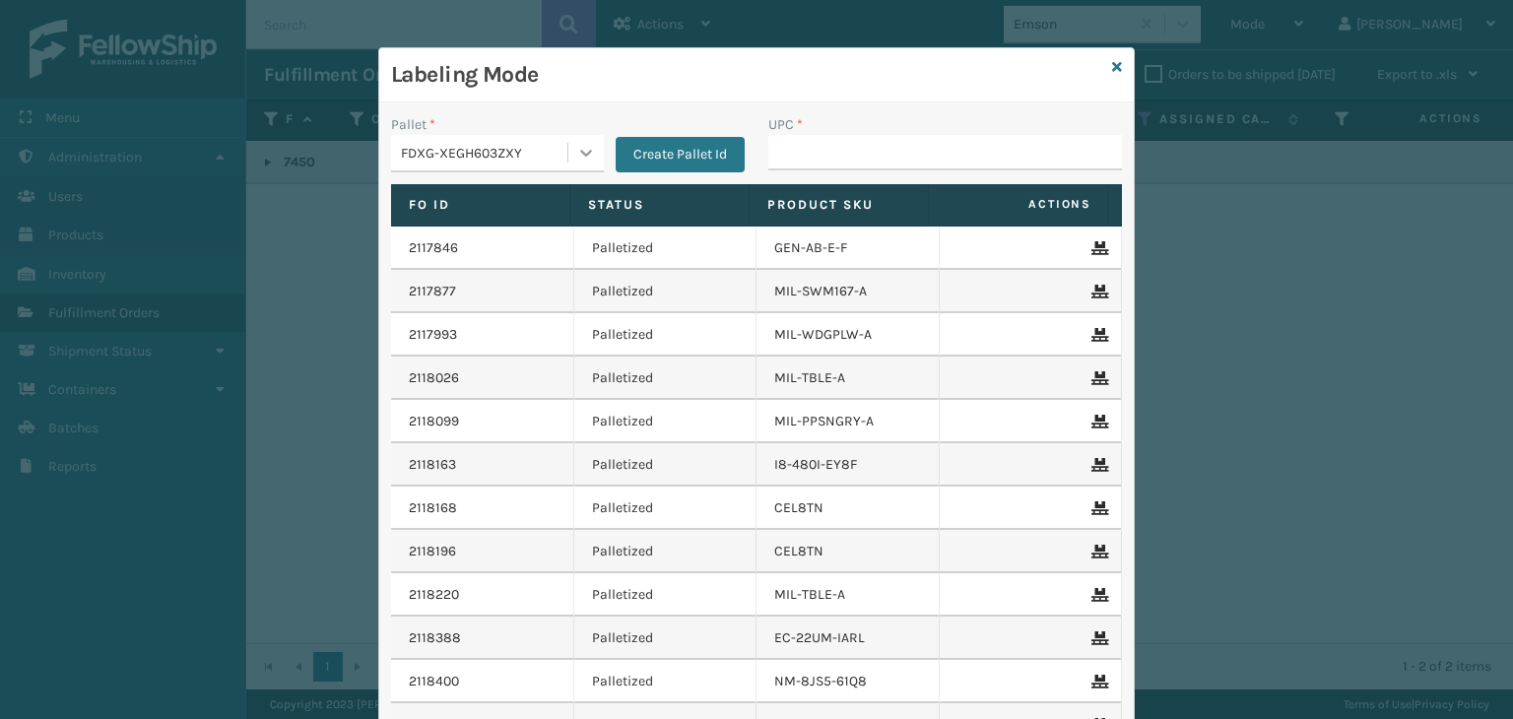
click at [580, 155] on icon at bounding box center [586, 153] width 12 height 7
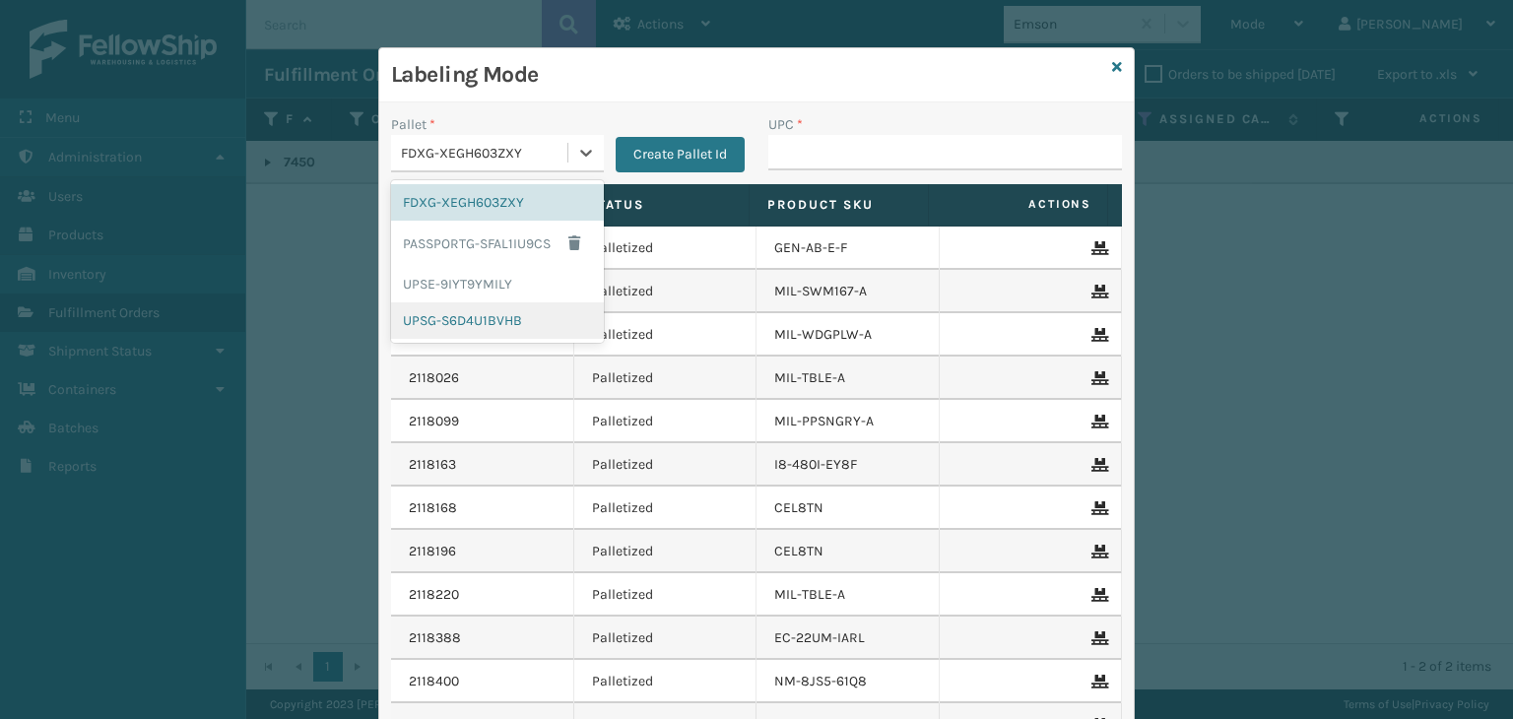
click at [504, 318] on div "UPSG-S6D4U1BVHB" at bounding box center [497, 320] width 213 height 36
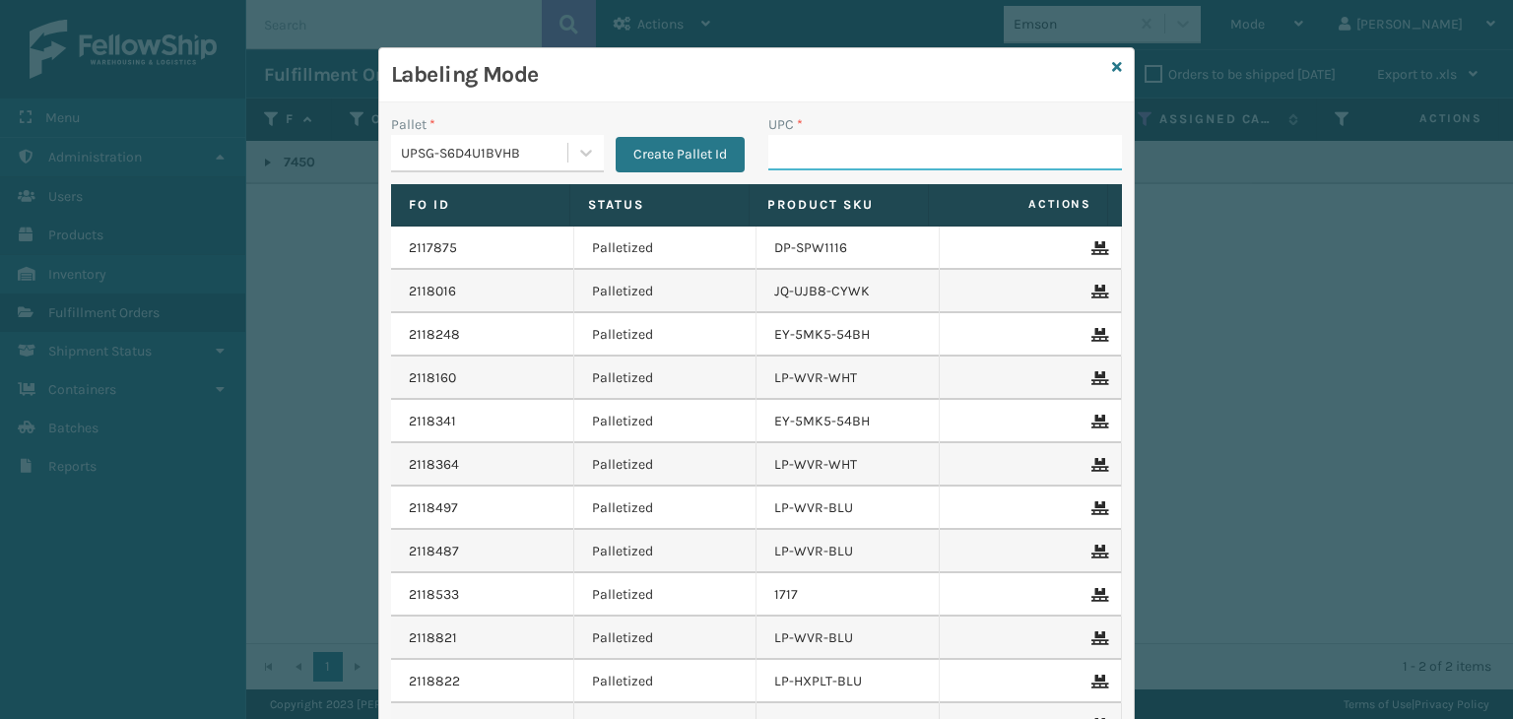
drag, startPoint x: 845, startPoint y: 156, endPoint x: 850, endPoint y: 136, distance: 20.3
click at [850, 151] on input "UPC *" at bounding box center [945, 152] width 354 height 35
type input "LP-VBRN-BLK"
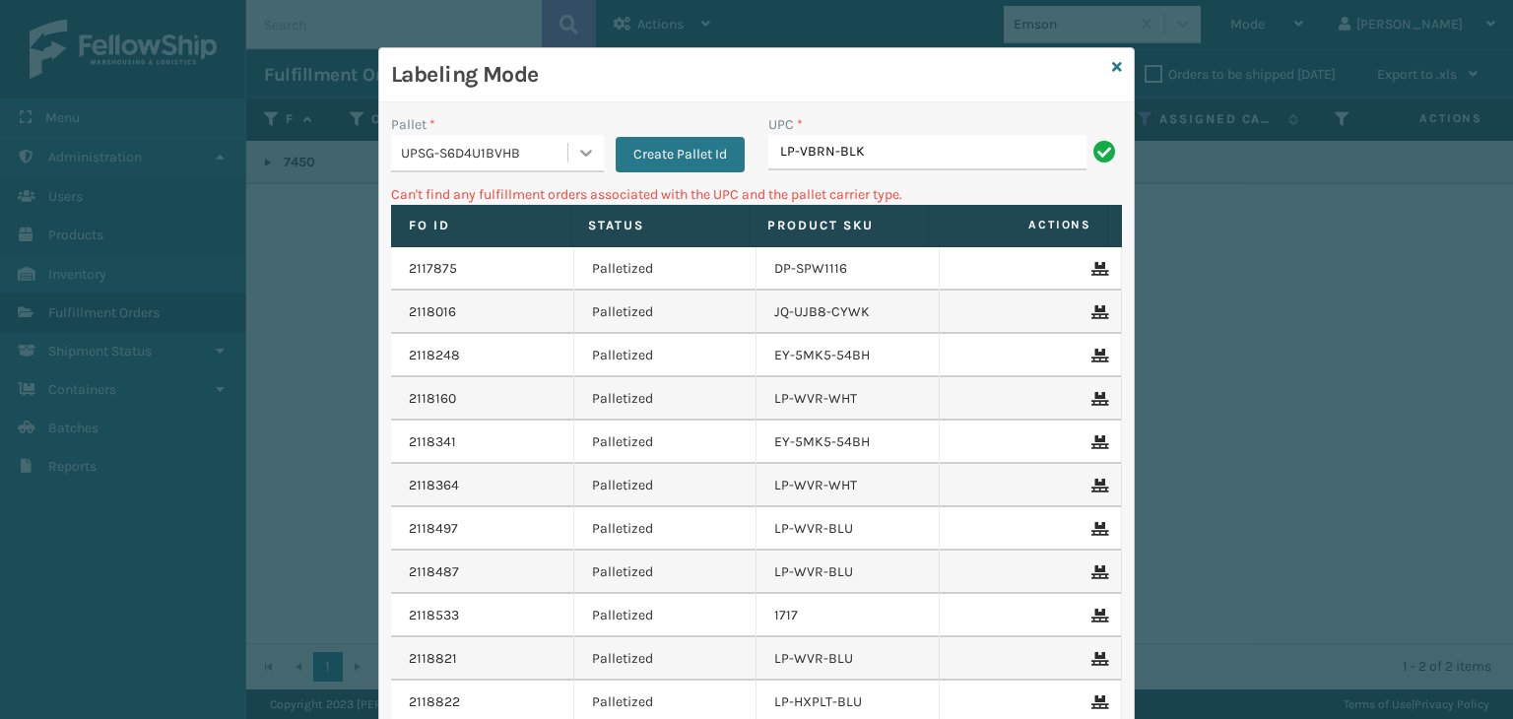
click at [579, 149] on icon at bounding box center [586, 153] width 20 height 20
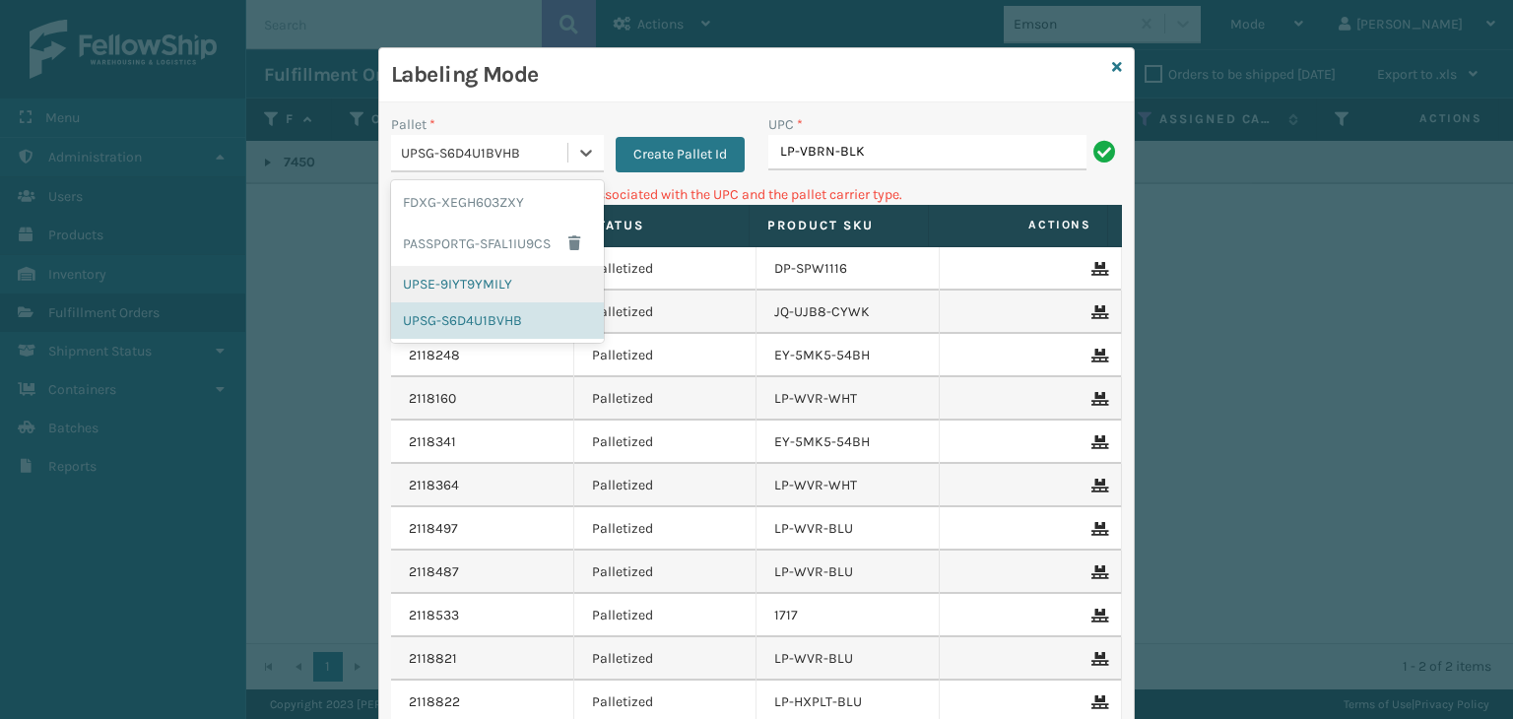
click at [549, 271] on div "UPSE-9IYT9YMILY" at bounding box center [497, 284] width 213 height 36
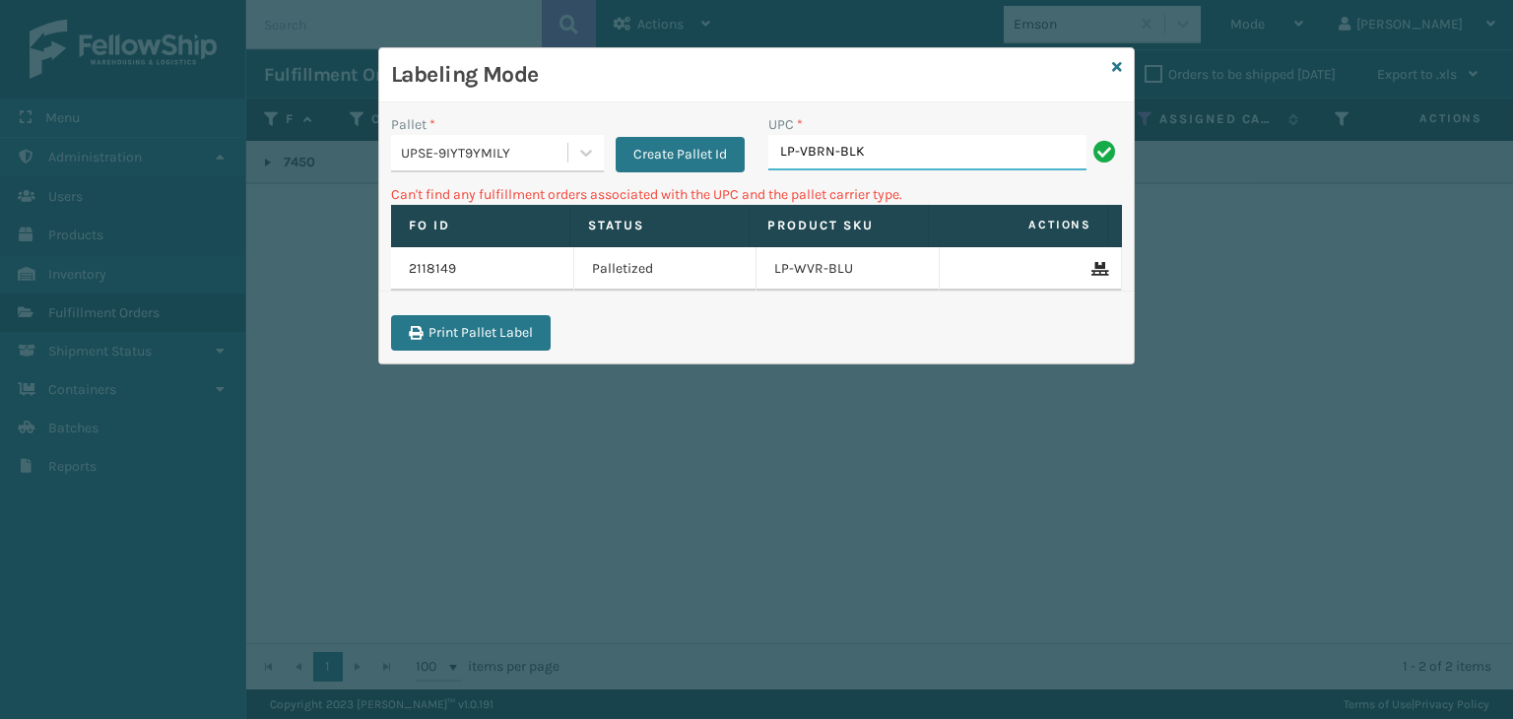
click at [926, 150] on input "LP-VBRN-BLK" at bounding box center [927, 152] width 318 height 35
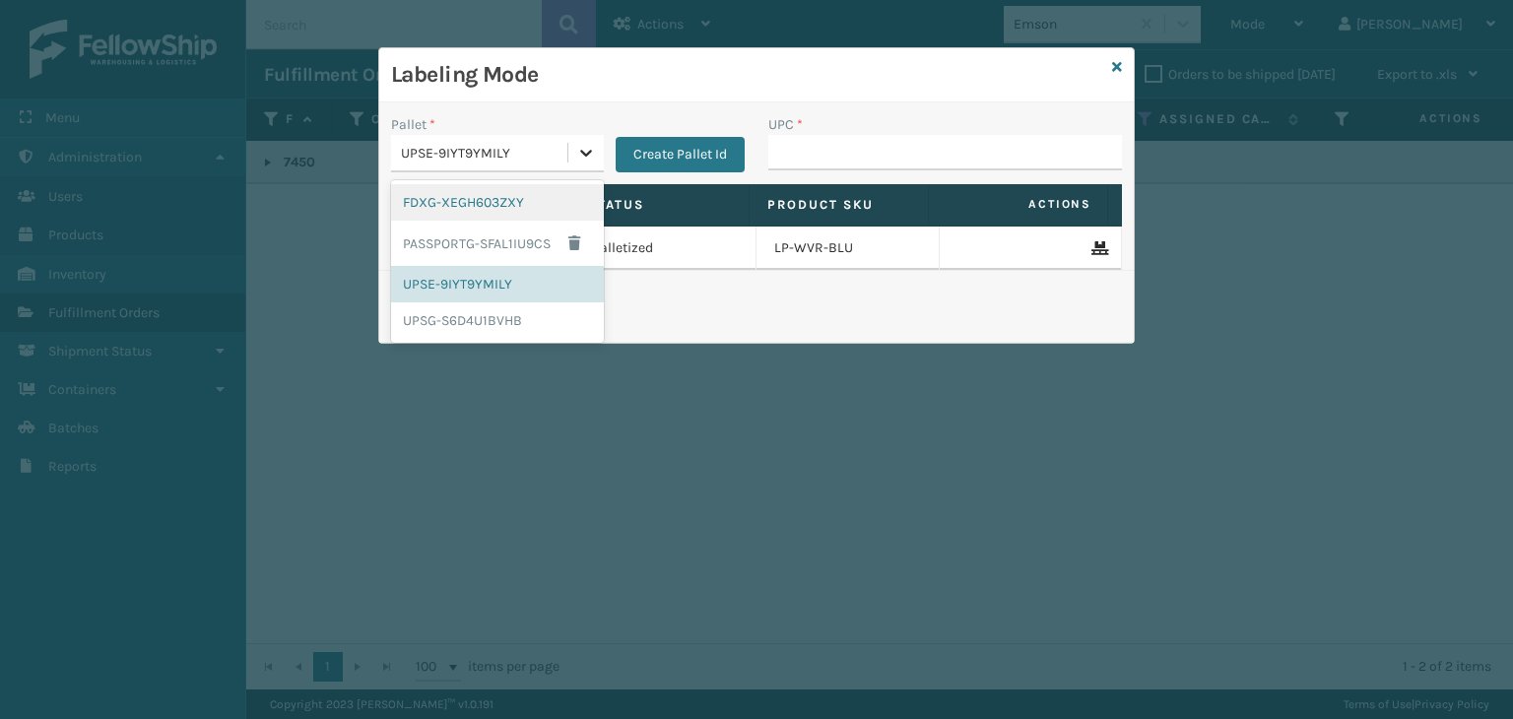
click at [591, 159] on icon at bounding box center [586, 153] width 20 height 20
click at [516, 322] on div "UPSG-S6D4U1BVHB" at bounding box center [497, 320] width 213 height 36
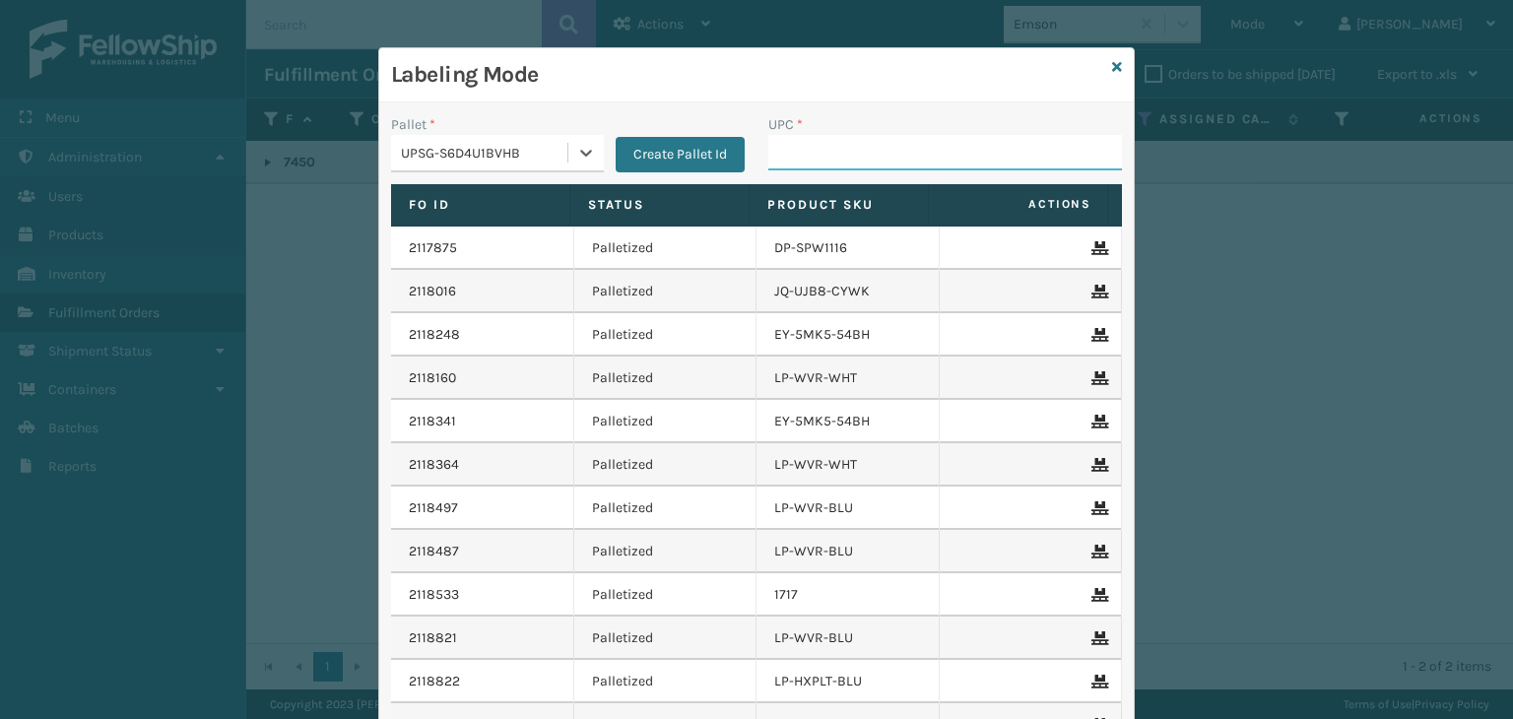
drag, startPoint x: 824, startPoint y: 154, endPoint x: 832, endPoint y: 149, distance: 10.1
click at [828, 151] on input "UPC *" at bounding box center [945, 152] width 354 height 35
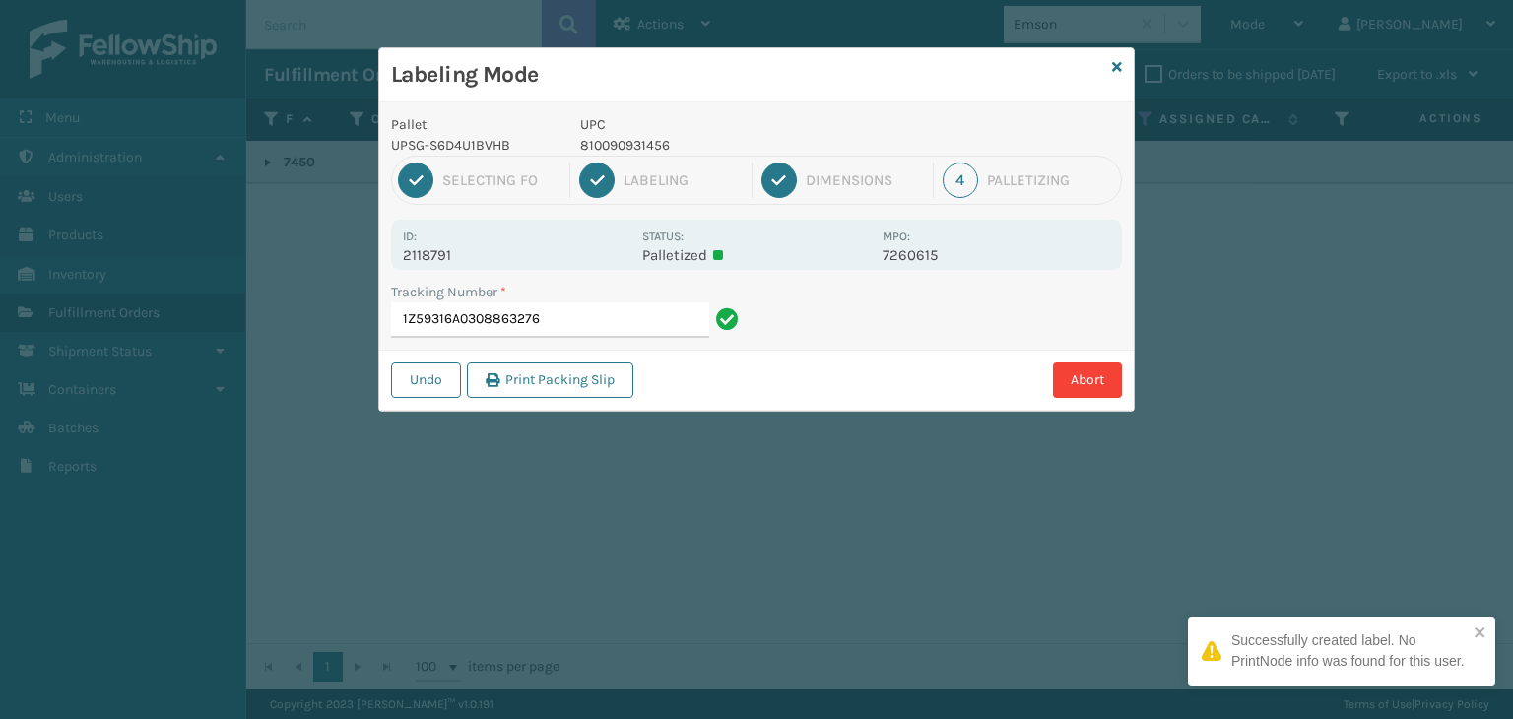
click at [870, 216] on div "Pallet UPSG-S6D4U1BVHB UPC 810090931456 1 Selecting FO 2 Labeling 3 Dimensions …" at bounding box center [756, 256] width 755 height 308
click at [872, 218] on div "Labeling Mode Pallet UPSG-S6D4U1BVHB UPC 810090931456 1 Selecting FO 2 Labeling…" at bounding box center [756, 359] width 1513 height 719
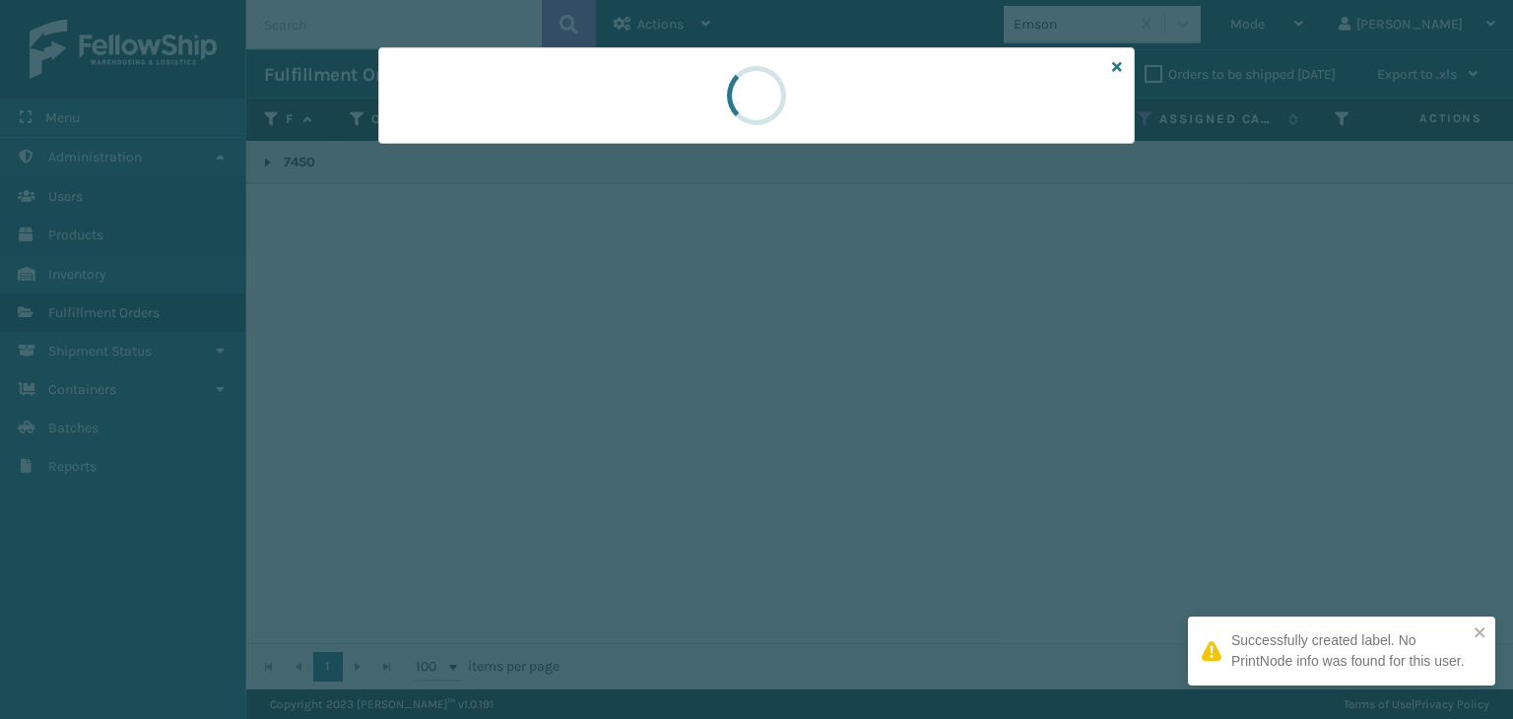
drag, startPoint x: 872, startPoint y: 218, endPoint x: 887, endPoint y: 230, distance: 18.9
click at [887, 230] on div at bounding box center [756, 359] width 1513 height 719
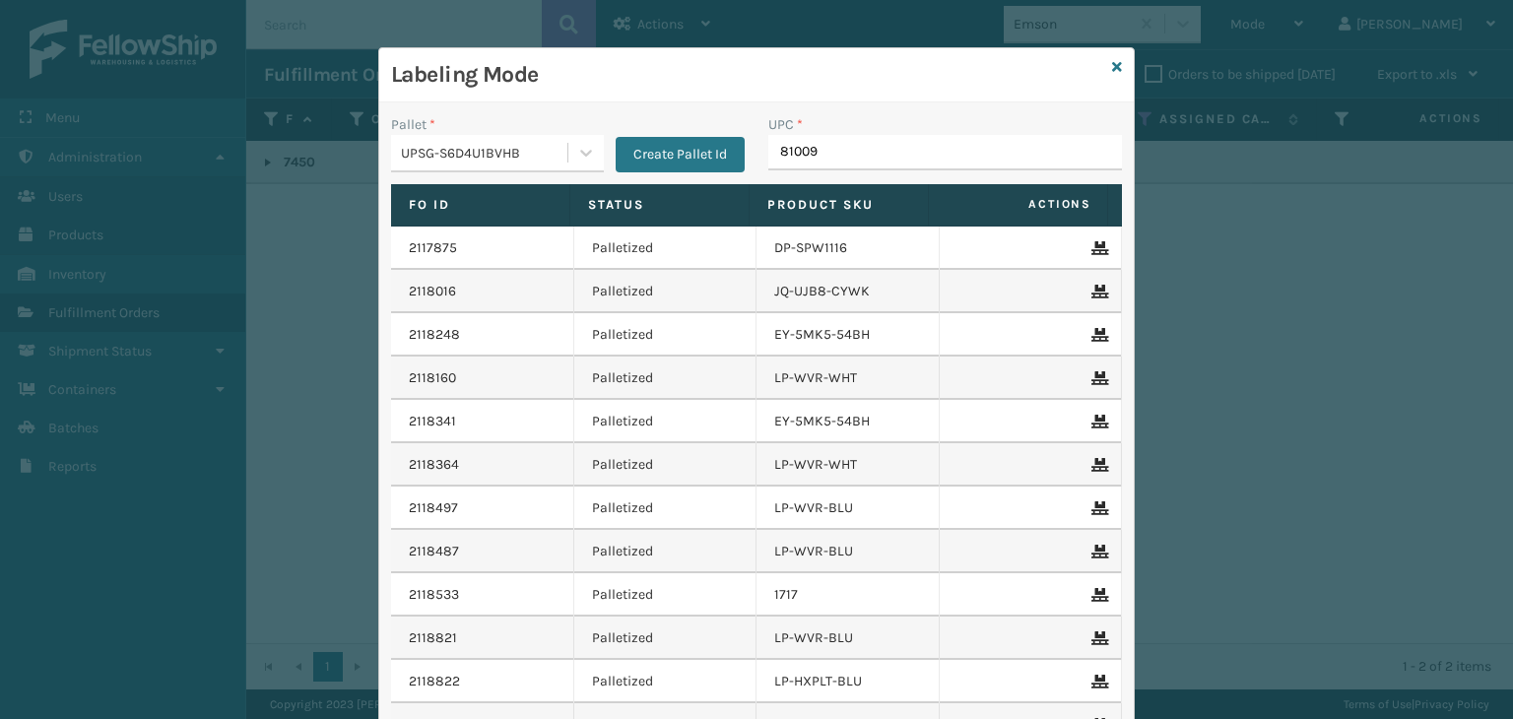
type input "810090"
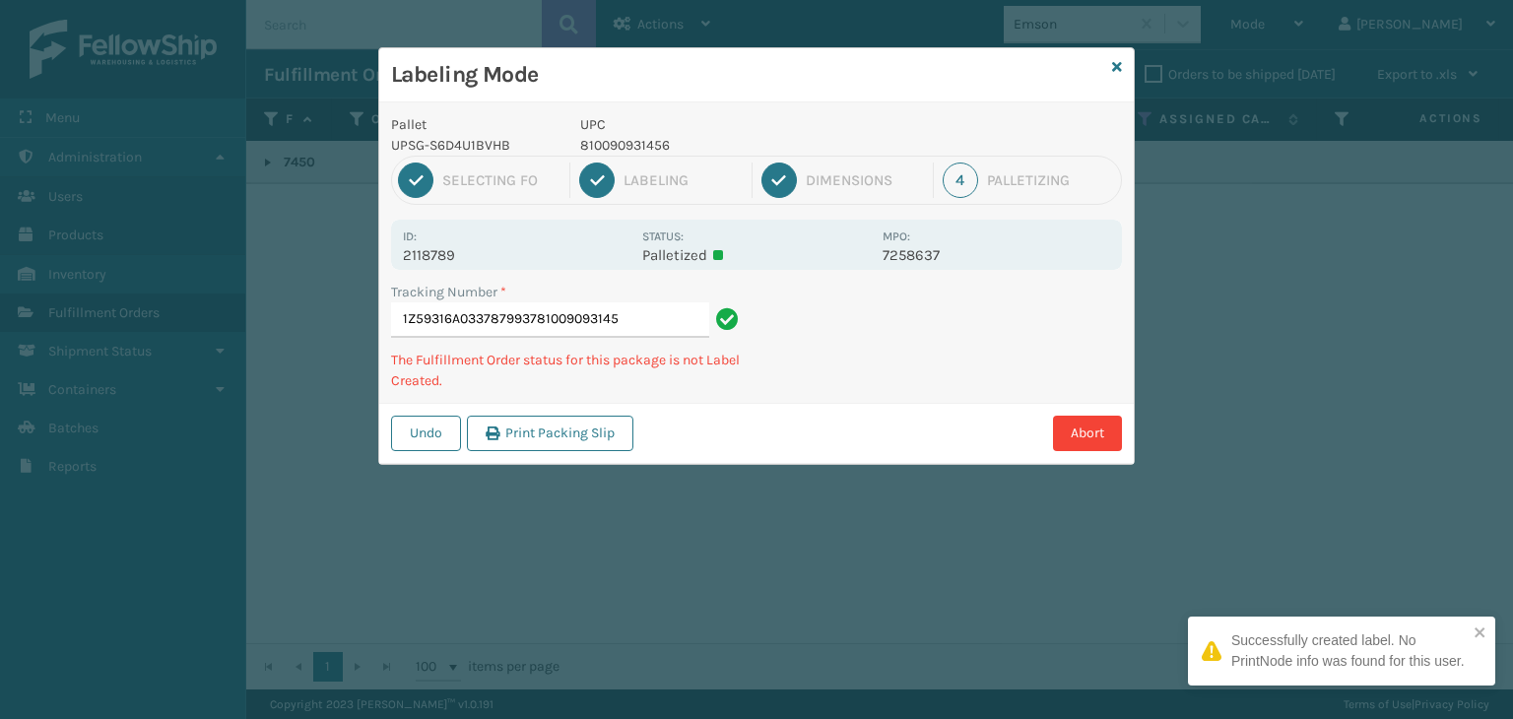
type input "1Z59316A0337879937810090931456"
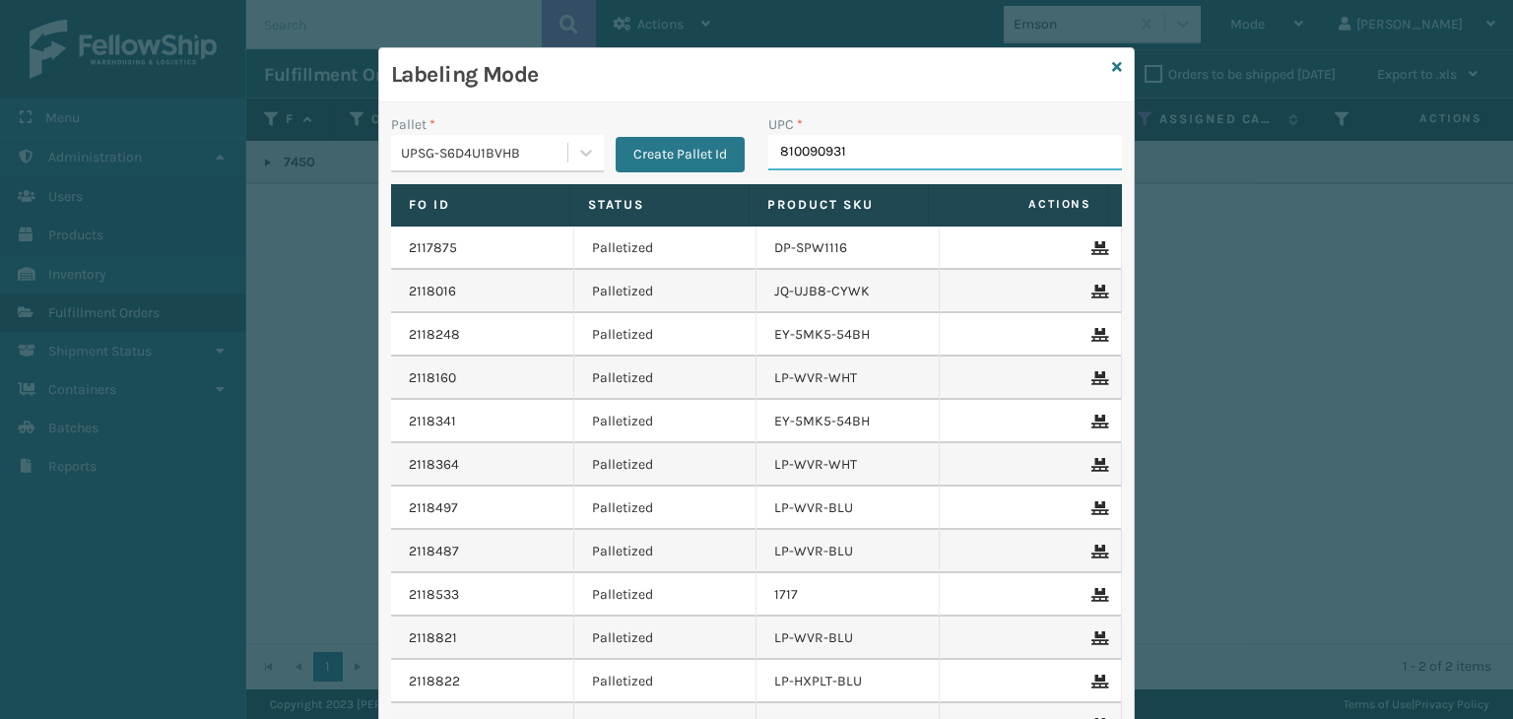
type input "8100909313"
type input "LP-HYDLFPK-OCN"
click at [812, 159] on input "LP-HYDLFPK-OCN" at bounding box center [927, 152] width 318 height 35
click at [812, 160] on input "LP-HYDLFPK-OCN" at bounding box center [927, 152] width 318 height 35
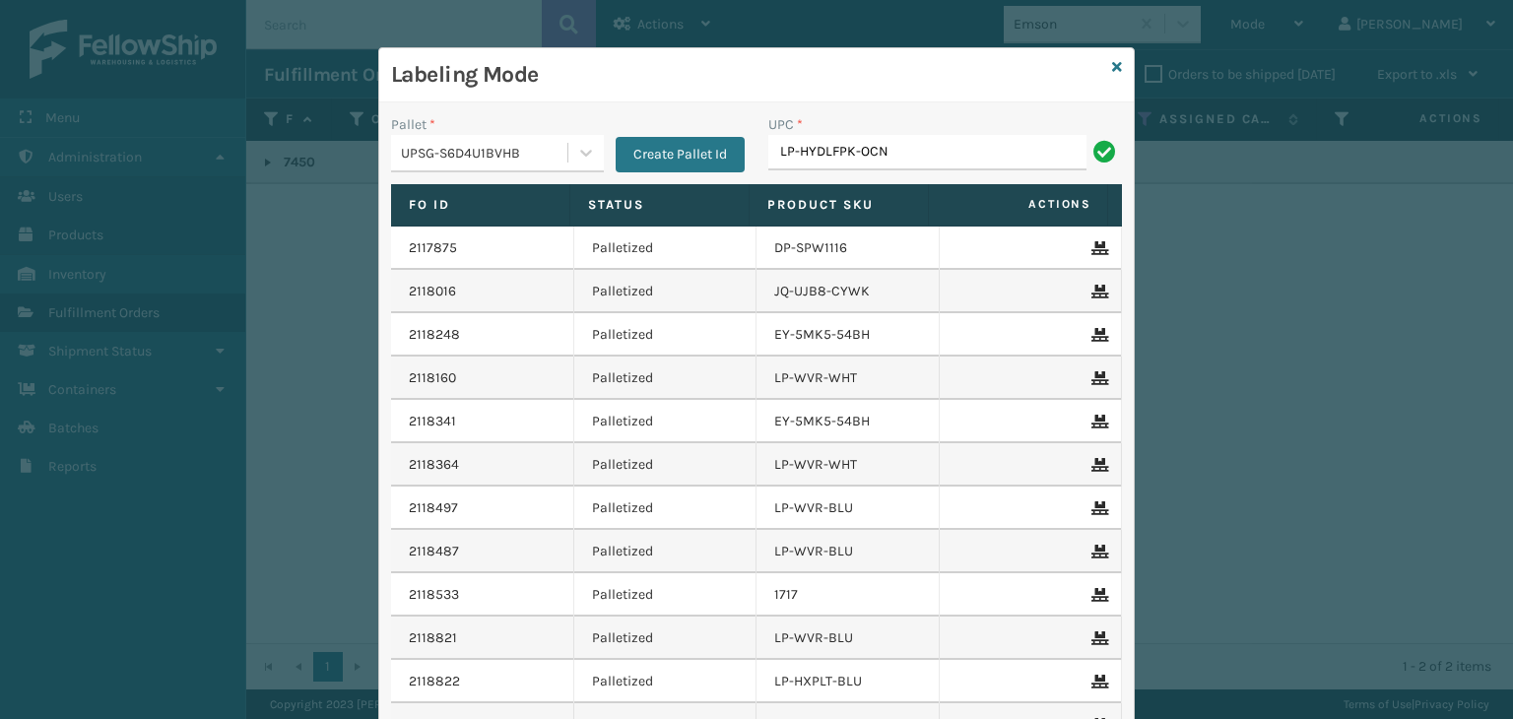
type input "LP-HYDLFPK-OCN"
type input "068888"
type input "L"
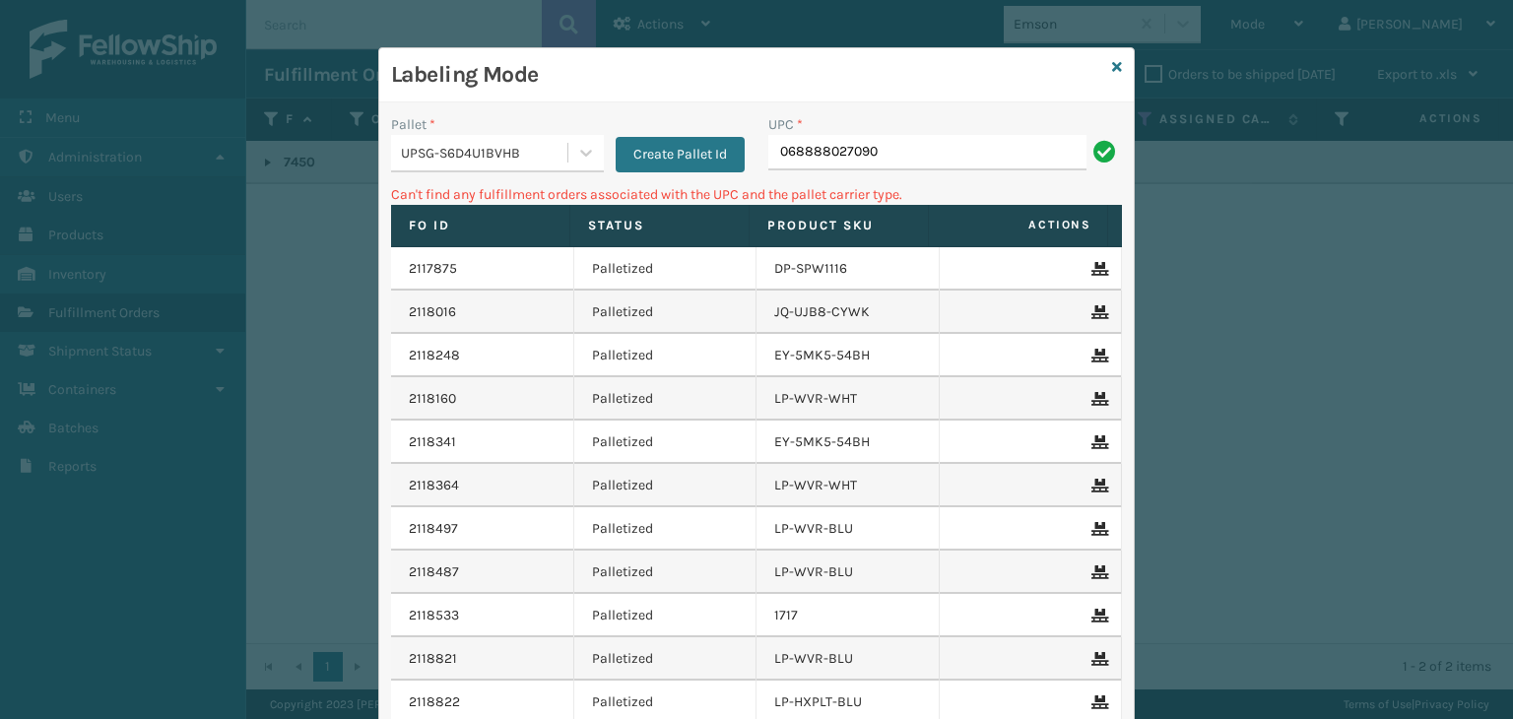
click at [768, 148] on input "068888027090" at bounding box center [927, 152] width 318 height 35
type input "0068888027090"
click at [788, 155] on input "0068888027090" at bounding box center [927, 152] width 318 height 35
type input "68888027090"
click at [780, 142] on input "068888026796" at bounding box center [927, 152] width 318 height 35
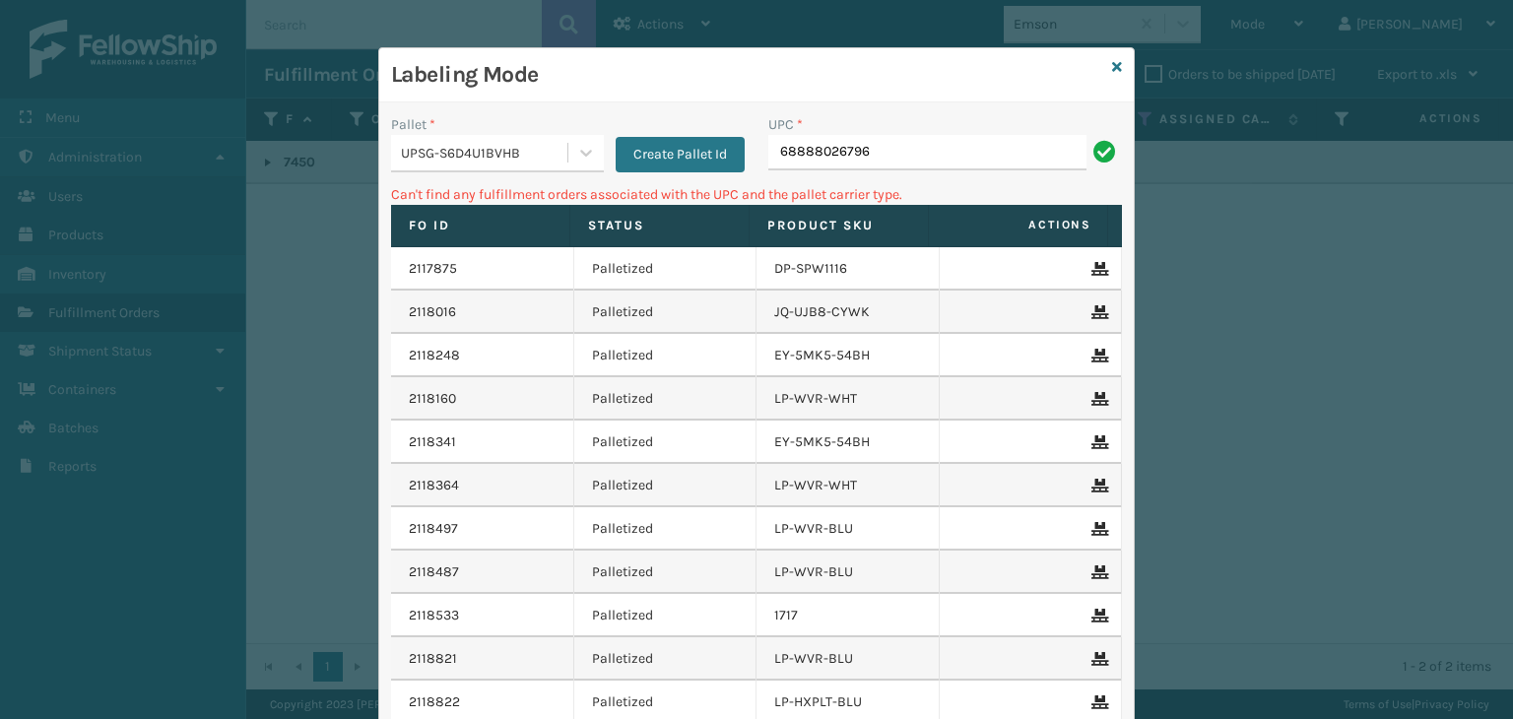
type input "68888026796"
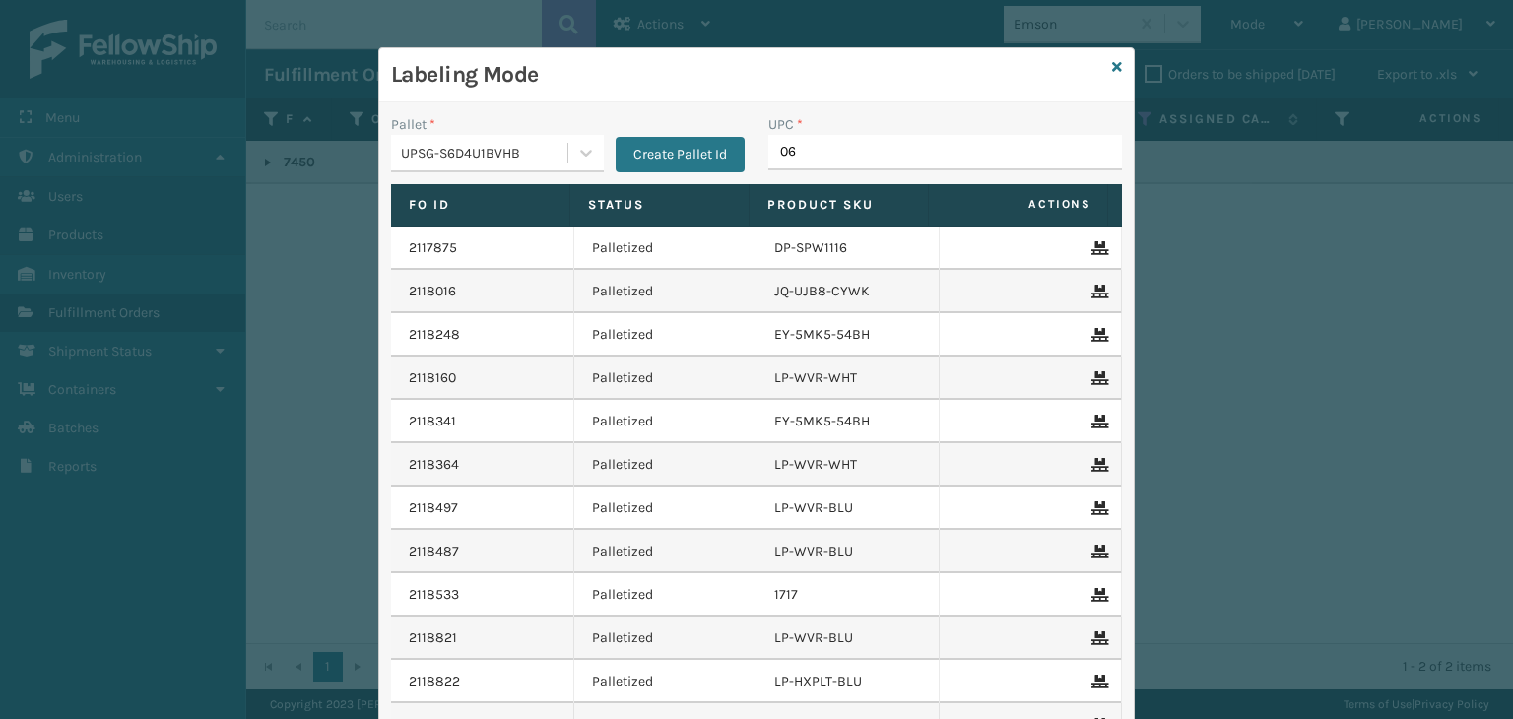
type input "068"
type input "81016133"
click at [580, 154] on icon at bounding box center [586, 153] width 12 height 7
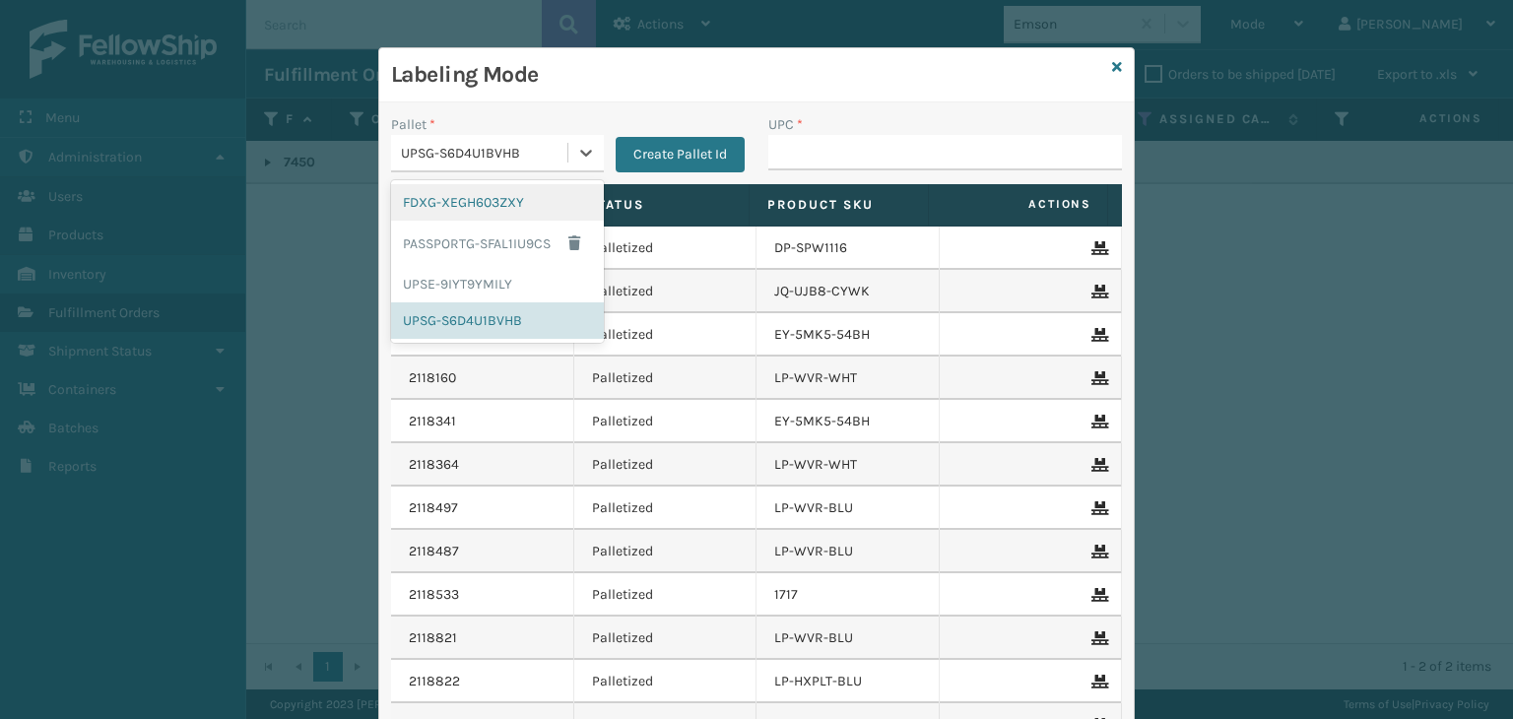
click at [489, 207] on div "FDXG-XEGH603ZXY" at bounding box center [497, 202] width 213 height 36
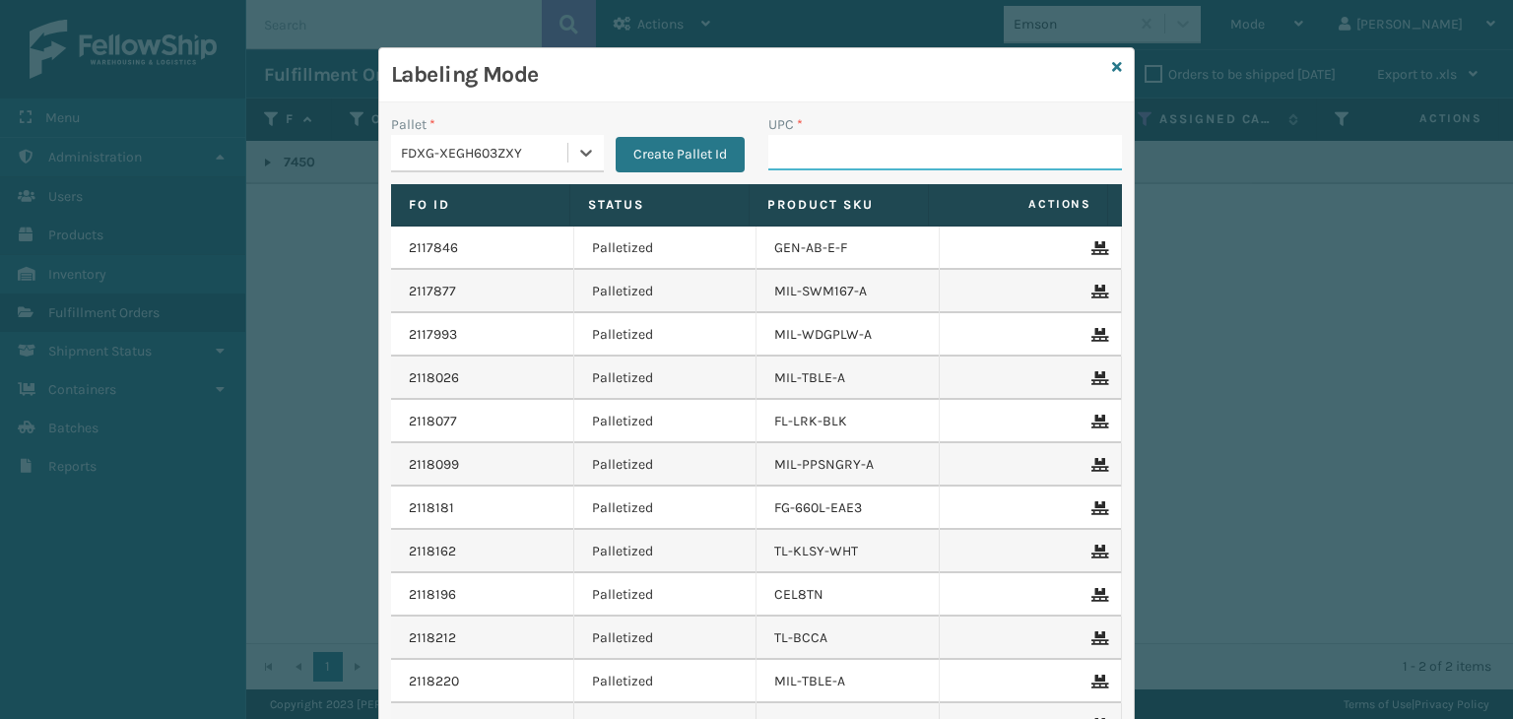
click at [853, 140] on input "UPC *" at bounding box center [945, 152] width 354 height 35
type input "7450ENMSH"
click at [818, 147] on input "7450ENMSH" at bounding box center [927, 152] width 318 height 35
type input "7450ENMSH"
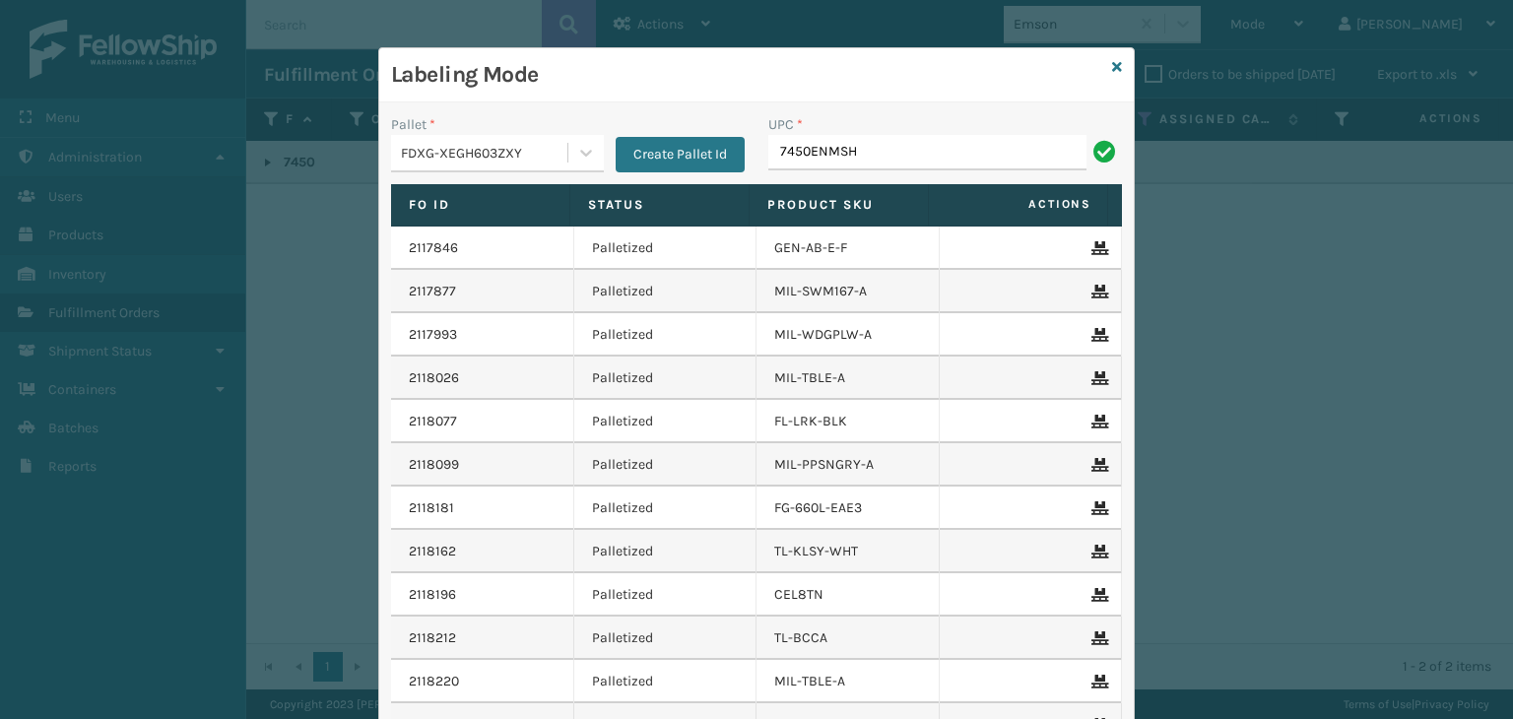
type input "7450ENMSH"
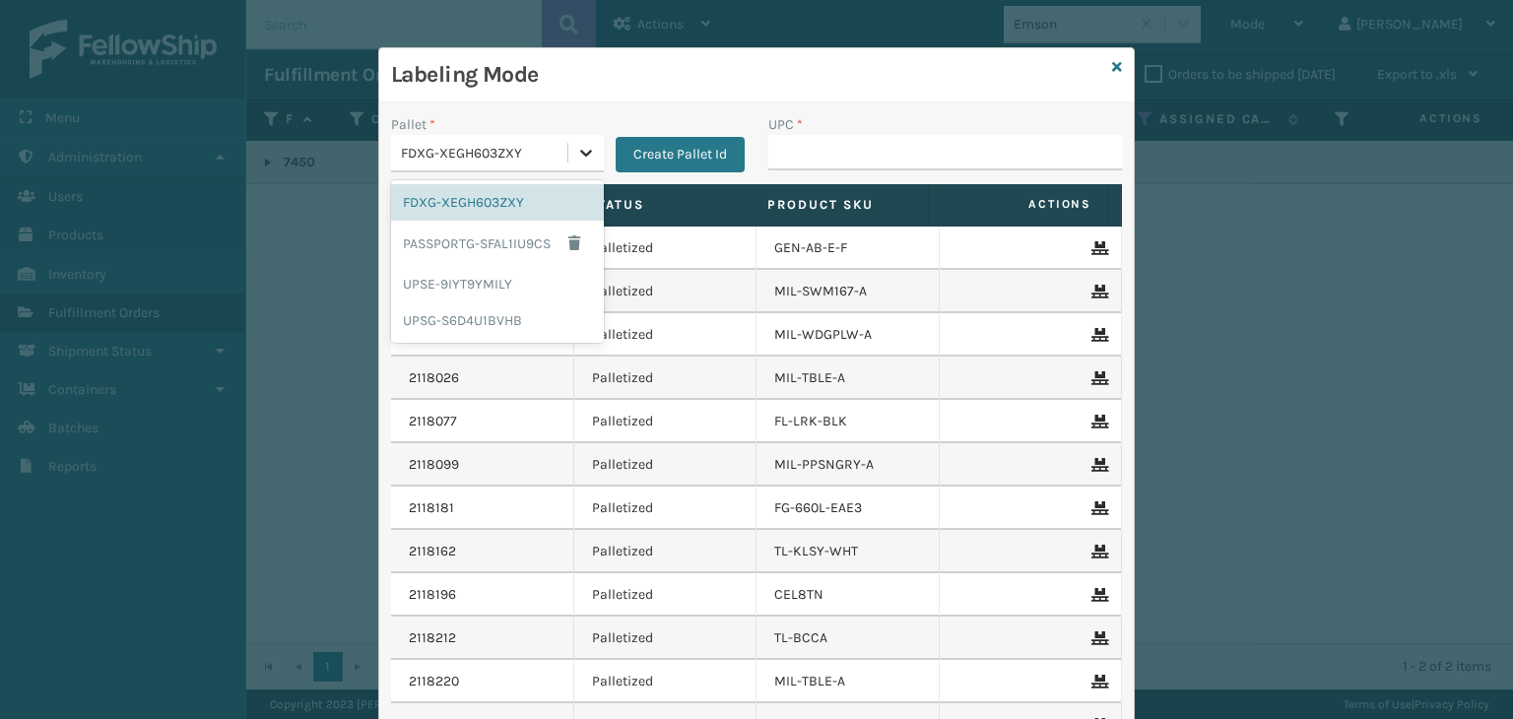
click at [582, 150] on icon at bounding box center [586, 153] width 12 height 7
click at [531, 288] on div "UPSE-9IYT9YMILY" at bounding box center [497, 284] width 213 height 36
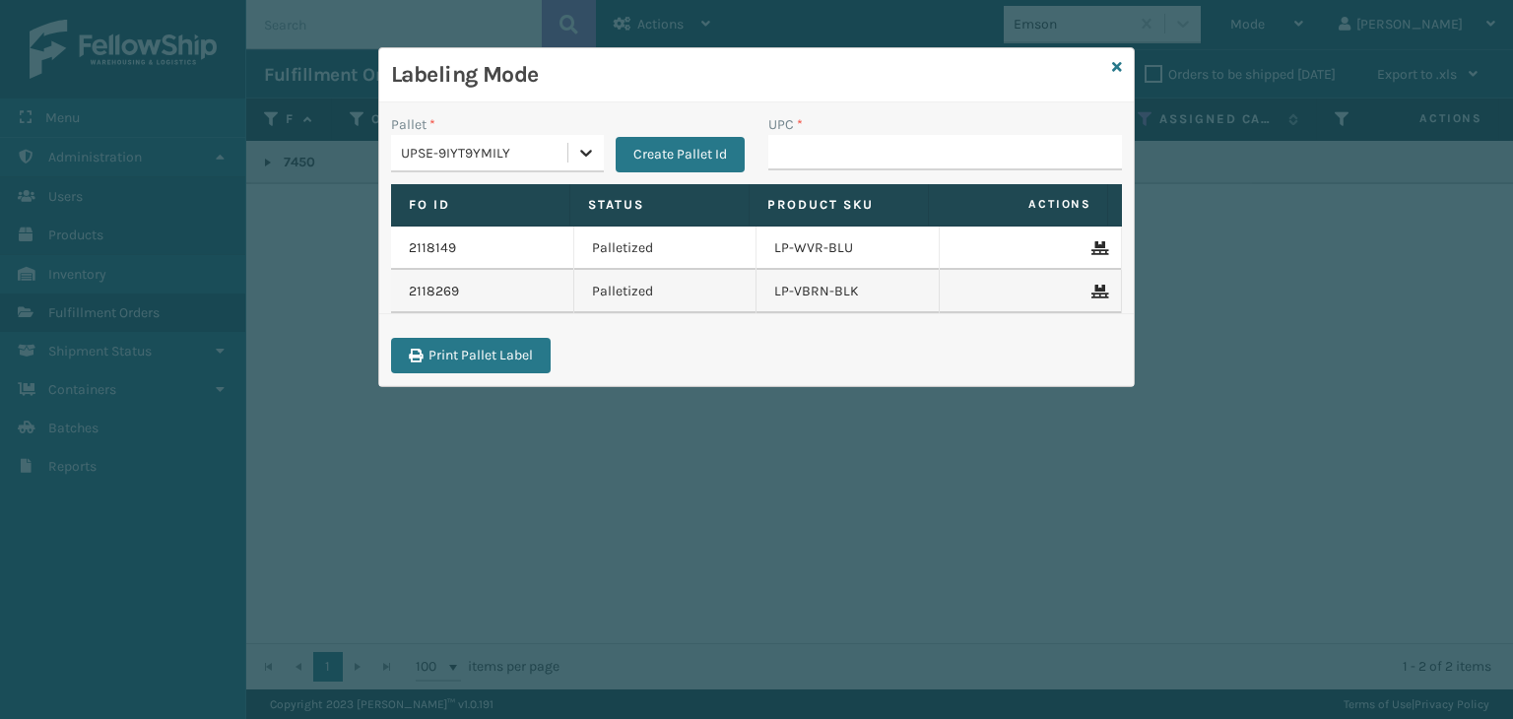
click at [578, 156] on icon at bounding box center [586, 153] width 20 height 20
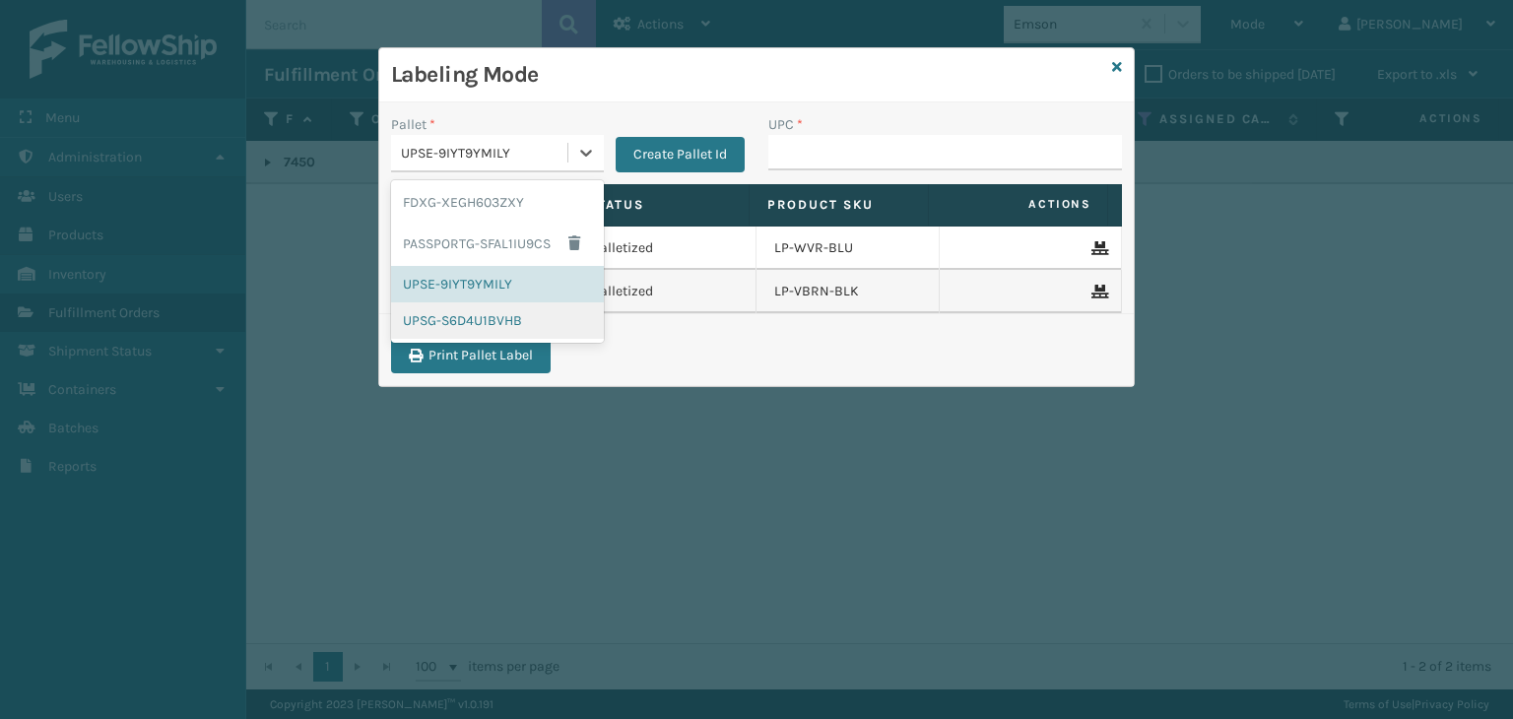
click at [517, 312] on div "UPSG-S6D4U1BVHB" at bounding box center [497, 320] width 213 height 36
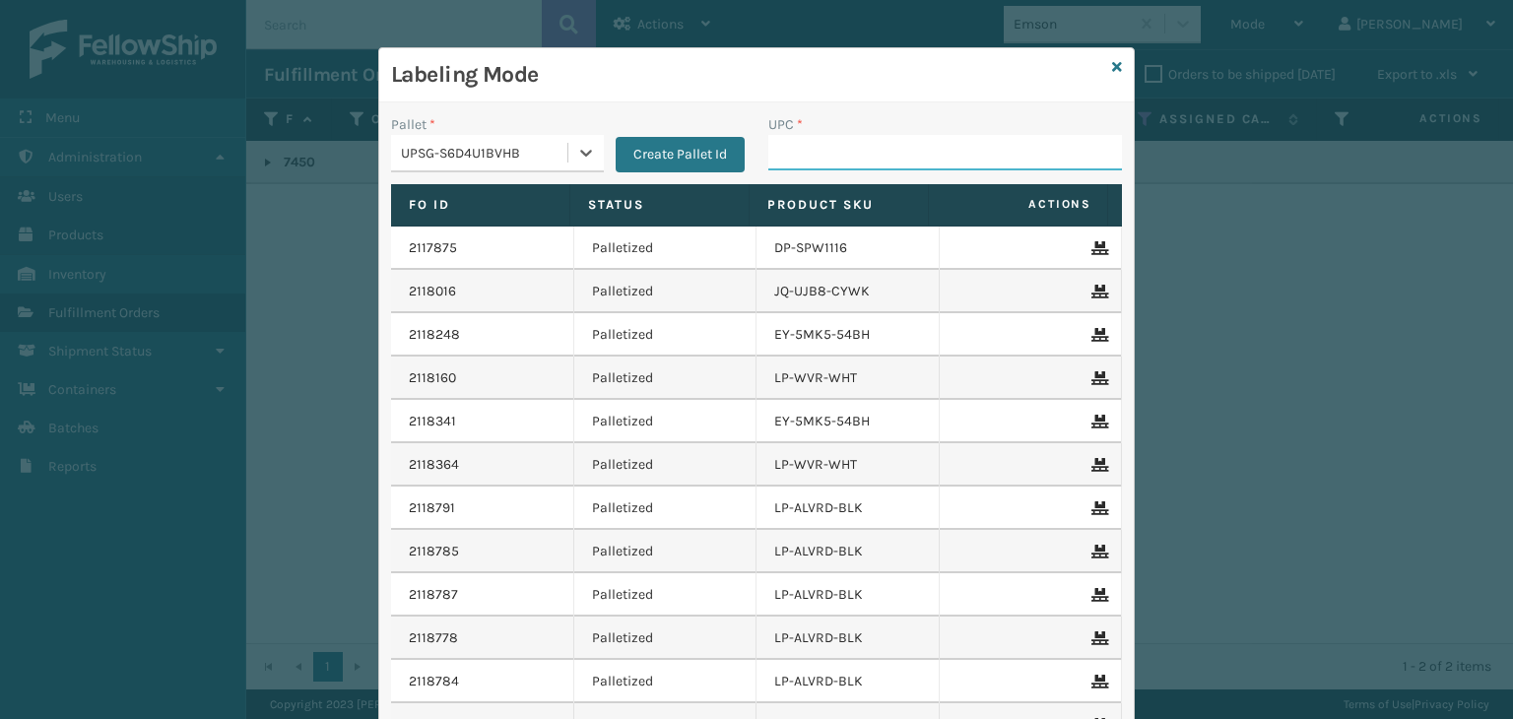
click at [800, 165] on input "UPC *" at bounding box center [945, 152] width 354 height 35
type input "8428931104"
type input "LP-TRB-BLU"
click at [811, 149] on input "LP-TRB-BLU" at bounding box center [927, 152] width 318 height 35
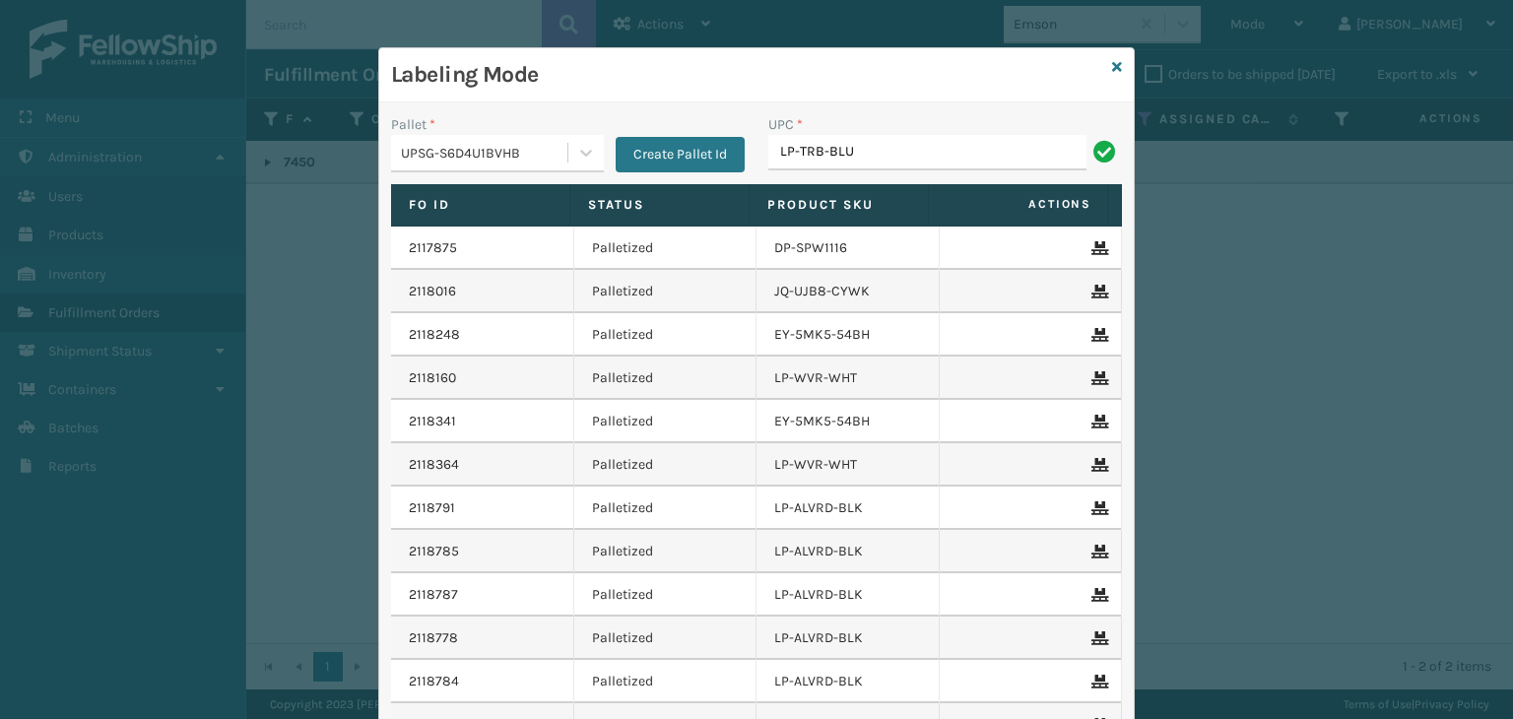
click at [811, 149] on input "LP-TRB-BLU" at bounding box center [927, 152] width 318 height 35
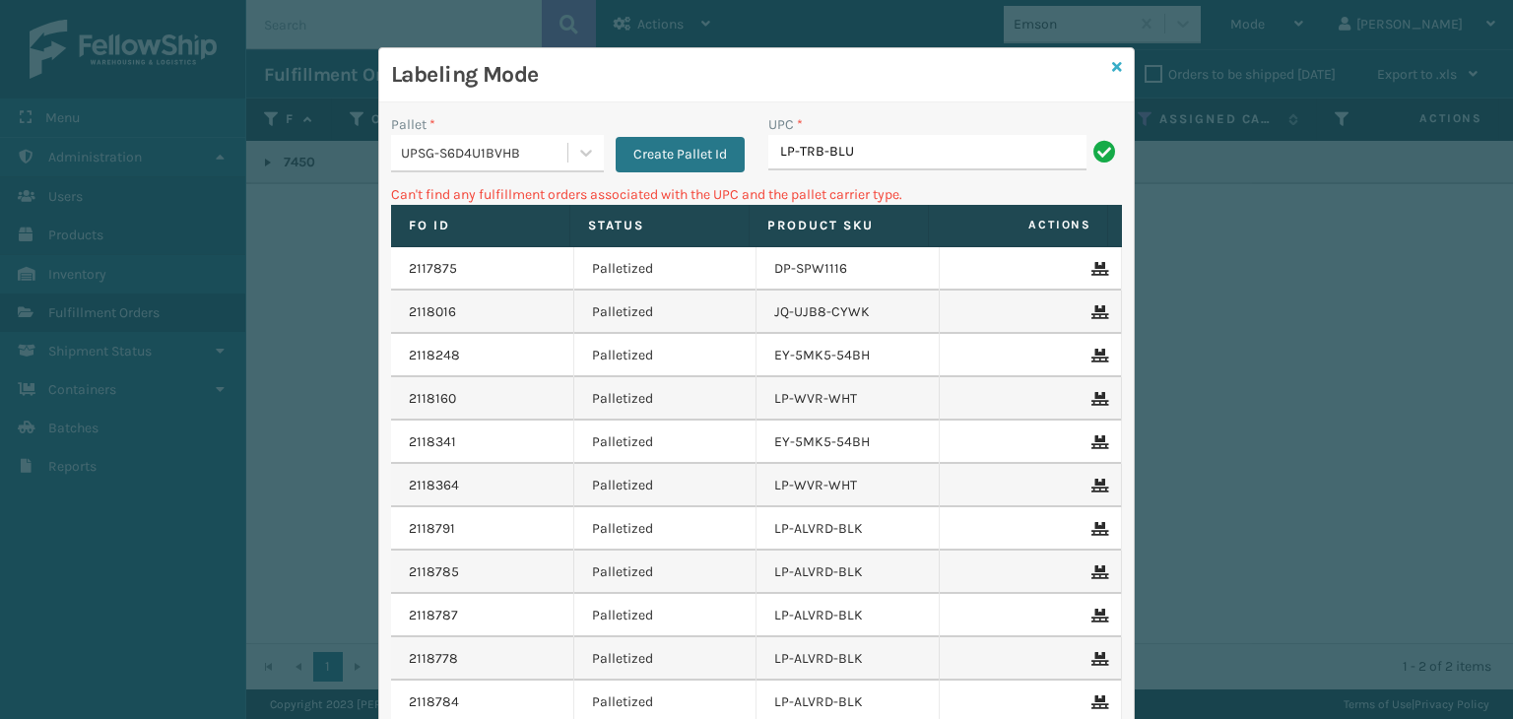
click at [1112, 64] on icon at bounding box center [1117, 67] width 10 height 14
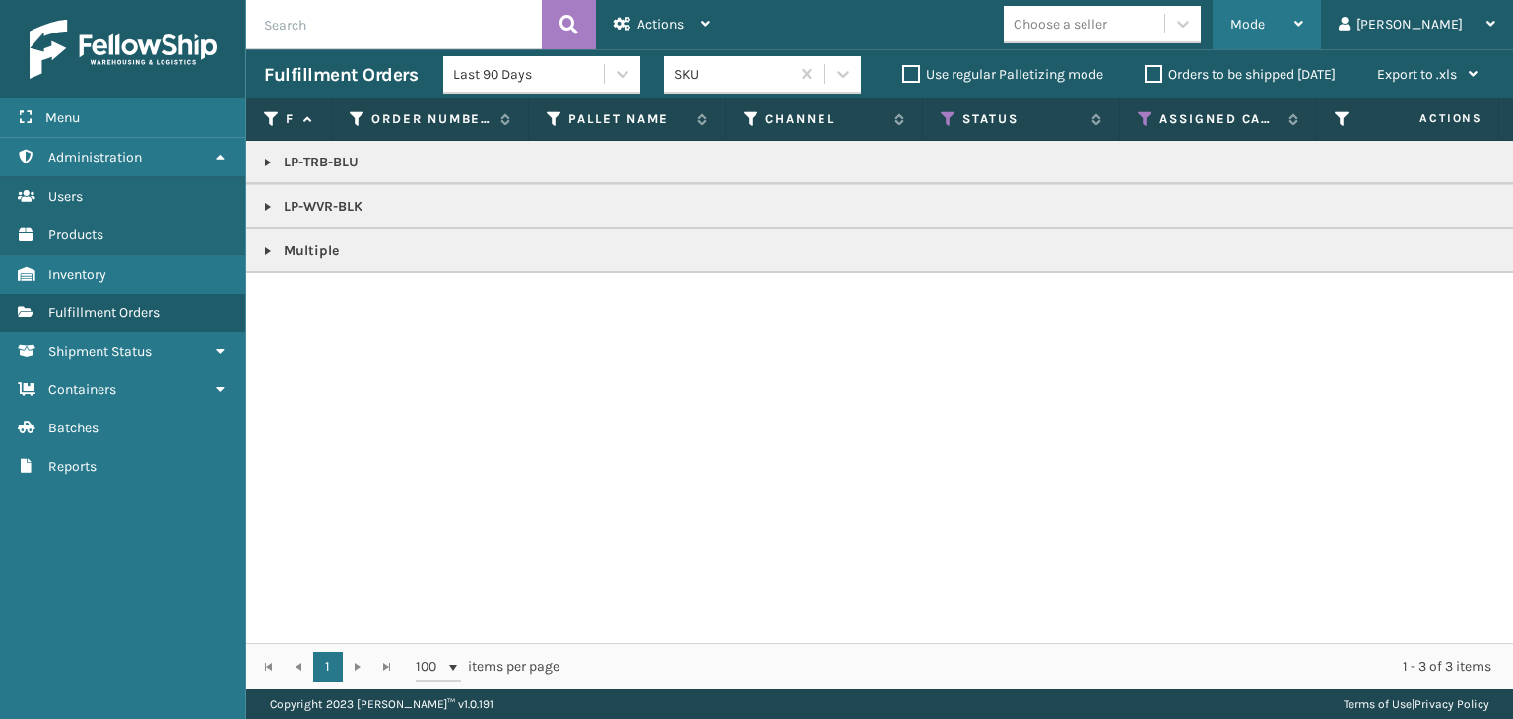
click at [1265, 31] on span "Mode" at bounding box center [1247, 24] width 34 height 17
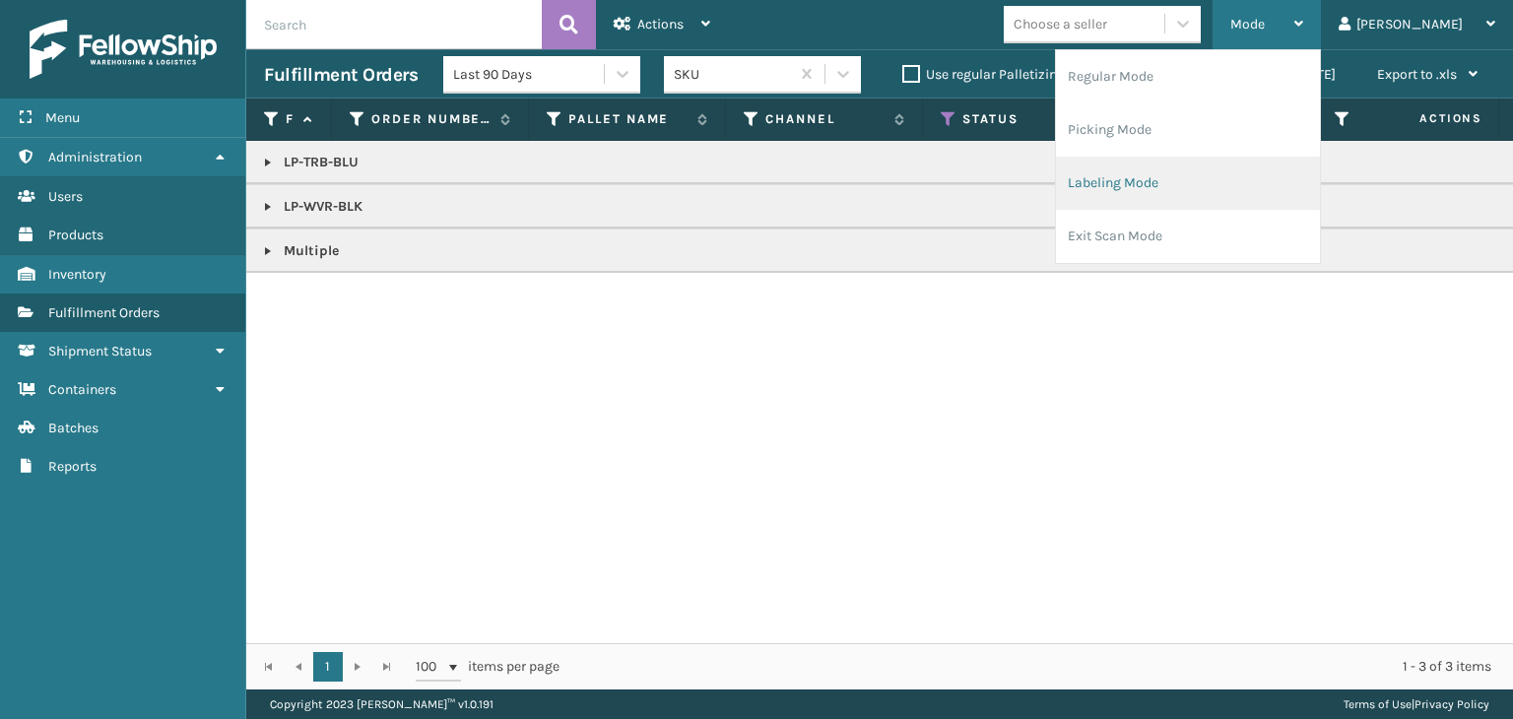
click at [1250, 179] on li "Labeling Mode" at bounding box center [1188, 183] width 264 height 53
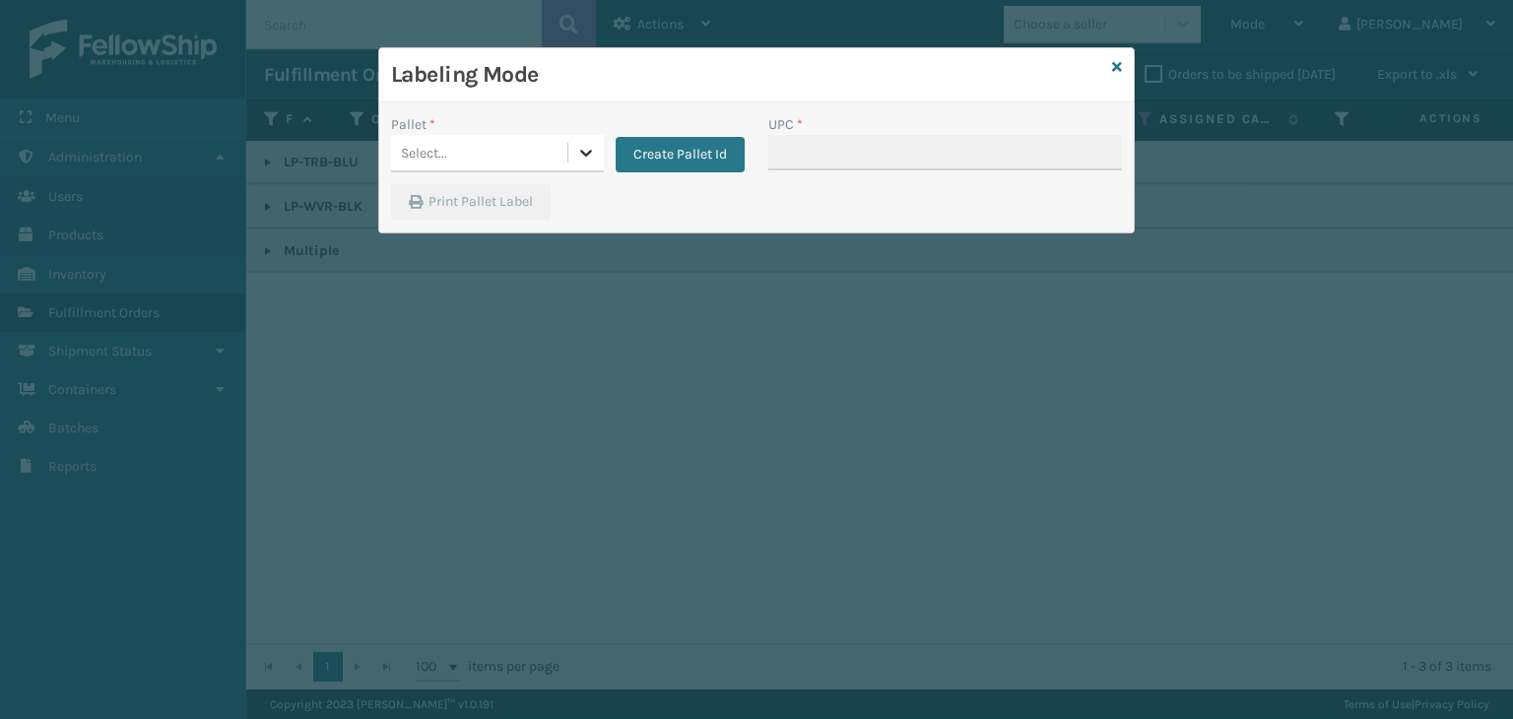
click at [579, 150] on icon at bounding box center [586, 153] width 20 height 20
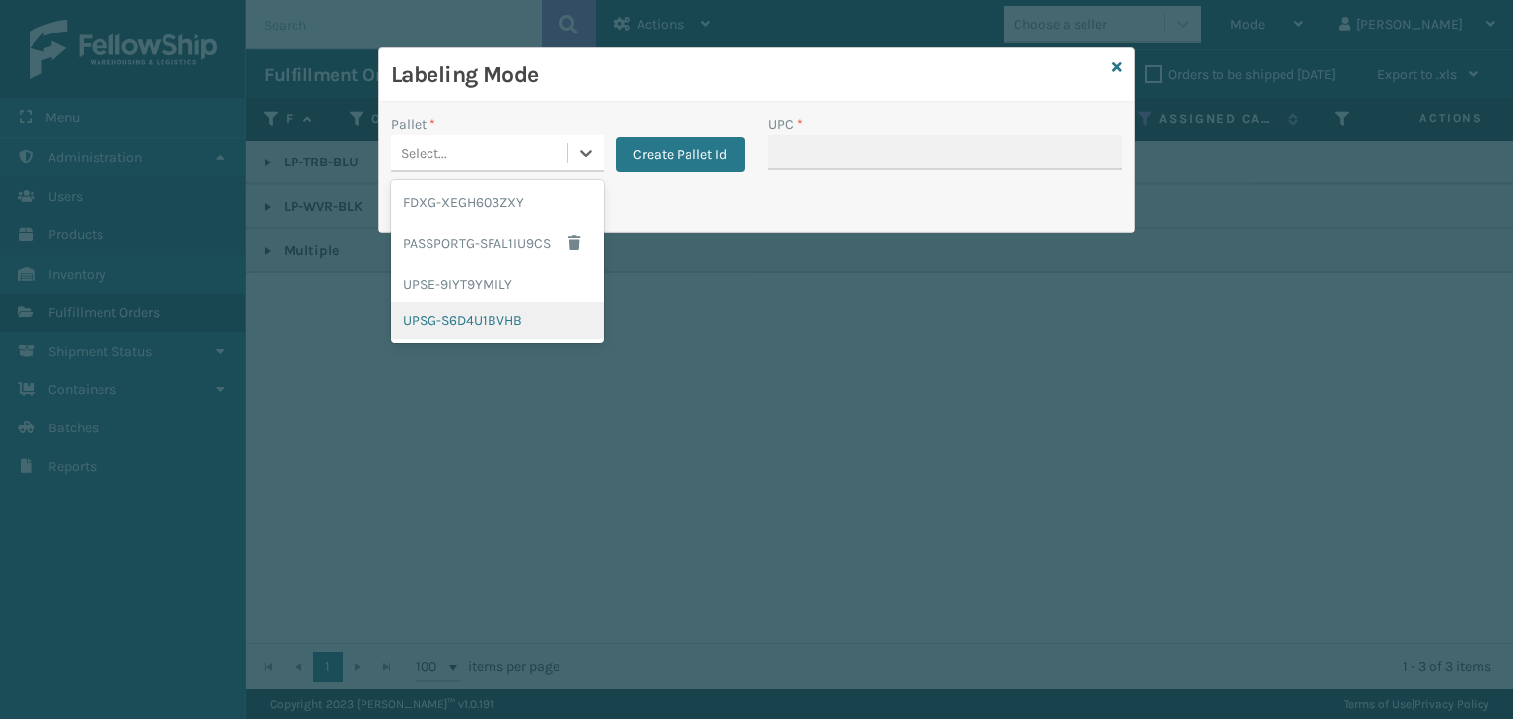
click at [497, 310] on div "UPSG-S6D4U1BVHB" at bounding box center [497, 320] width 213 height 36
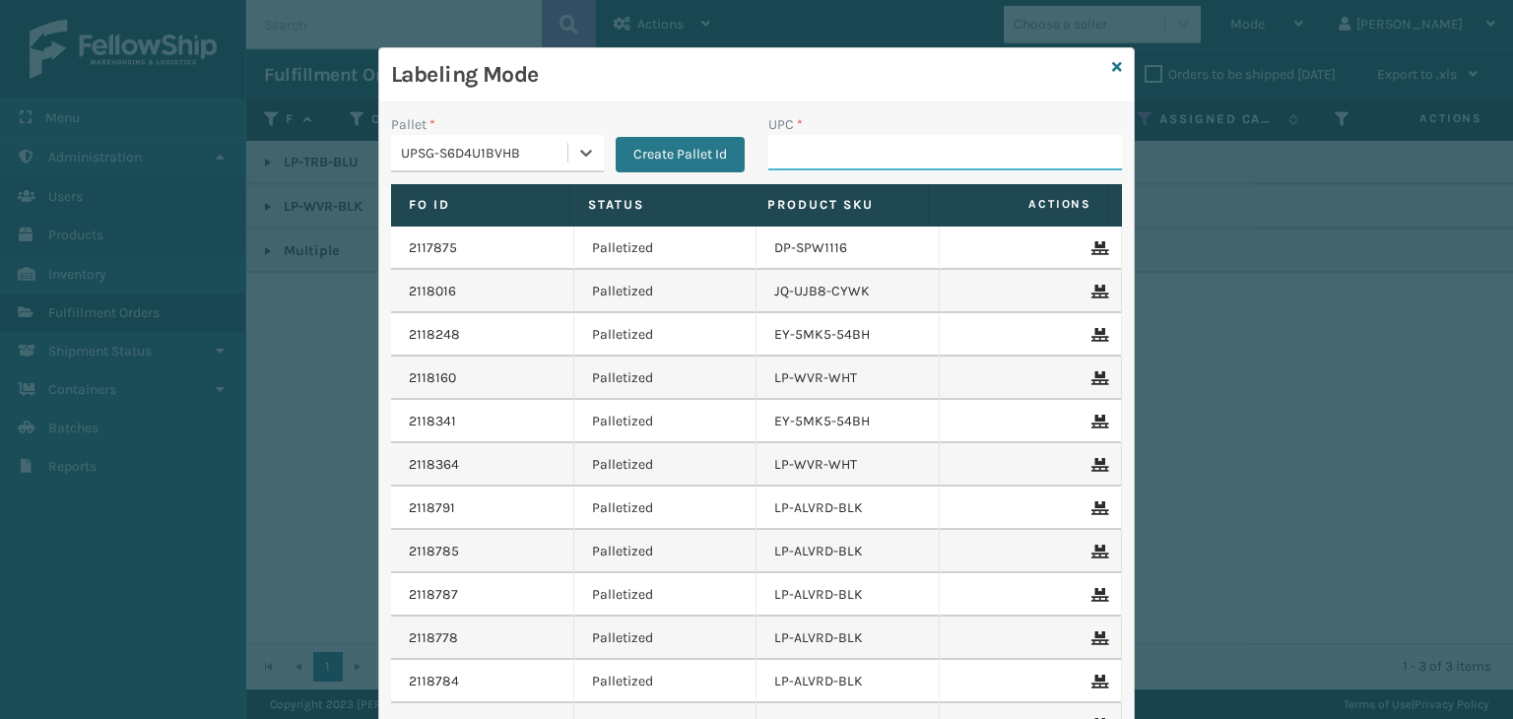
click at [814, 167] on input "UPC *" at bounding box center [945, 152] width 354 height 35
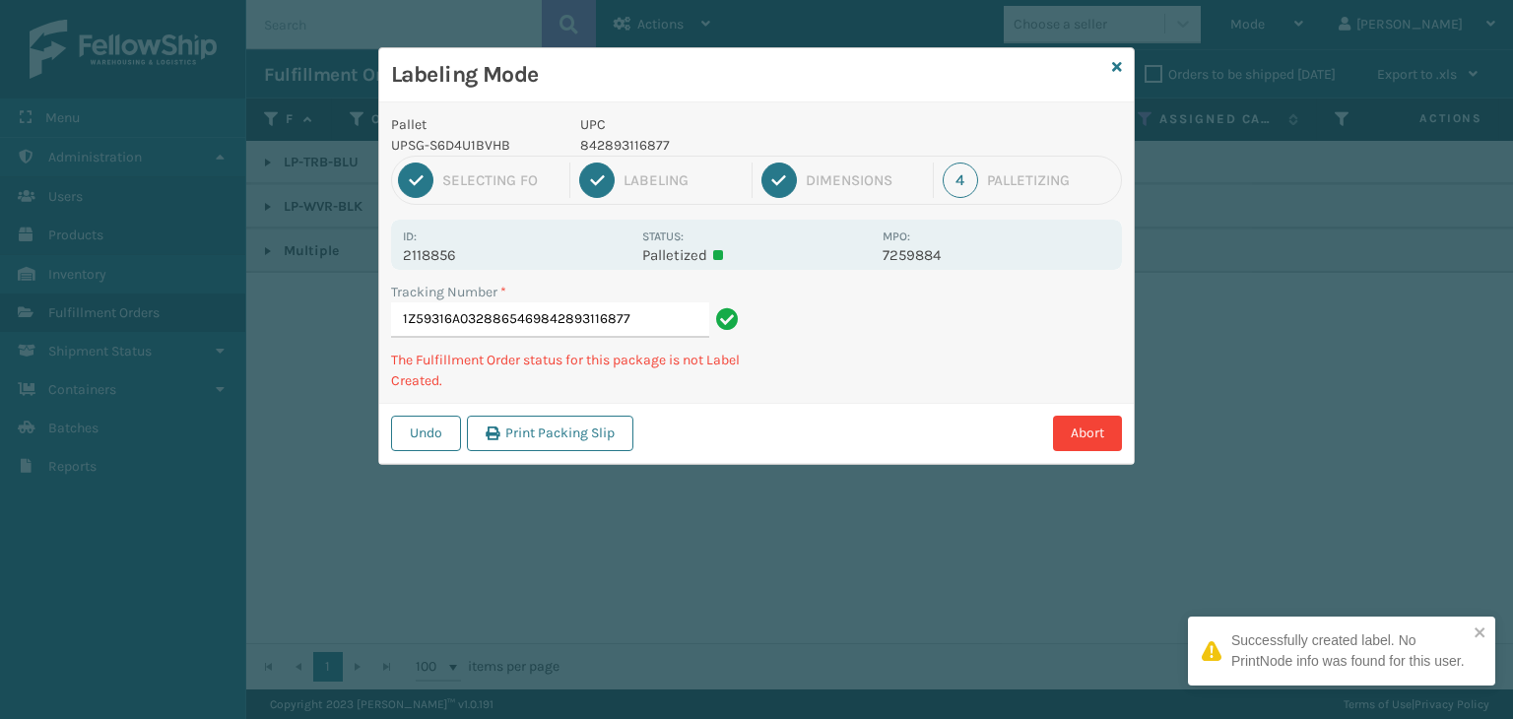
type input "1Z59316A0328865469842893116877"
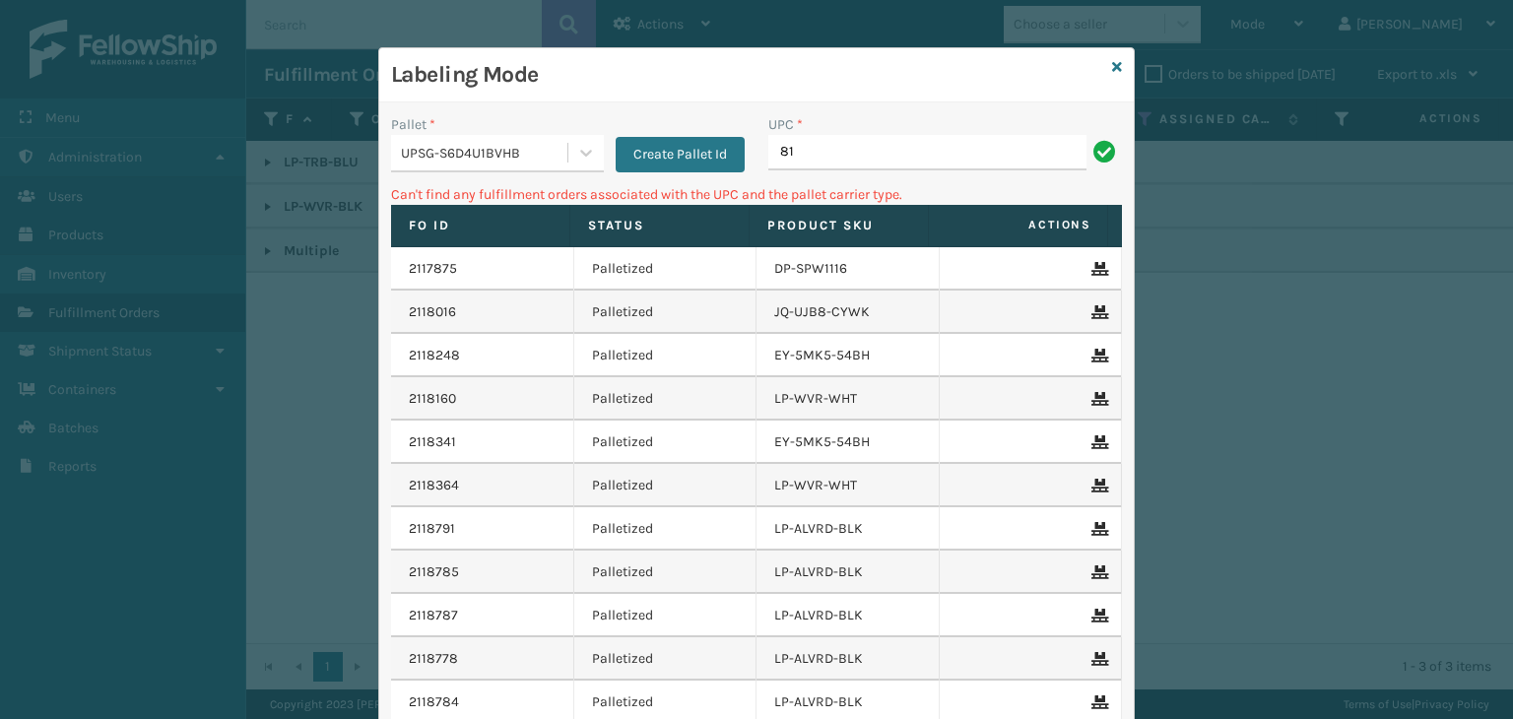
type input "8"
type input "LP-VBRN-BLK"
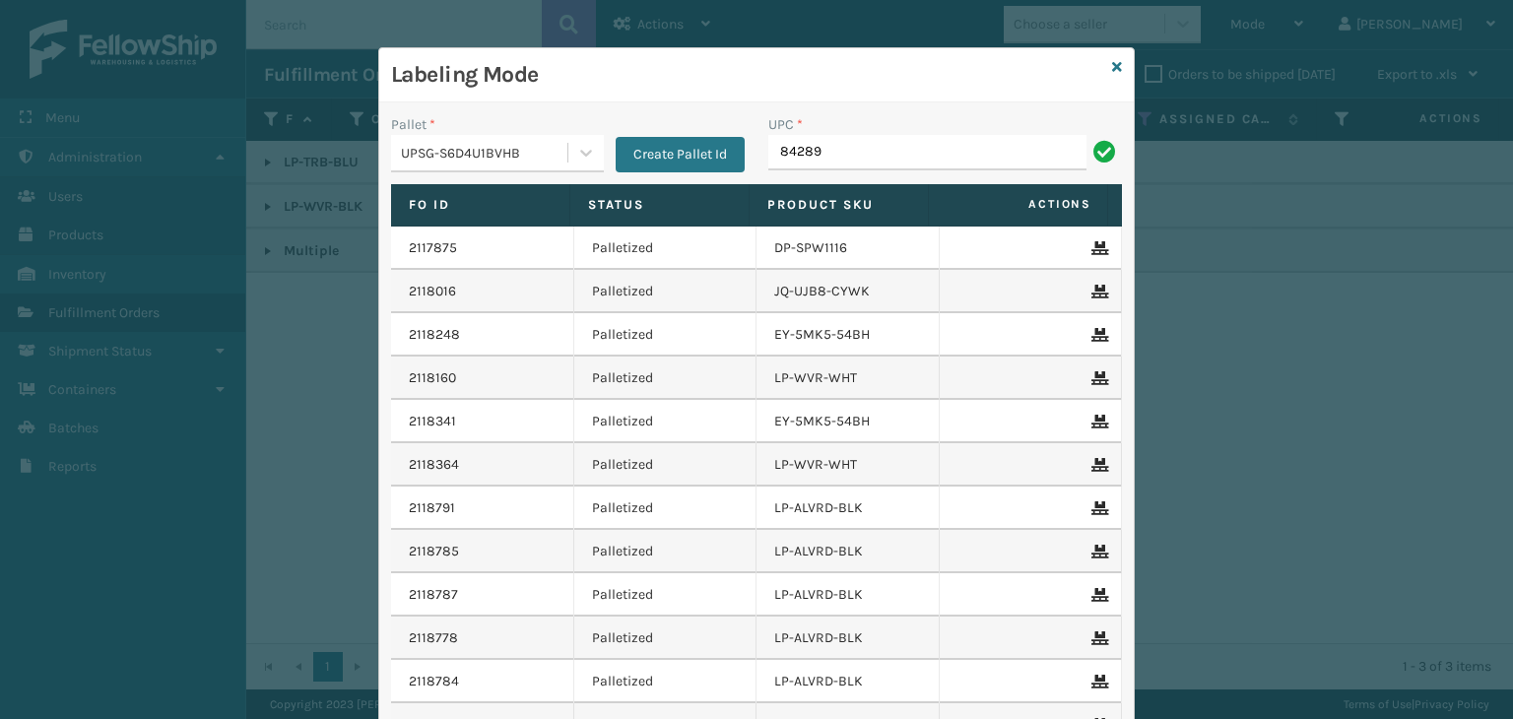
type input "842893"
type input "8428931"
type input "LP-HYDLFCHG-FOG"
type input "8101"
type input "LP-WVR-RED"
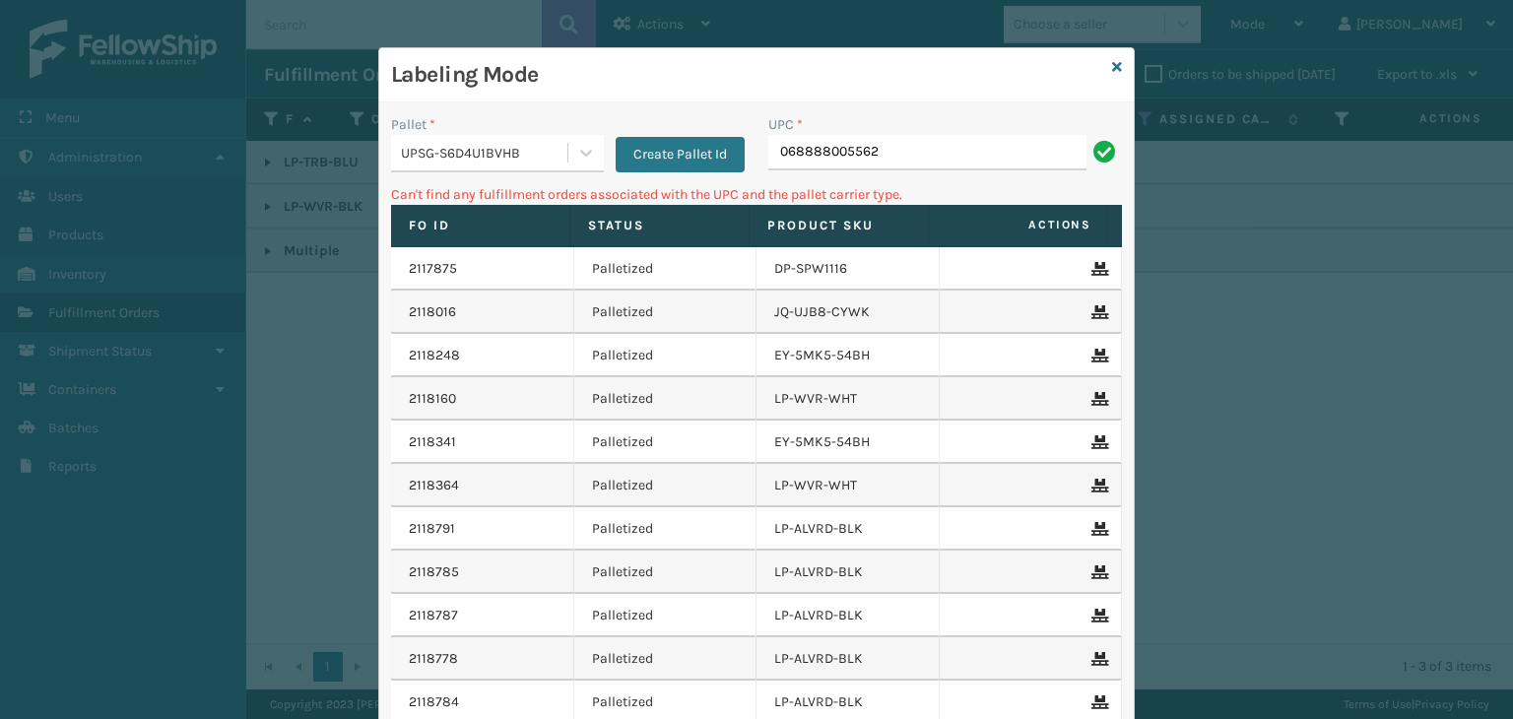
click at [768, 148] on input "068888005562" at bounding box center [927, 152] width 318 height 35
type input "0068888005562"
click at [787, 151] on input "0068888005562" at bounding box center [927, 152] width 318 height 35
type input "68888005562"
click at [1112, 66] on icon at bounding box center [1117, 67] width 10 height 14
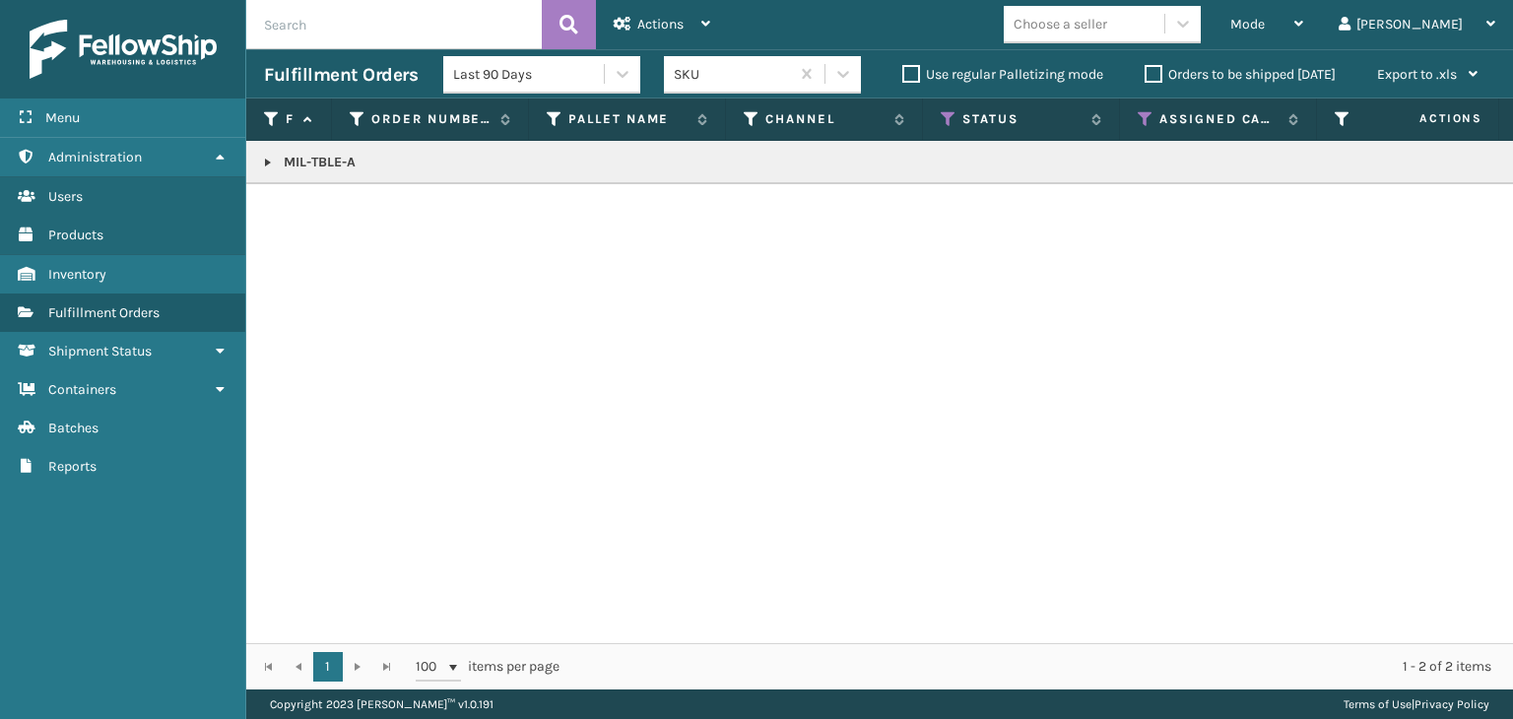
click at [1164, 26] on div "Choose a seller" at bounding box center [1084, 24] width 161 height 33
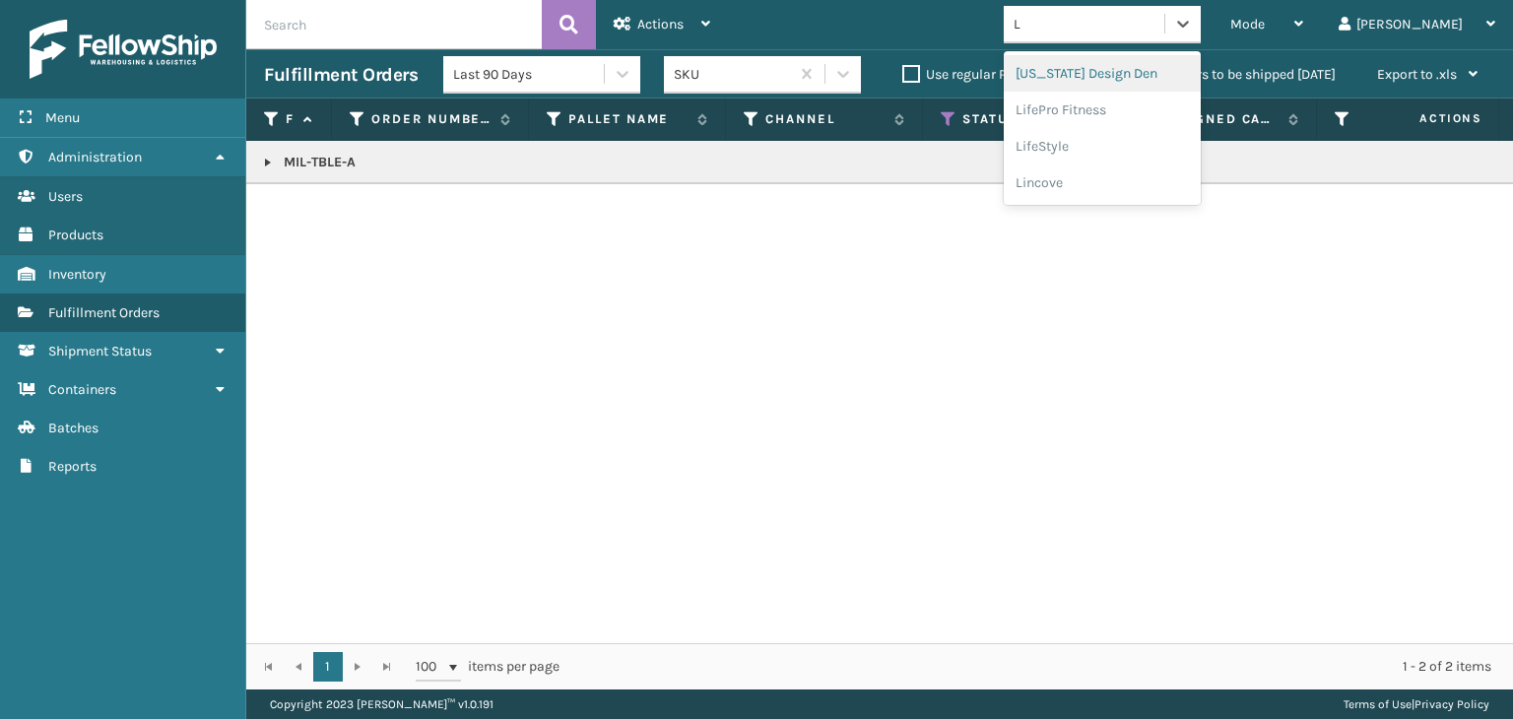
type input "LI"
click at [1162, 104] on div "LifePro Fitness" at bounding box center [1102, 110] width 197 height 36
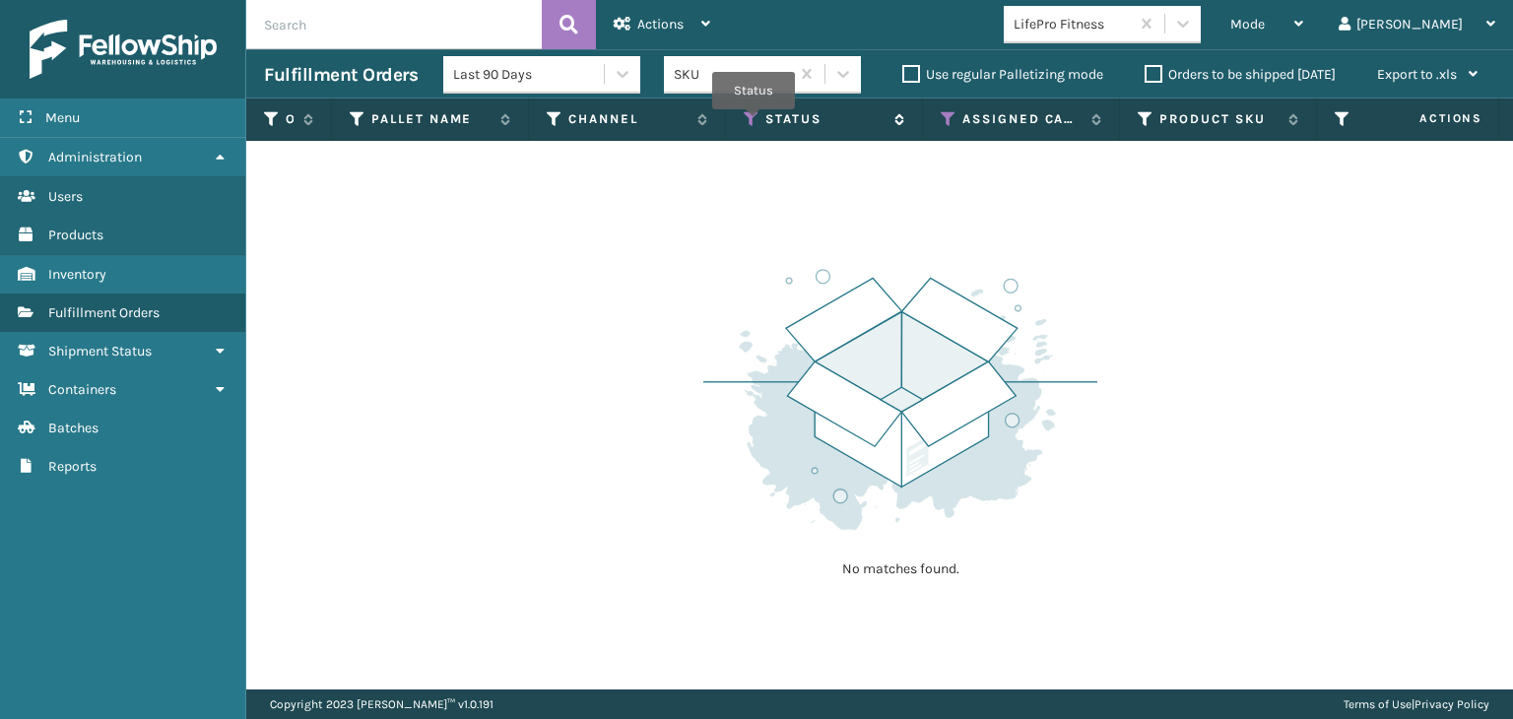
click at [754, 123] on icon at bounding box center [752, 119] width 16 height 18
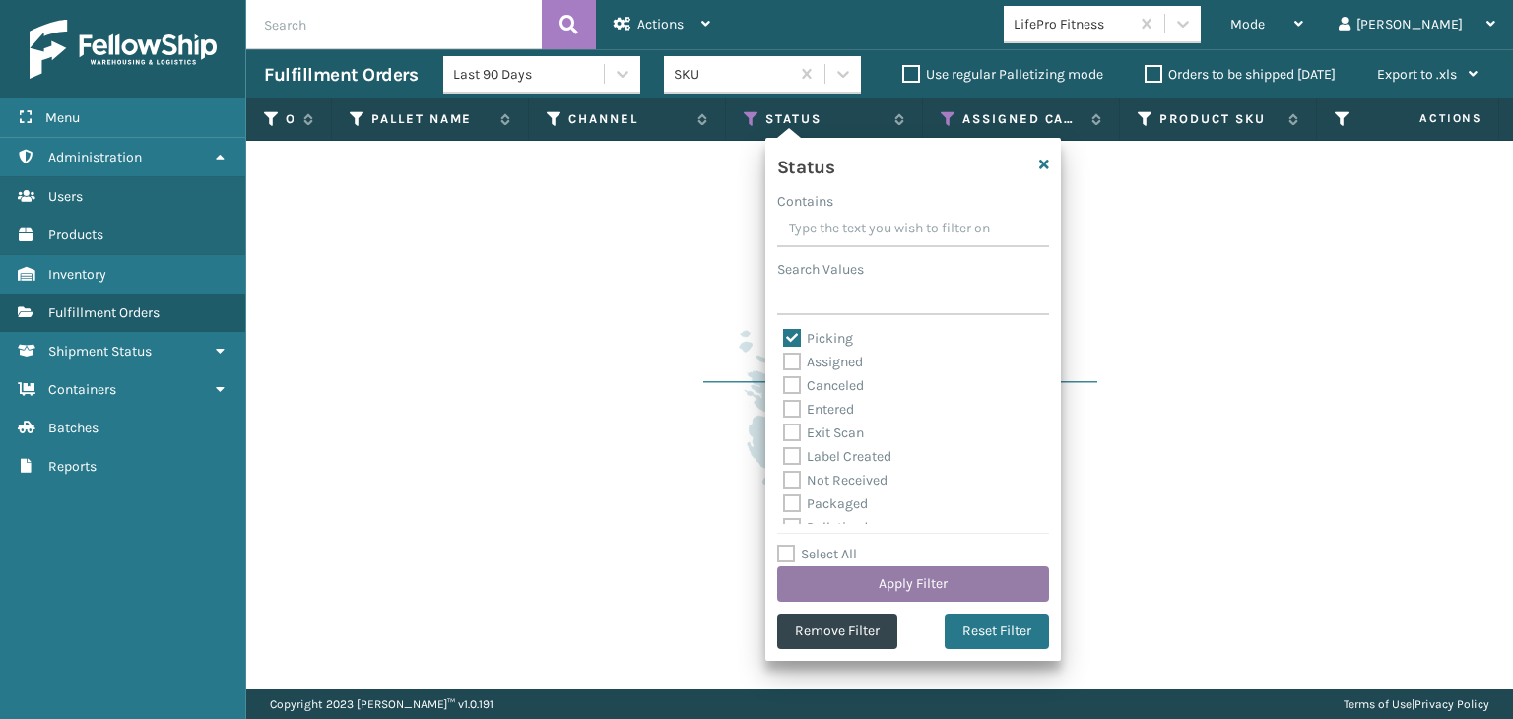
click at [929, 580] on button "Apply Filter" at bounding box center [913, 583] width 272 height 35
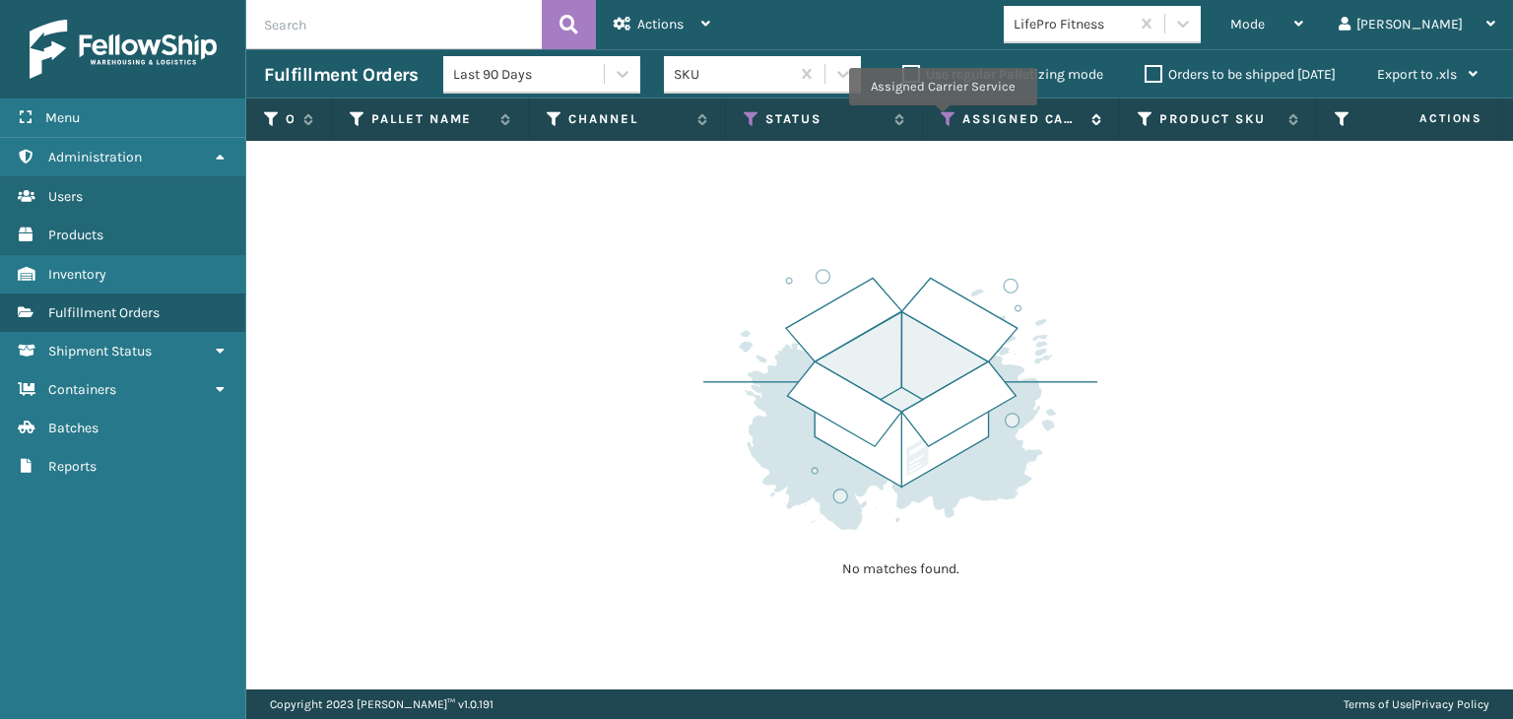
click at [942, 119] on icon at bounding box center [949, 119] width 16 height 18
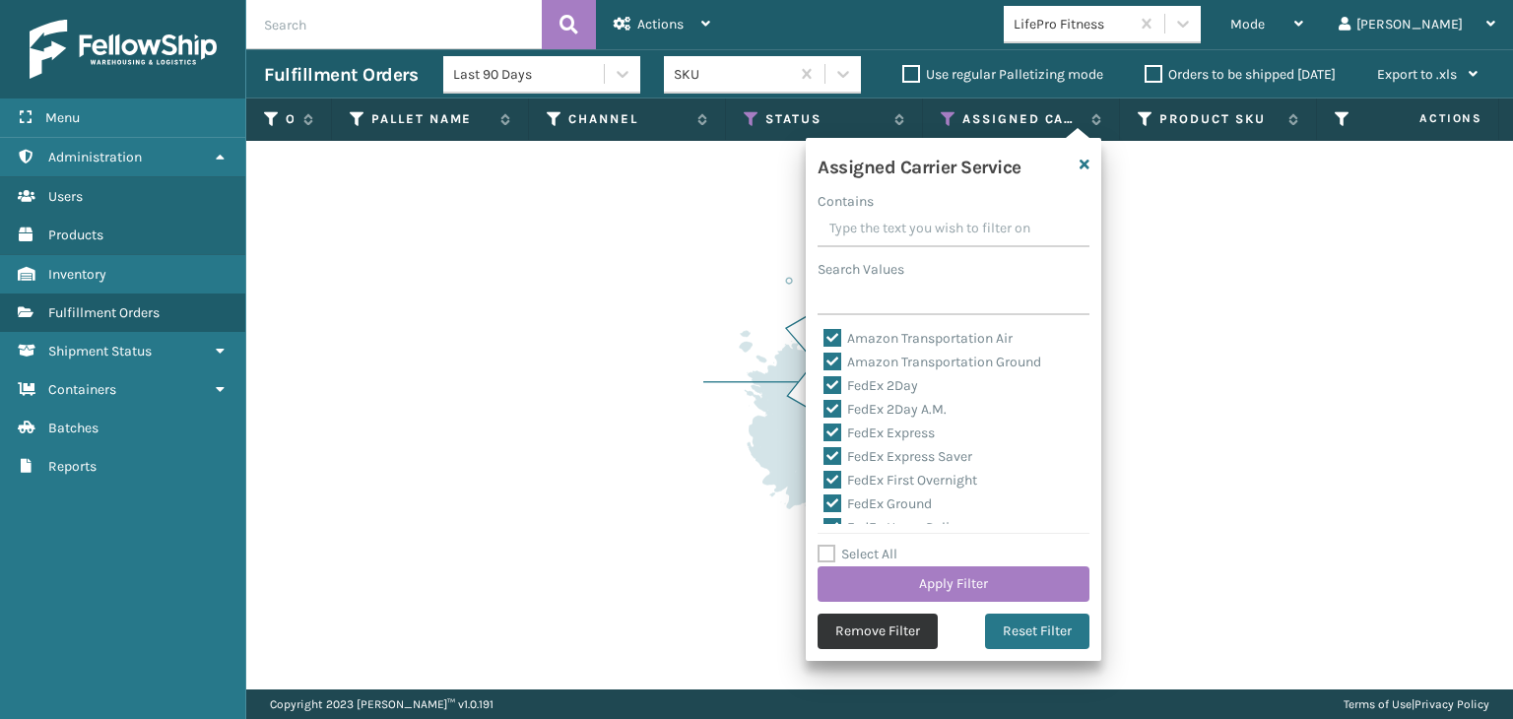
click at [861, 638] on button "Remove Filter" at bounding box center [878, 631] width 120 height 35
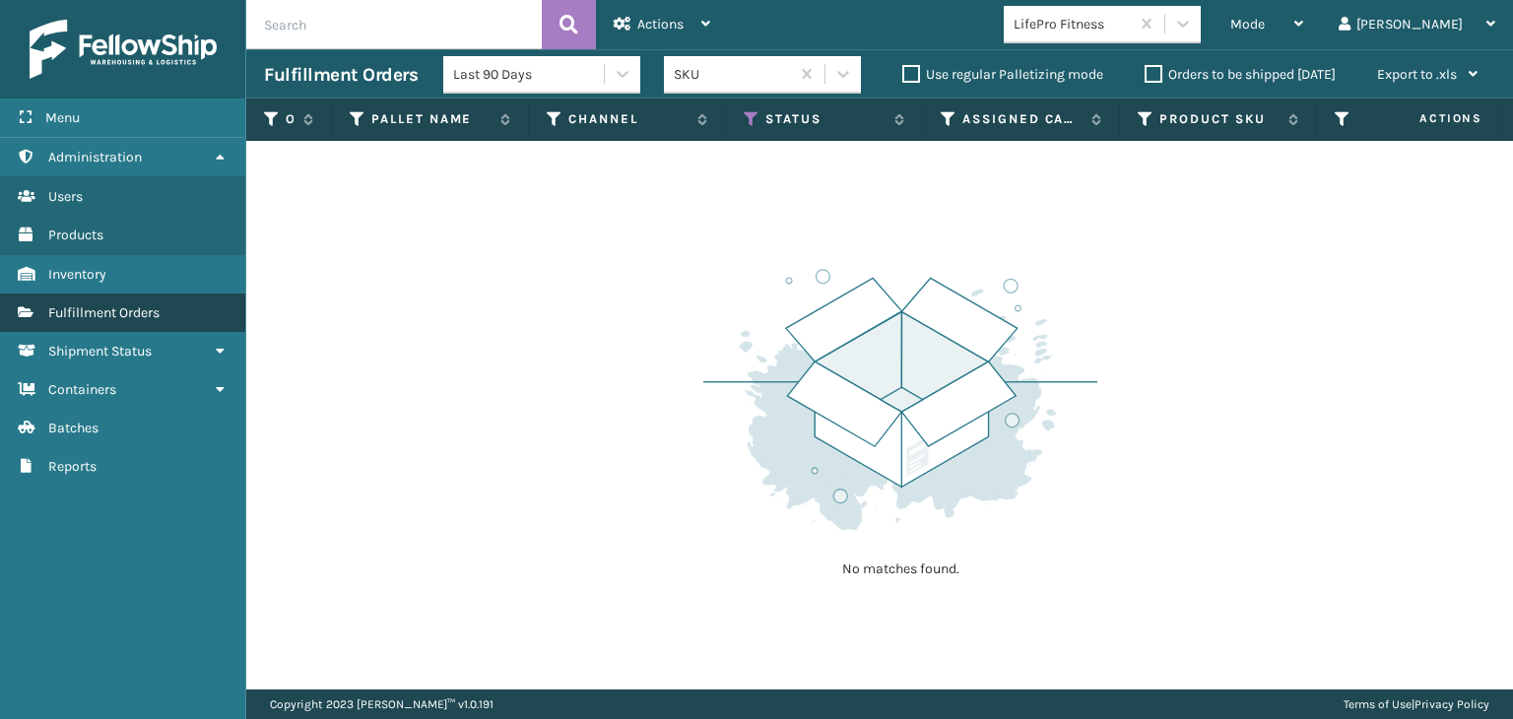
click at [140, 308] on span "Fulfillment Orders" at bounding box center [103, 312] width 111 height 17
click at [141, 308] on span "Fulfillment Orders" at bounding box center [103, 312] width 111 height 17
